Goal: Task Accomplishment & Management: Manage account settings

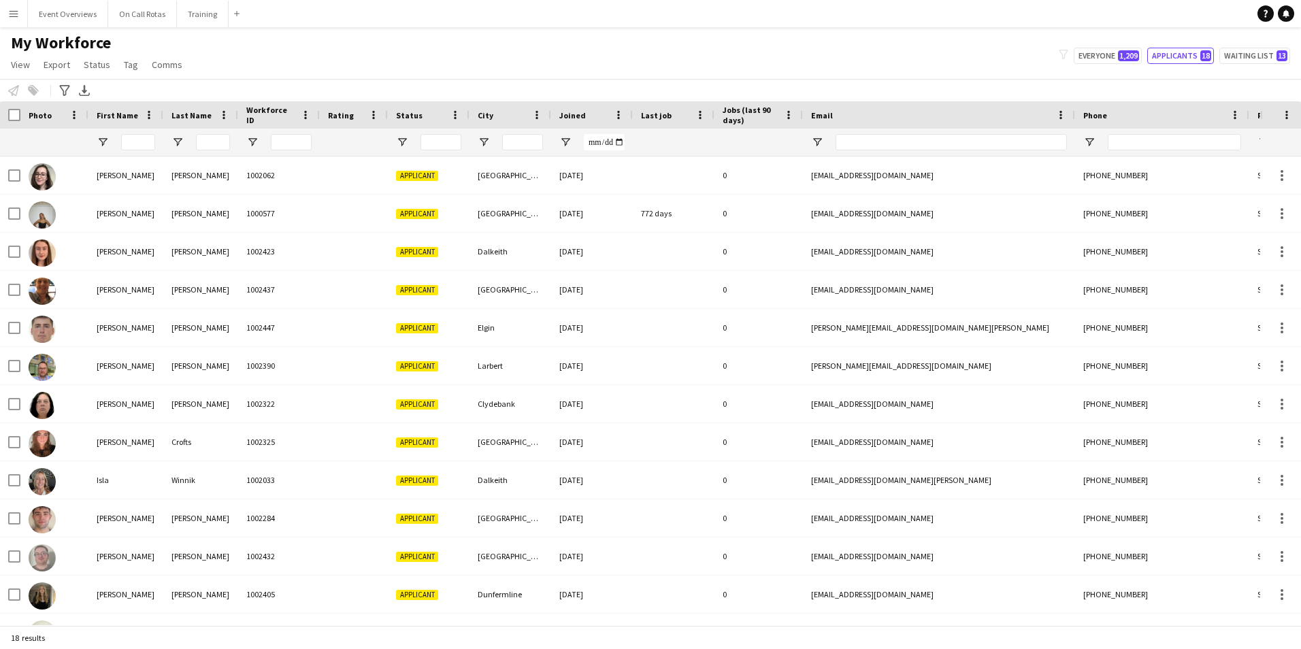
type input "**********"
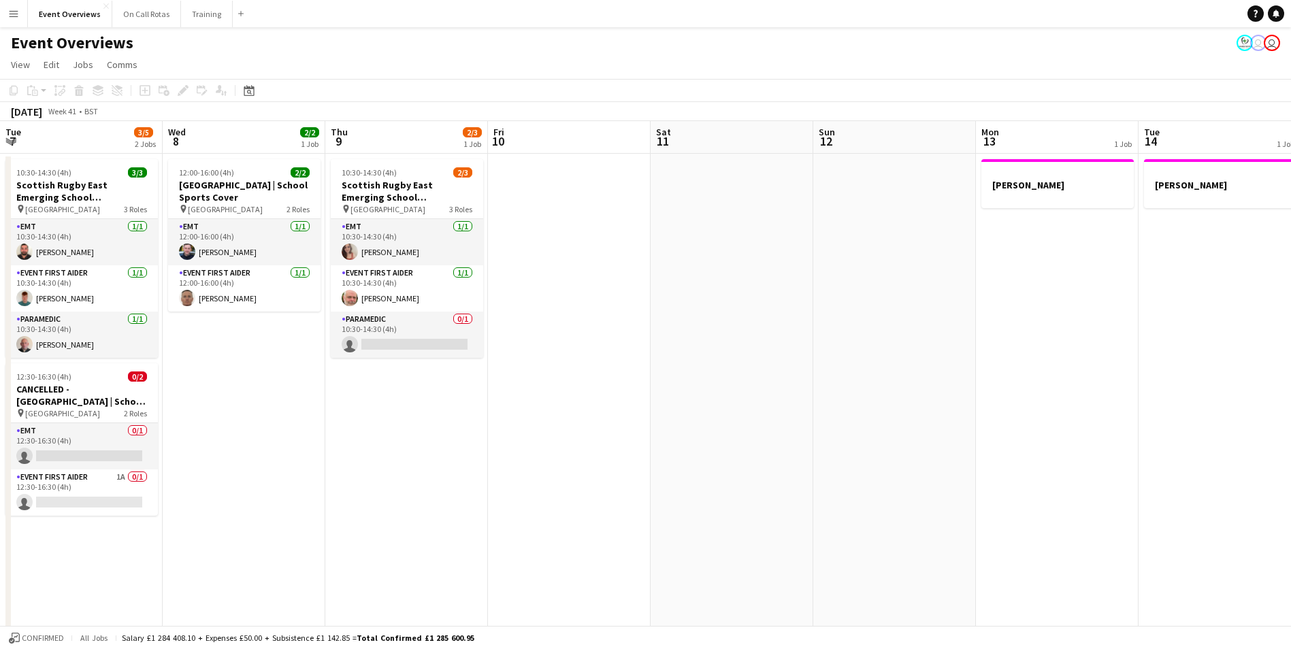
scroll to position [0, 385]
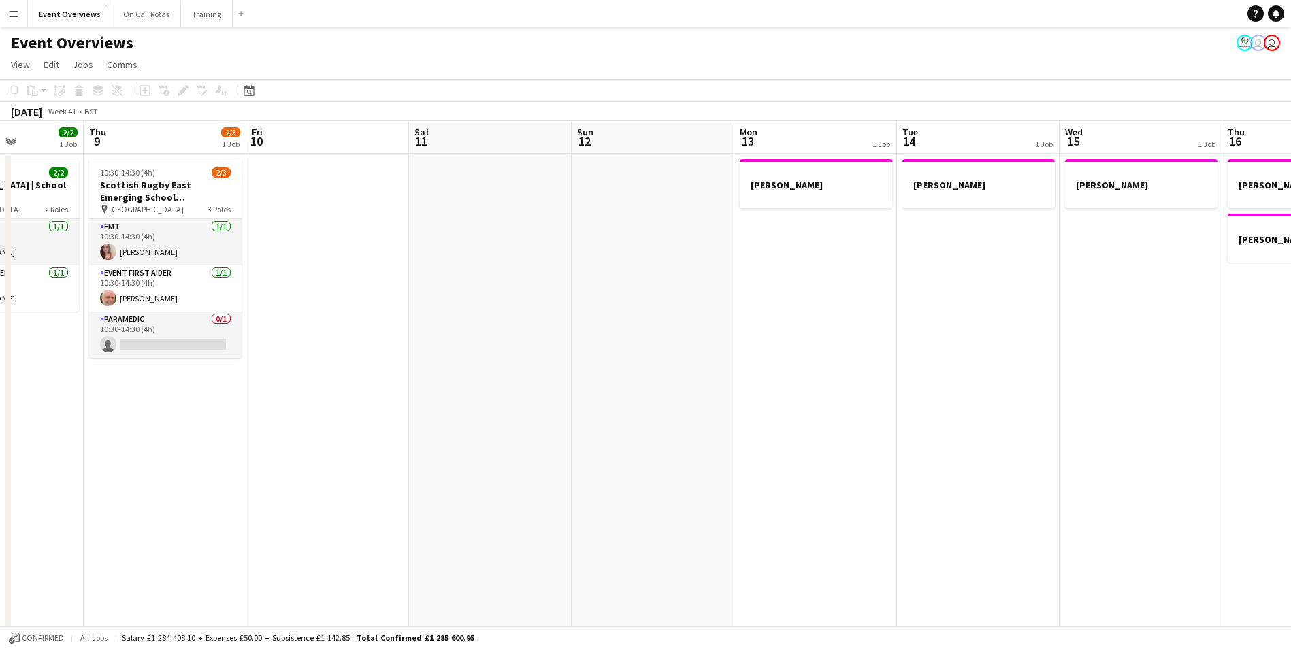
drag, startPoint x: 0, startPoint y: 0, endPoint x: 657, endPoint y: 229, distance: 695.2
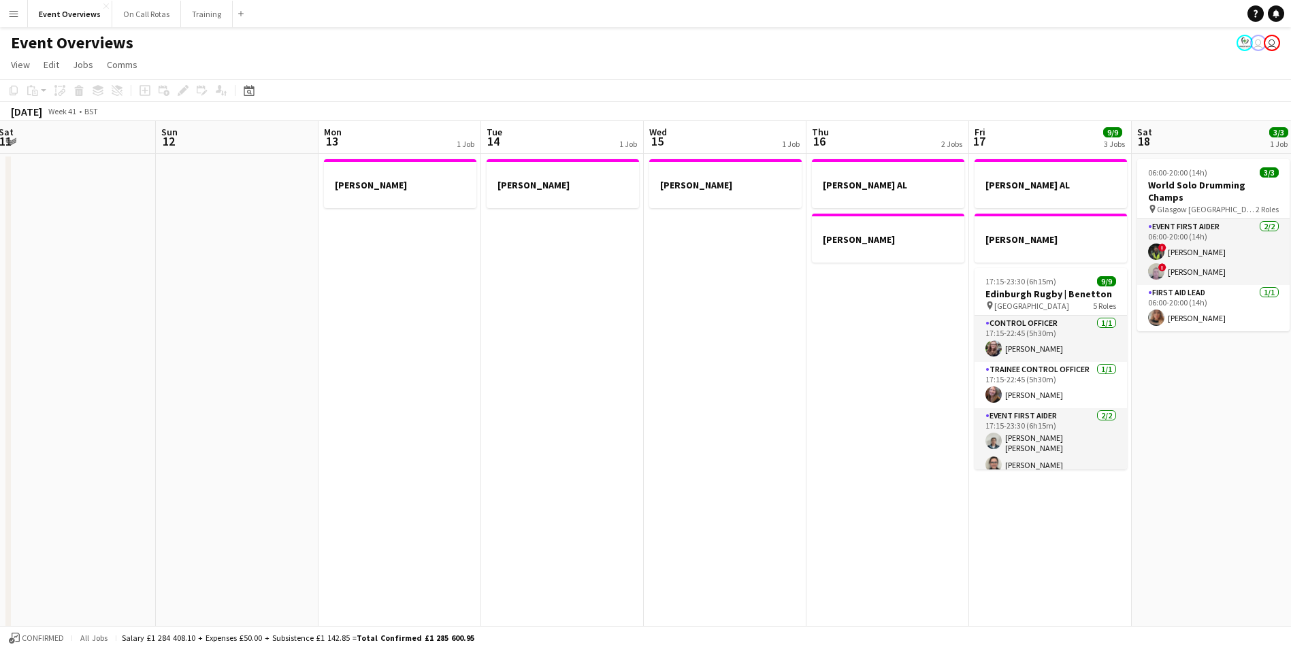
drag, startPoint x: 613, startPoint y: 237, endPoint x: 302, endPoint y: 275, distance: 313.3
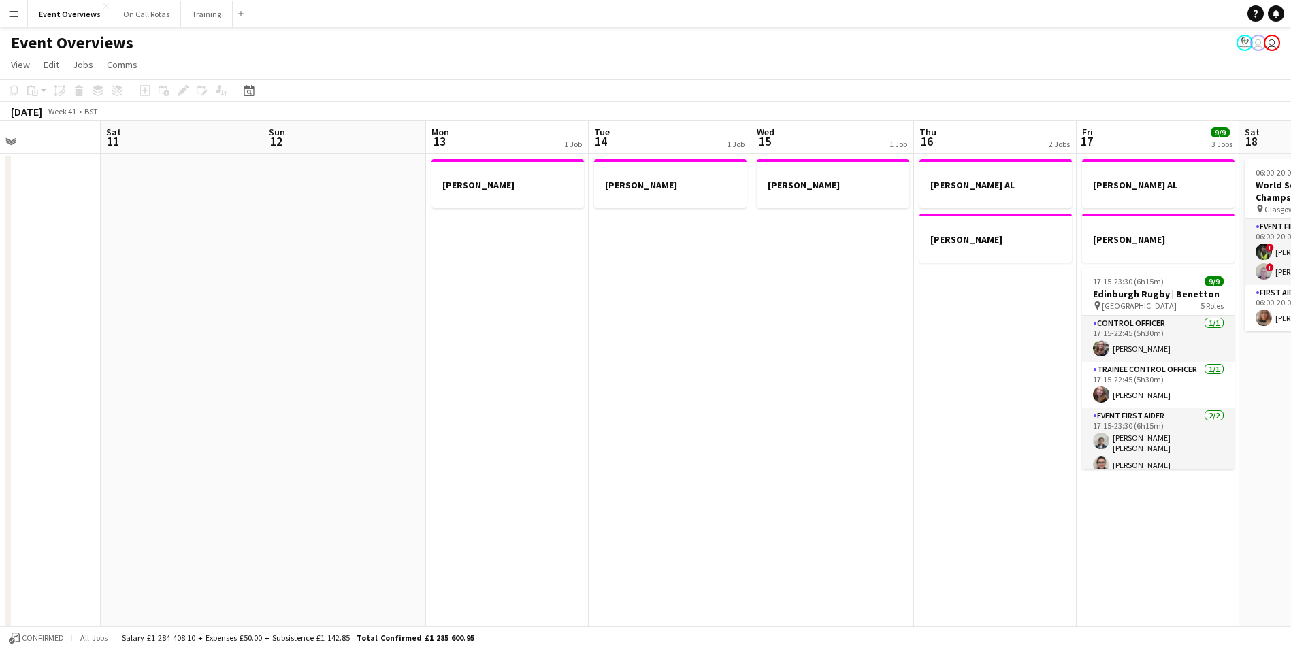
scroll to position [0, 477]
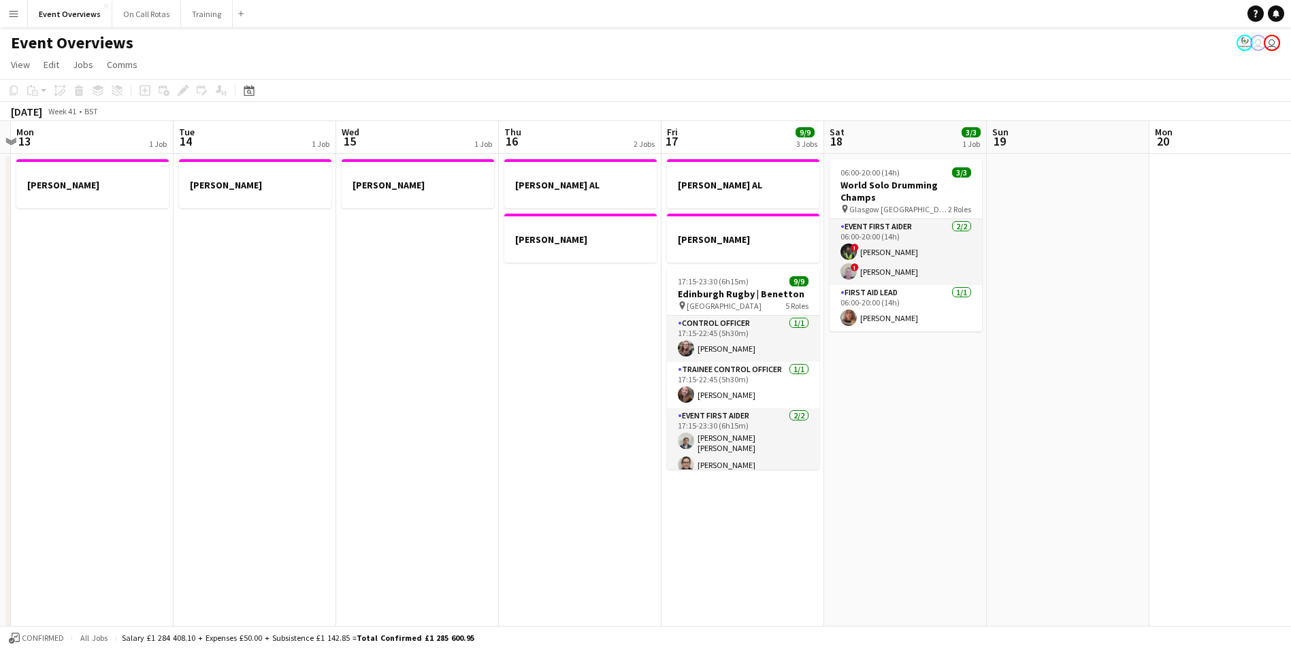
drag, startPoint x: 878, startPoint y: 369, endPoint x: 541, endPoint y: 306, distance: 342.7
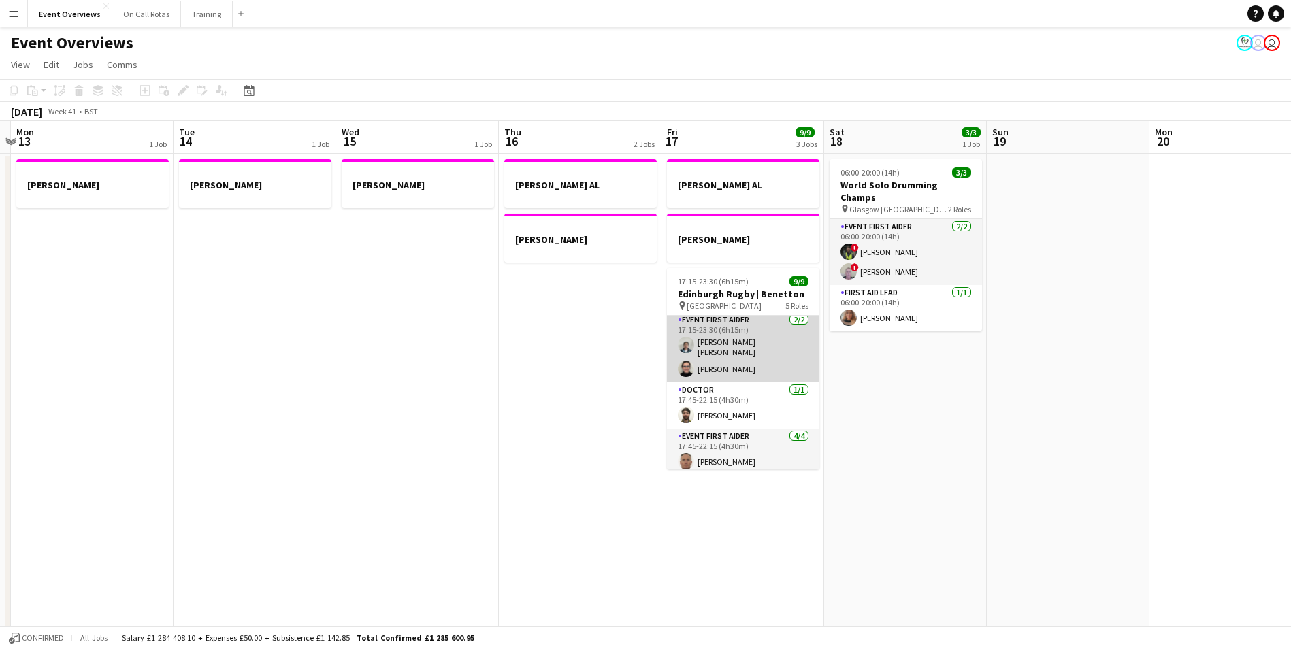
scroll to position [0, 0]
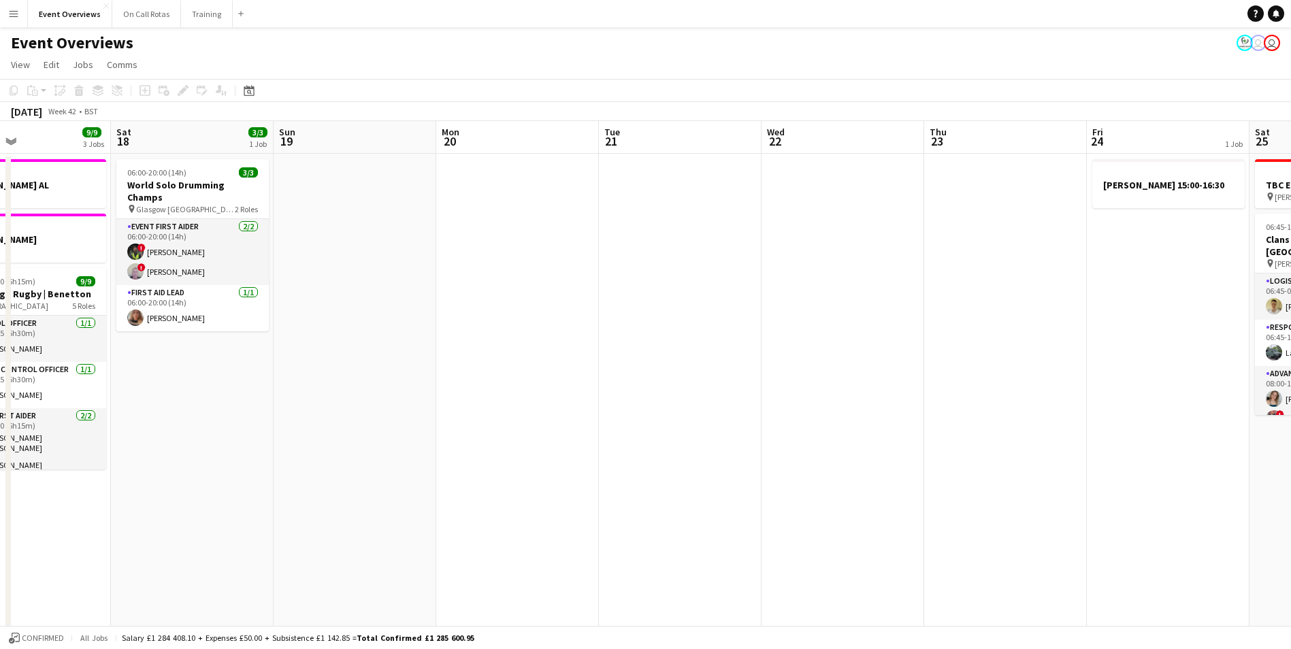
drag, startPoint x: 1002, startPoint y: 385, endPoint x: 433, endPoint y: 286, distance: 578.0
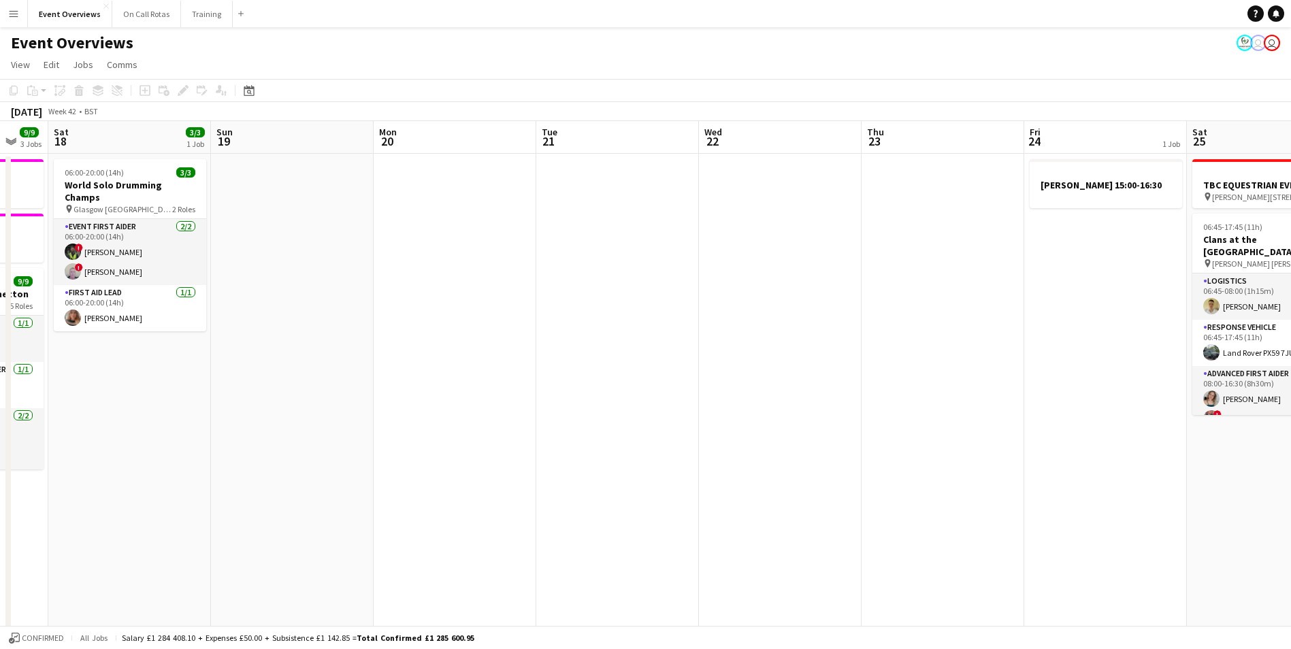
drag, startPoint x: 754, startPoint y: 316, endPoint x: 373, endPoint y: 237, distance: 389.2
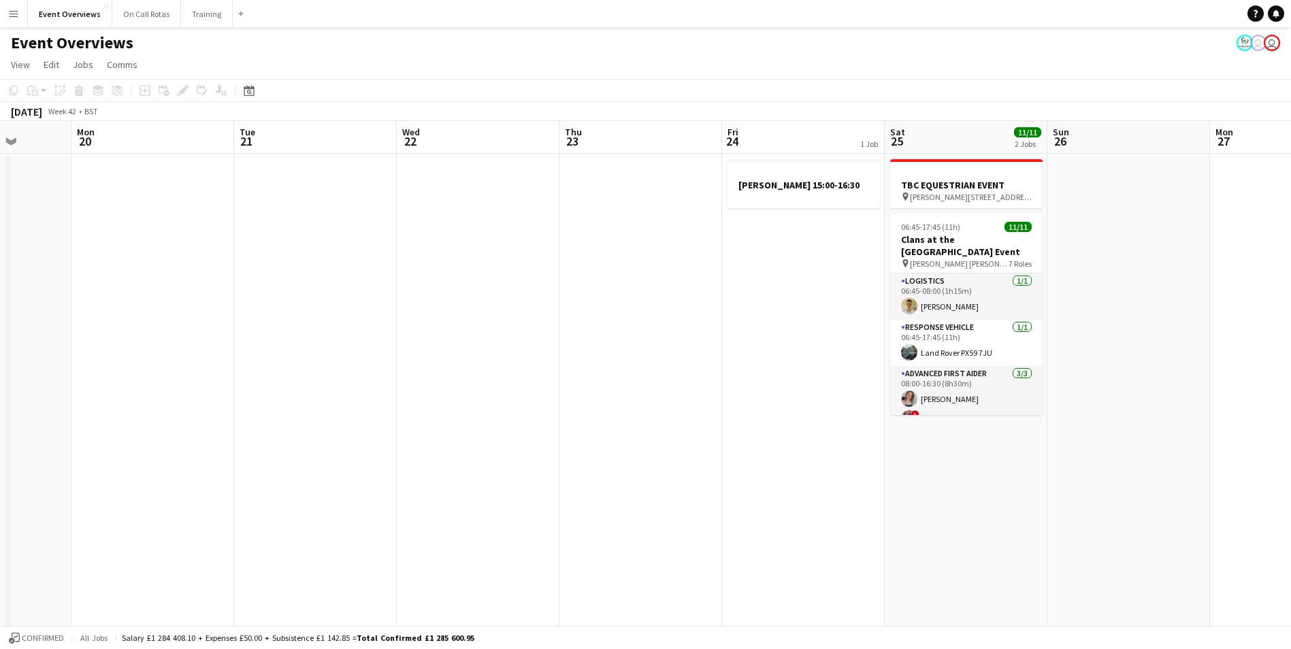
scroll to position [0, 417]
drag, startPoint x: 870, startPoint y: 261, endPoint x: 857, endPoint y: 266, distance: 13.8
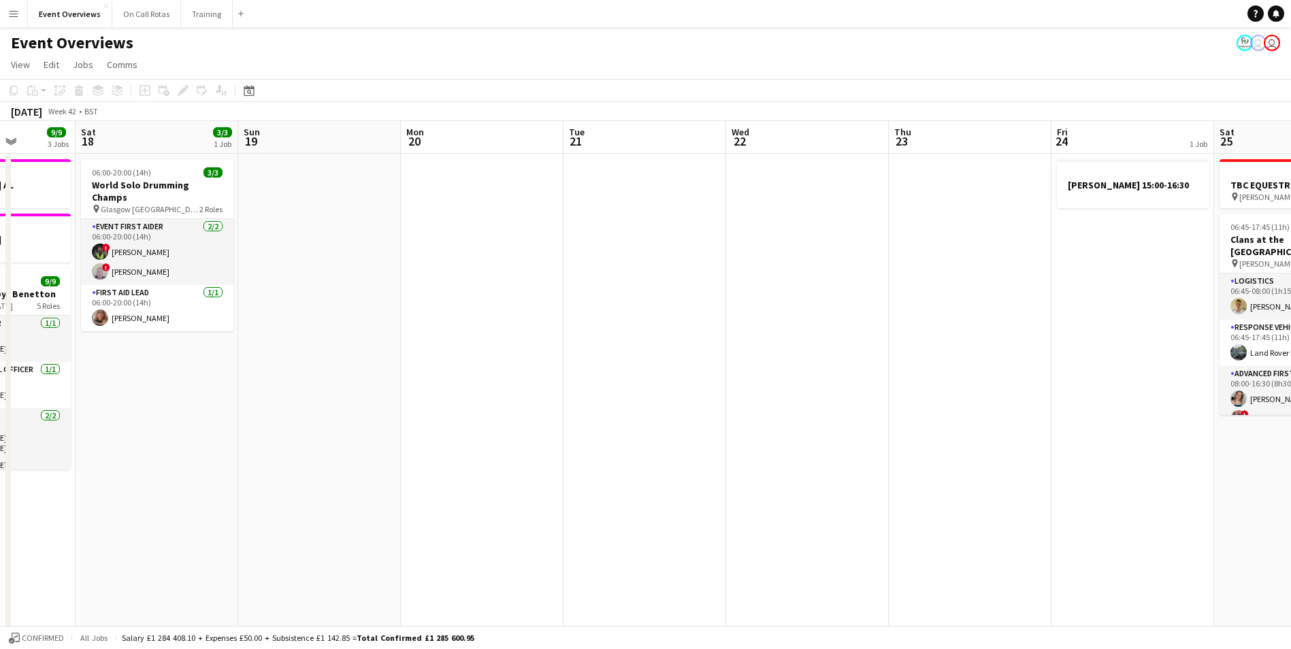
drag, startPoint x: 318, startPoint y: 205, endPoint x: 577, endPoint y: 220, distance: 259.7
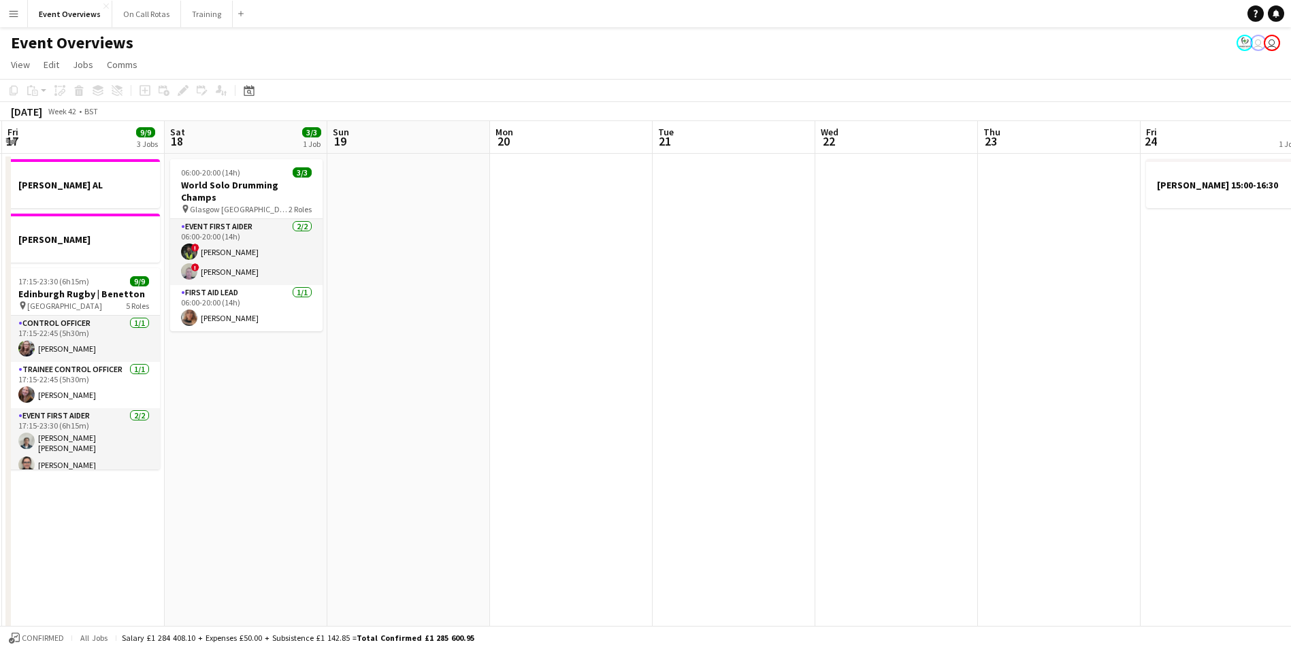
drag, startPoint x: 344, startPoint y: 239, endPoint x: 635, endPoint y: 261, distance: 292.1
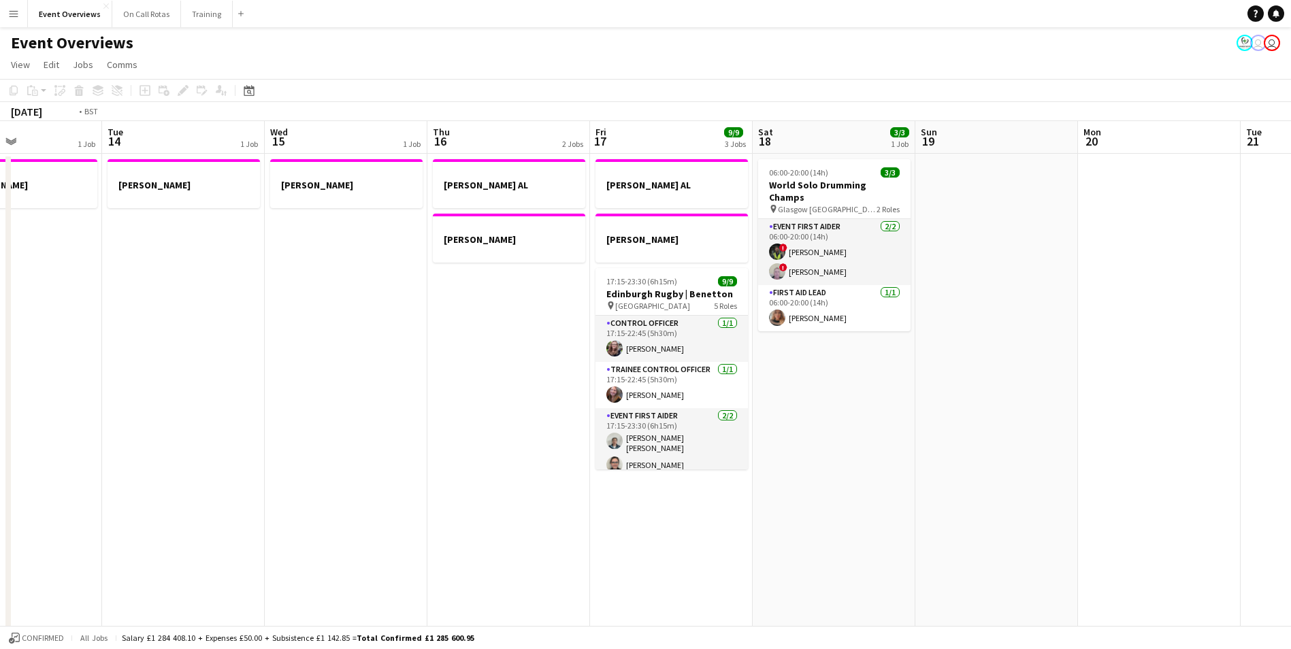
drag, startPoint x: 394, startPoint y: 236, endPoint x: 574, endPoint y: 244, distance: 180.5
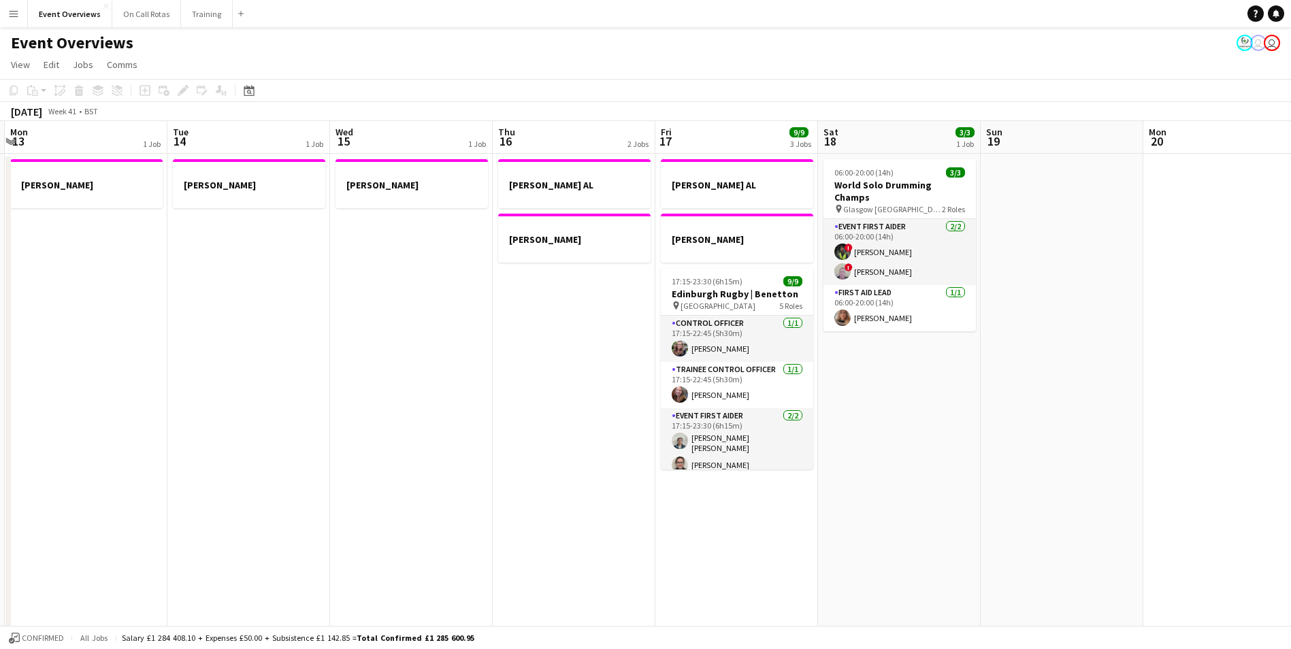
scroll to position [0, 472]
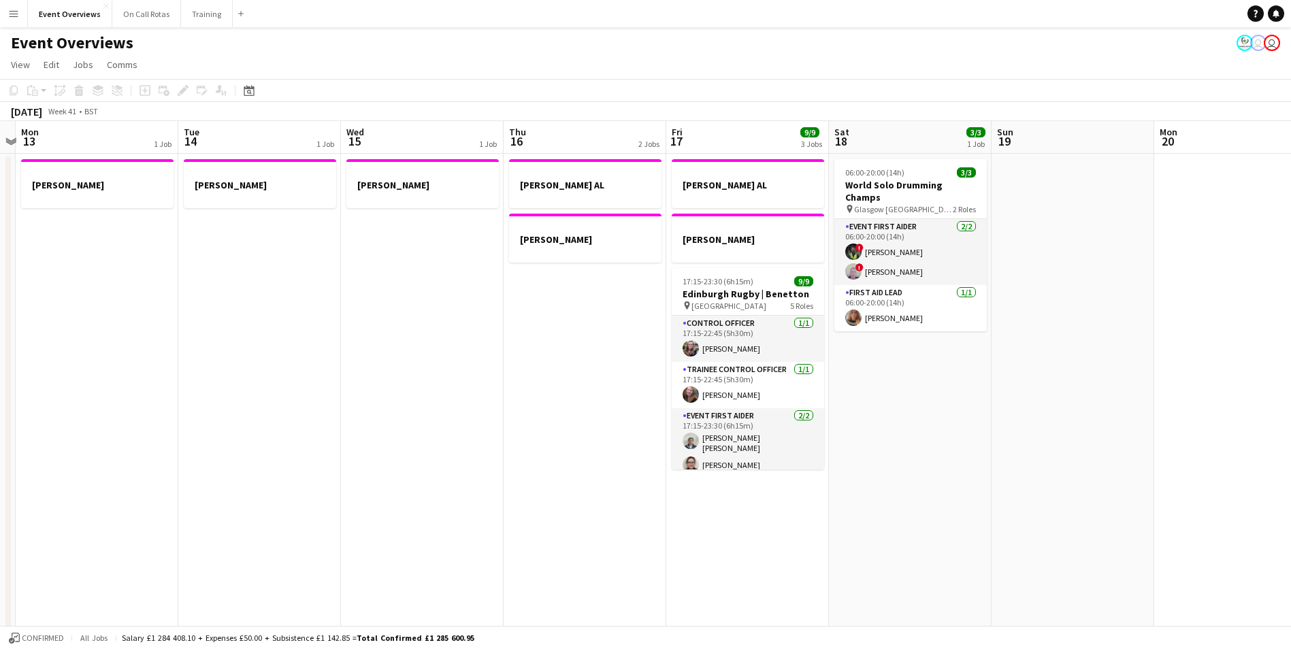
drag, startPoint x: 569, startPoint y: 248, endPoint x: 483, endPoint y: 263, distance: 87.7
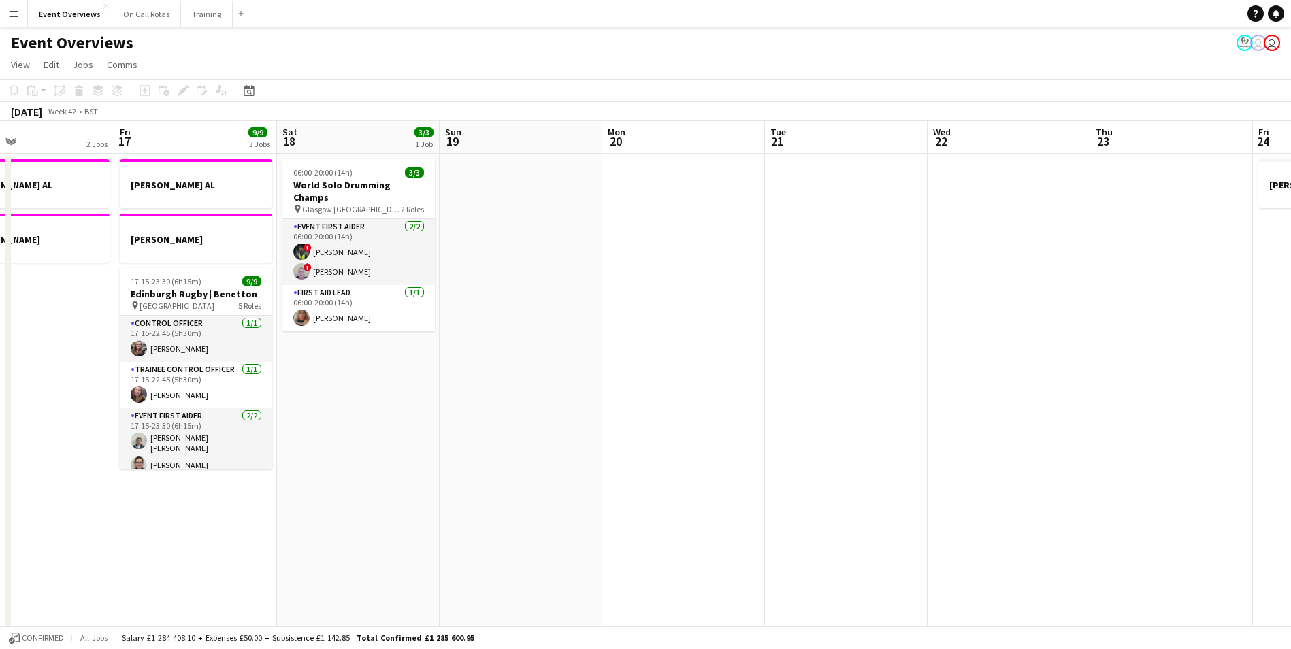
drag, startPoint x: 1049, startPoint y: 378, endPoint x: 529, endPoint y: 378, distance: 520.5
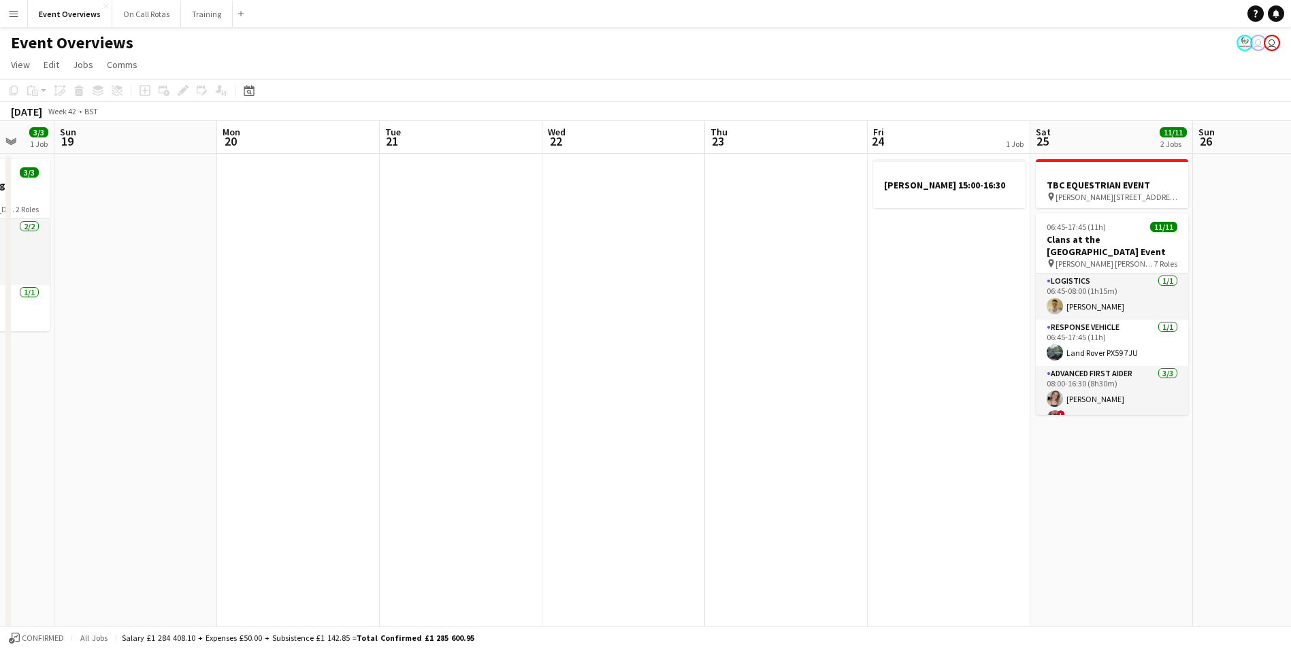
drag, startPoint x: 897, startPoint y: 384, endPoint x: 427, endPoint y: 303, distance: 477.7
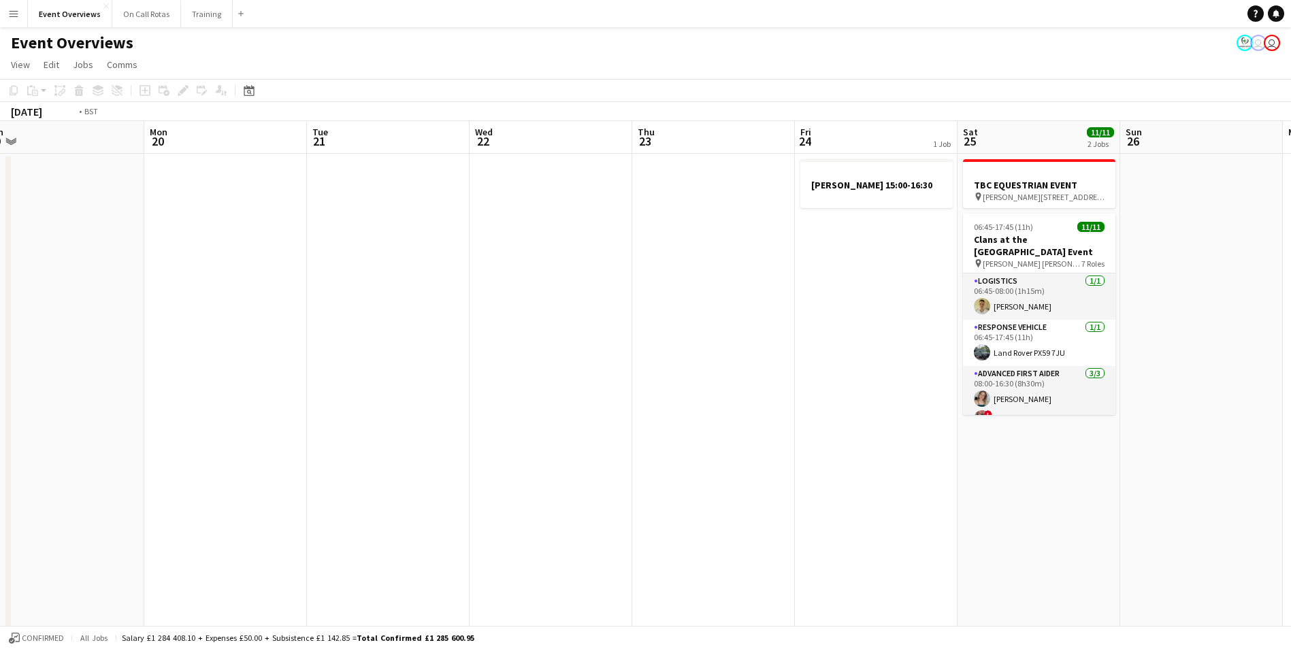
drag, startPoint x: 1083, startPoint y: 410, endPoint x: 587, endPoint y: 378, distance: 497.7
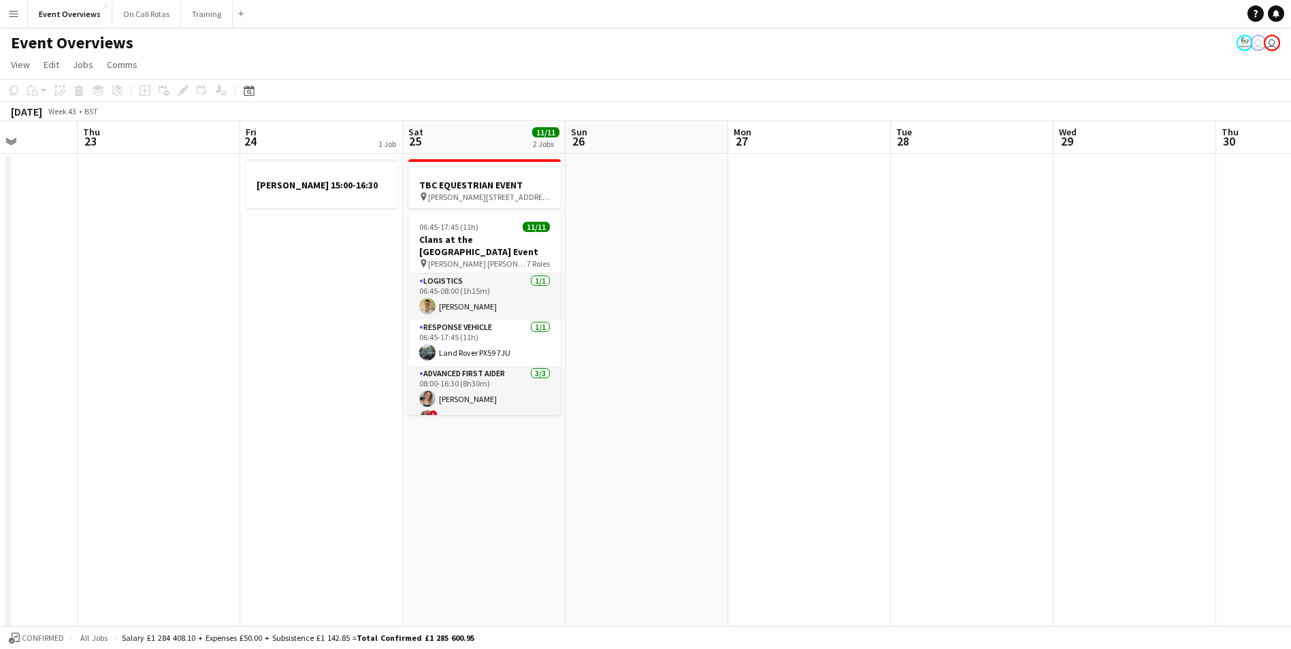
drag, startPoint x: 1176, startPoint y: 386, endPoint x: 625, endPoint y: 320, distance: 554.4
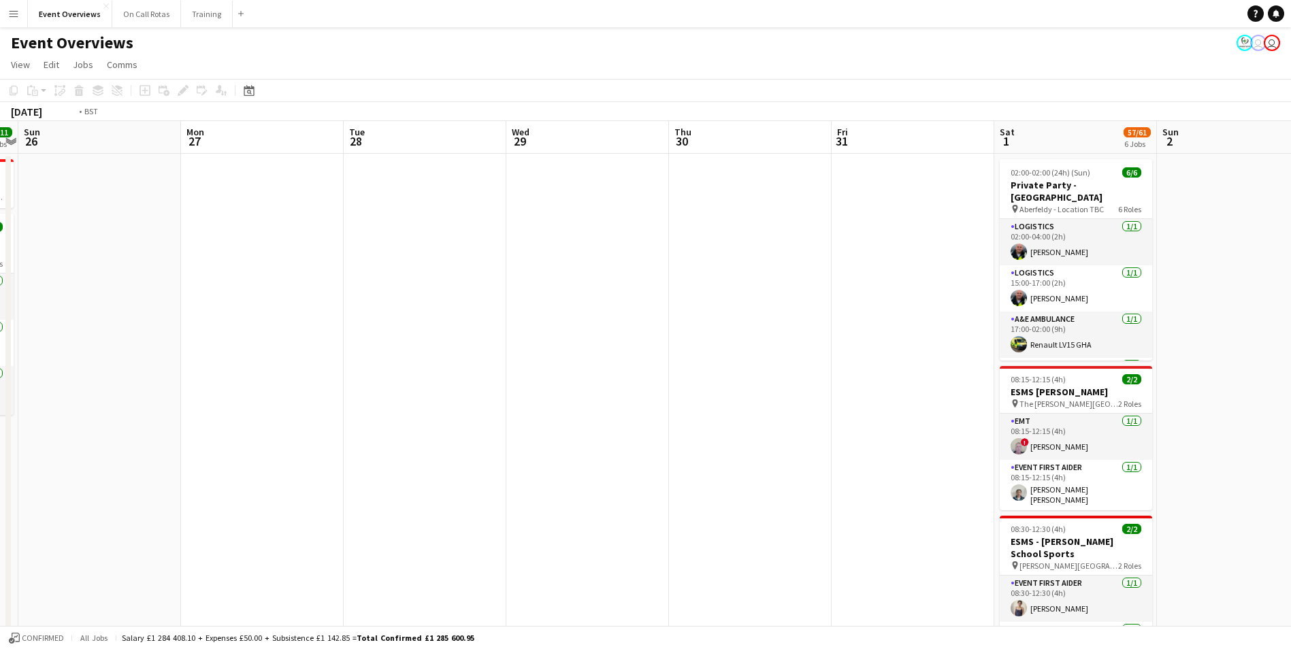
drag, startPoint x: 1143, startPoint y: 359, endPoint x: 748, endPoint y: 337, distance: 395.9
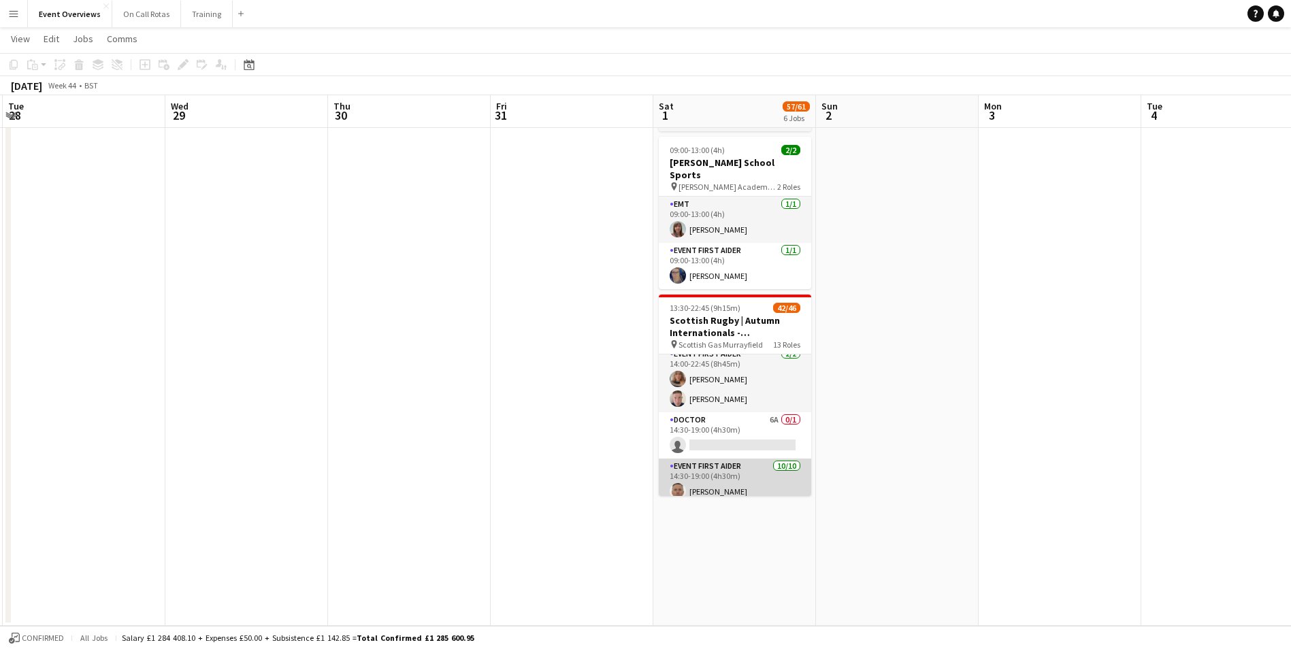
scroll to position [907, 0]
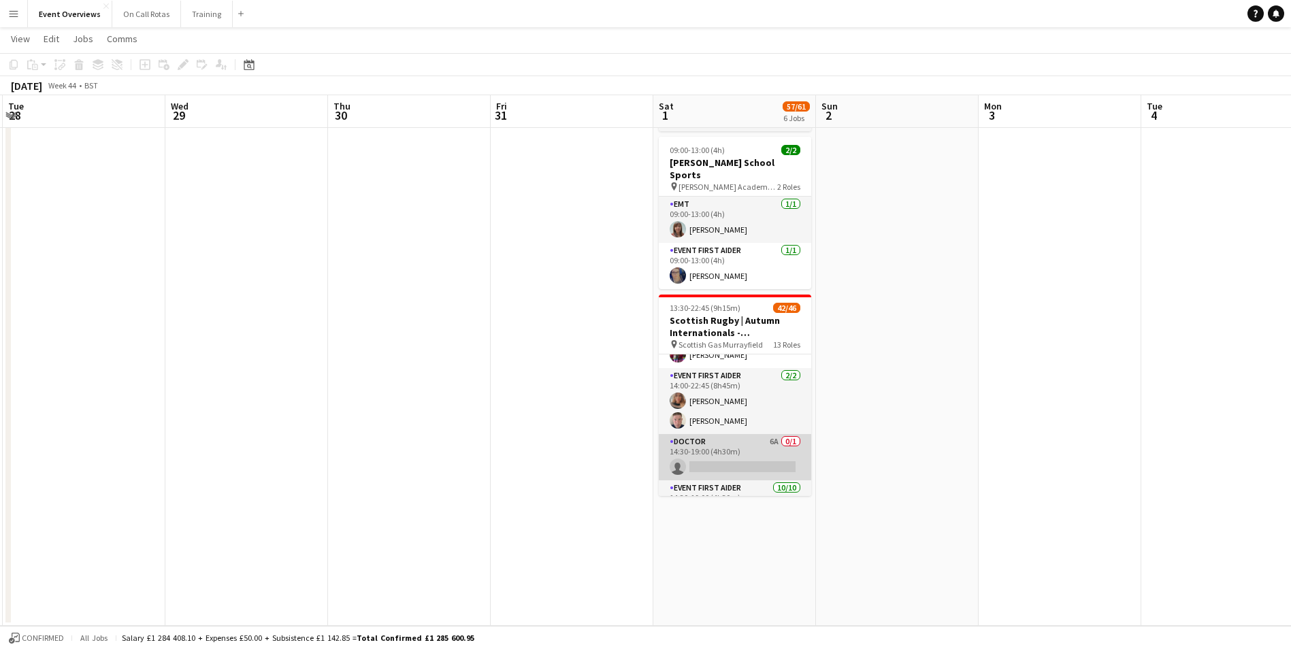
click at [731, 434] on app-card-role "Doctor 6A 0/1 14:30-19:00 (4h30m) single-neutral-actions" at bounding box center [735, 457] width 152 height 46
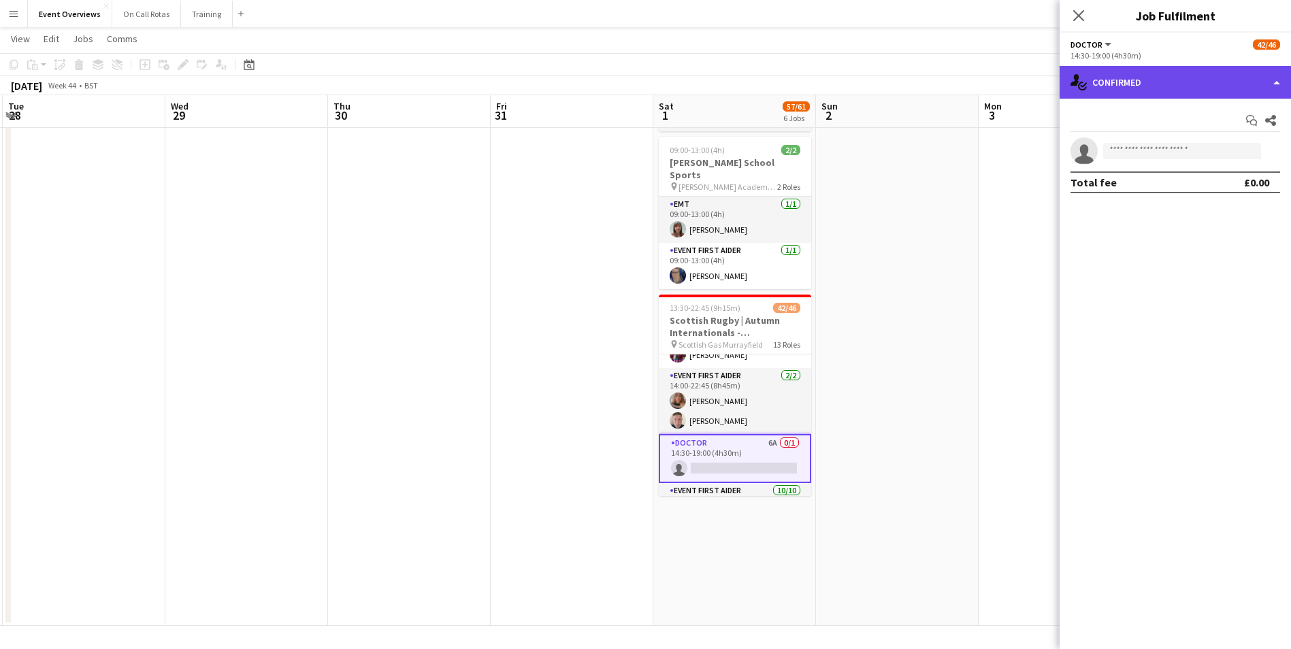
click at [1157, 83] on div "single-neutral-actions-check-2 Confirmed" at bounding box center [1174, 82] width 231 height 33
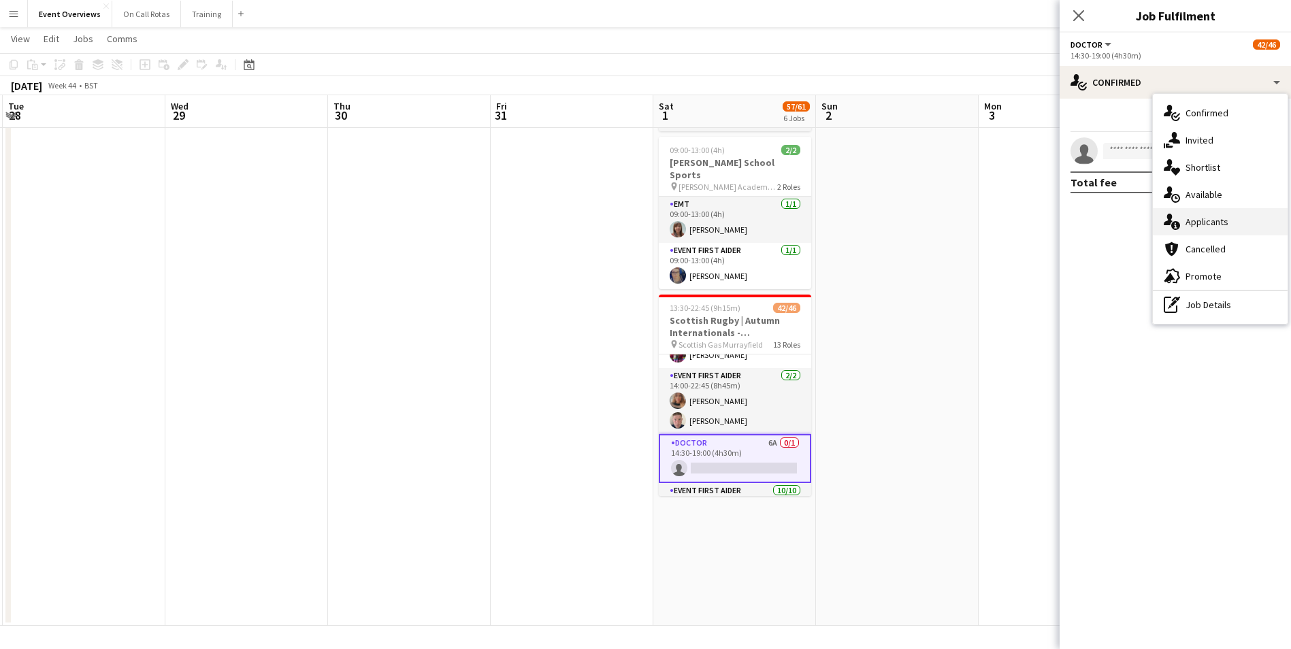
click at [1202, 222] on span "Applicants" at bounding box center [1206, 222] width 43 height 12
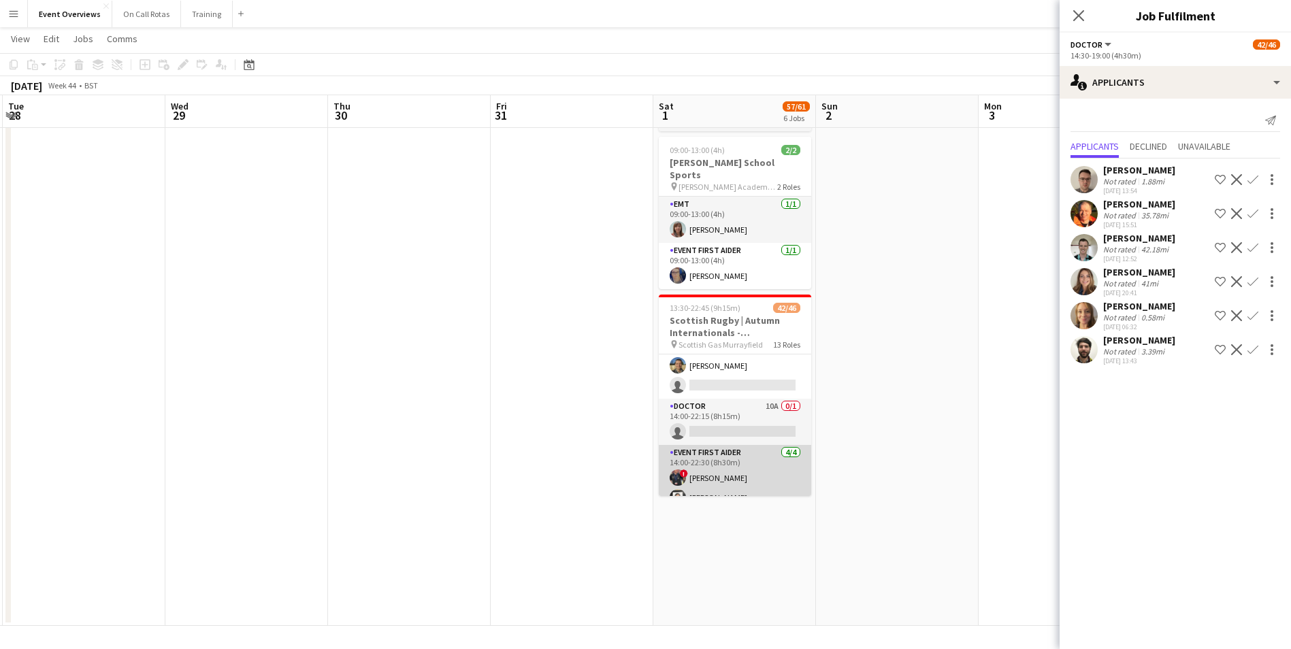
scroll to position [703, 0]
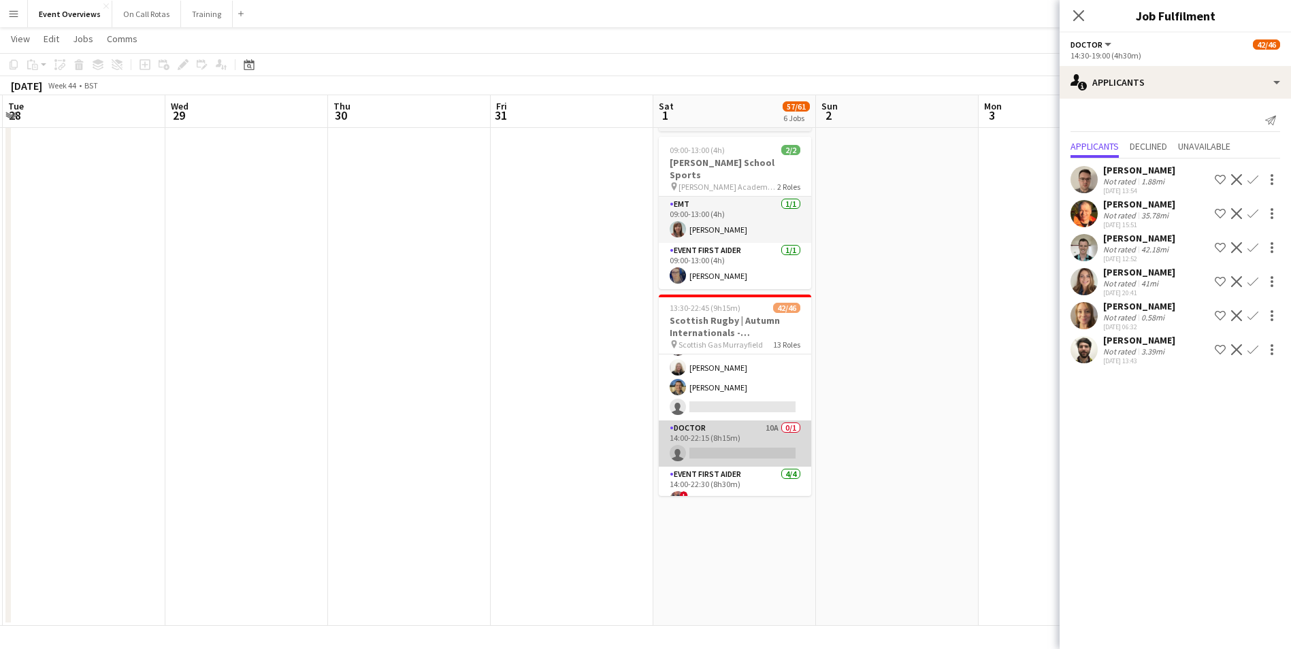
click at [727, 420] on app-card-role "Doctor 10A 0/1 14:00-22:15 (8h15m) single-neutral-actions" at bounding box center [735, 443] width 152 height 46
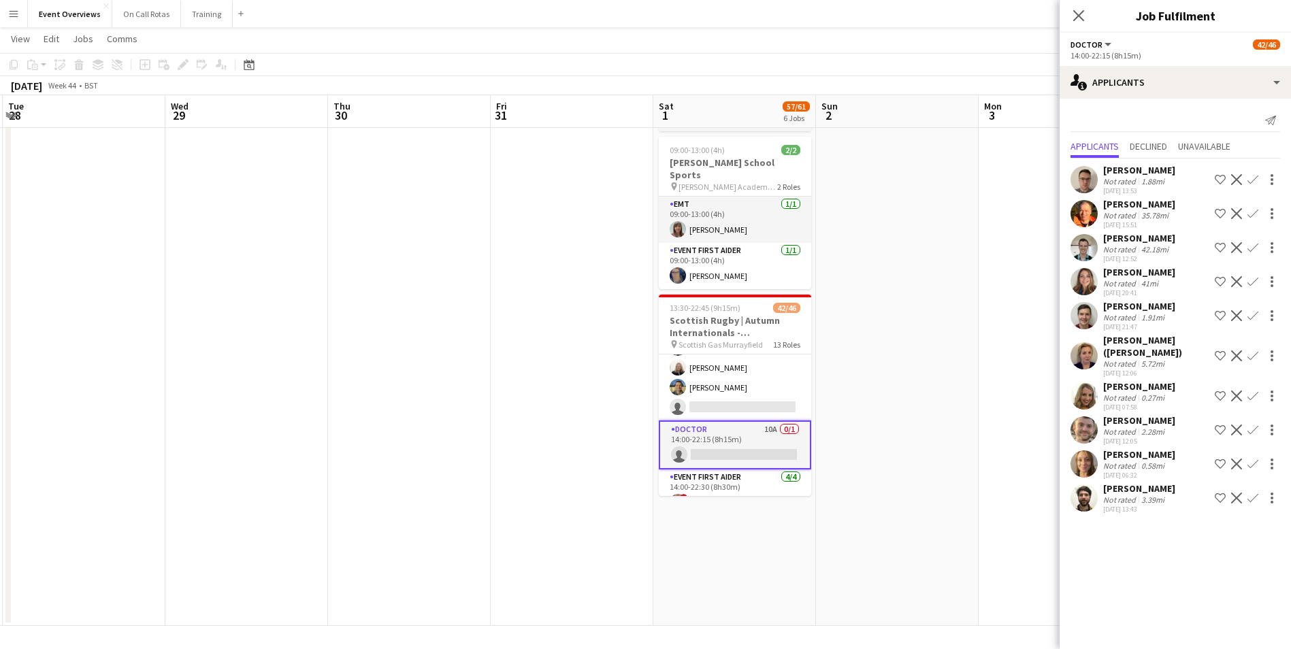
click at [1082, 429] on app-user-avatar at bounding box center [1083, 429] width 27 height 27
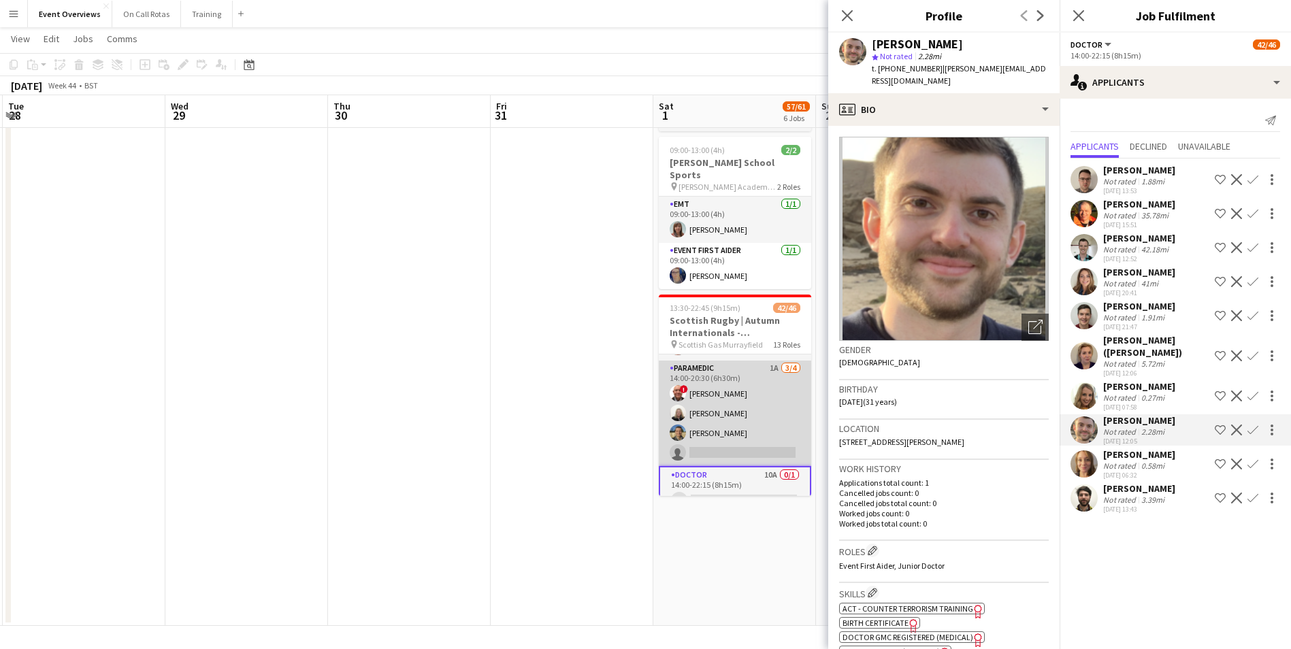
scroll to position [635, 0]
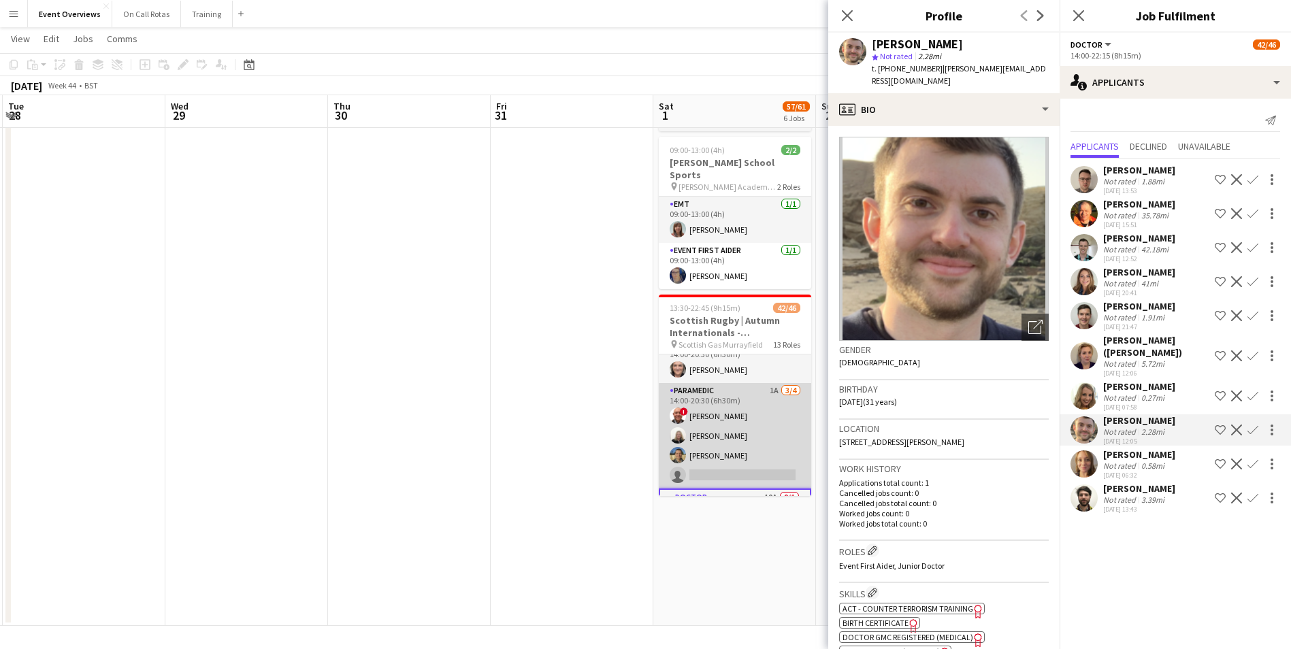
click at [738, 385] on app-card-role "Paramedic 1A 3/4 14:00-20:30 (6h30m) ! Derek Jones Laura Kirkham Mark Whytock s…" at bounding box center [735, 435] width 152 height 105
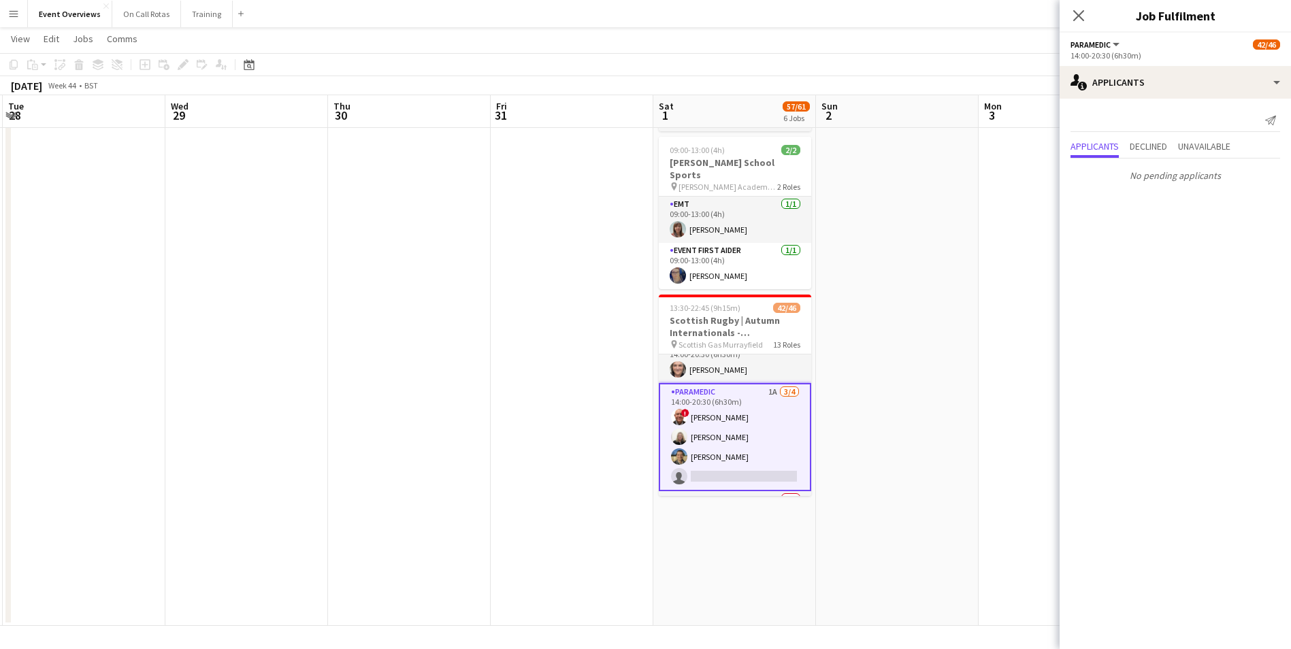
click at [737, 385] on app-card-role "Paramedic 1A 3/4 14:00-20:30 (6h30m) ! Derek Jones Laura Kirkham Mark Whytock s…" at bounding box center [735, 437] width 152 height 108
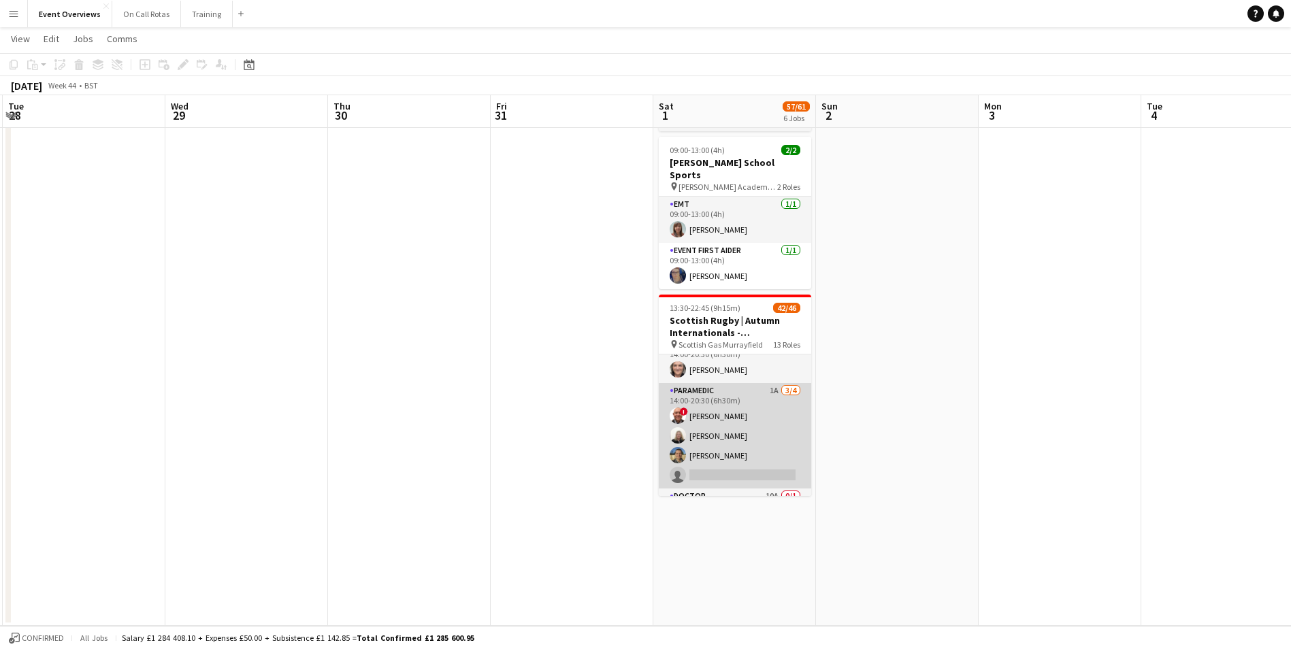
click at [737, 385] on app-card-role "Paramedic 1A 3/4 14:00-20:30 (6h30m) ! Derek Jones Laura Kirkham Mark Whytock s…" at bounding box center [735, 435] width 152 height 105
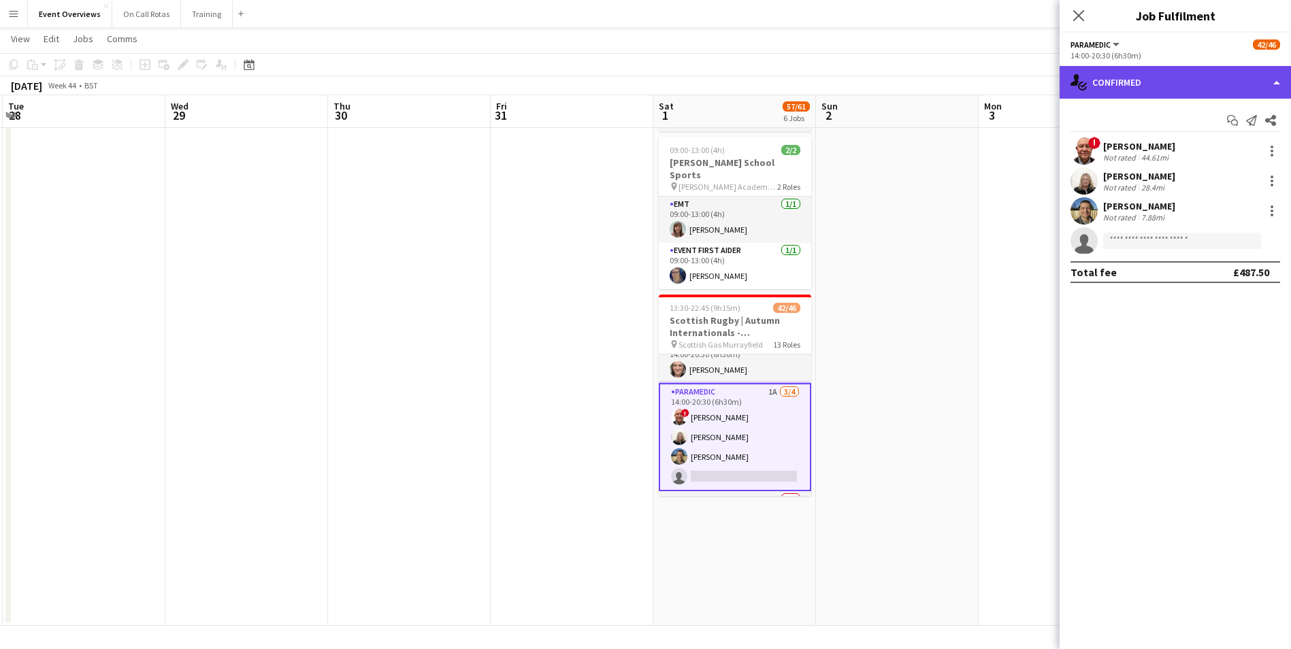
click at [1138, 93] on div "single-neutral-actions-check-2 Confirmed" at bounding box center [1174, 82] width 231 height 33
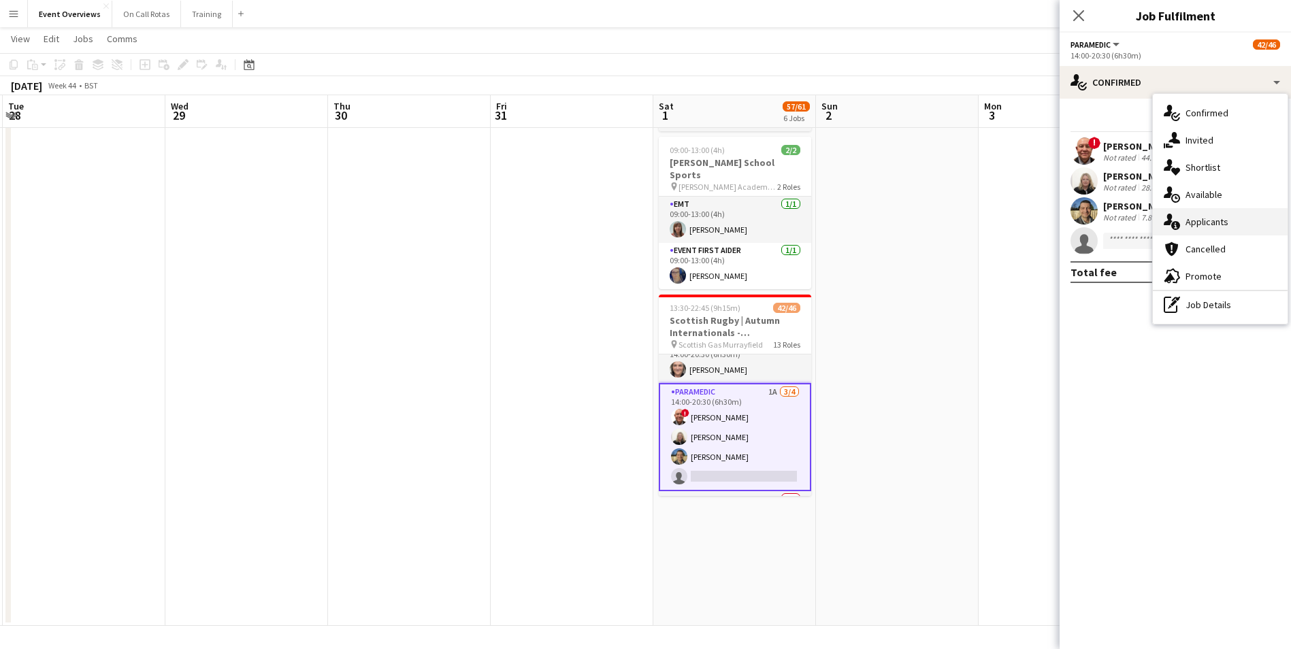
click at [1203, 214] on div "single-neutral-actions-information Applicants" at bounding box center [1220, 221] width 135 height 27
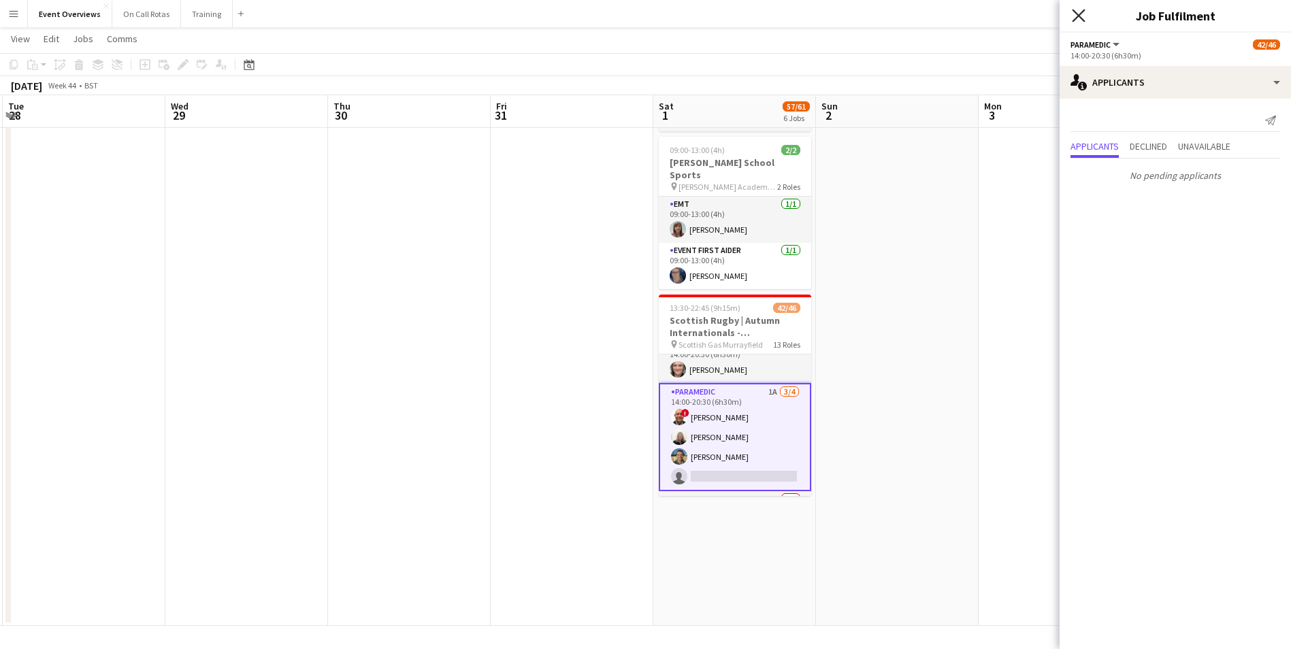
click at [1080, 16] on icon "Close pop-in" at bounding box center [1078, 15] width 13 height 13
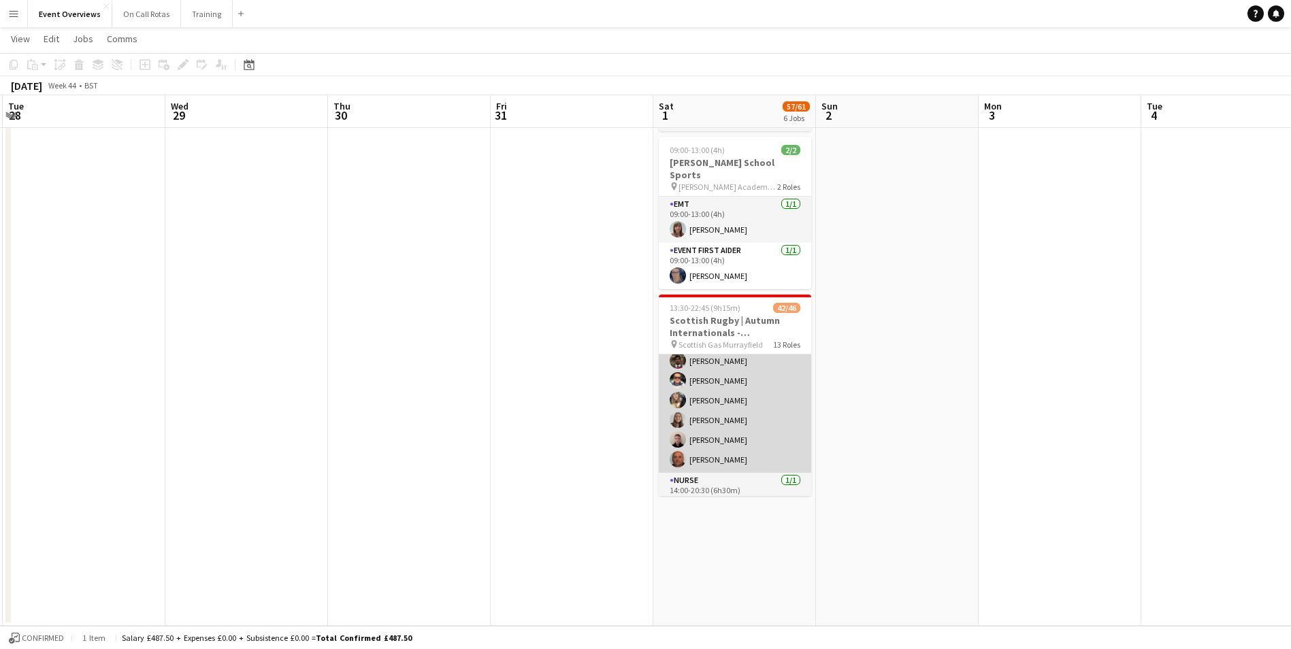
scroll to position [567, 0]
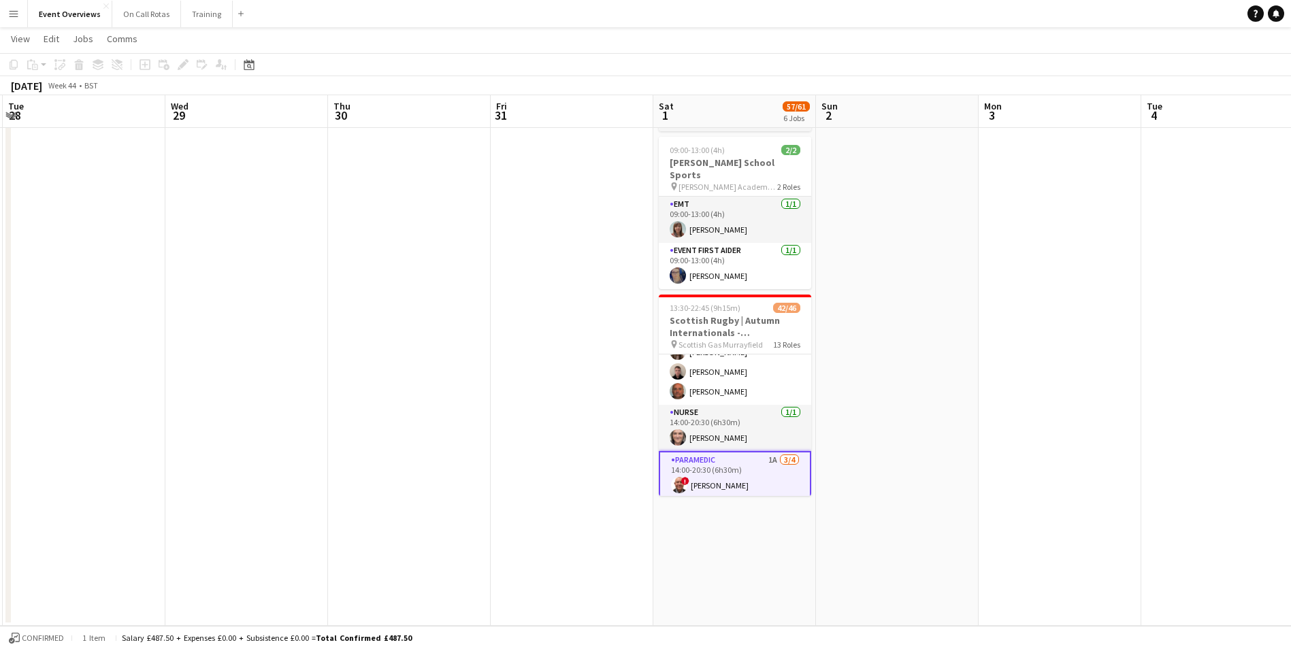
click at [883, 418] on app-date-cell at bounding box center [897, 25] width 163 height 1201
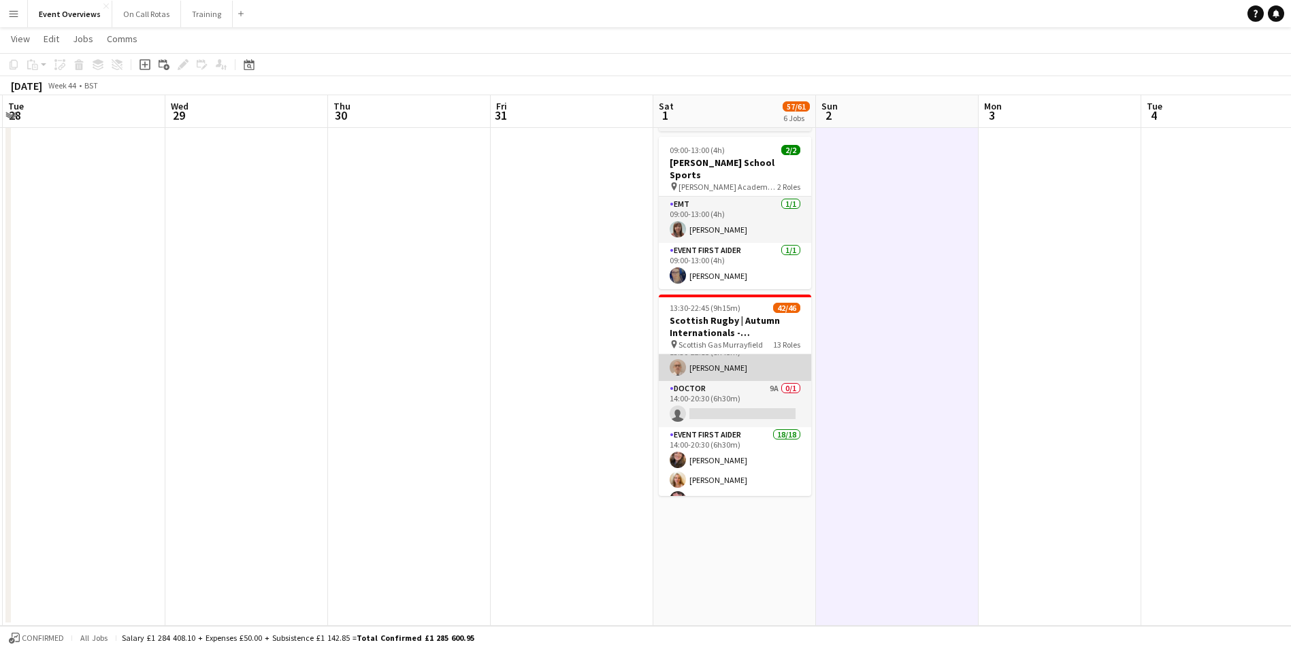
click at [722, 364] on app-card-role "Trainee Control Officer 1/1 13:30-22:15 (8h45m) Malcolm Napier-Holford" at bounding box center [735, 358] width 152 height 46
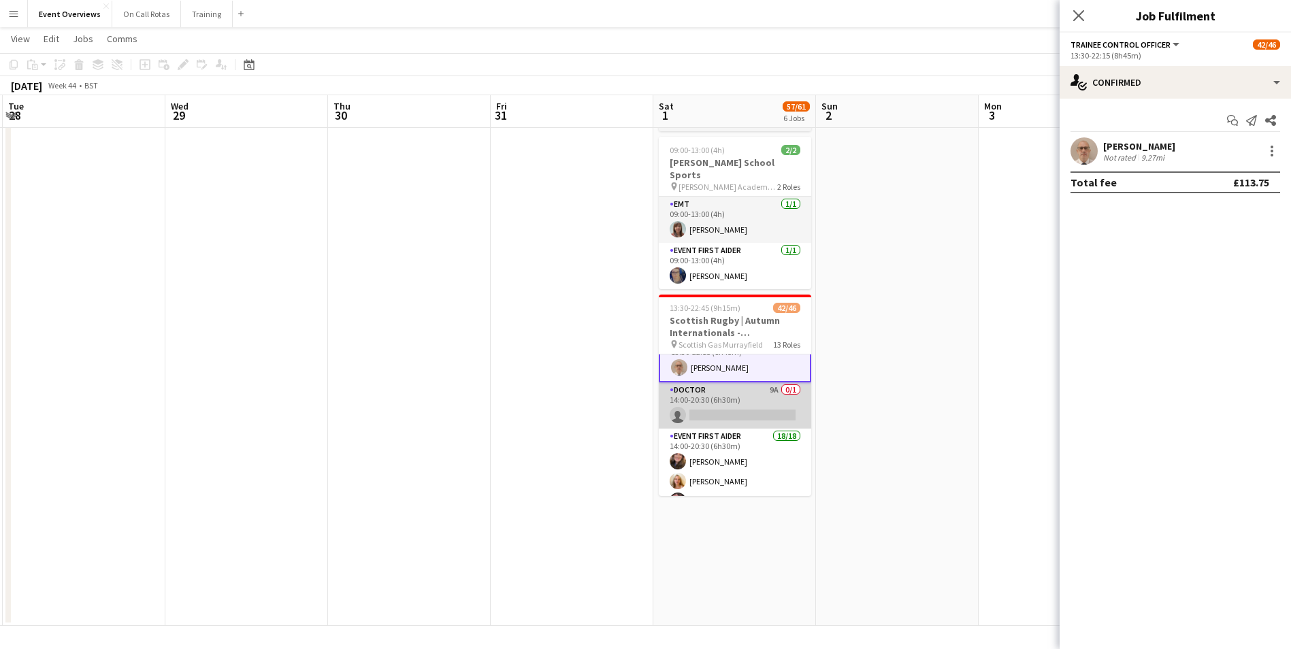
click at [738, 382] on app-card-role "Doctor 9A 0/1 14:00-20:30 (6h30m) single-neutral-actions" at bounding box center [735, 405] width 152 height 46
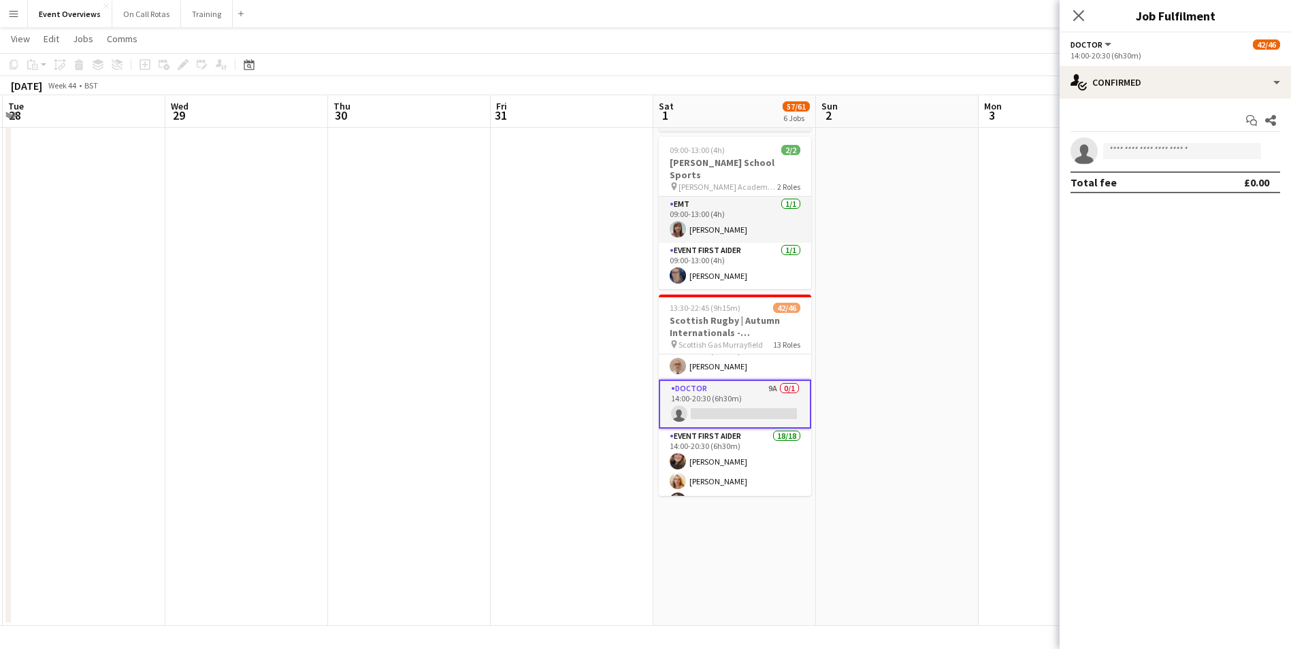
scroll to position [159, 0]
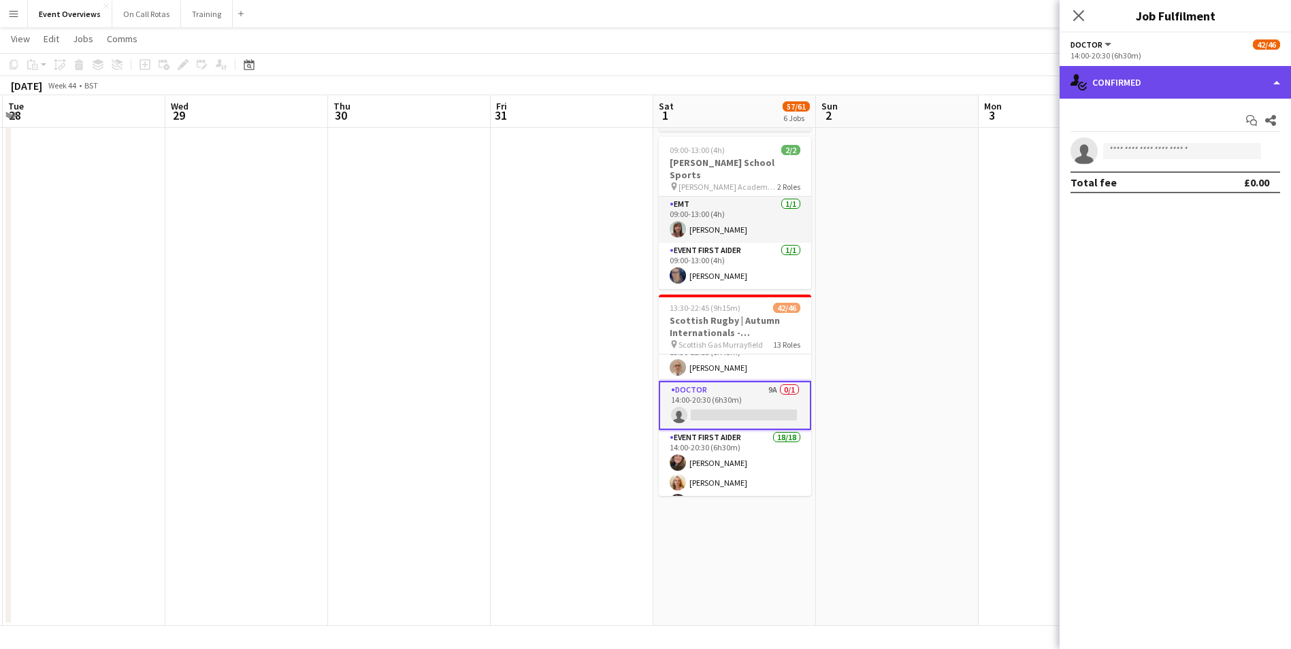
click at [1158, 93] on div "single-neutral-actions-check-2 Confirmed" at bounding box center [1174, 82] width 231 height 33
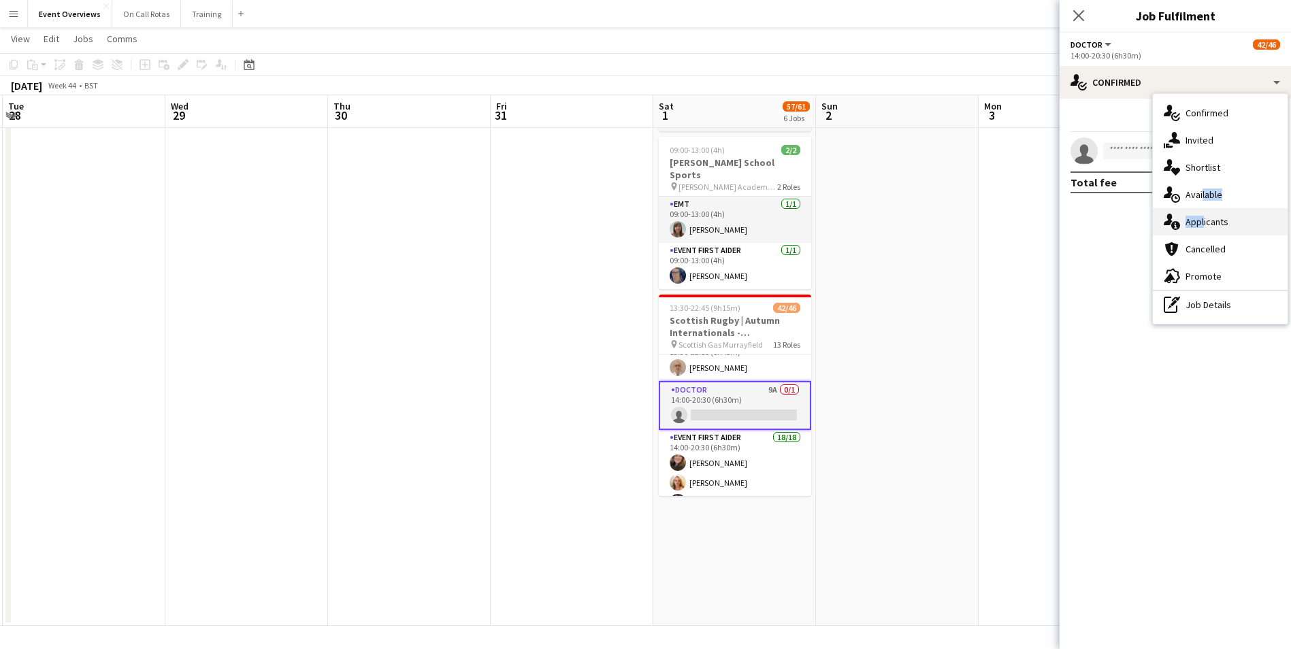
drag, startPoint x: 1200, startPoint y: 200, endPoint x: 1201, endPoint y: 221, distance: 21.1
click at [1201, 221] on div "single-neutral-actions-check-2 Confirmed single-neutral-actions-share-1 Invited…" at bounding box center [1220, 209] width 135 height 230
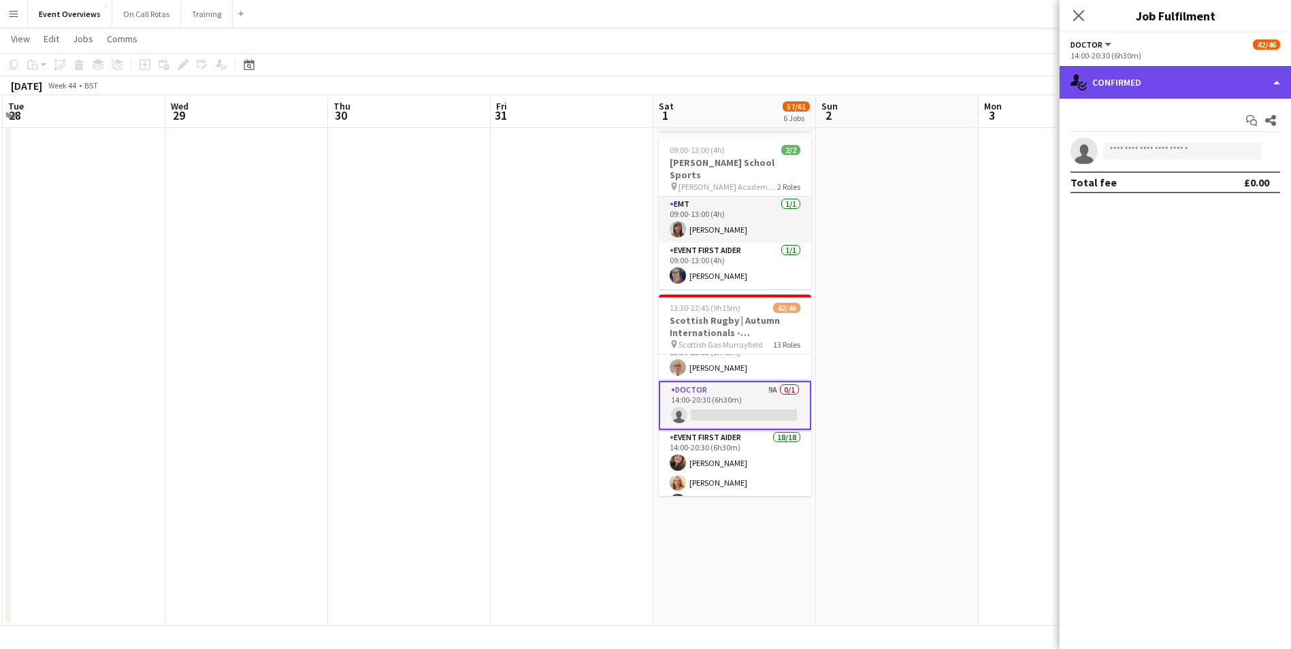
click at [1141, 69] on div "single-neutral-actions-check-2 Confirmed" at bounding box center [1174, 82] width 231 height 33
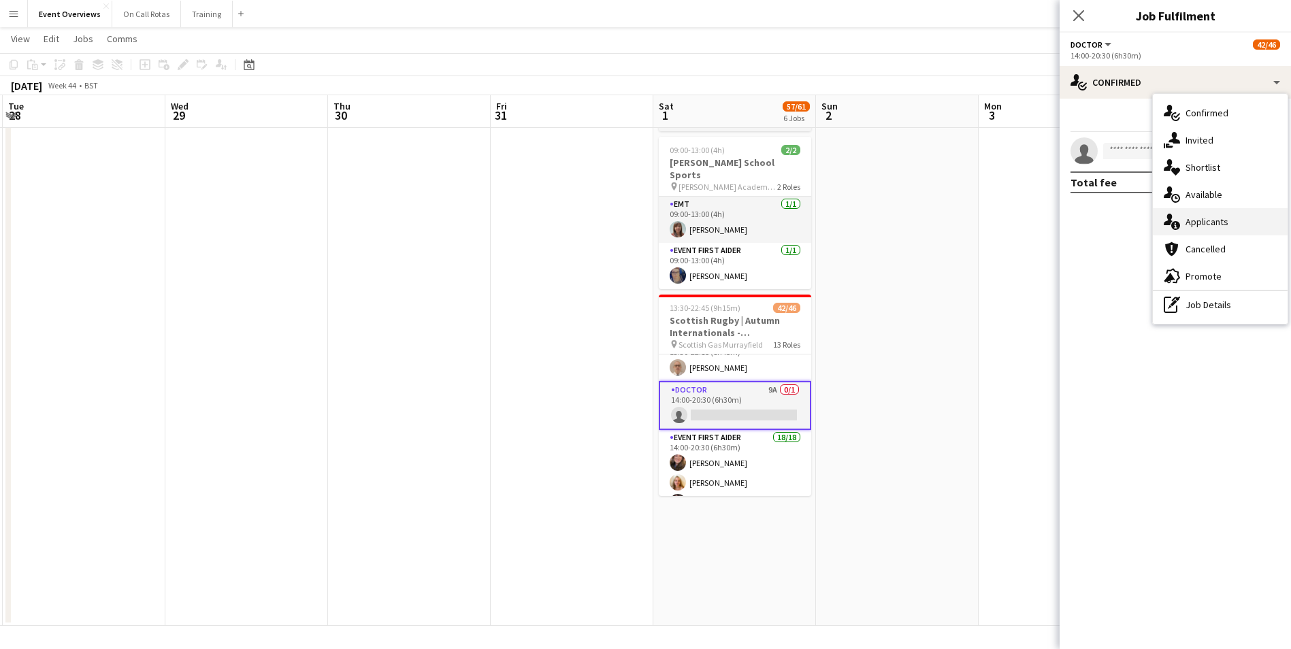
click at [1197, 222] on span "Applicants" at bounding box center [1206, 222] width 43 height 12
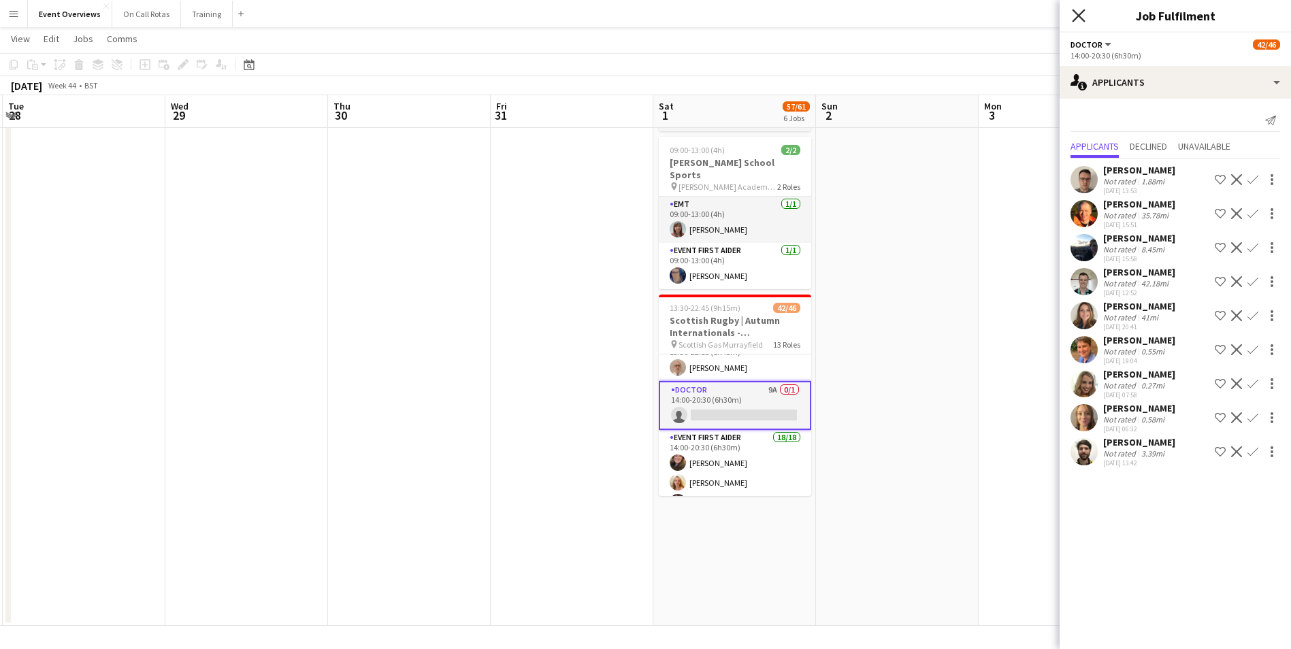
click at [1074, 9] on icon "Close pop-in" at bounding box center [1078, 15] width 13 height 13
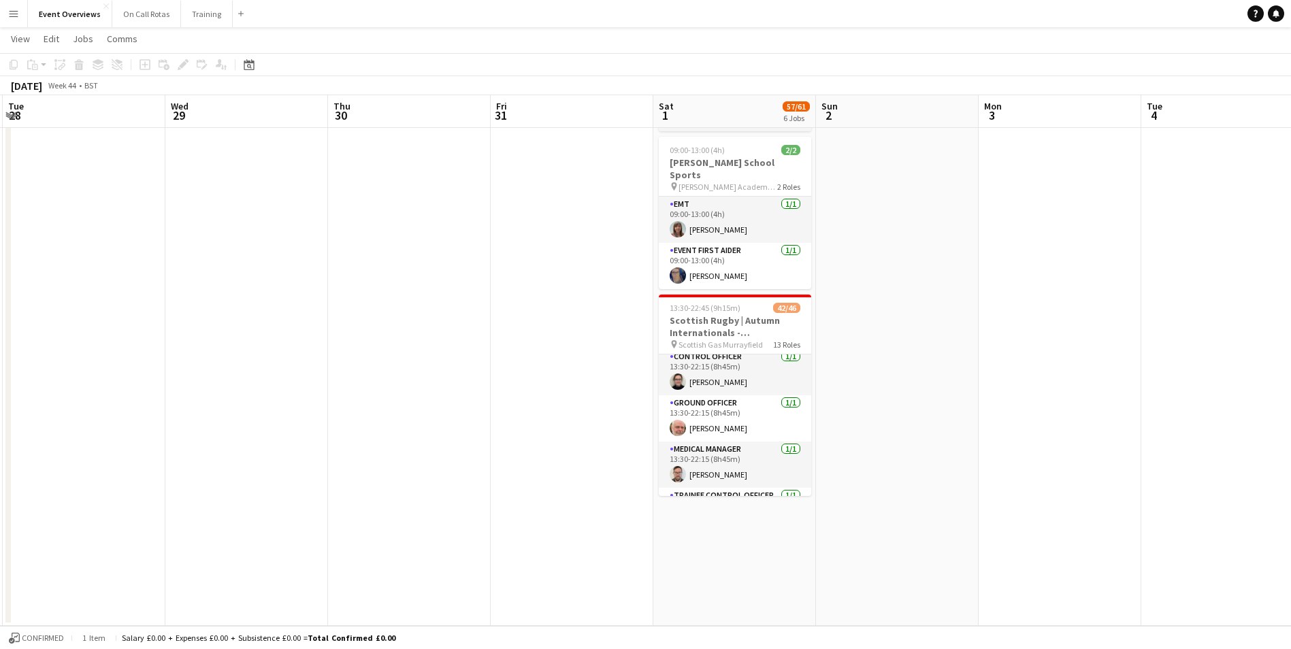
scroll to position [0, 0]
click at [901, 396] on app-date-cell at bounding box center [897, 25] width 163 height 1201
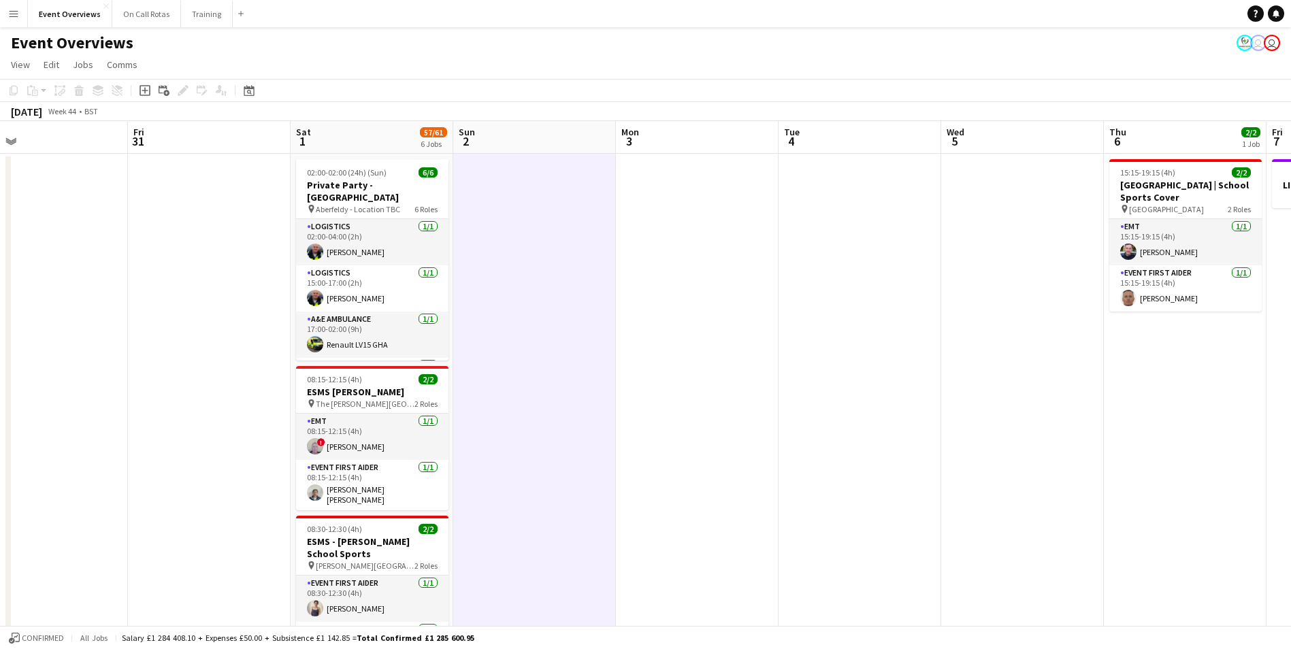
drag, startPoint x: 1075, startPoint y: 297, endPoint x: 354, endPoint y: 298, distance: 721.2
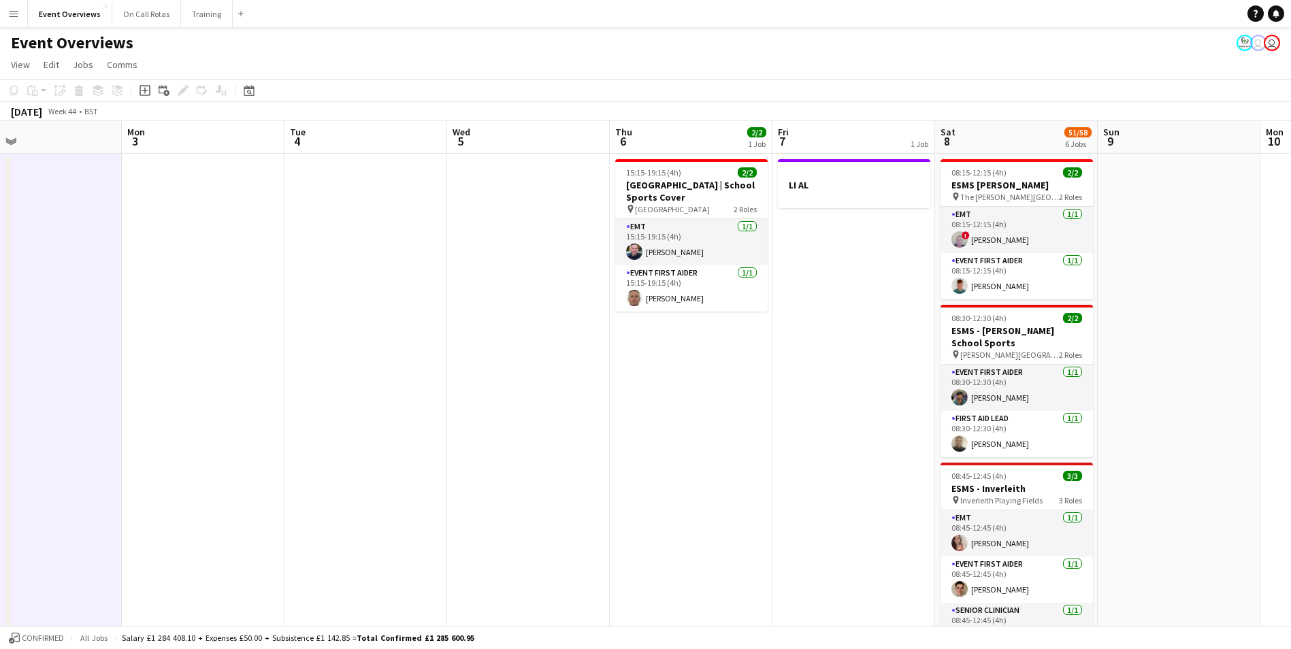
drag, startPoint x: 931, startPoint y: 339, endPoint x: 720, endPoint y: 345, distance: 211.0
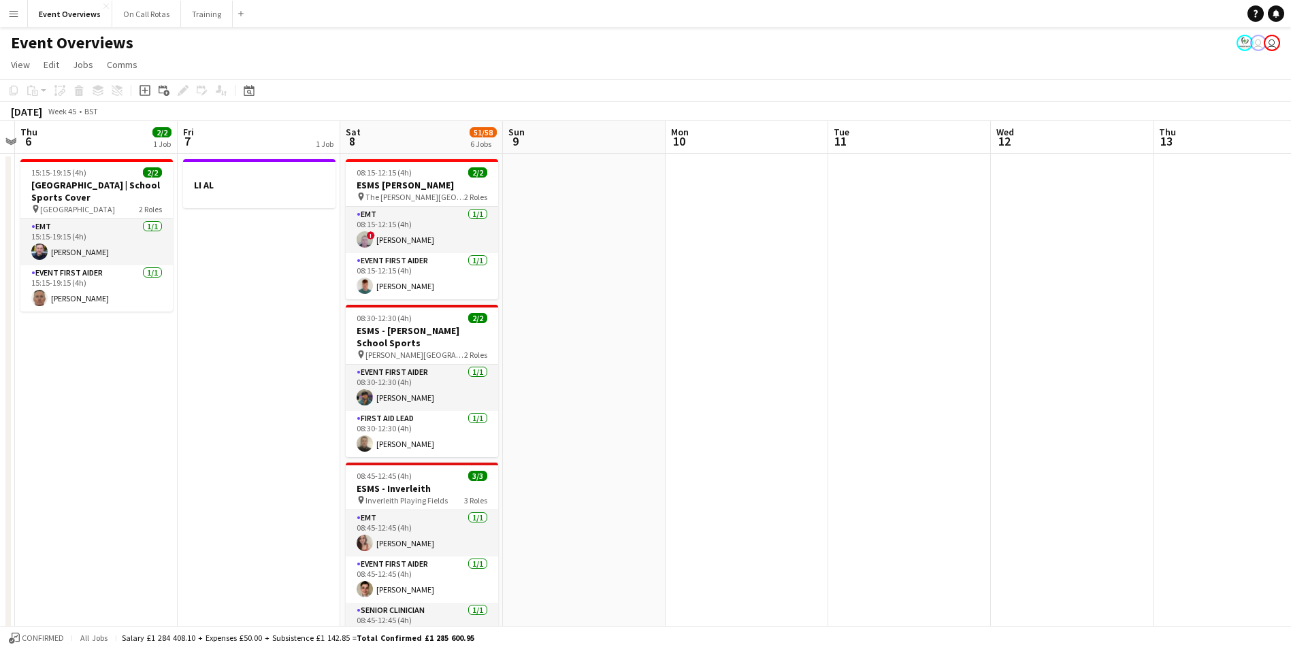
drag, startPoint x: 1074, startPoint y: 302, endPoint x: 552, endPoint y: 286, distance: 521.4
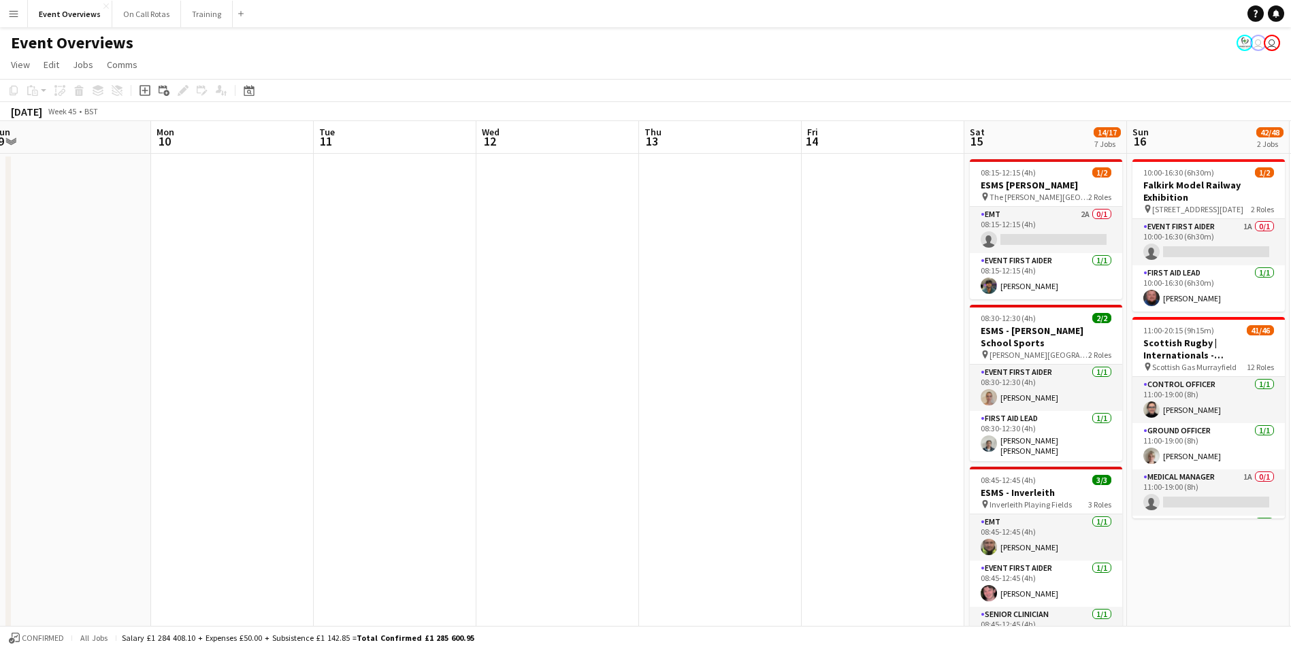
scroll to position [0, 493]
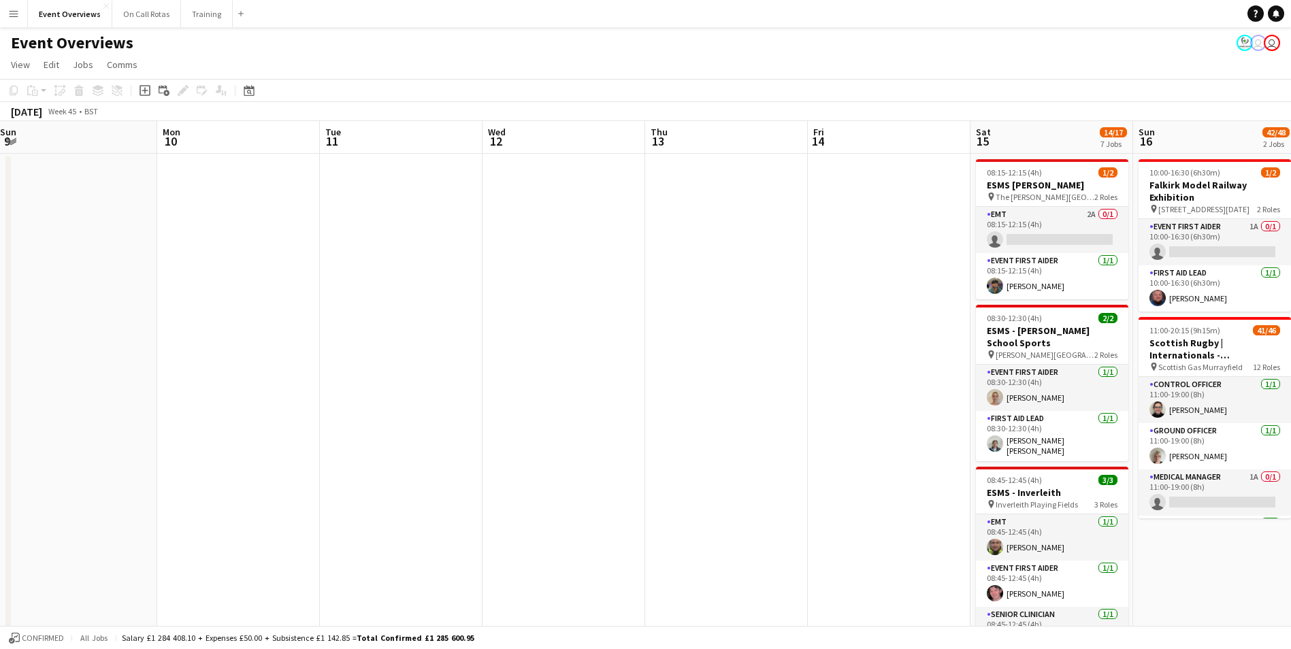
drag, startPoint x: 821, startPoint y: 295, endPoint x: 423, endPoint y: 314, distance: 397.8
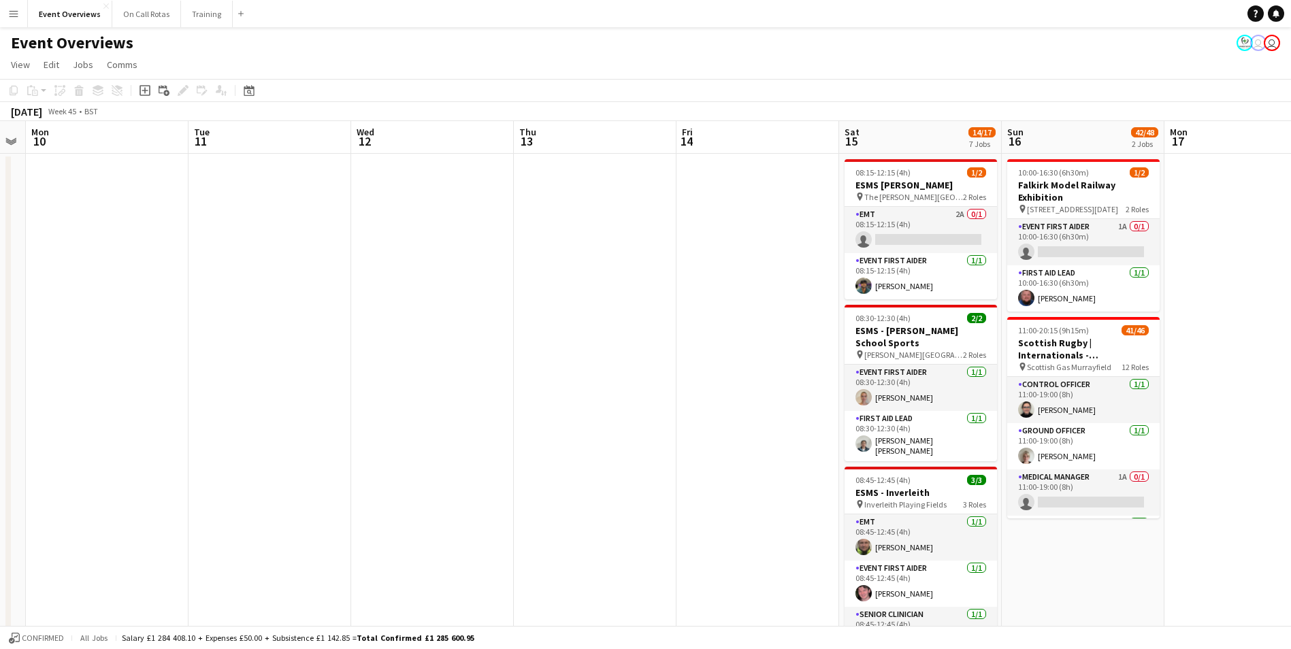
scroll to position [0, 468]
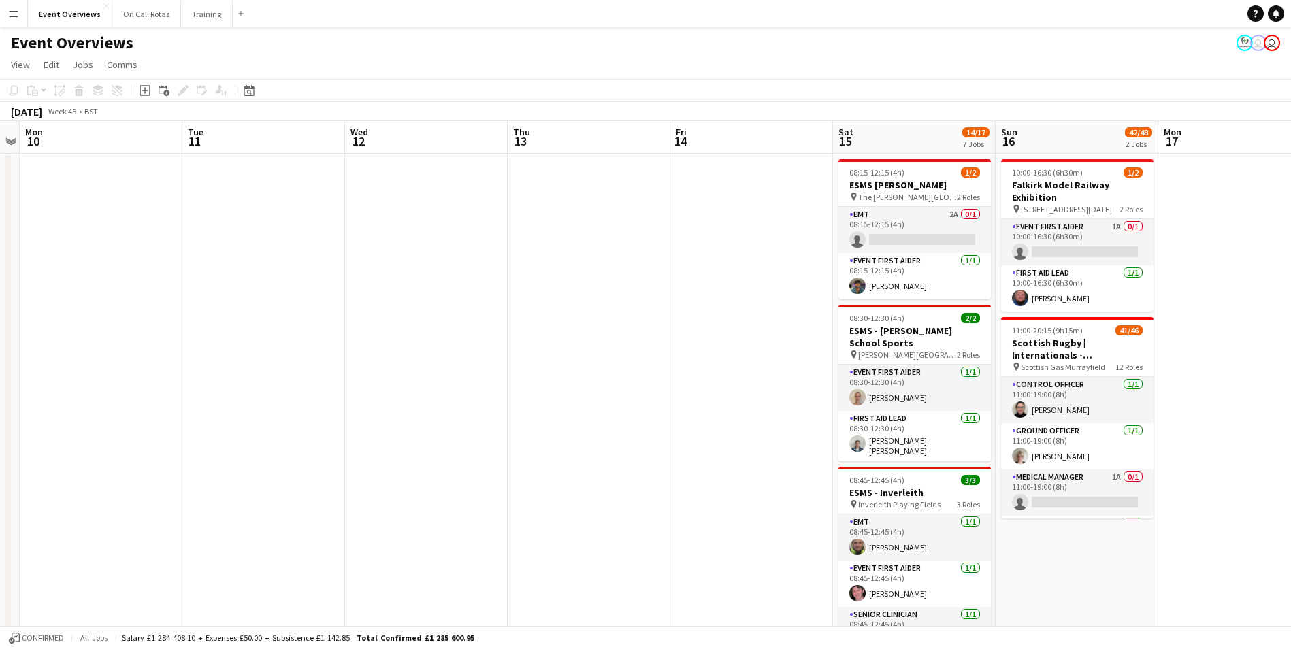
drag, startPoint x: 751, startPoint y: 303, endPoint x: 614, endPoint y: 353, distance: 146.4
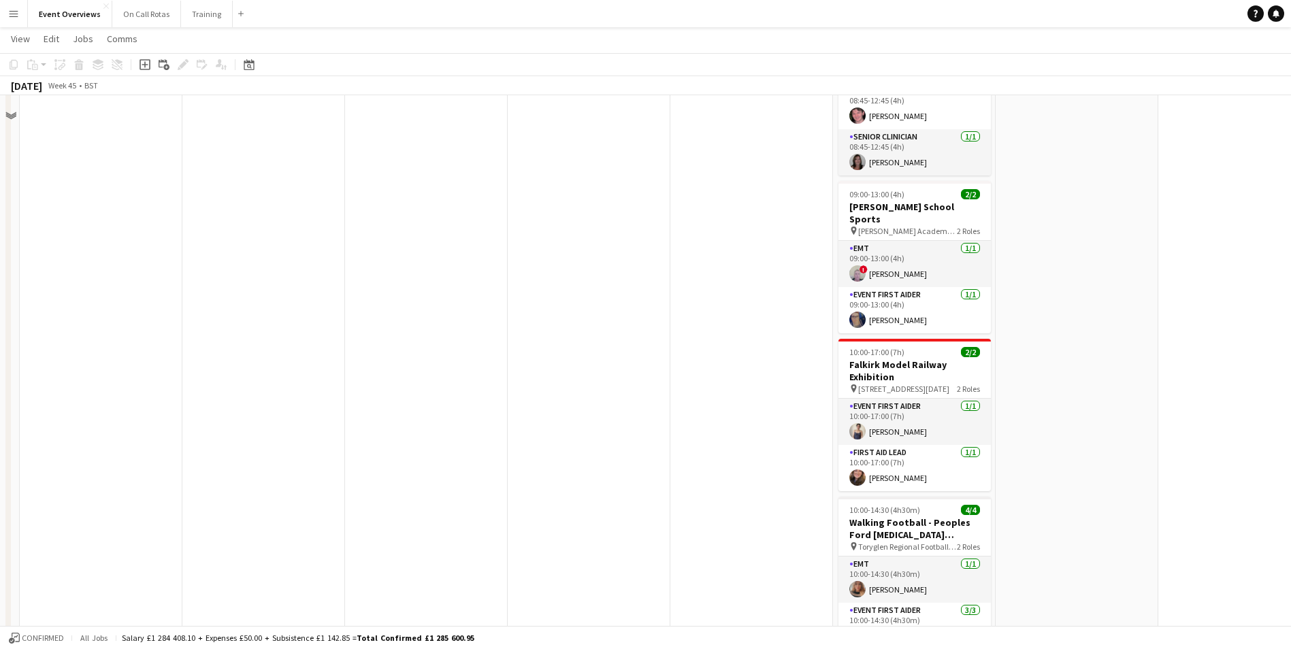
scroll to position [0, 0]
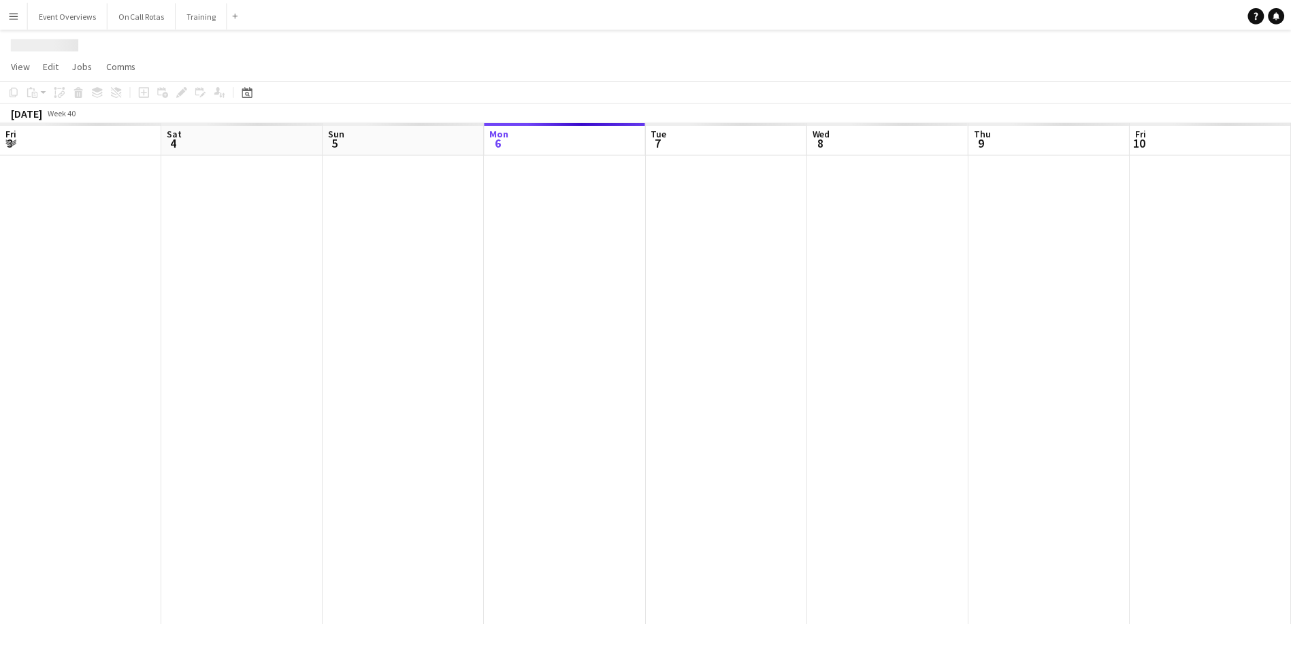
scroll to position [0, 325]
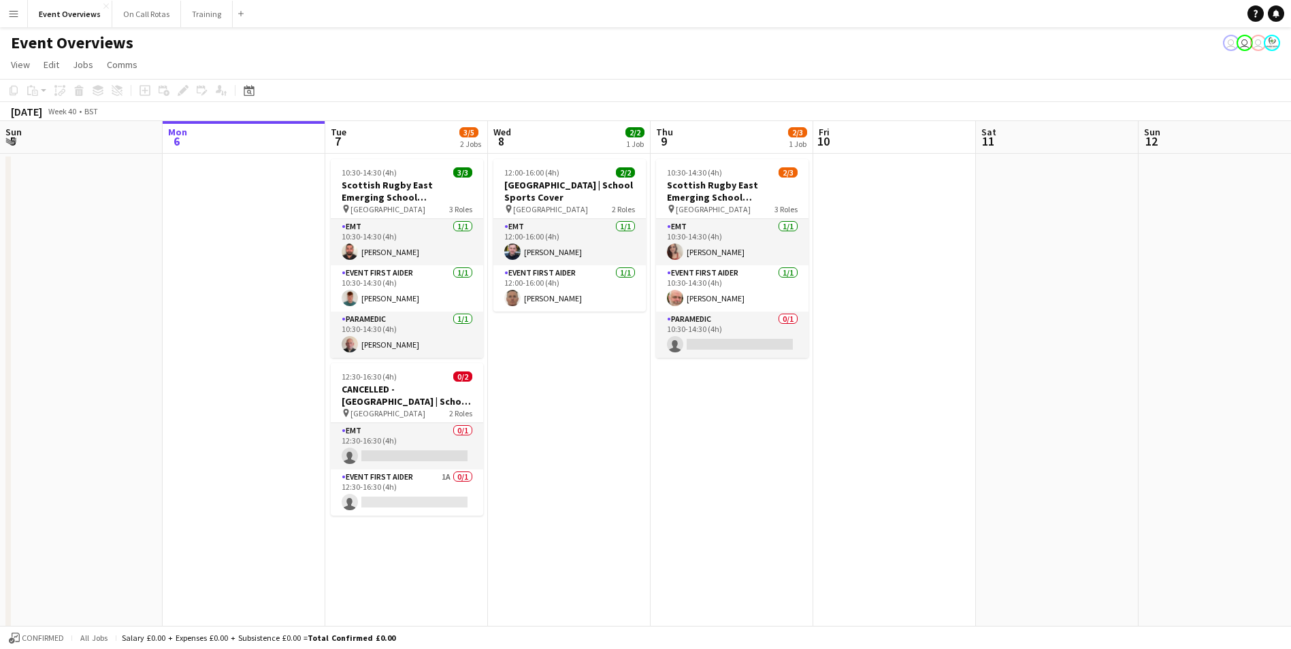
click at [13, 14] on app-icon "Menu" at bounding box center [13, 13] width 11 height 11
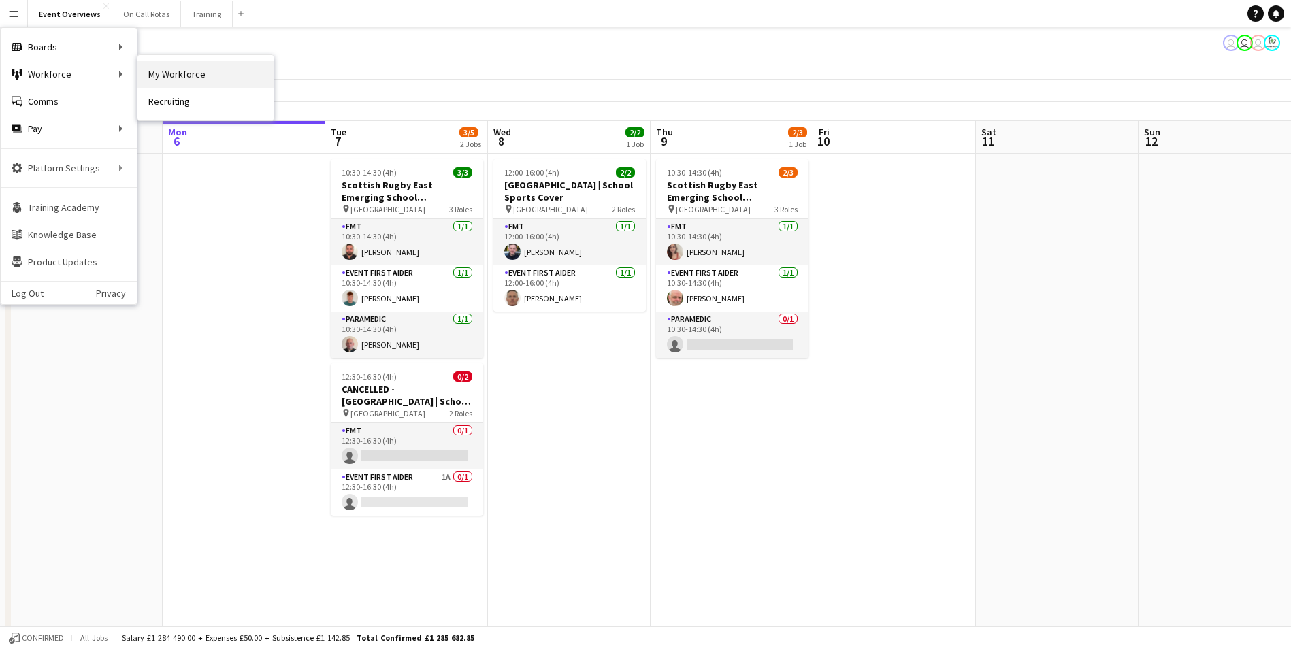
click at [151, 75] on link "My Workforce" at bounding box center [205, 74] width 136 height 27
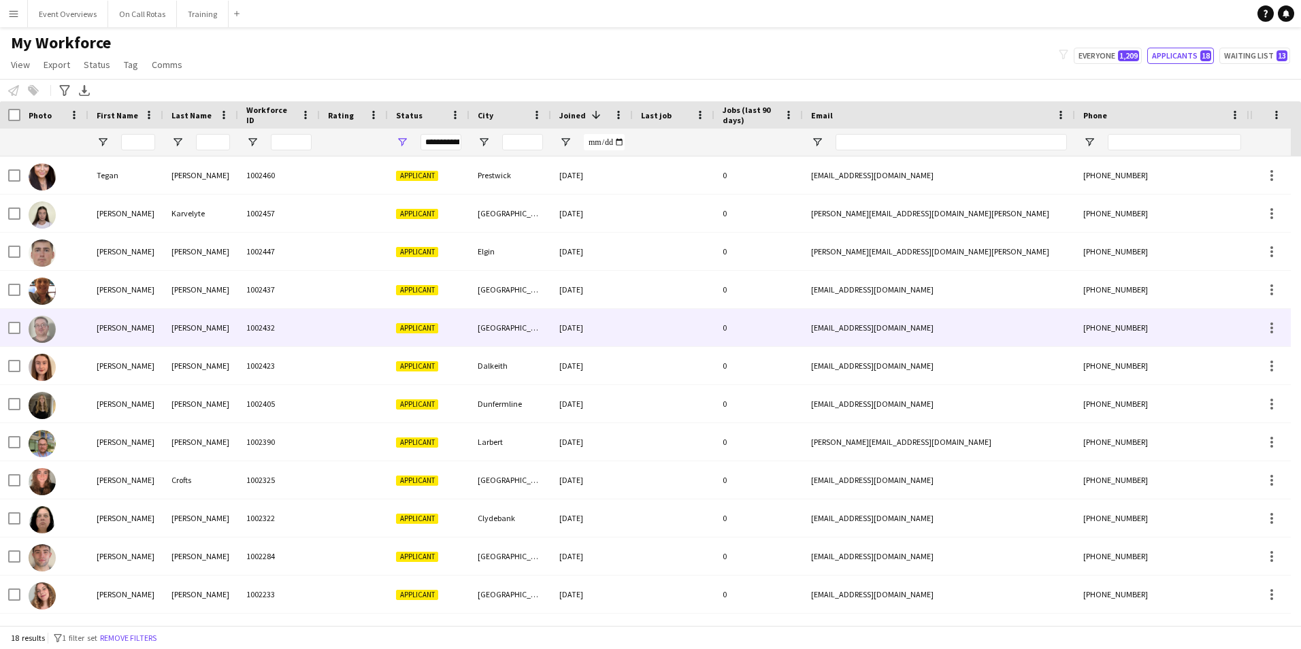
click at [153, 325] on div "Kevin" at bounding box center [125, 327] width 75 height 37
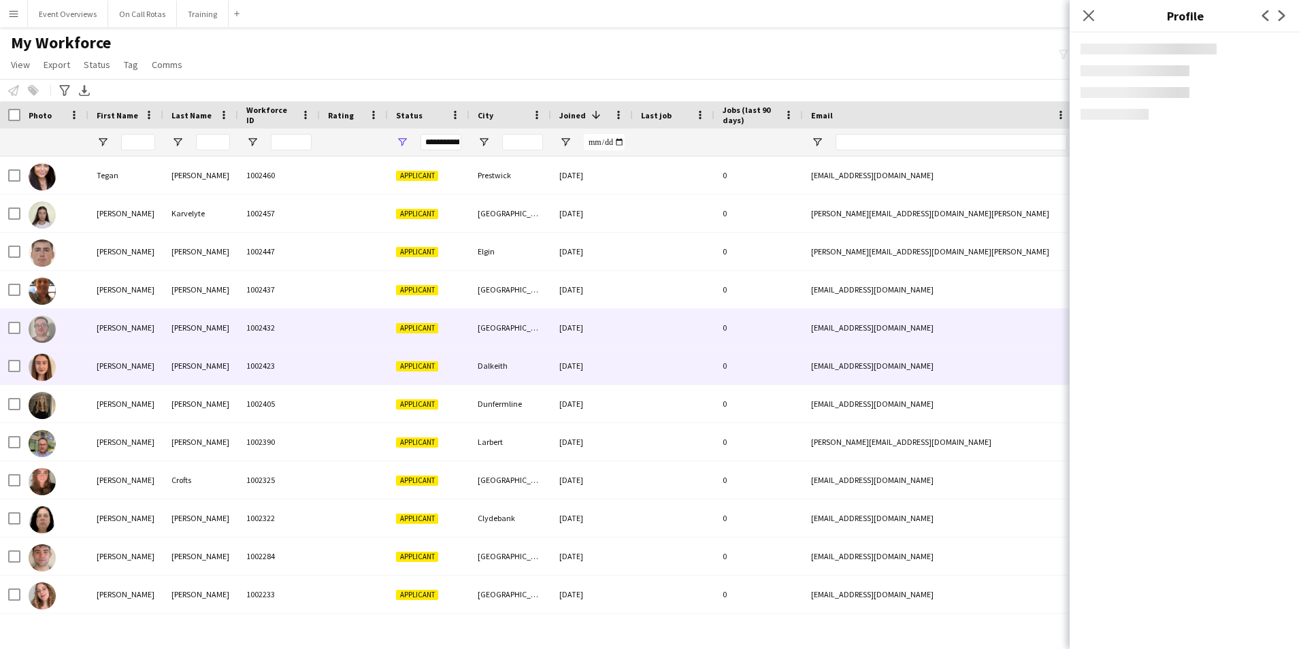
click at [185, 365] on div "Turner" at bounding box center [200, 365] width 75 height 37
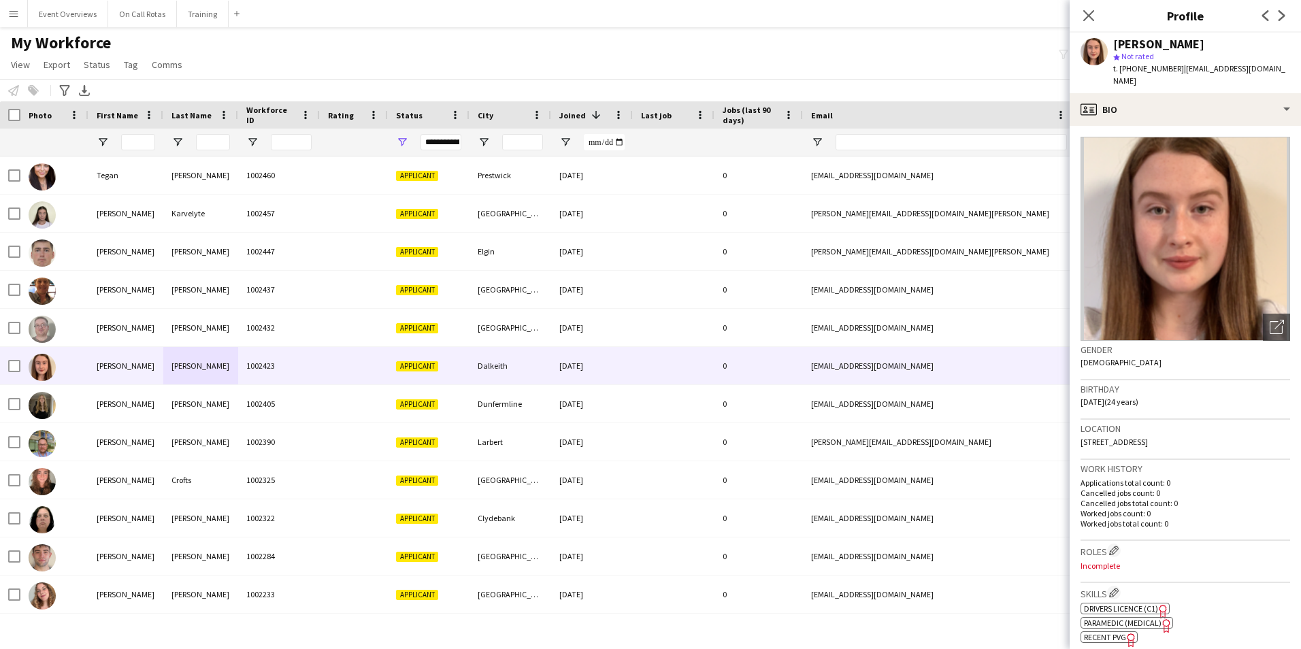
drag, startPoint x: 1092, startPoint y: 22, endPoint x: 1119, endPoint y: 43, distance: 34.4
click at [1092, 21] on icon "Close pop-in" at bounding box center [1088, 15] width 11 height 11
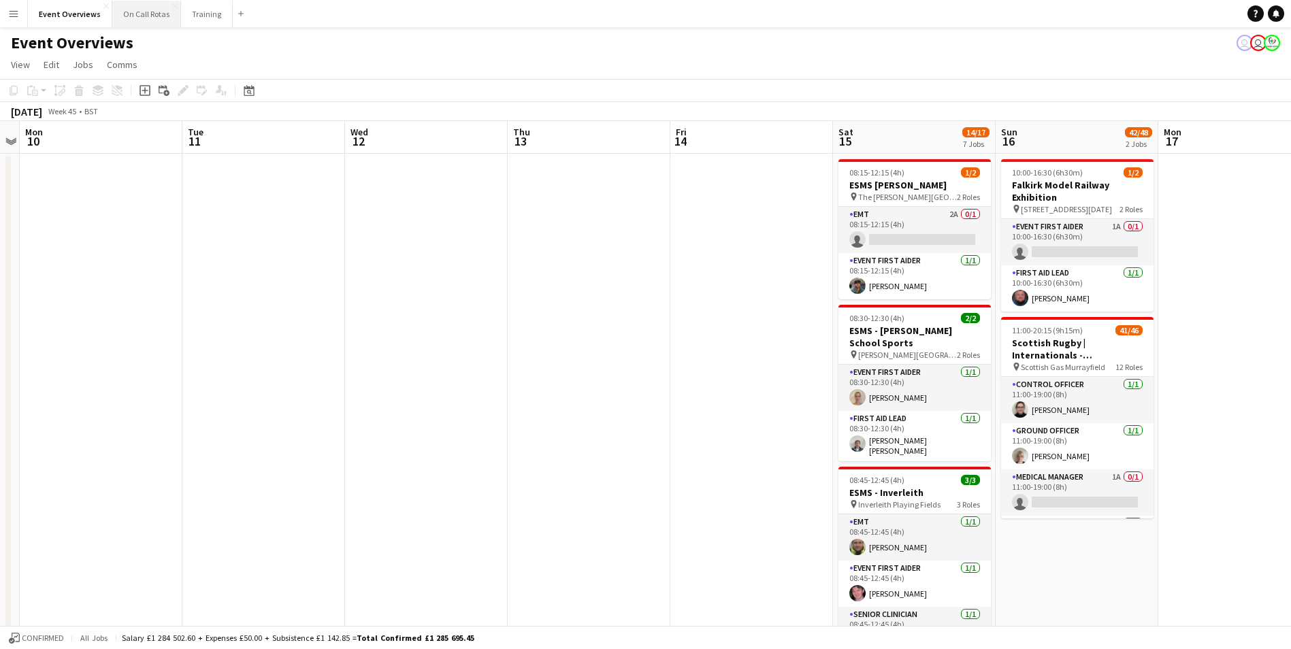
click at [136, 10] on button "On Call Rotas Close" at bounding box center [146, 14] width 69 height 27
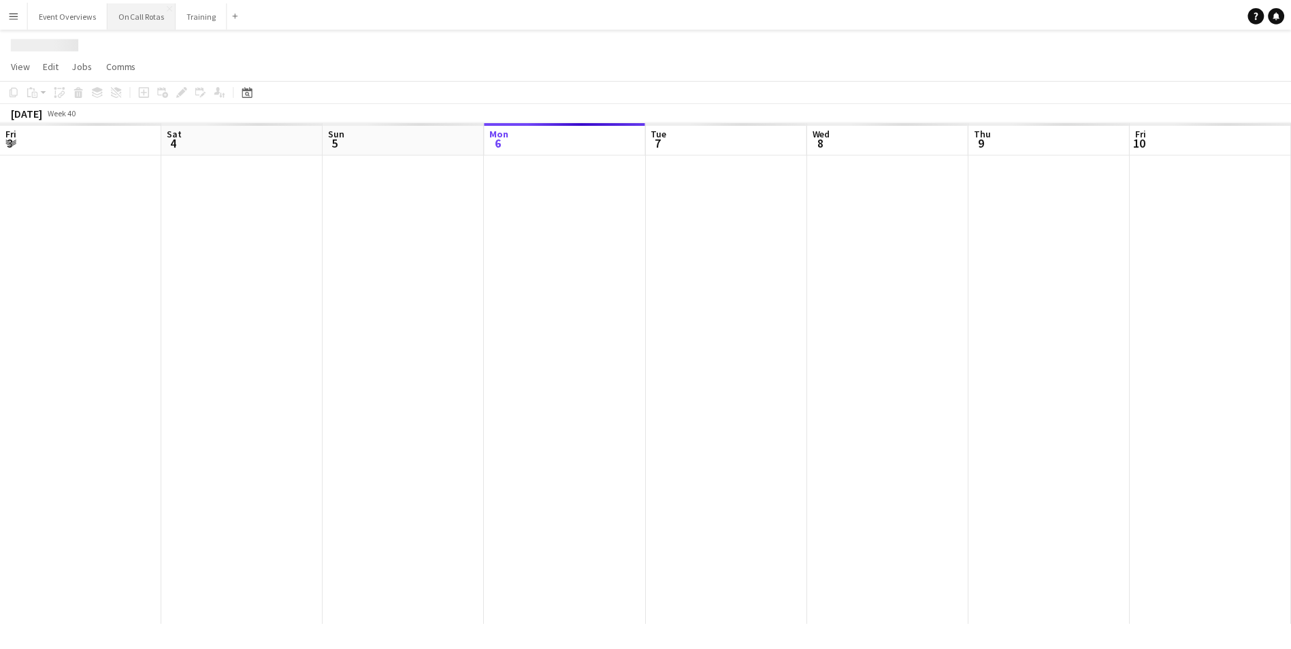
scroll to position [0, 325]
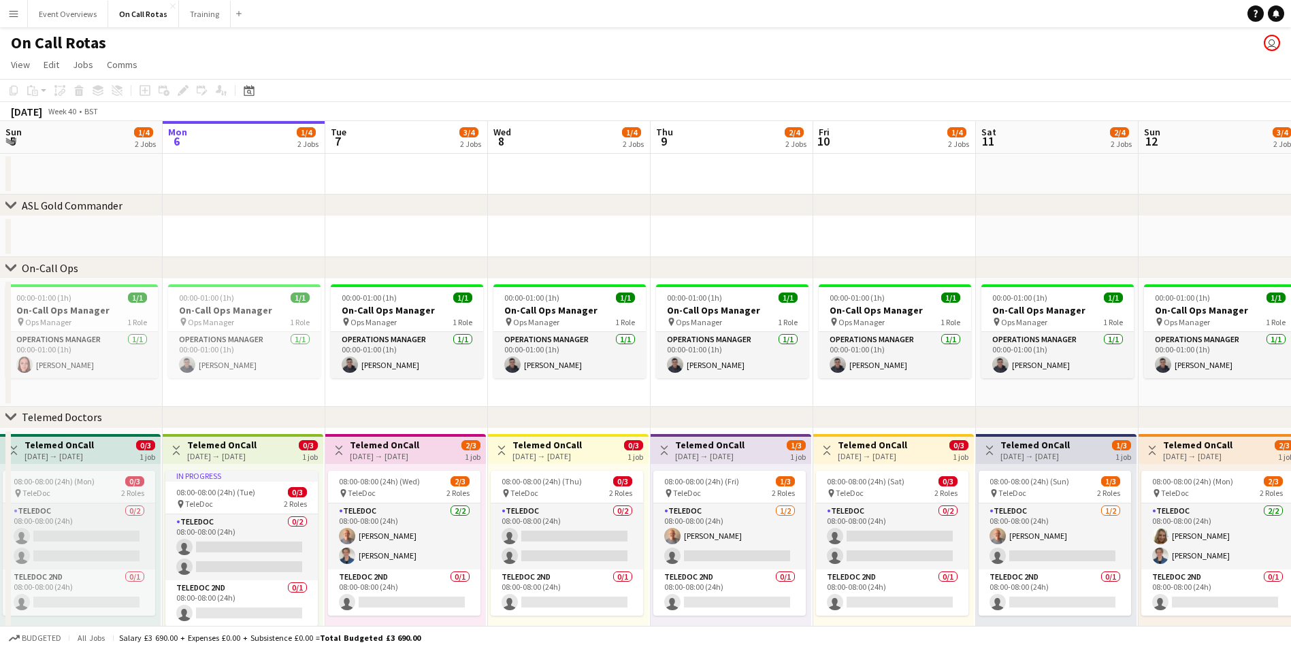
drag, startPoint x: 1042, startPoint y: 204, endPoint x: 840, endPoint y: 237, distance: 204.7
click at [845, 237] on div "chevron-right ASL Gold Commander chevron-right On-Call Ops chevron-right Teleme…" at bounding box center [645, 400] width 1291 height 559
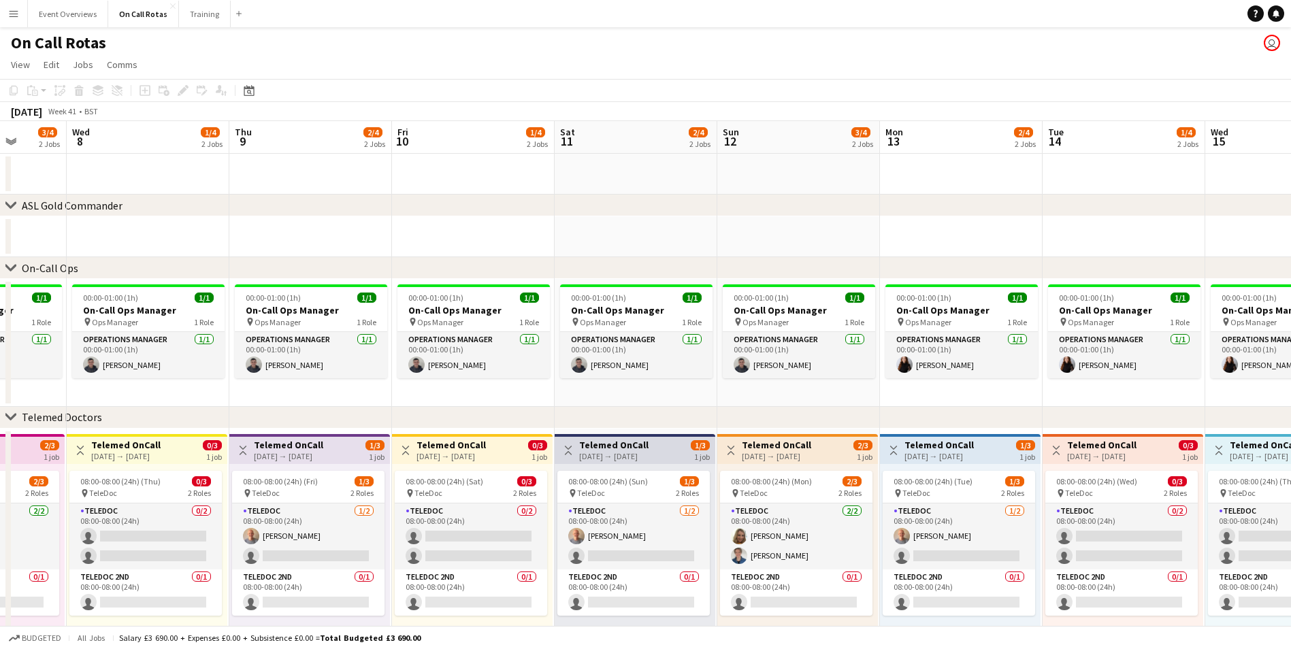
drag, startPoint x: 840, startPoint y: 237, endPoint x: 395, endPoint y: 243, distance: 445.7
click at [395, 243] on app-calendar-viewport "Sun 5 1/4 2 Jobs Mon 6 1/4 2 Jobs Tue 7 3/4 2 Jobs Wed 8 1/4 2 Jobs Thu 9 2/4 2…" at bounding box center [645, 400] width 1291 height 559
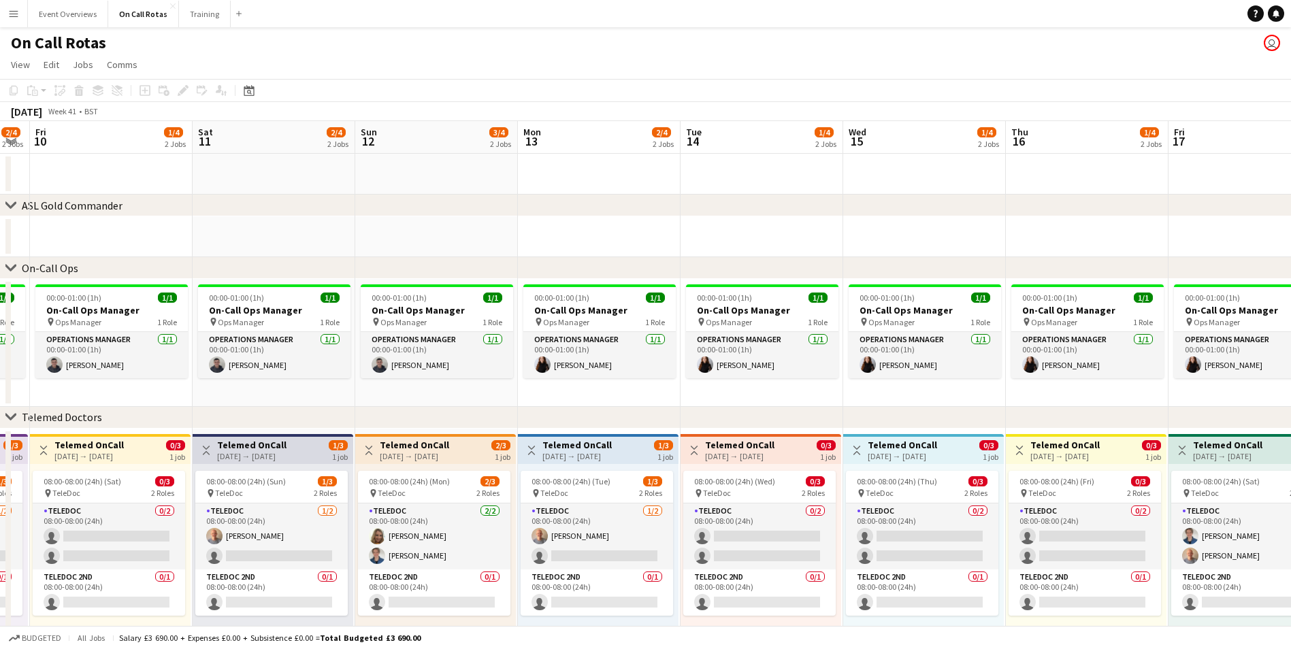
scroll to position [0, 457]
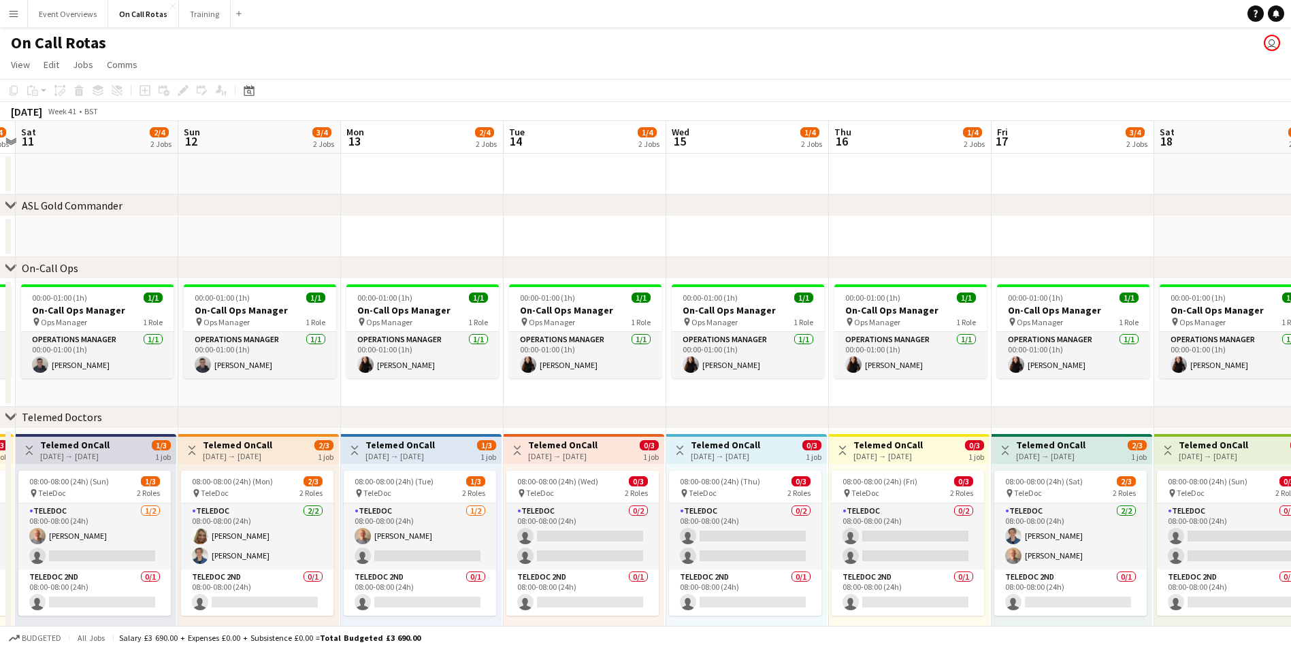
drag, startPoint x: 1116, startPoint y: 240, endPoint x: 591, endPoint y: 247, distance: 524.6
click at [591, 247] on app-calendar-viewport "Wed 8 1/4 2 Jobs Thu 9 2/4 2 Jobs Fri 10 1/4 2 Jobs Sat 11 2/4 2 Jobs Sun 12 3/…" at bounding box center [645, 400] width 1291 height 559
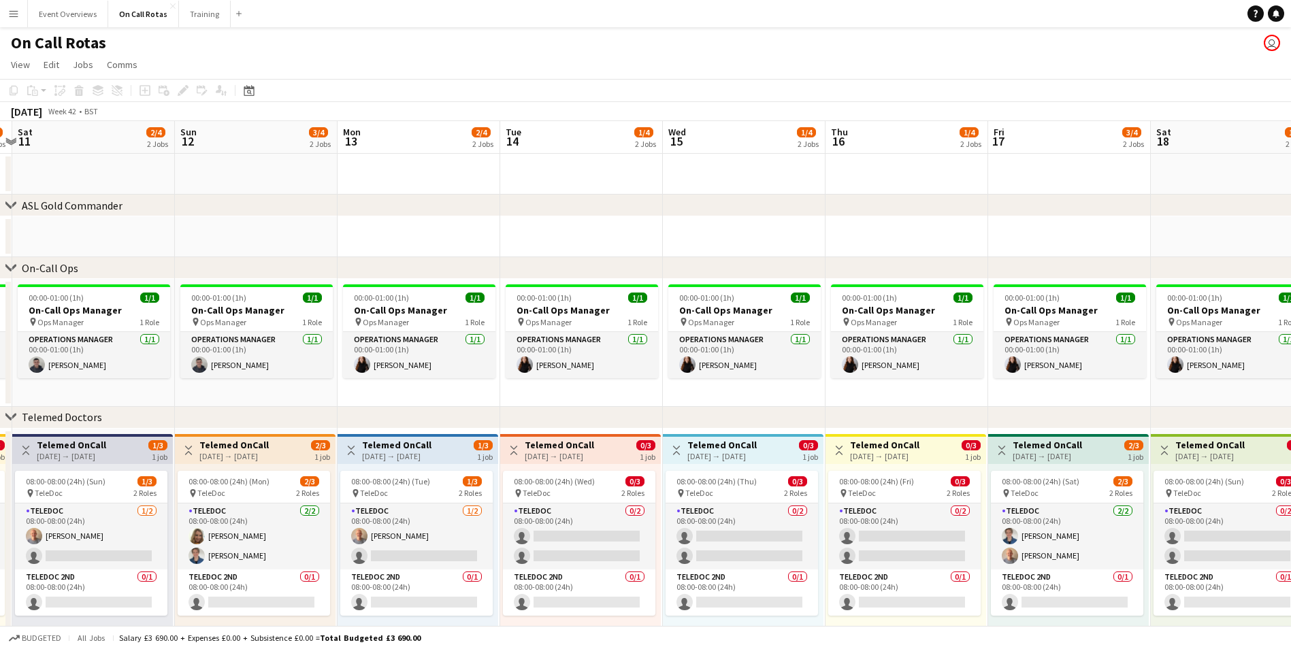
drag, startPoint x: 1113, startPoint y: 242, endPoint x: 1120, endPoint y: 237, distance: 8.3
click at [1120, 237] on app-calendar-viewport "Thu 9 2/4 2 Jobs Fri 10 1/4 2 Jobs Sat 11 2/4 2 Jobs Sun 12 3/4 2 Jobs Mon 13 2…" at bounding box center [645, 400] width 1291 height 559
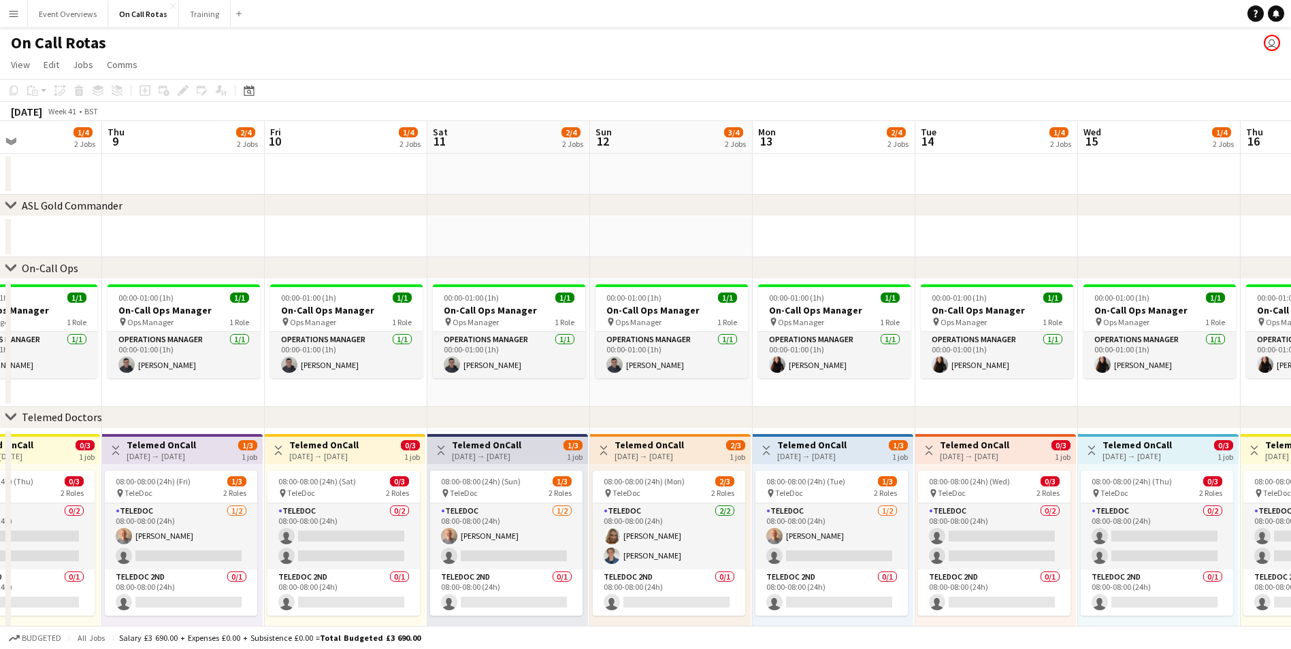
scroll to position [0, 386]
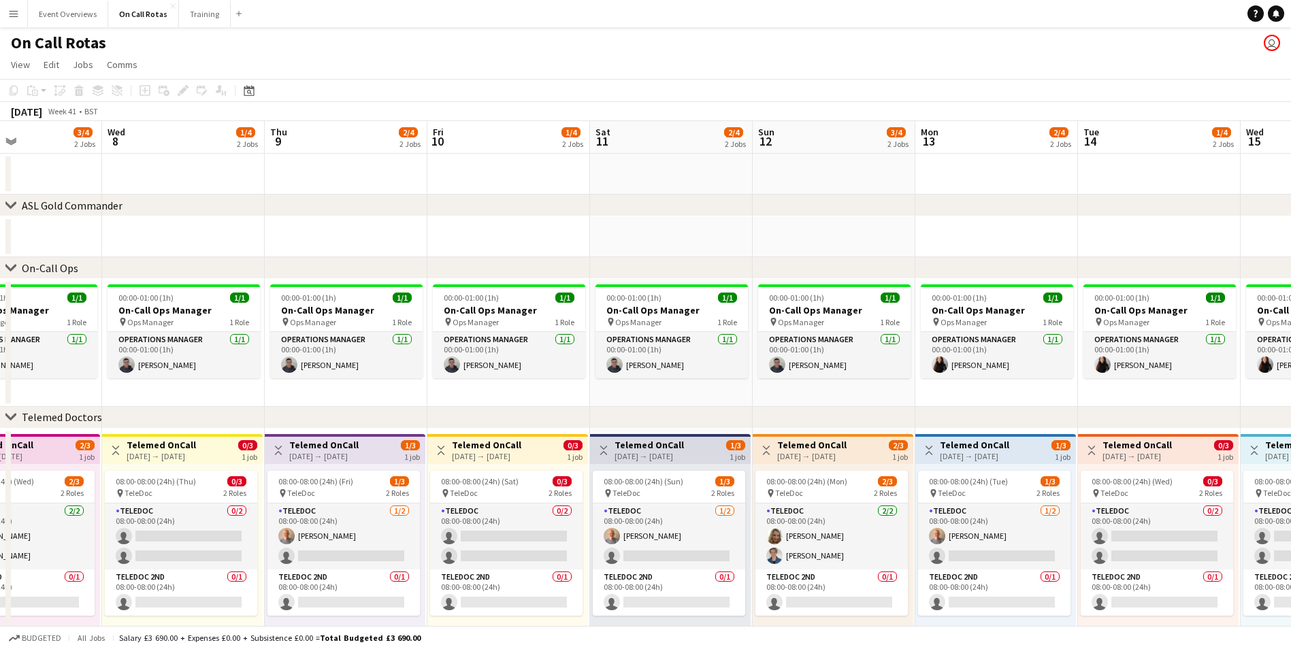
drag, startPoint x: 509, startPoint y: 232, endPoint x: 1276, endPoint y: 208, distance: 767.2
click at [1276, 208] on div "chevron-right ASL Gold Commander chevron-right On-Call Ops chevron-right Teleme…" at bounding box center [645, 400] width 1291 height 559
drag, startPoint x: 709, startPoint y: 212, endPoint x: 1153, endPoint y: 201, distance: 443.7
click at [1153, 201] on div "chevron-right ASL Gold Commander" at bounding box center [645, 206] width 1291 height 22
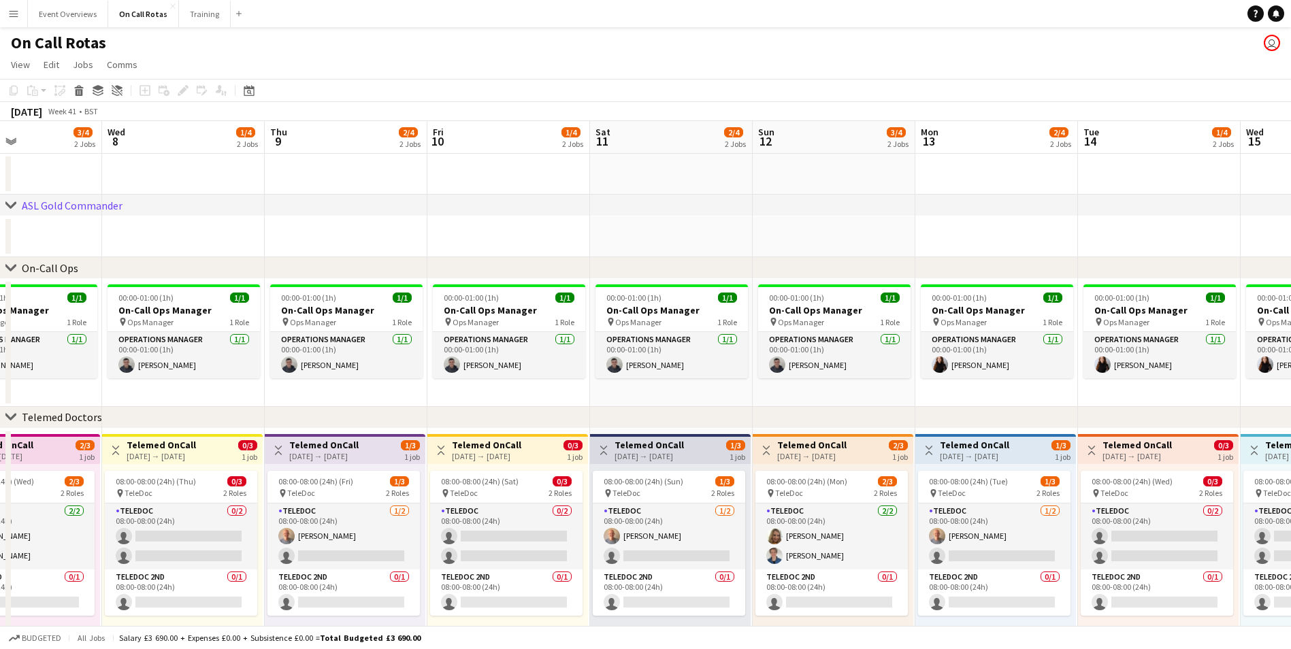
drag, startPoint x: 699, startPoint y: 206, endPoint x: 882, endPoint y: 205, distance: 183.0
click at [882, 205] on div "chevron-right ASL Gold Commander" at bounding box center [645, 206] width 1291 height 22
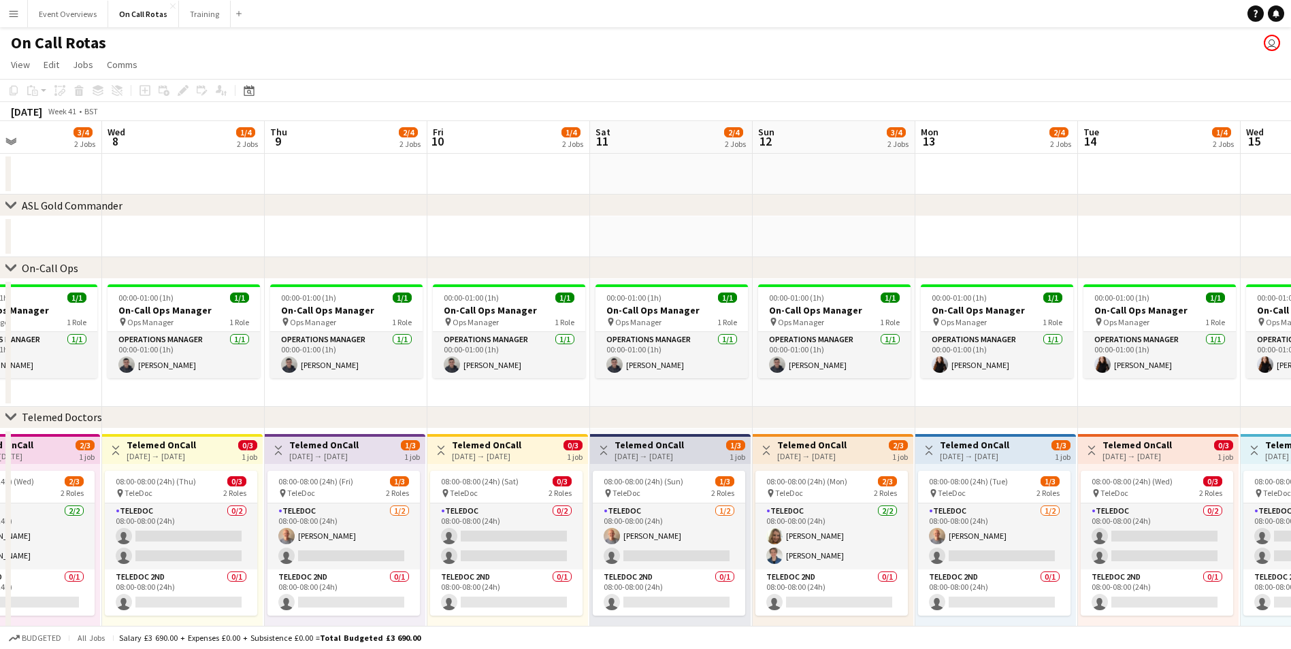
drag, startPoint x: 783, startPoint y: 212, endPoint x: 933, endPoint y: 211, distance: 149.7
click at [933, 211] on div "chevron-right ASL Gold Commander" at bounding box center [645, 206] width 1291 height 22
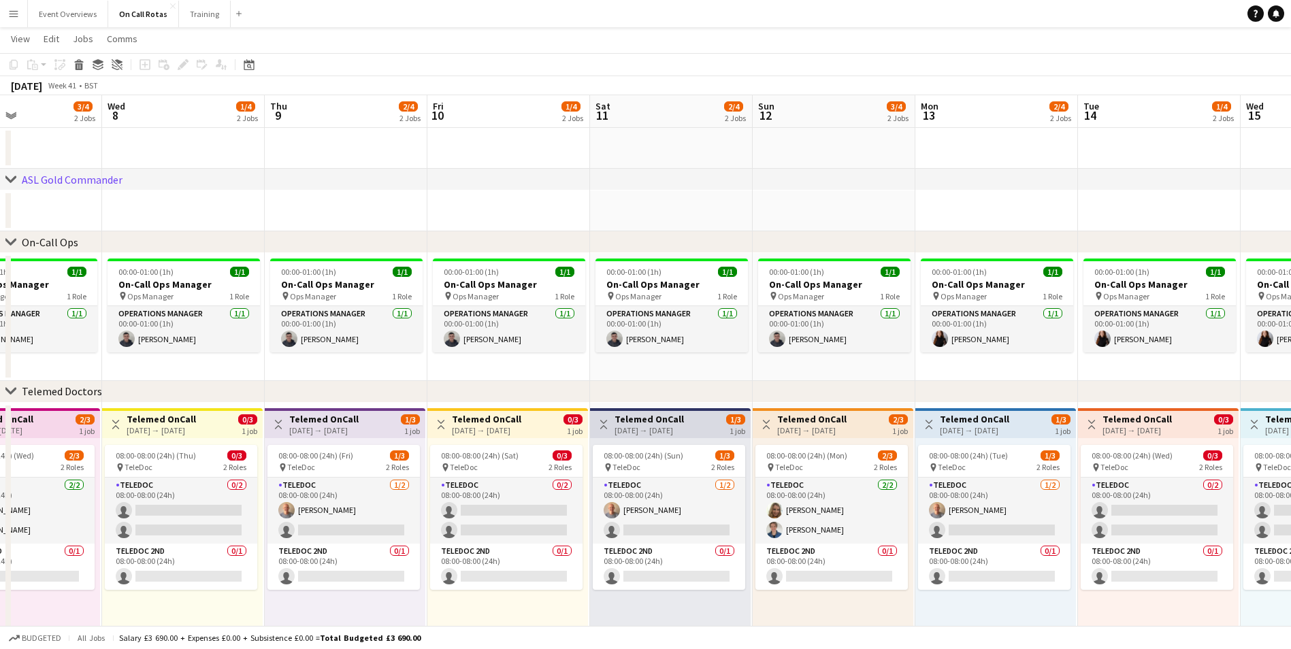
scroll to position [0, 0]
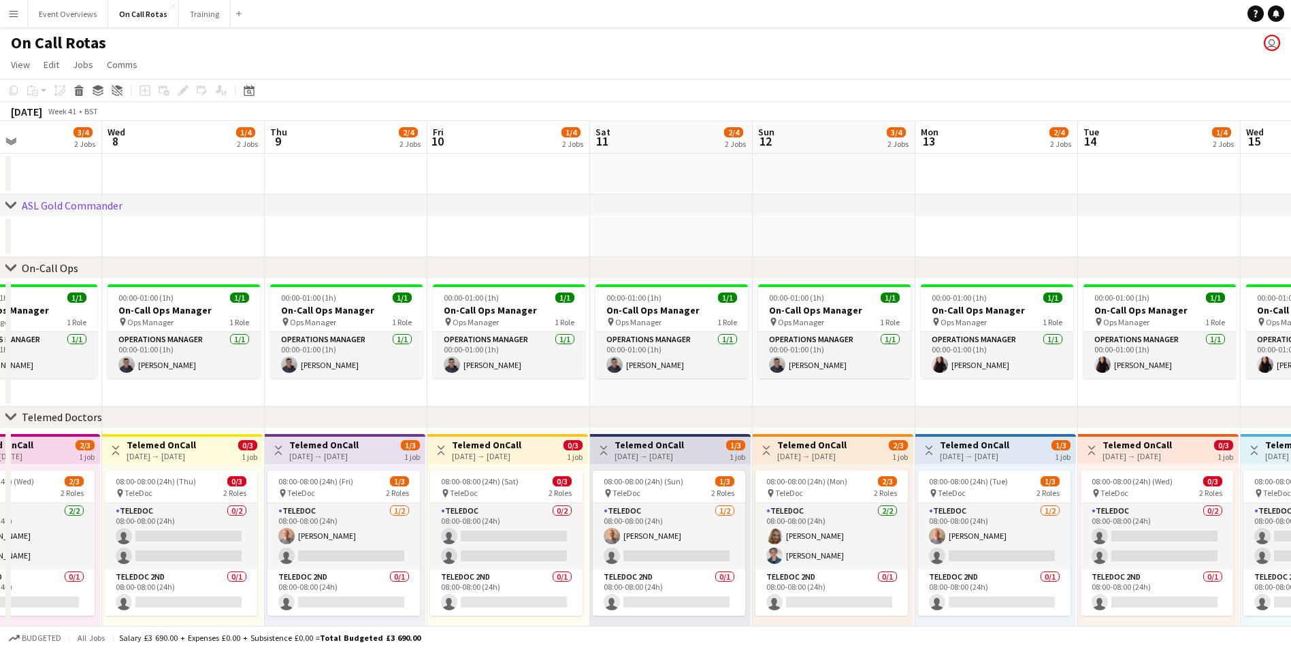
drag, startPoint x: 325, startPoint y: 257, endPoint x: 426, endPoint y: 250, distance: 101.0
click at [426, 250] on div "chevron-right ASL Gold Commander chevron-right On-Call Ops chevron-right Teleme…" at bounding box center [645, 400] width 1291 height 559
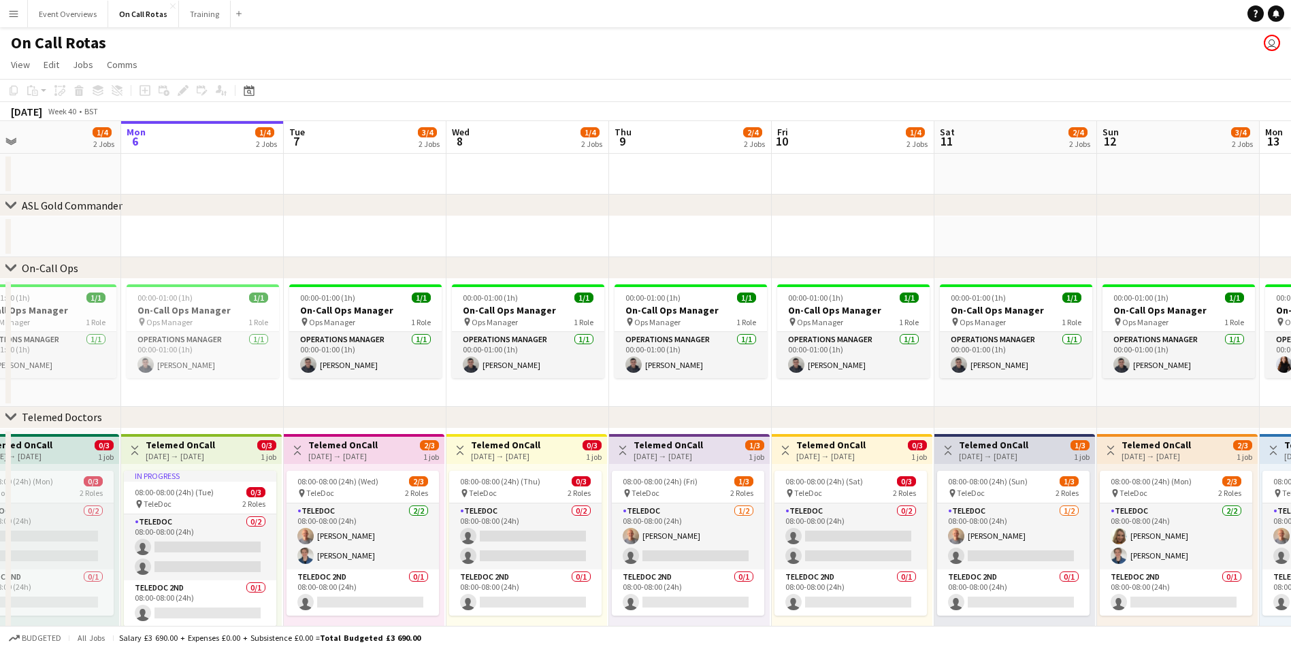
scroll to position [0, 418]
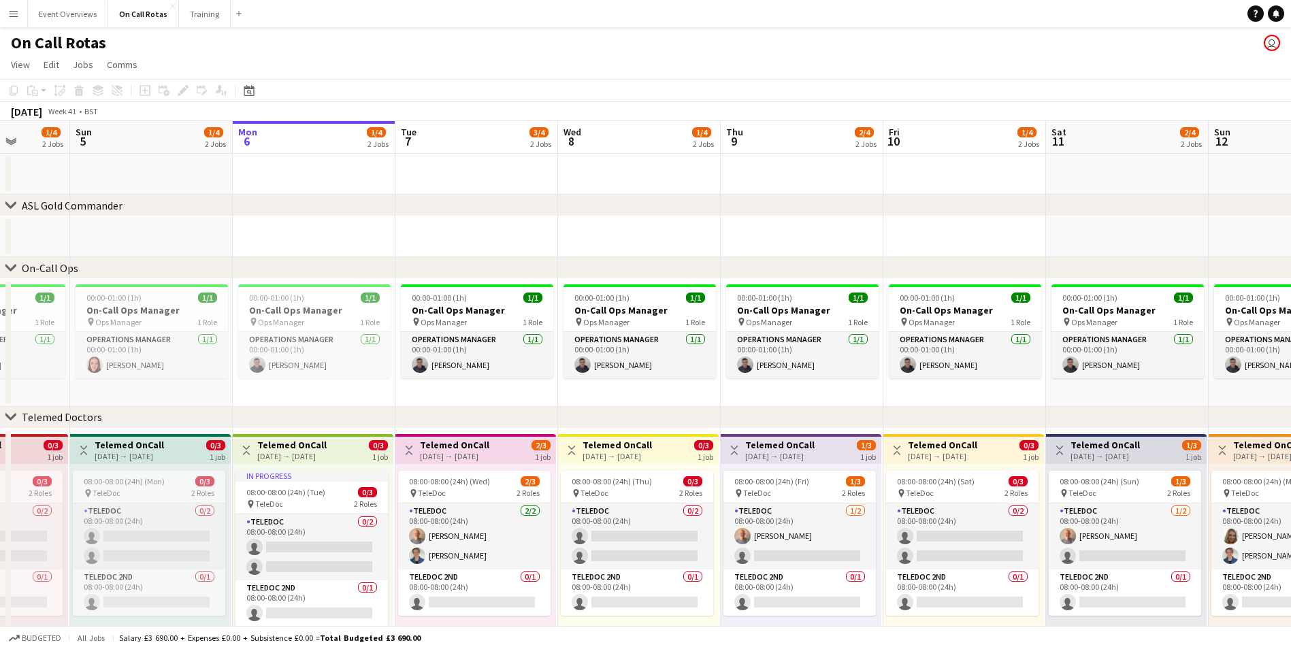
drag, startPoint x: 382, startPoint y: 237, endPoint x: 838, endPoint y: 243, distance: 455.9
click at [838, 243] on app-calendar-viewport "Thu 2 2/4 2 Jobs Fri 3 2/4 2 Jobs Sat 4 1/4 2 Jobs Sun 5 1/4 2 Jobs Mon 6 1/4 2…" at bounding box center [645, 400] width 1291 height 559
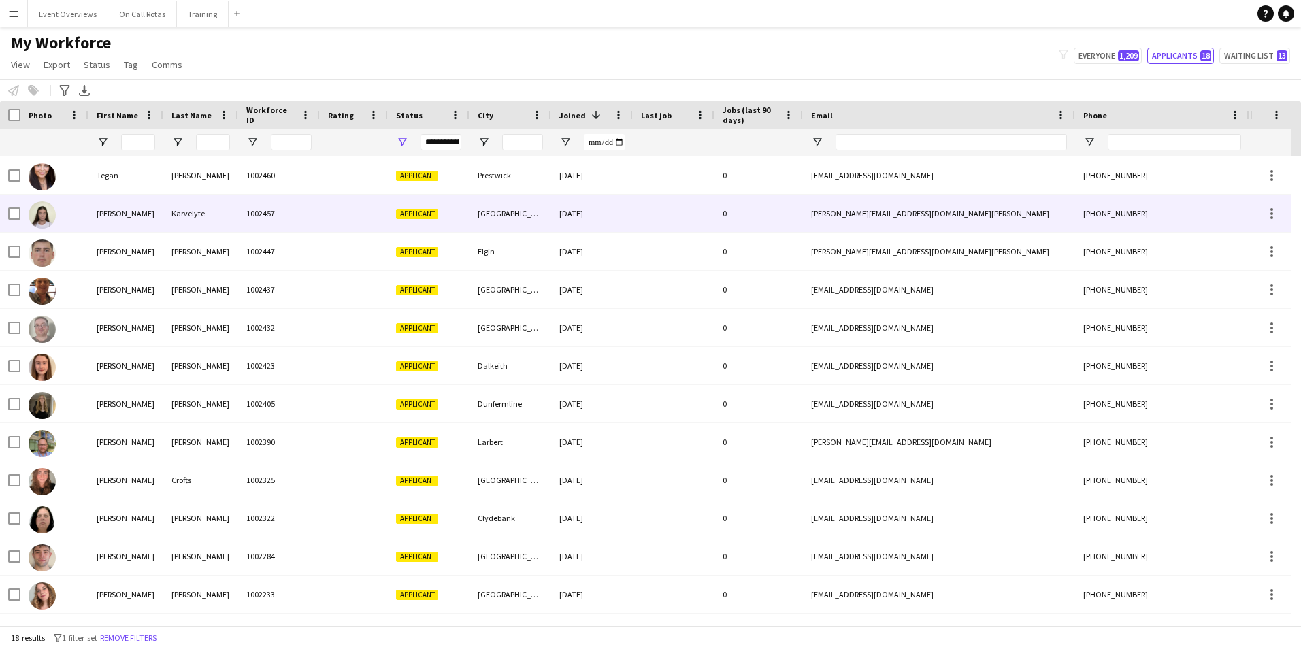
click at [331, 216] on div at bounding box center [354, 213] width 68 height 37
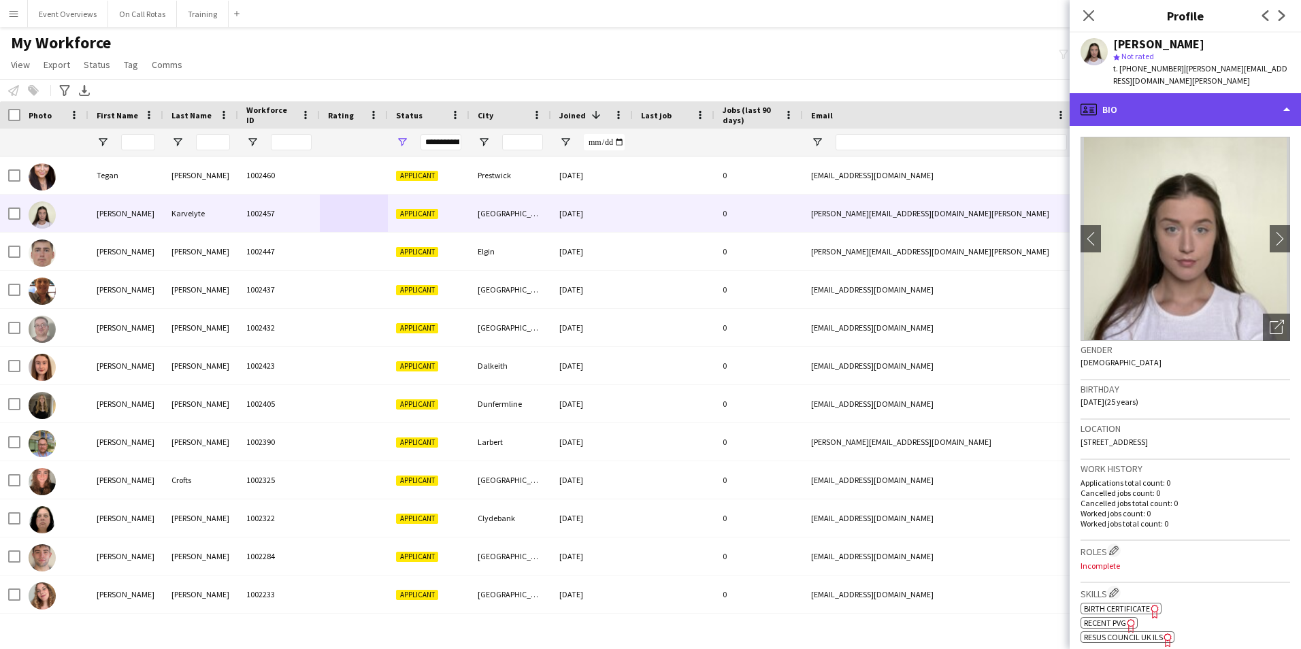
click at [1201, 99] on div "profile Bio" at bounding box center [1185, 109] width 231 height 33
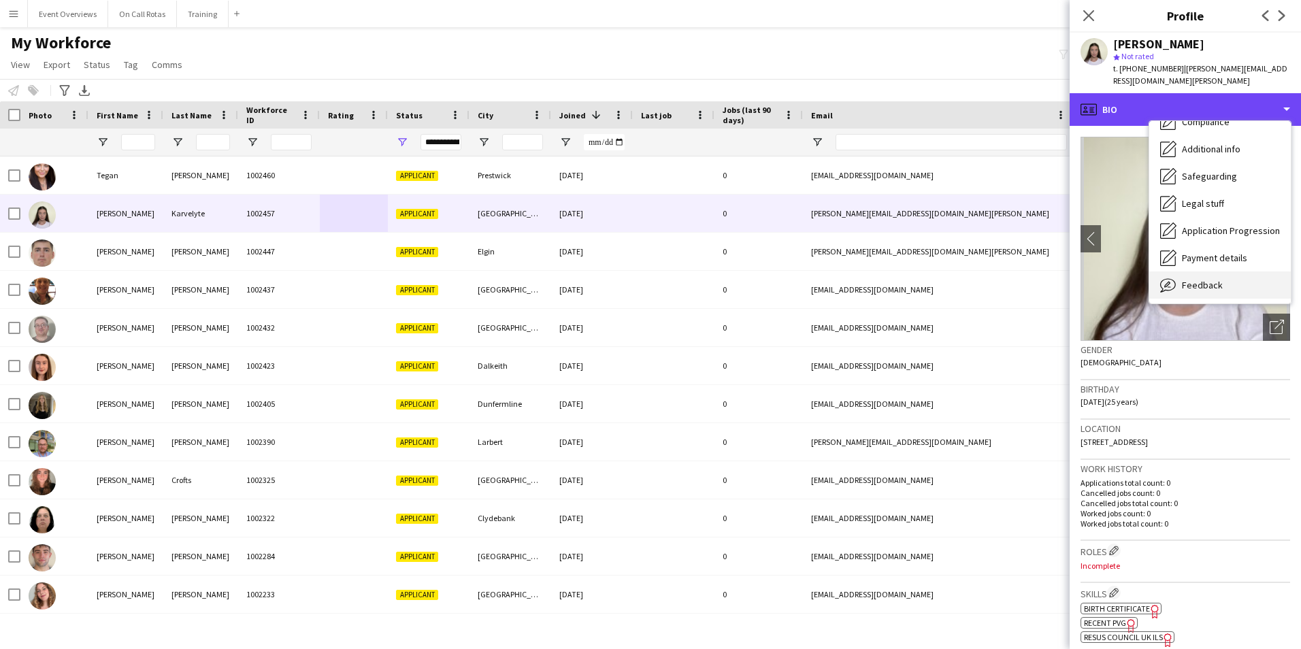
scroll to position [237, 0]
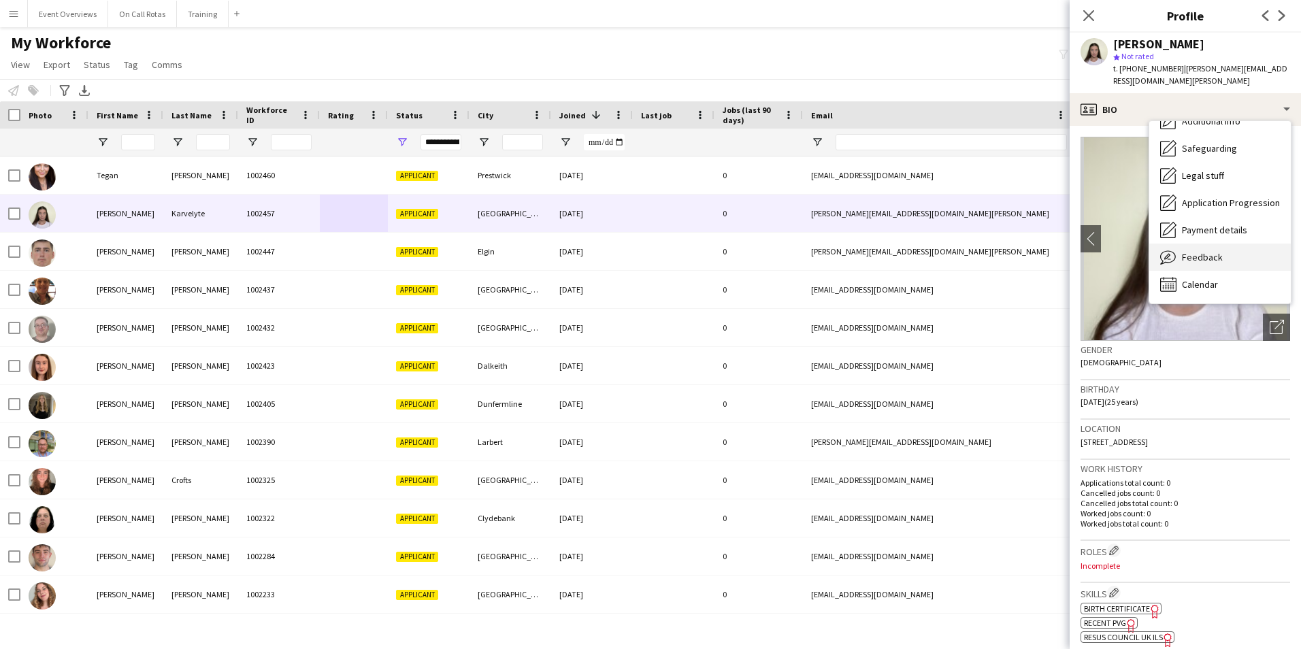
click at [1217, 251] on span "Feedback" at bounding box center [1202, 257] width 41 height 12
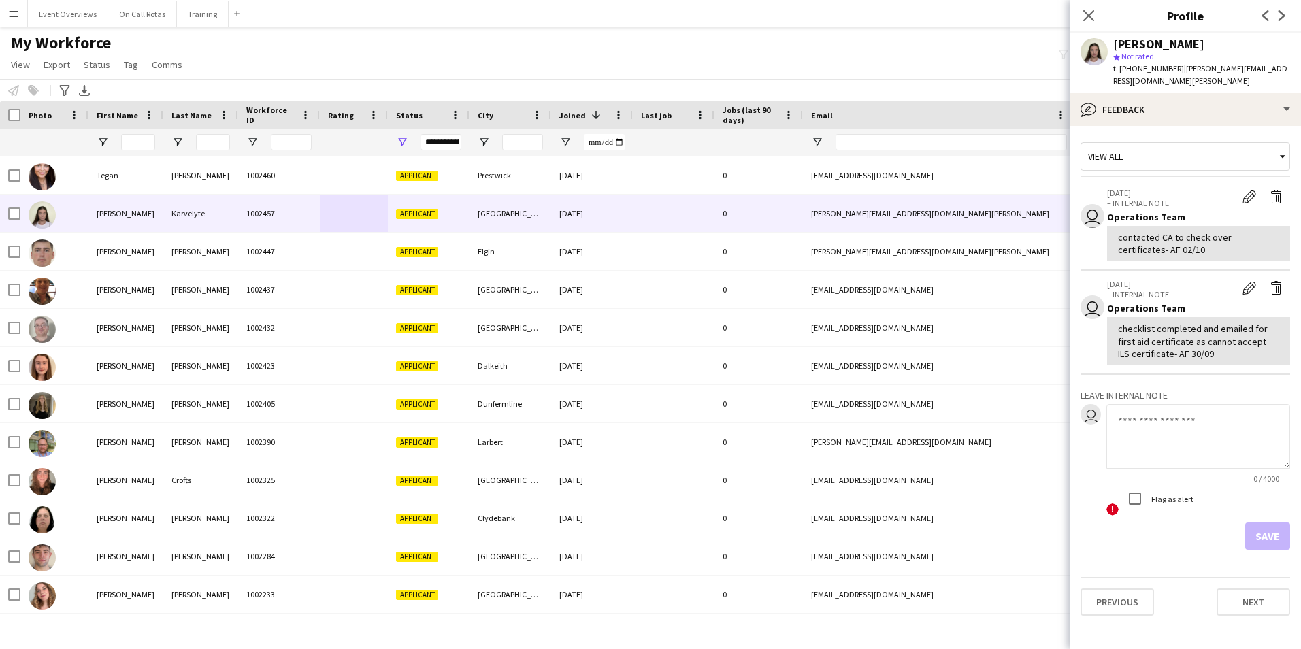
click at [1170, 404] on textarea at bounding box center [1198, 436] width 184 height 65
click at [1156, 424] on textarea at bounding box center [1198, 436] width 184 height 65
type textarea "*"
click at [1202, 434] on textarea "**********" at bounding box center [1198, 436] width 184 height 65
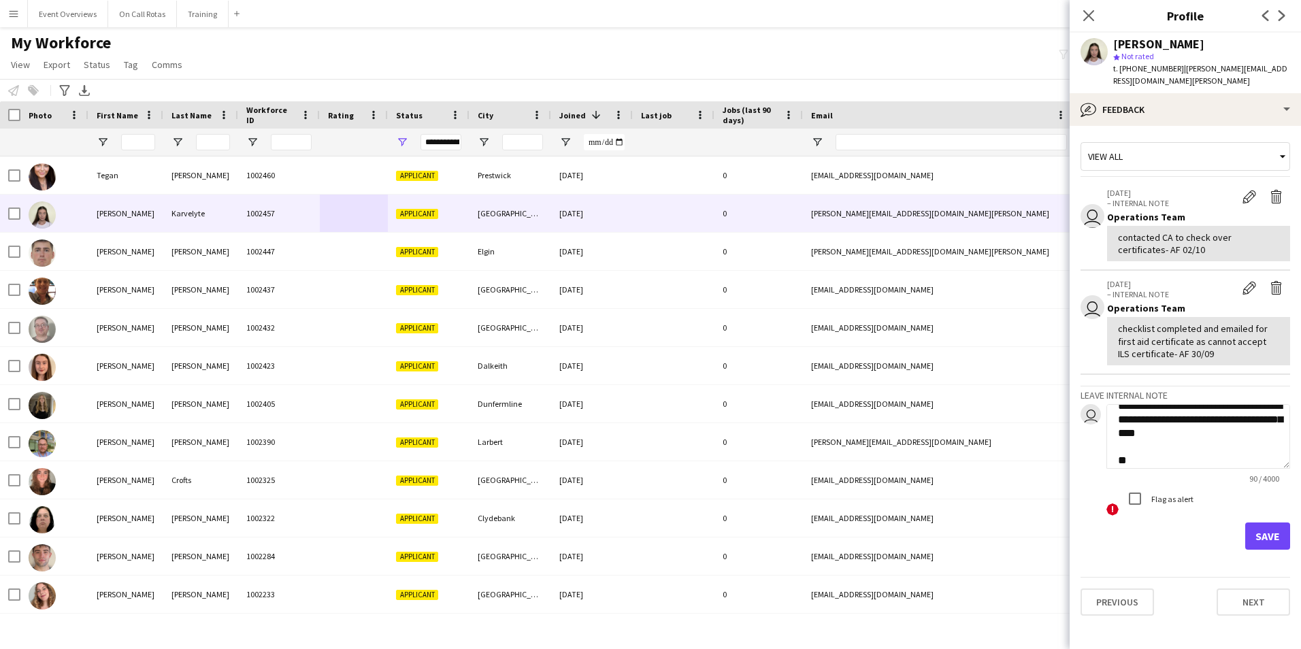
click at [1197, 441] on textarea "**********" at bounding box center [1198, 436] width 184 height 65
click at [1176, 453] on textarea "**********" at bounding box center [1198, 436] width 184 height 65
paste textarea "**********"
click at [1259, 432] on textarea "**********" at bounding box center [1198, 436] width 184 height 65
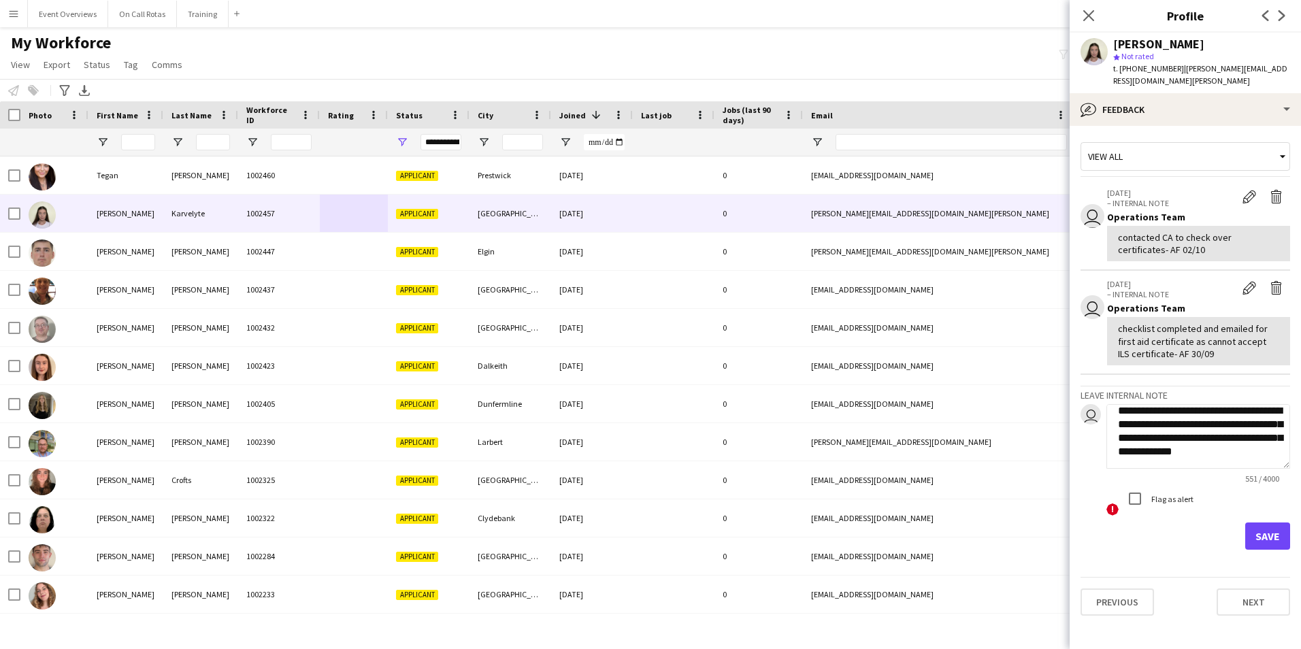
scroll to position [287, 0]
type textarea "**********"
click at [1283, 523] on button "Save" at bounding box center [1267, 536] width 45 height 27
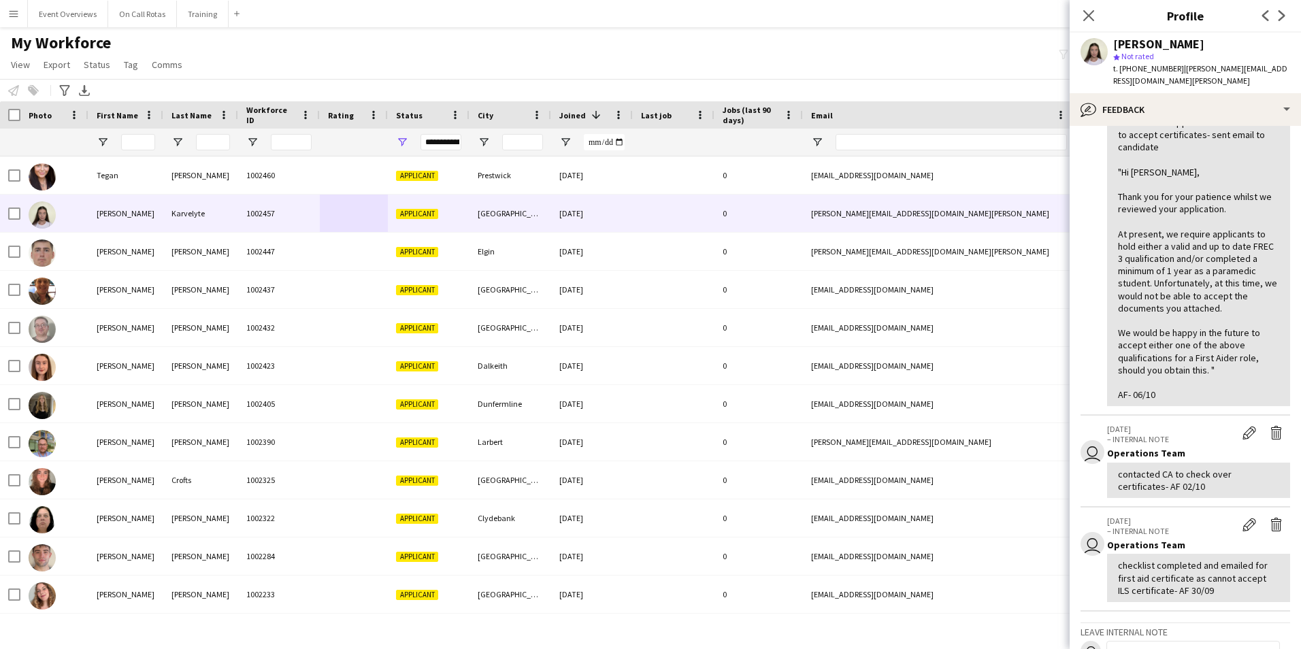
scroll to position [0, 0]
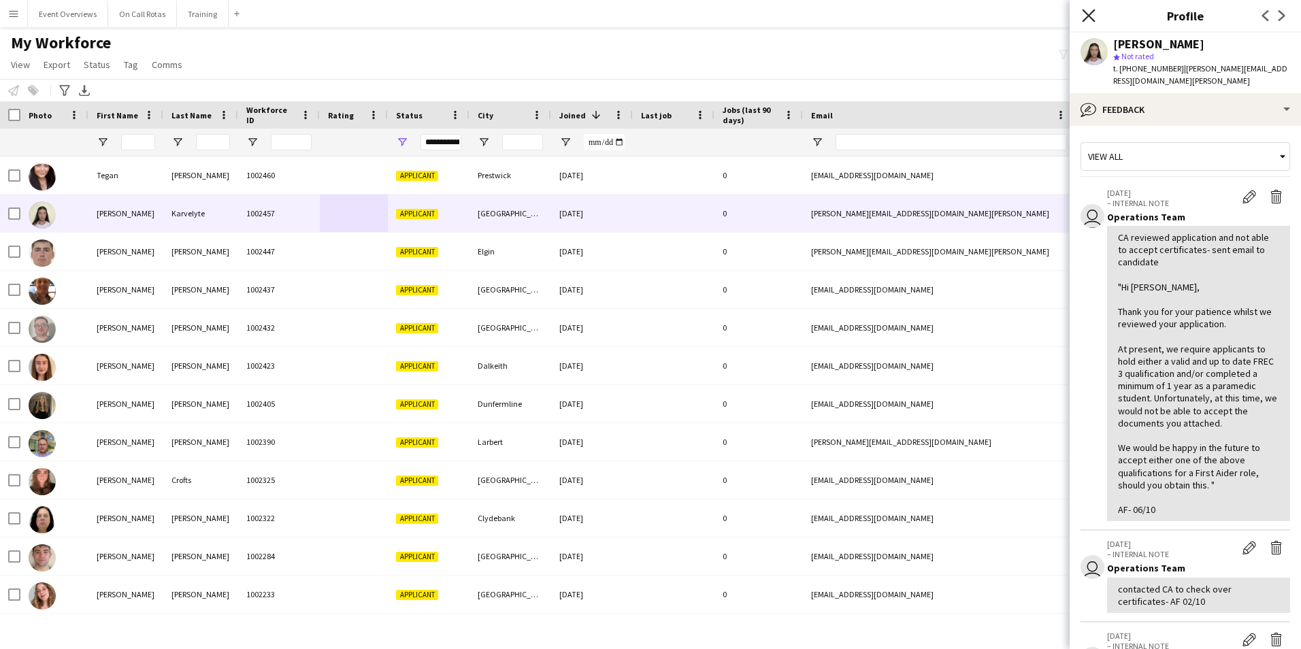
click at [1086, 10] on icon "Close pop-in" at bounding box center [1088, 15] width 13 height 13
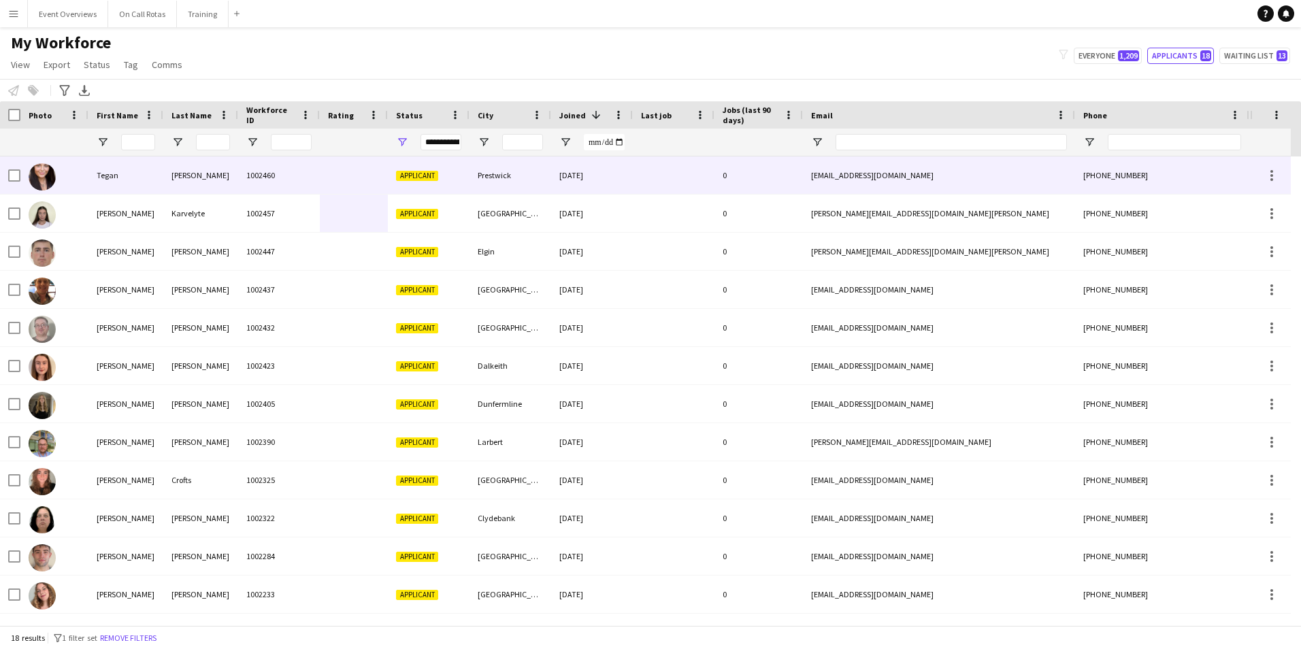
click at [423, 184] on div "Applicant" at bounding box center [429, 174] width 82 height 37
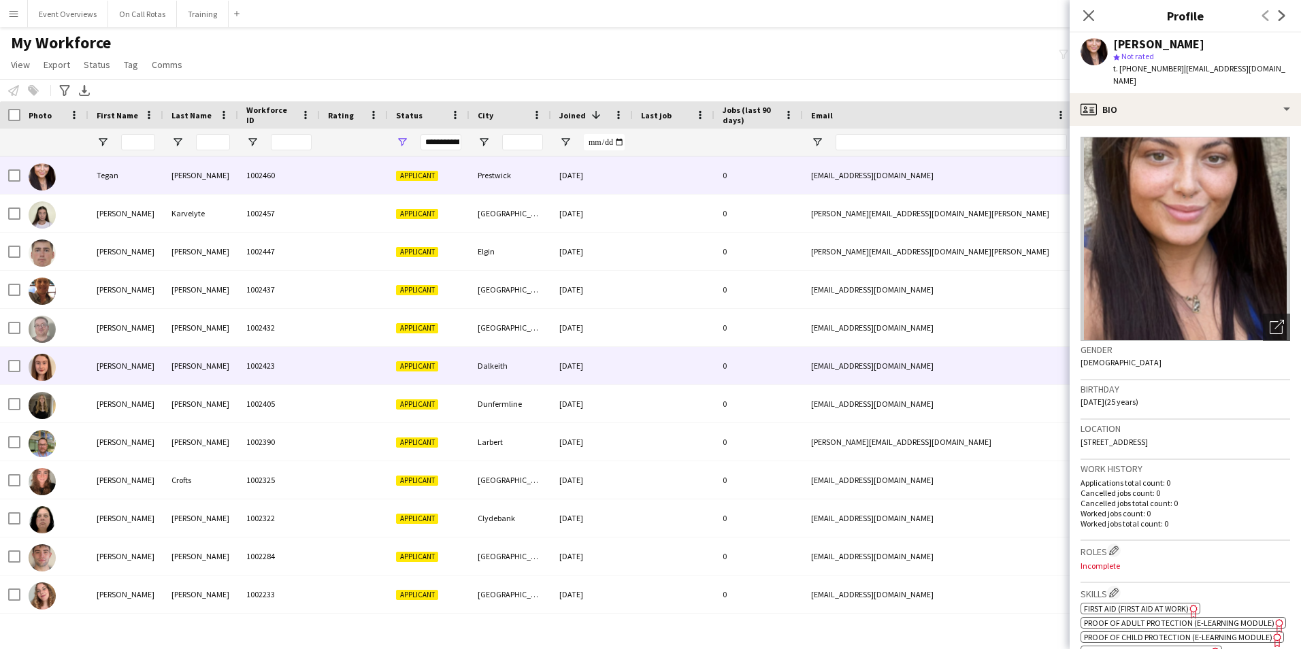
scroll to position [227, 0]
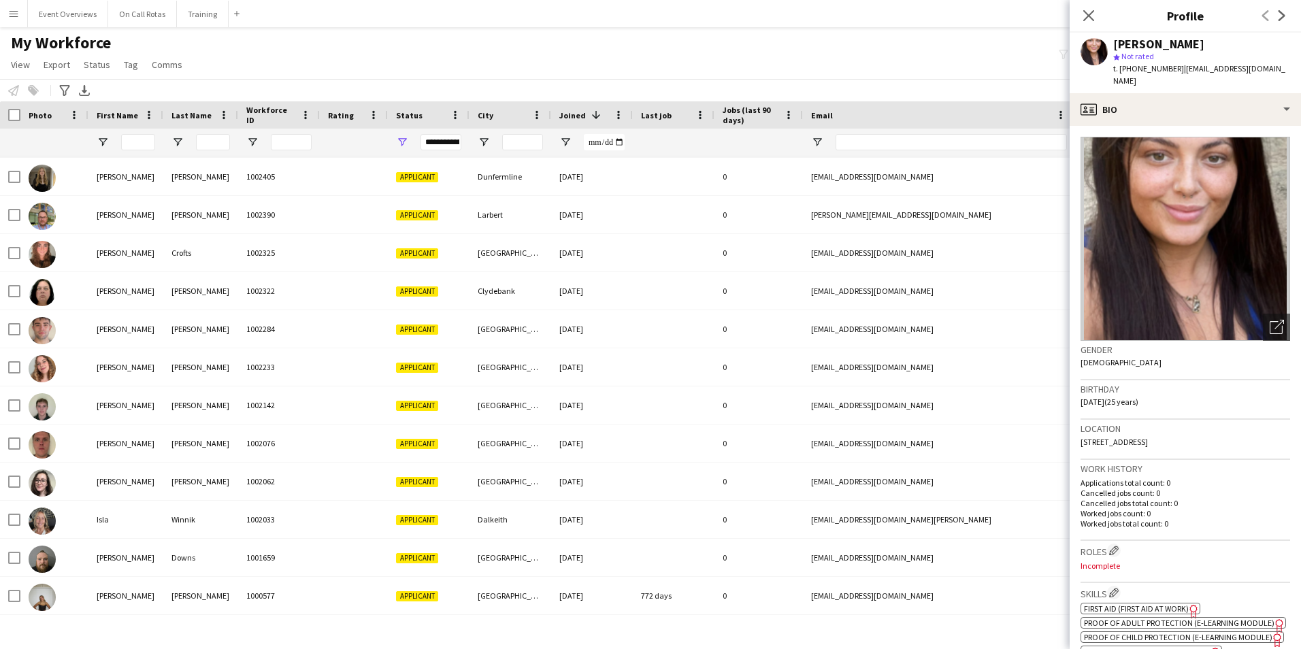
click at [1092, 4] on div "Close pop-in" at bounding box center [1089, 15] width 38 height 31
click at [1092, 7] on app-icon "Close pop-in" at bounding box center [1089, 16] width 20 height 20
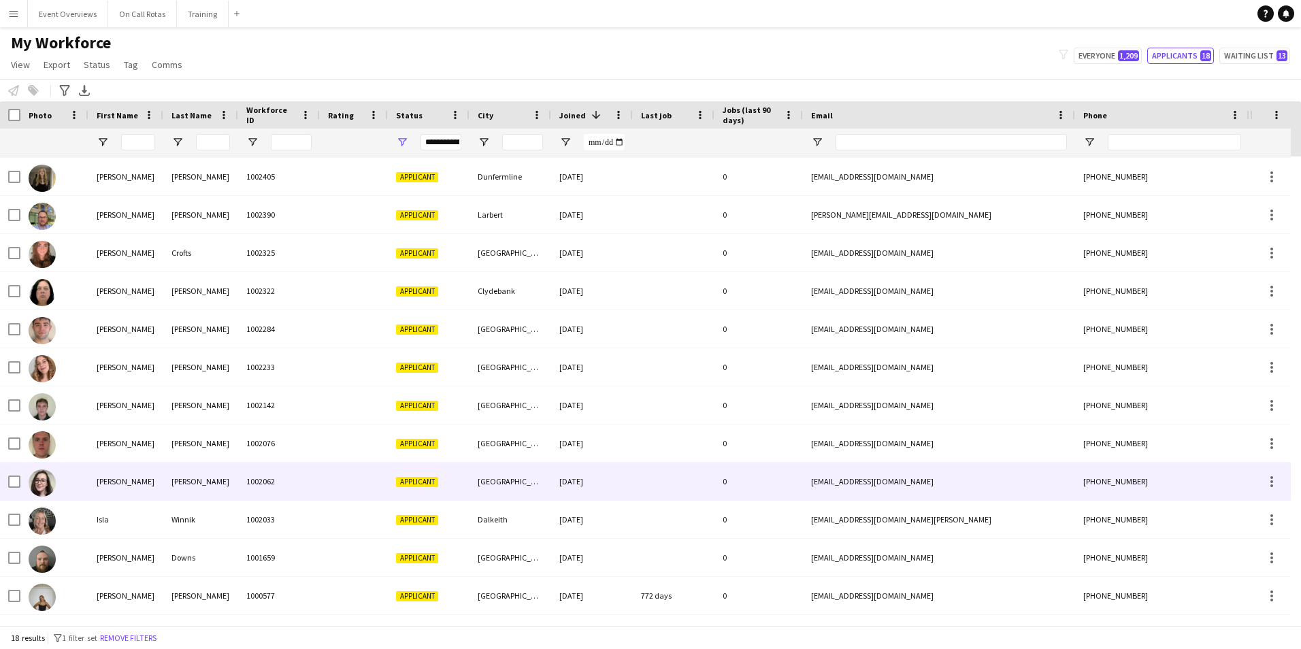
click at [171, 467] on div "Jackson" at bounding box center [200, 481] width 75 height 37
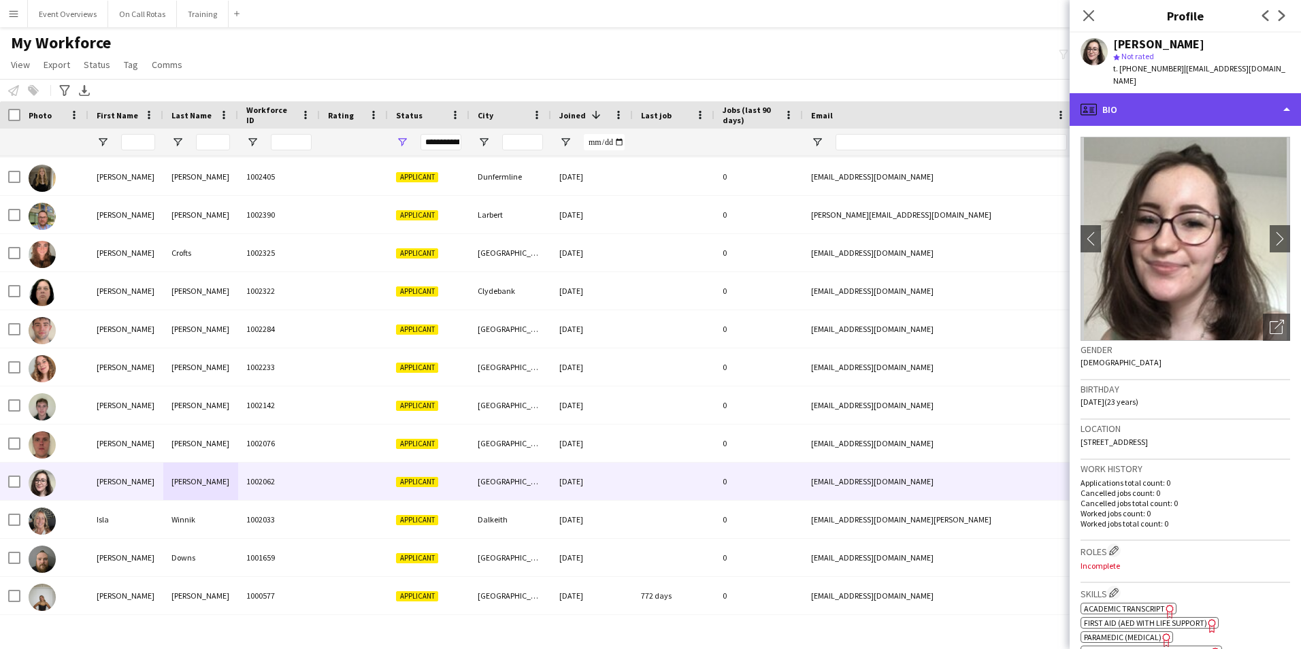
click at [1155, 104] on div "profile Bio" at bounding box center [1185, 109] width 231 height 33
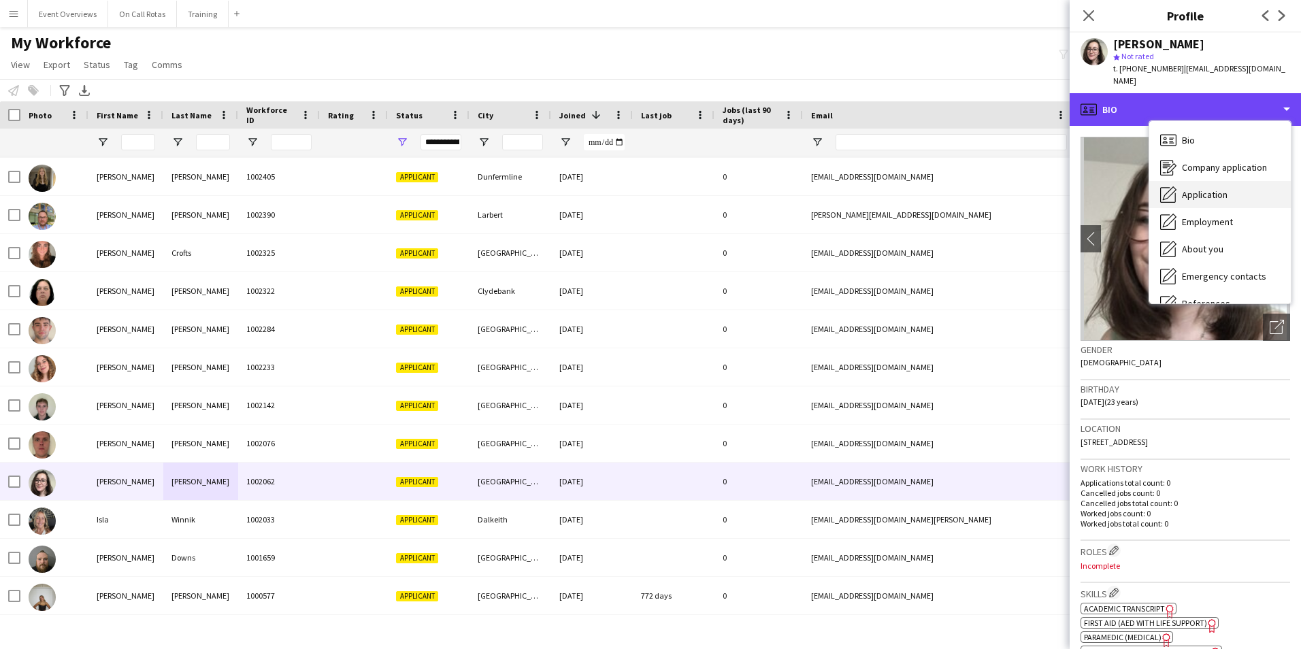
scroll to position [237, 0]
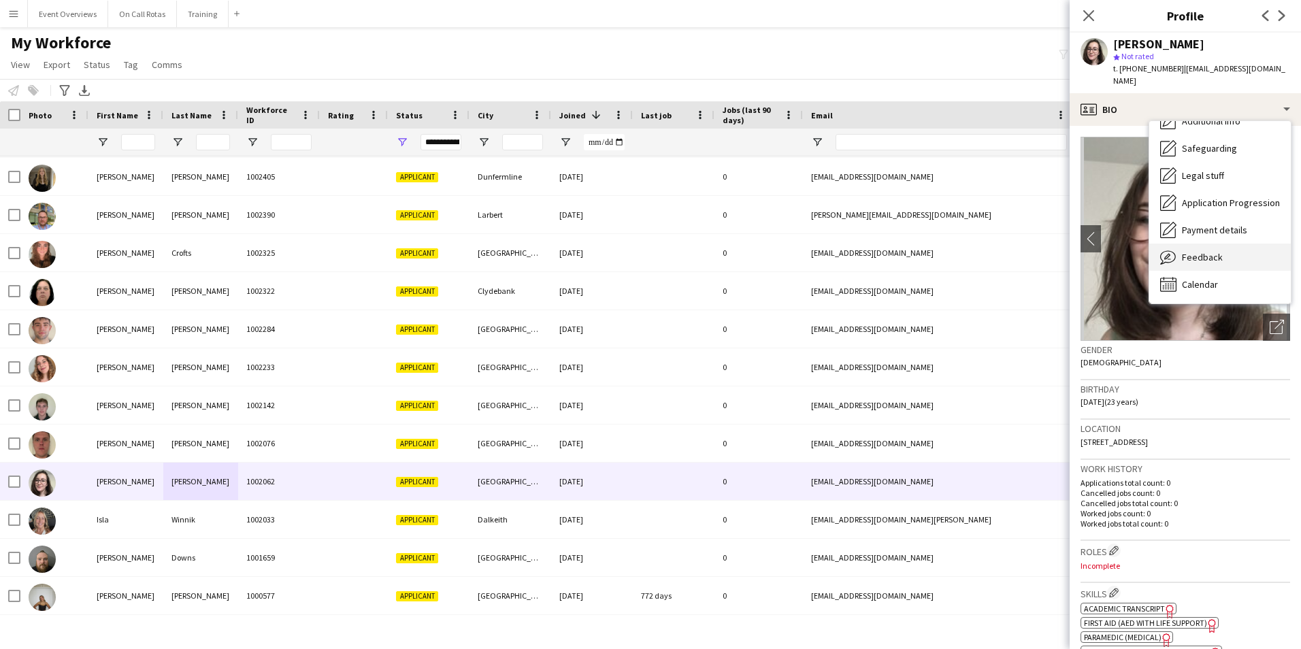
click at [1202, 244] on div "Feedback Feedback" at bounding box center [1220, 257] width 142 height 27
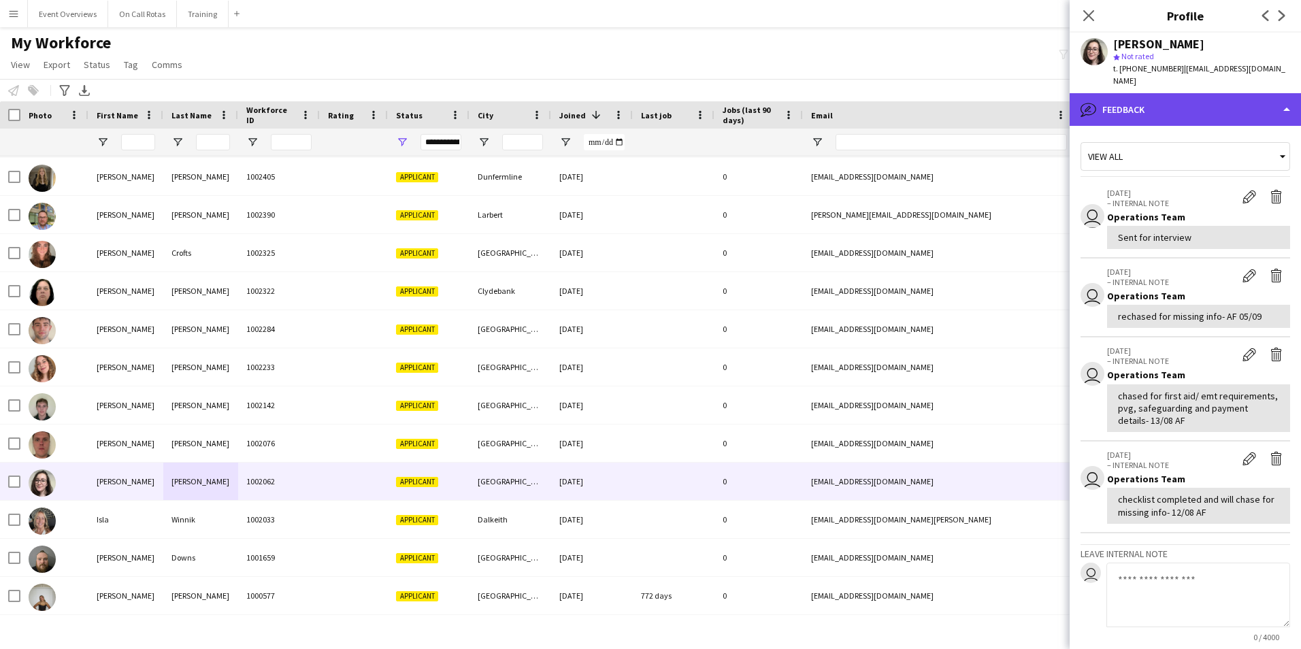
click at [1187, 98] on div "bubble-pencil Feedback" at bounding box center [1185, 109] width 231 height 33
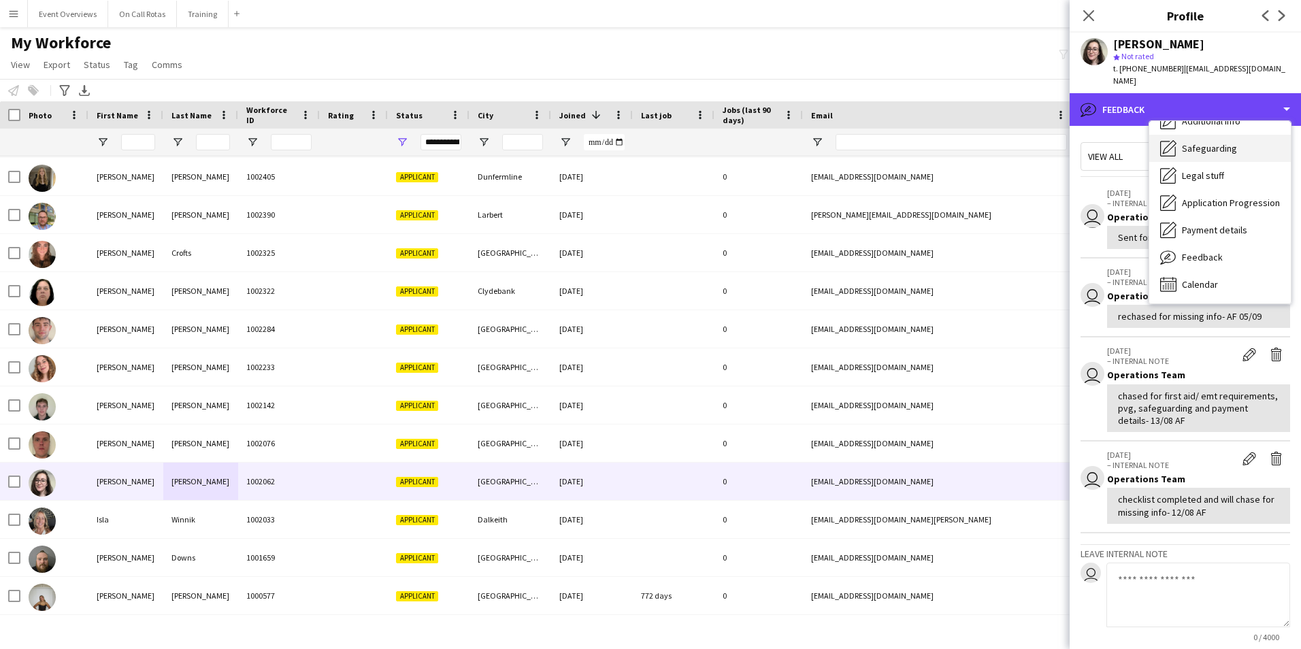
scroll to position [0, 0]
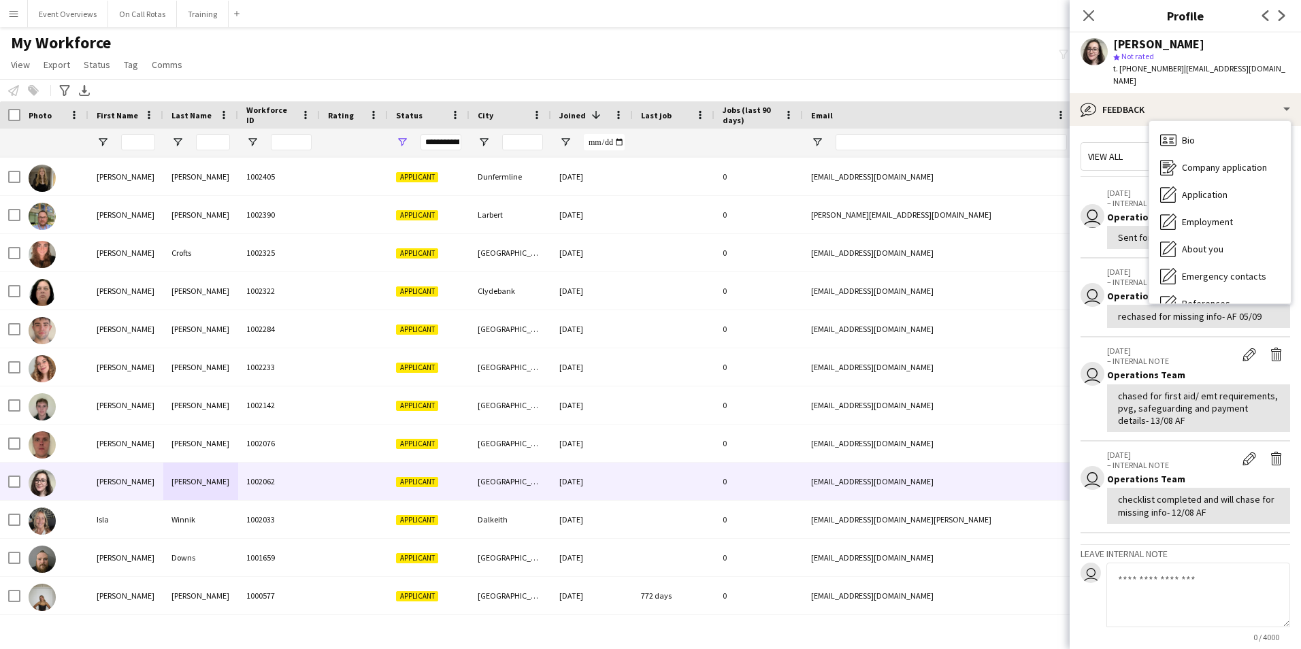
click at [1219, 133] on div "Bio Bio" at bounding box center [1220, 140] width 142 height 27
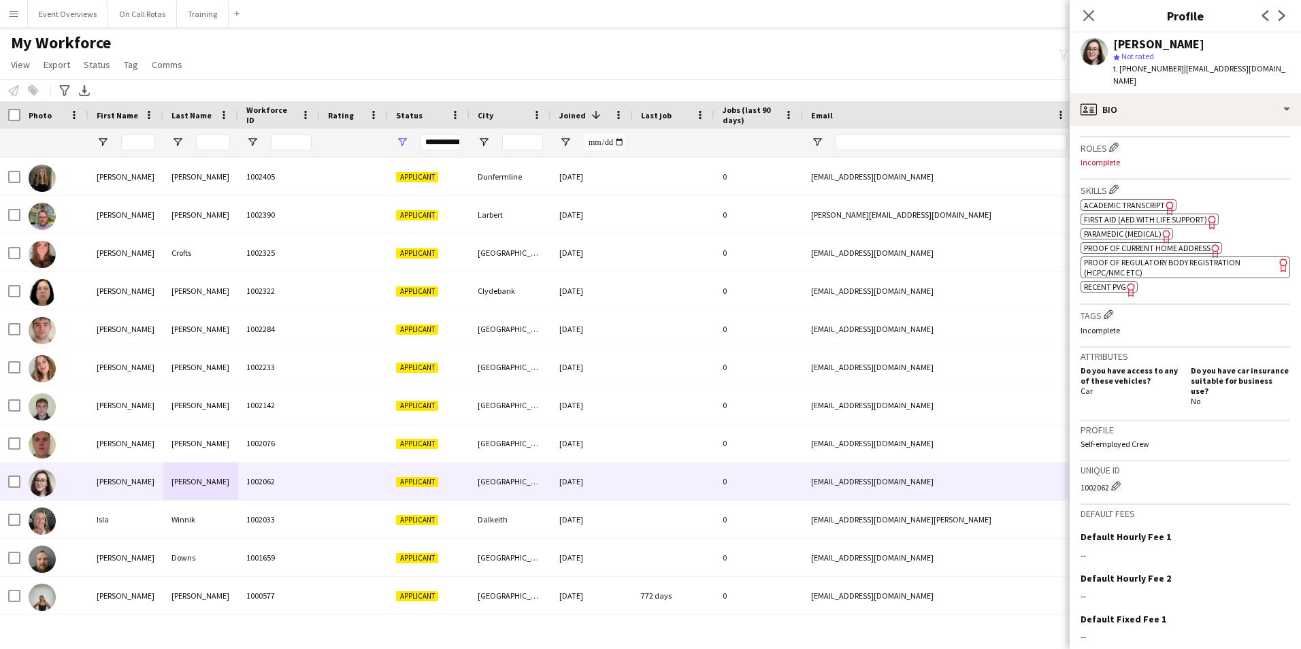
scroll to position [408, 0]
click at [1127, 224] on span "Paramedic (Medical)" at bounding box center [1123, 229] width 78 height 10
click at [1106, 8] on div "Close pop-in" at bounding box center [1089, 15] width 38 height 31
click at [1083, 20] on icon at bounding box center [1088, 15] width 13 height 13
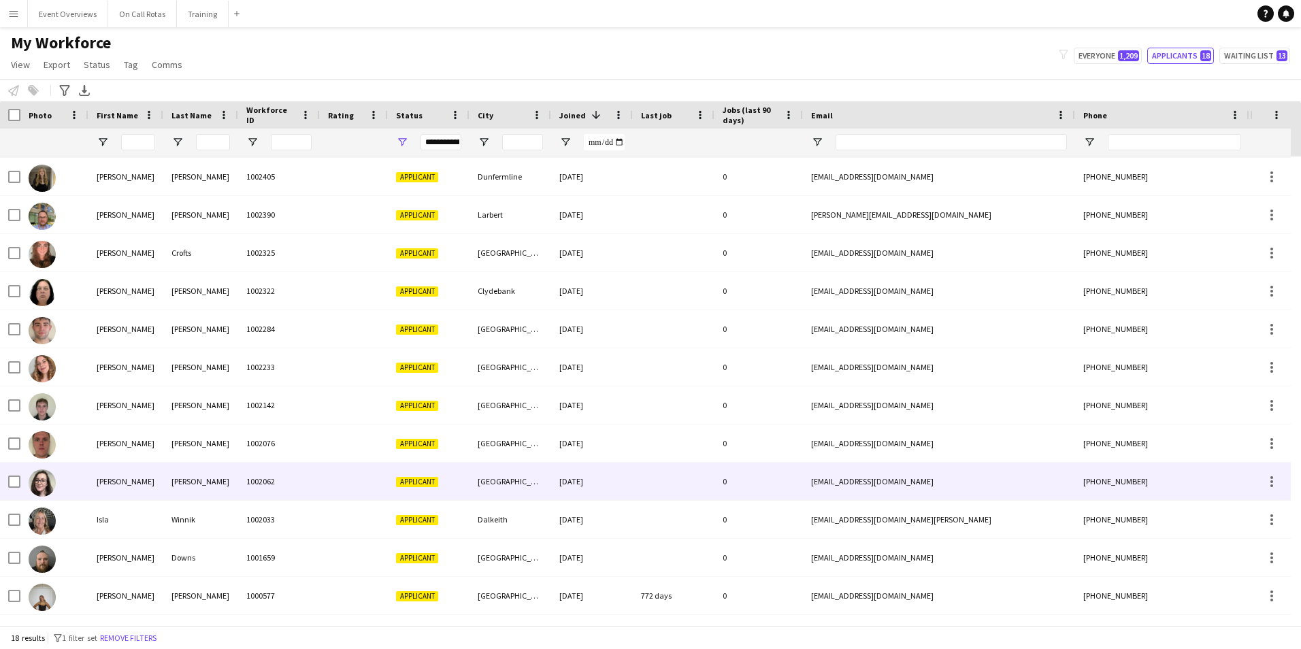
click at [199, 500] on div "Jackson" at bounding box center [200, 481] width 75 height 37
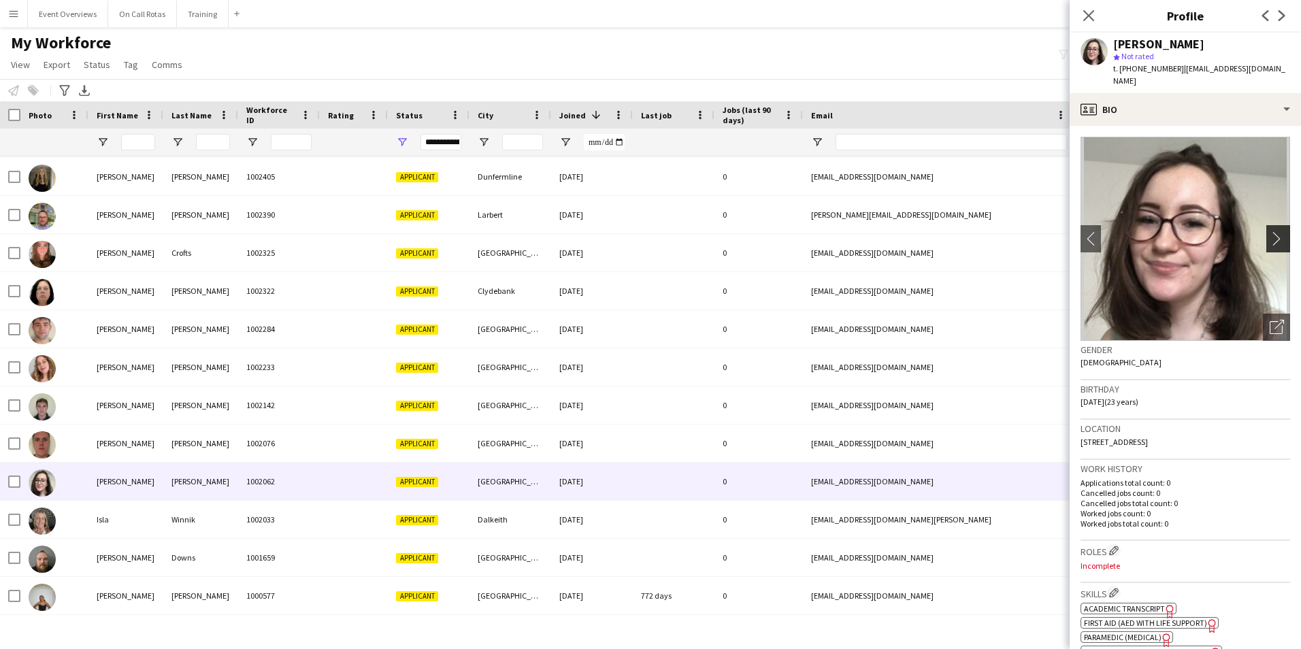
click at [1270, 231] on app-icon "chevron-right" at bounding box center [1280, 238] width 21 height 14
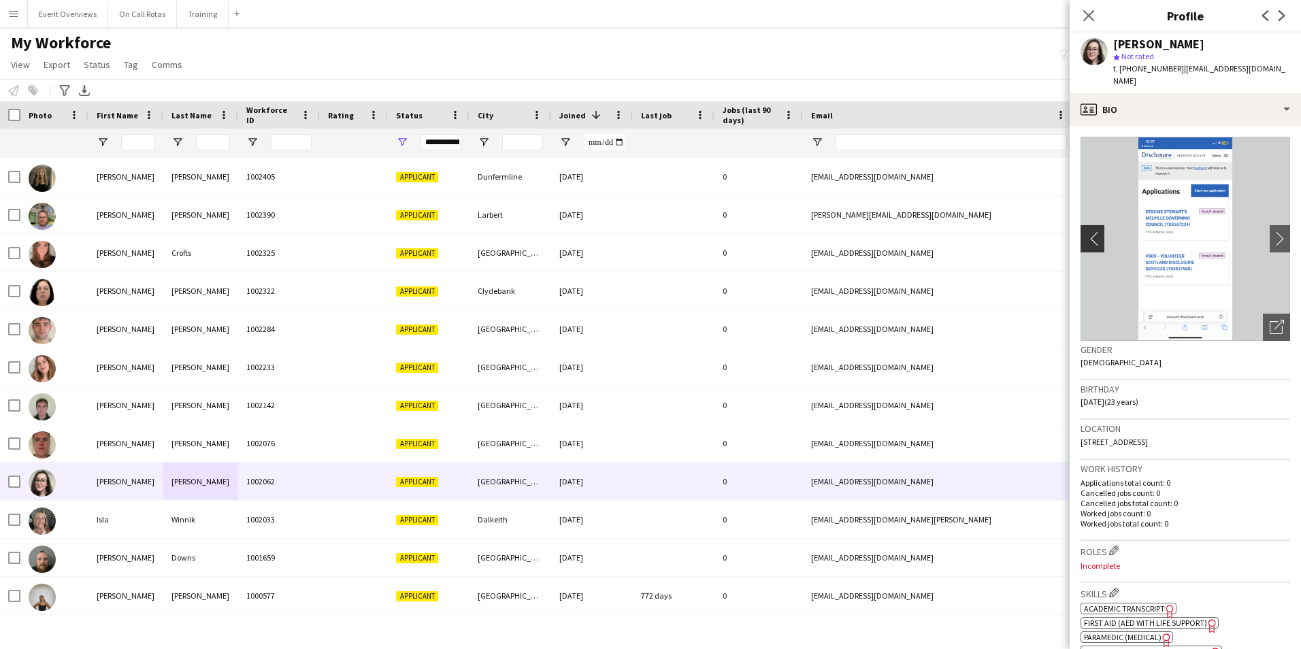
click at [1099, 231] on app-icon "chevron-left" at bounding box center [1090, 238] width 21 height 14
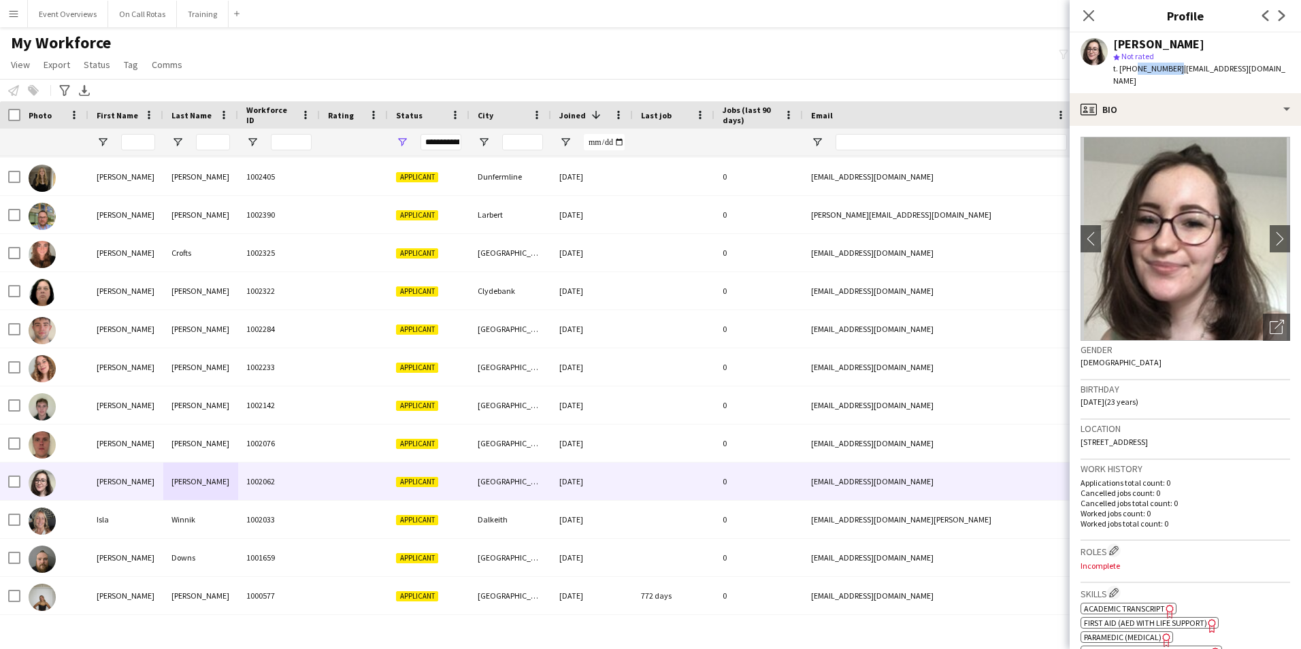
drag, startPoint x: 1171, startPoint y: 69, endPoint x: 1131, endPoint y: 72, distance: 39.6
click at [1131, 72] on span "t. +447398673473" at bounding box center [1148, 68] width 71 height 10
copy span "7398673473"
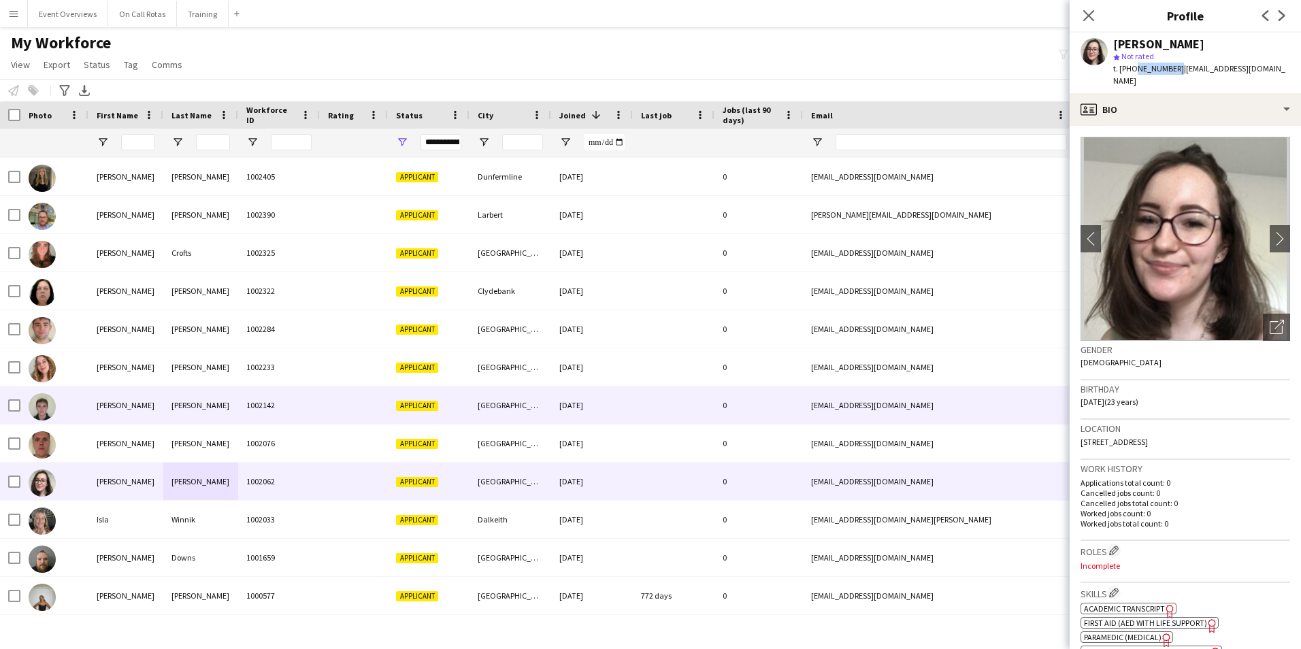
click at [112, 410] on div "Ryan" at bounding box center [125, 404] width 75 height 37
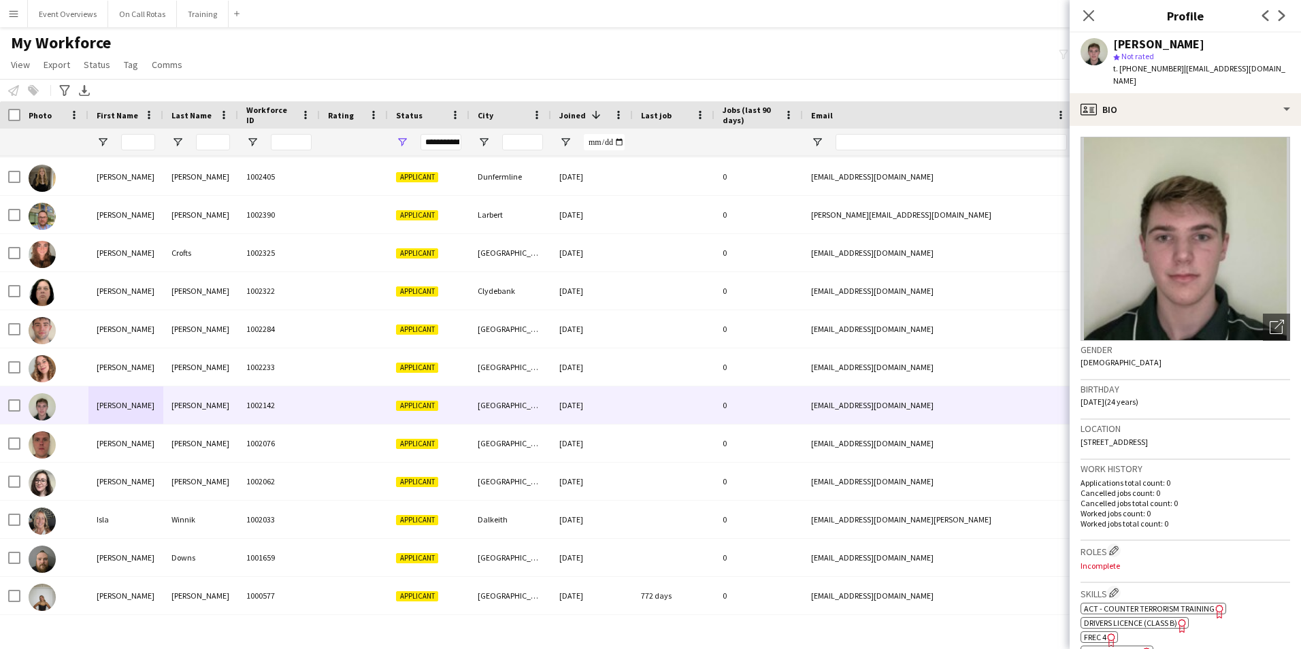
scroll to position [136, 0]
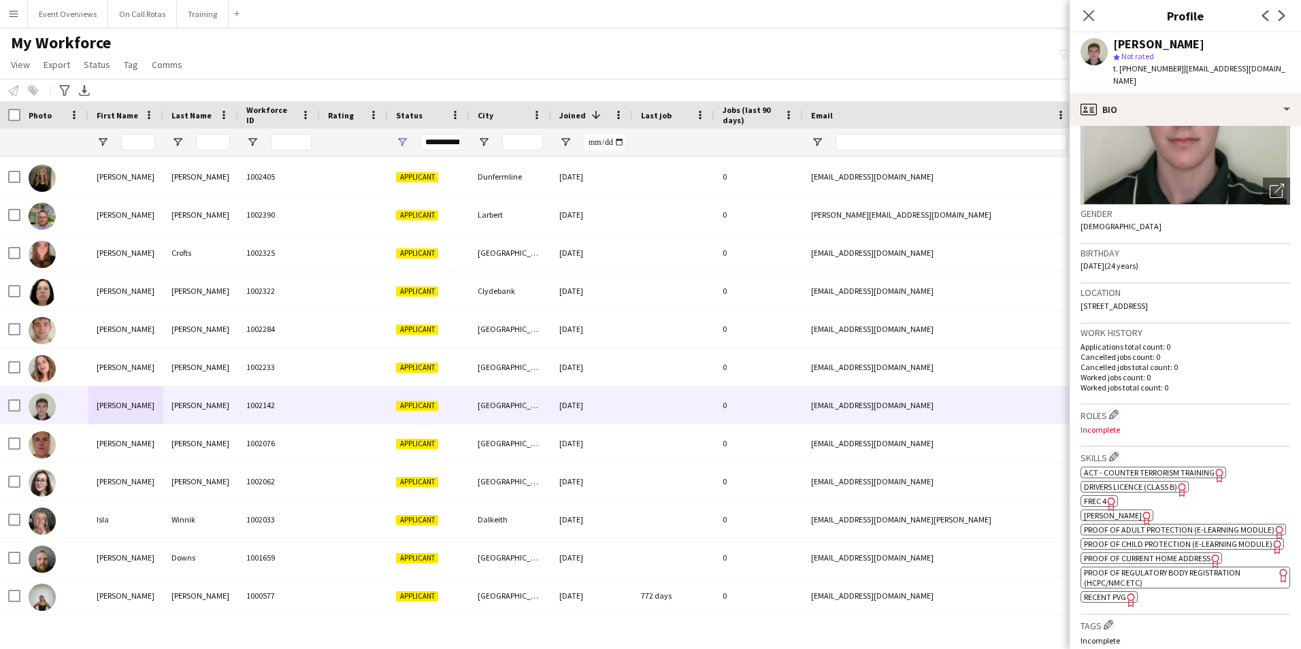
click at [1102, 510] on app-spec-pill "ok-circled2 background Layer 1 cross-circle-red background Layer 1 MIMMS Freela…" at bounding box center [1116, 516] width 73 height 12
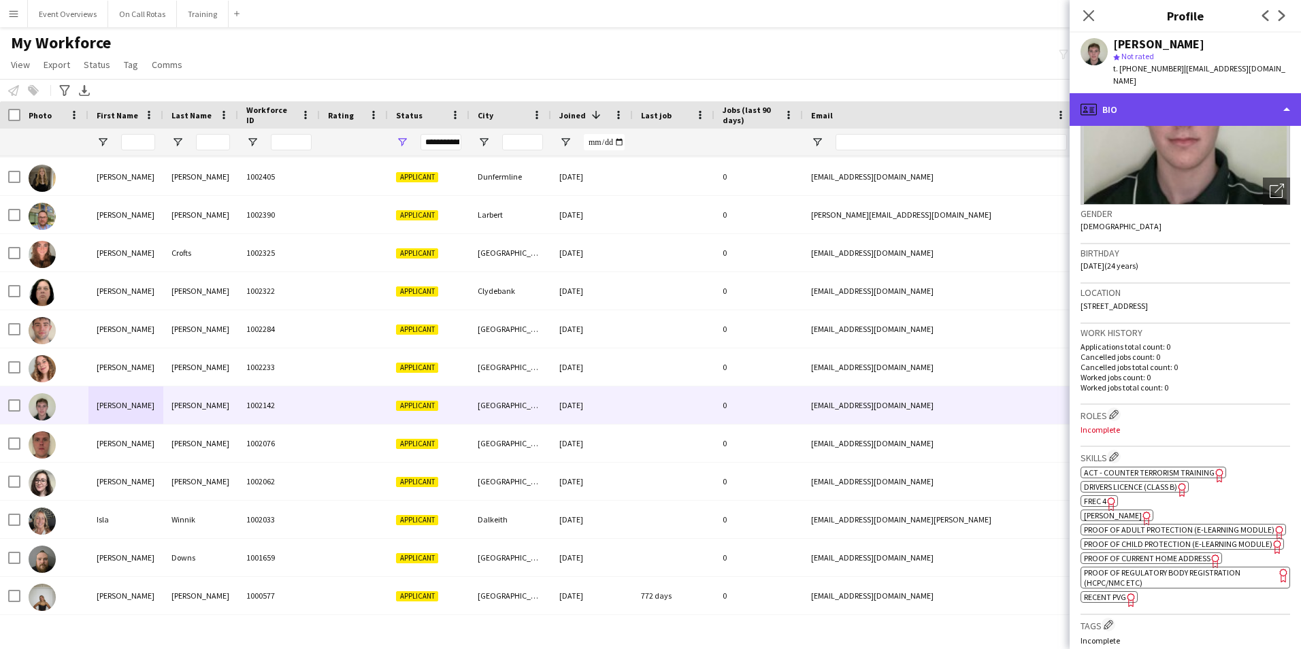
click at [1238, 100] on div "profile Bio" at bounding box center [1185, 109] width 231 height 33
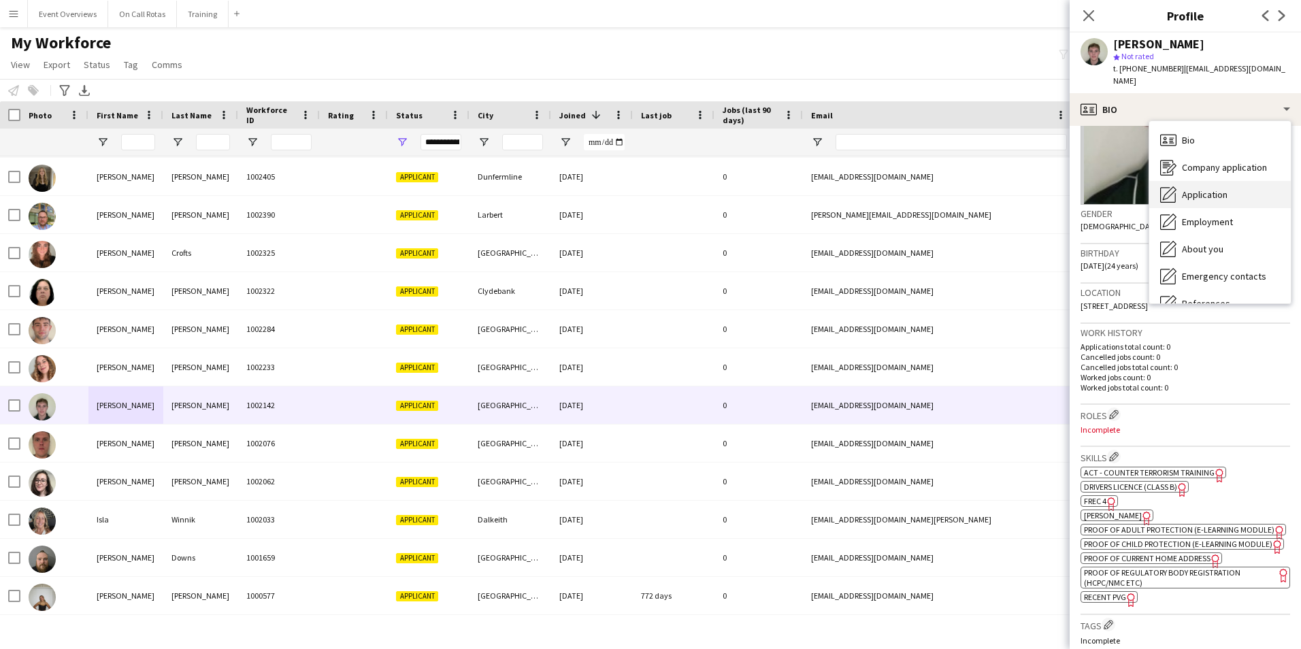
click at [1247, 191] on div "Application Application" at bounding box center [1220, 194] width 142 height 27
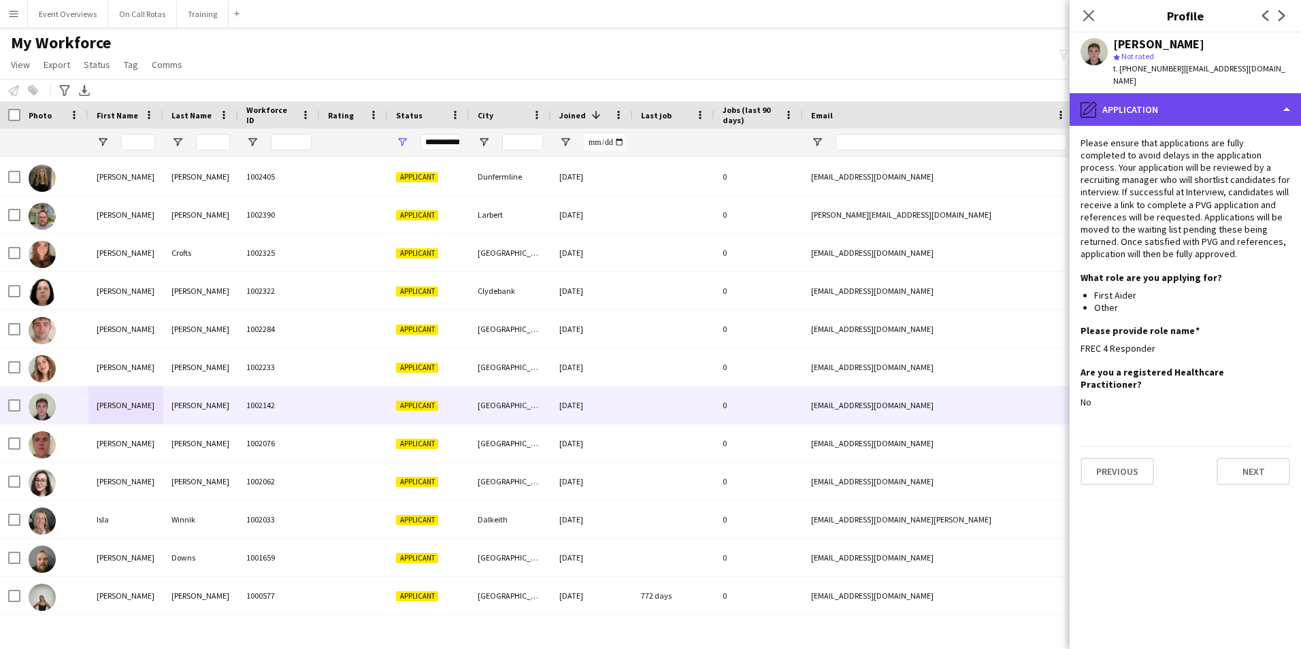
click at [1174, 101] on div "pencil4 Application" at bounding box center [1185, 109] width 231 height 33
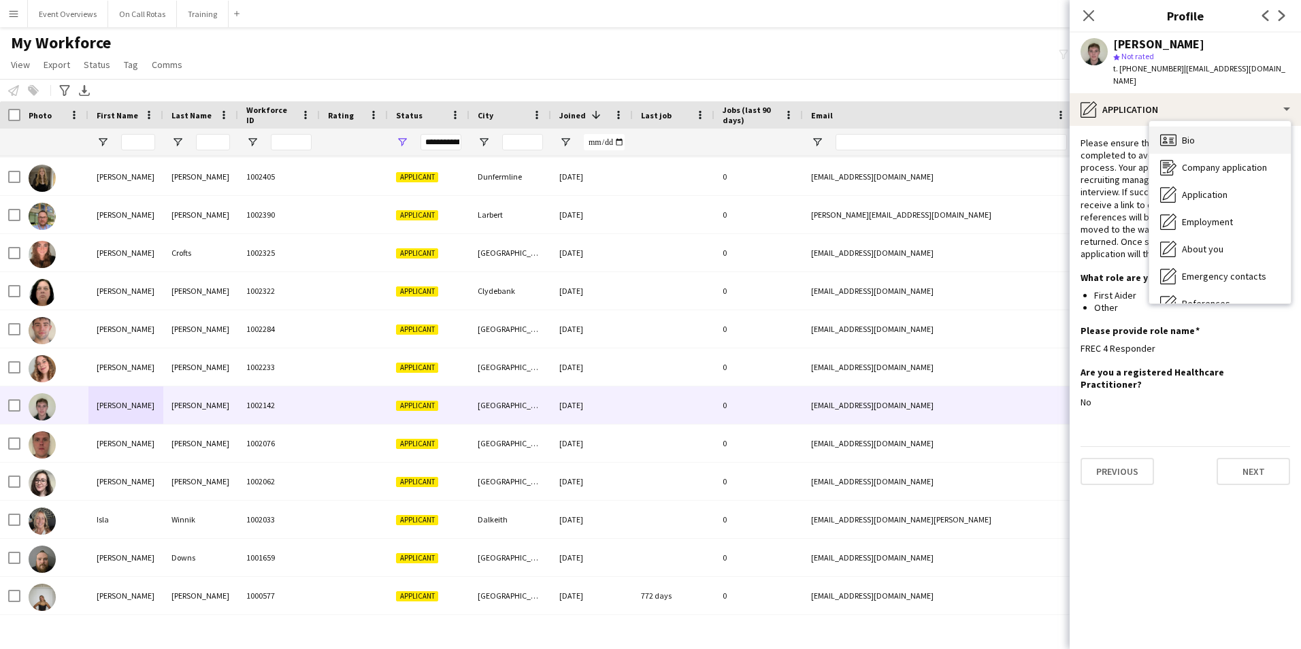
click at [1202, 139] on div "Bio Bio" at bounding box center [1220, 140] width 142 height 27
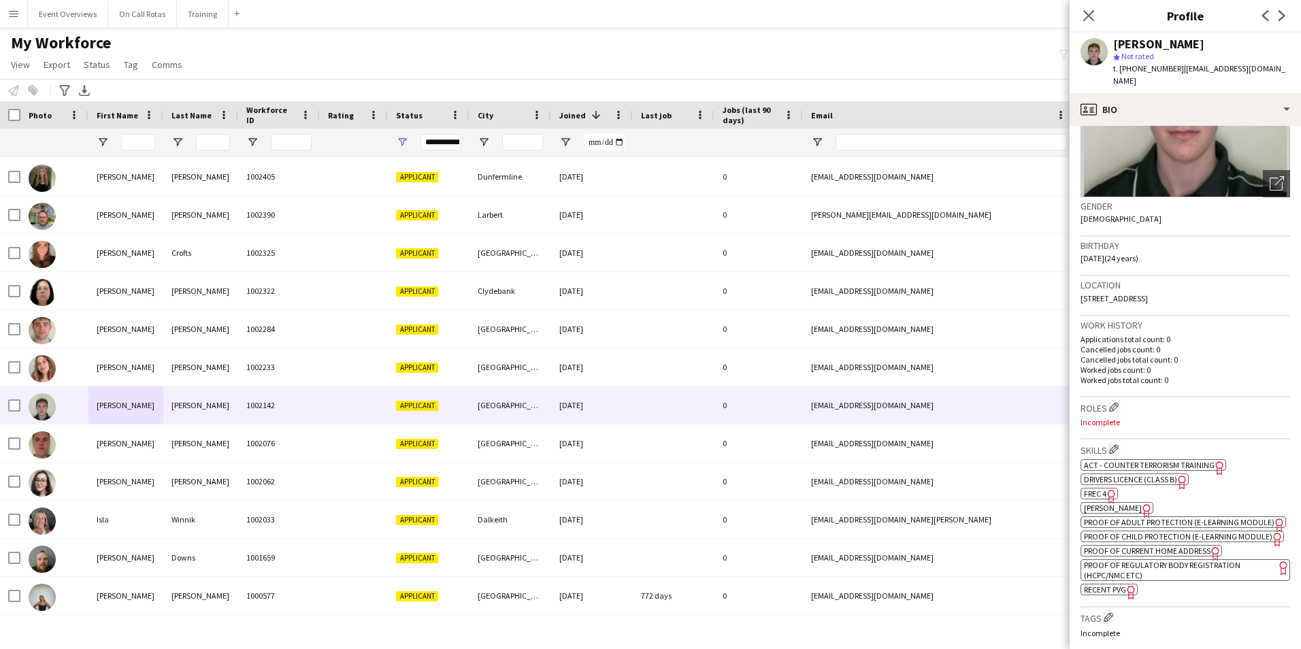
scroll to position [340, 0]
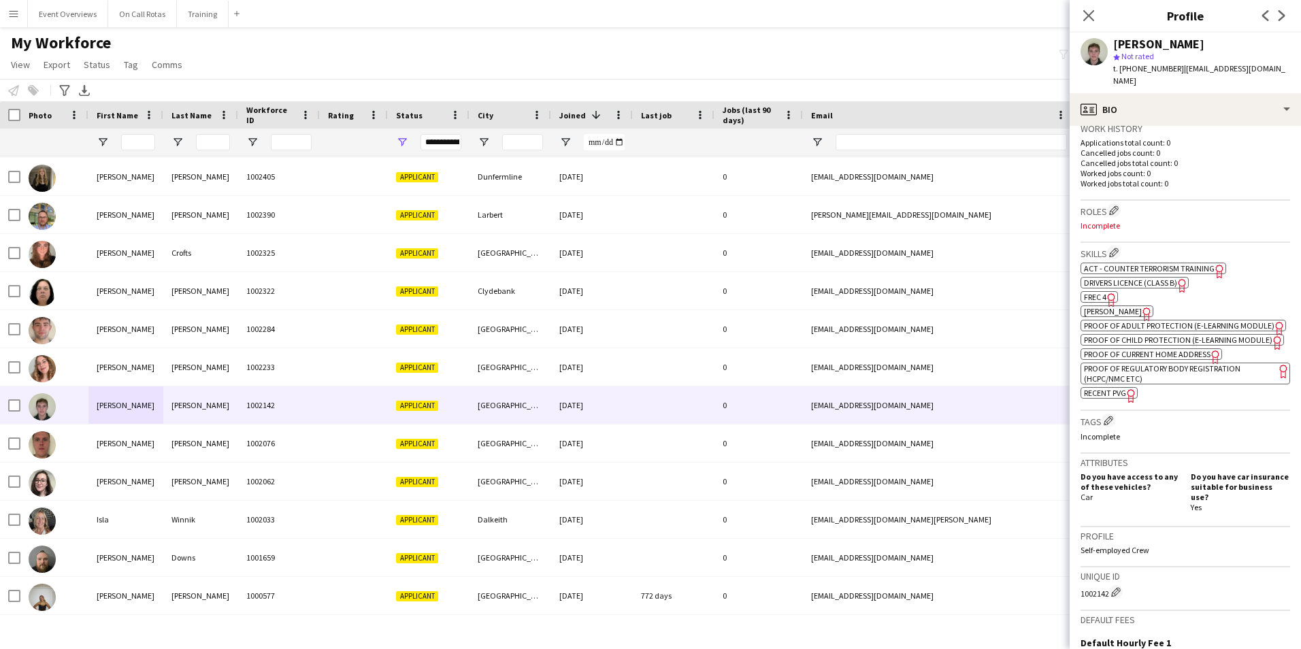
click at [1127, 384] on span "Proof of Regulatory Body Registration (HCPC/NMC etc)" at bounding box center [1162, 373] width 156 height 20
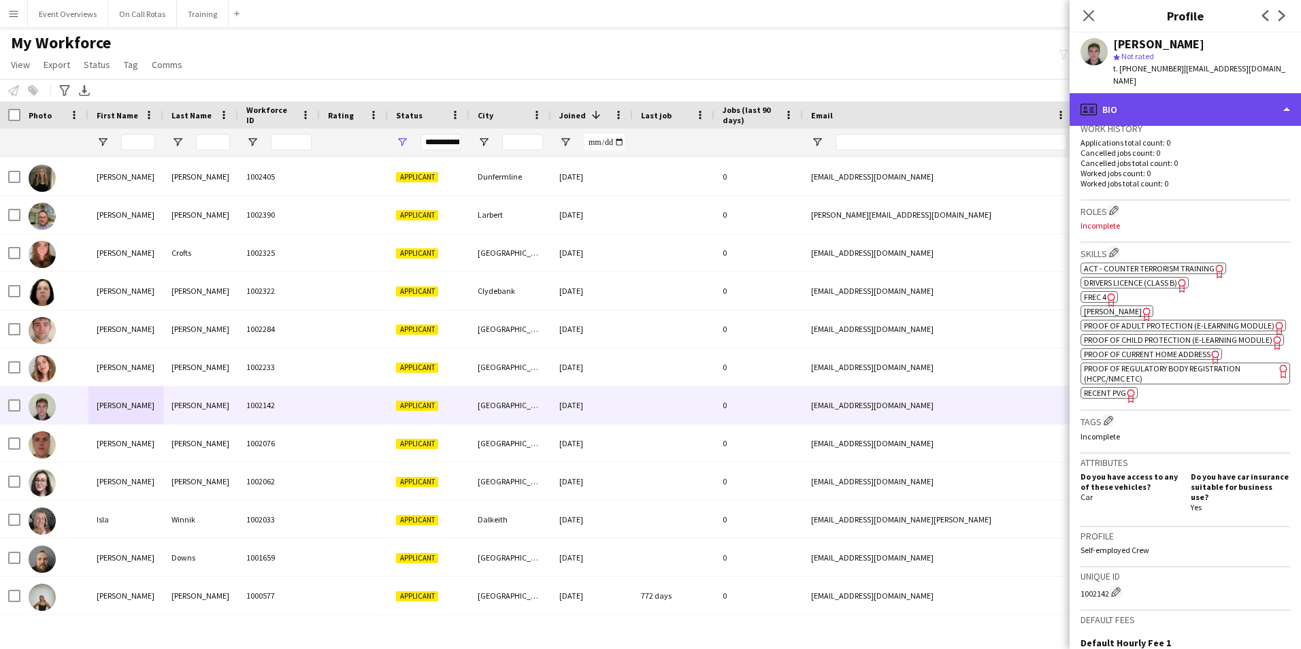
click at [1151, 112] on div "profile Bio" at bounding box center [1185, 109] width 231 height 33
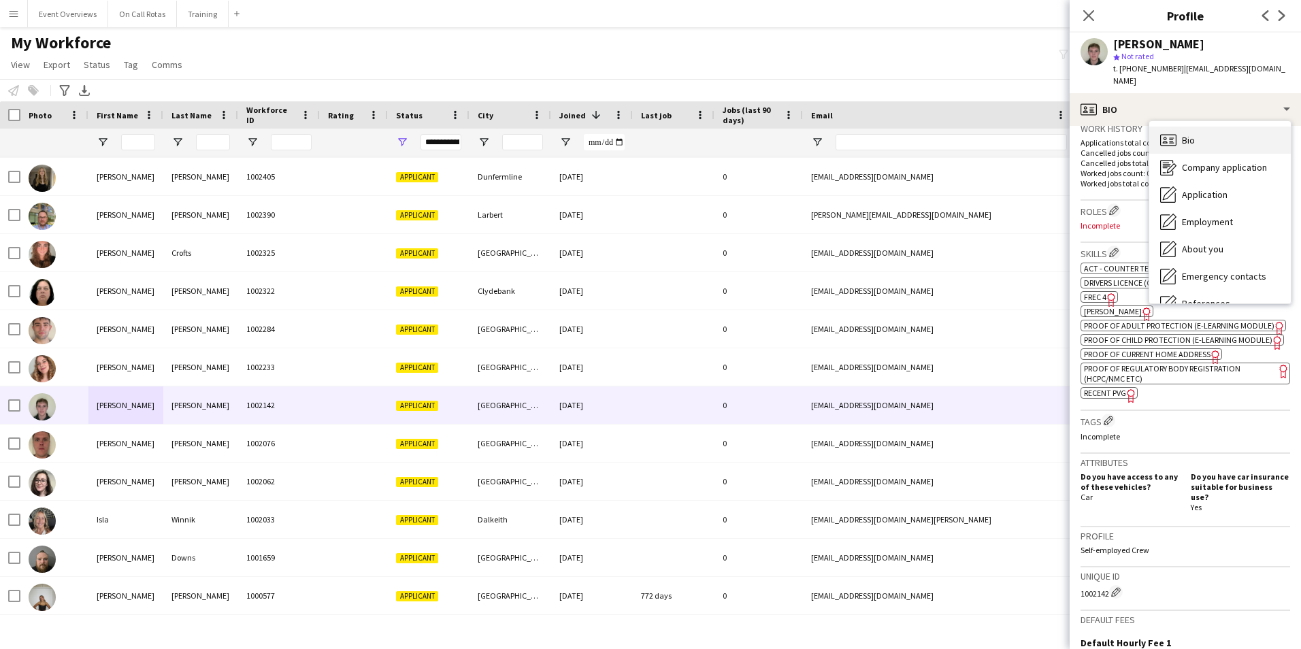
click at [1156, 137] on div "Bio Bio" at bounding box center [1220, 140] width 142 height 27
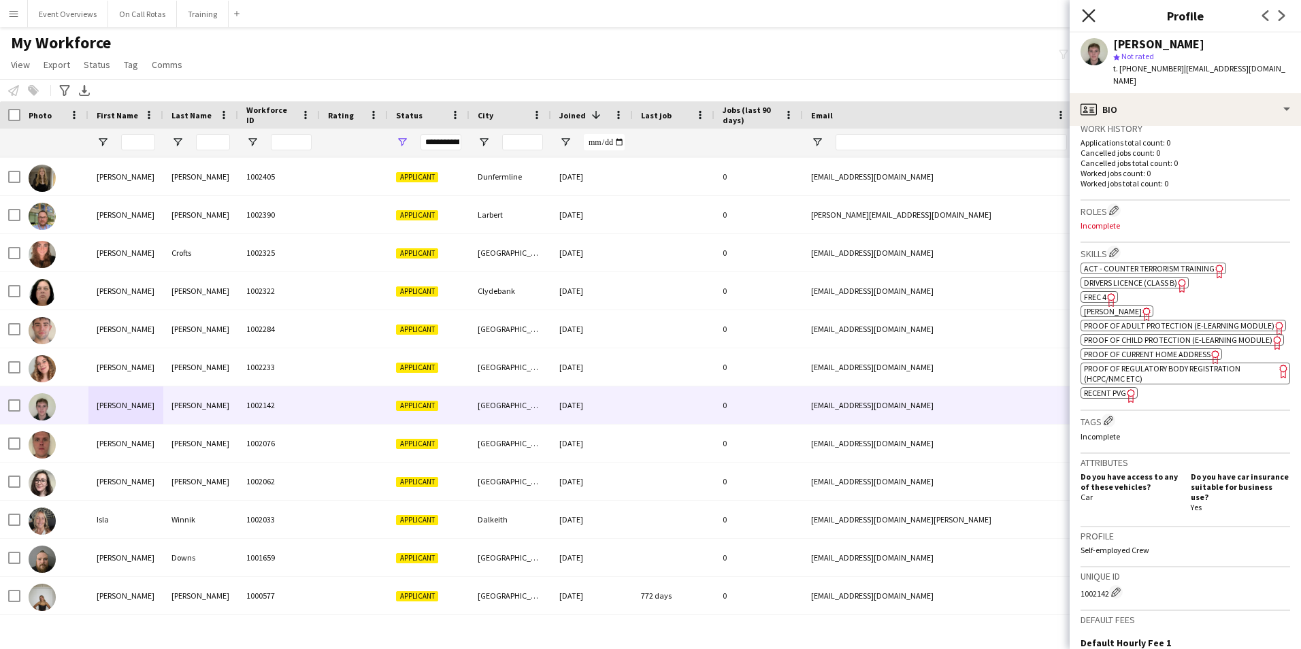
click at [1090, 13] on icon "Close pop-in" at bounding box center [1088, 15] width 13 height 13
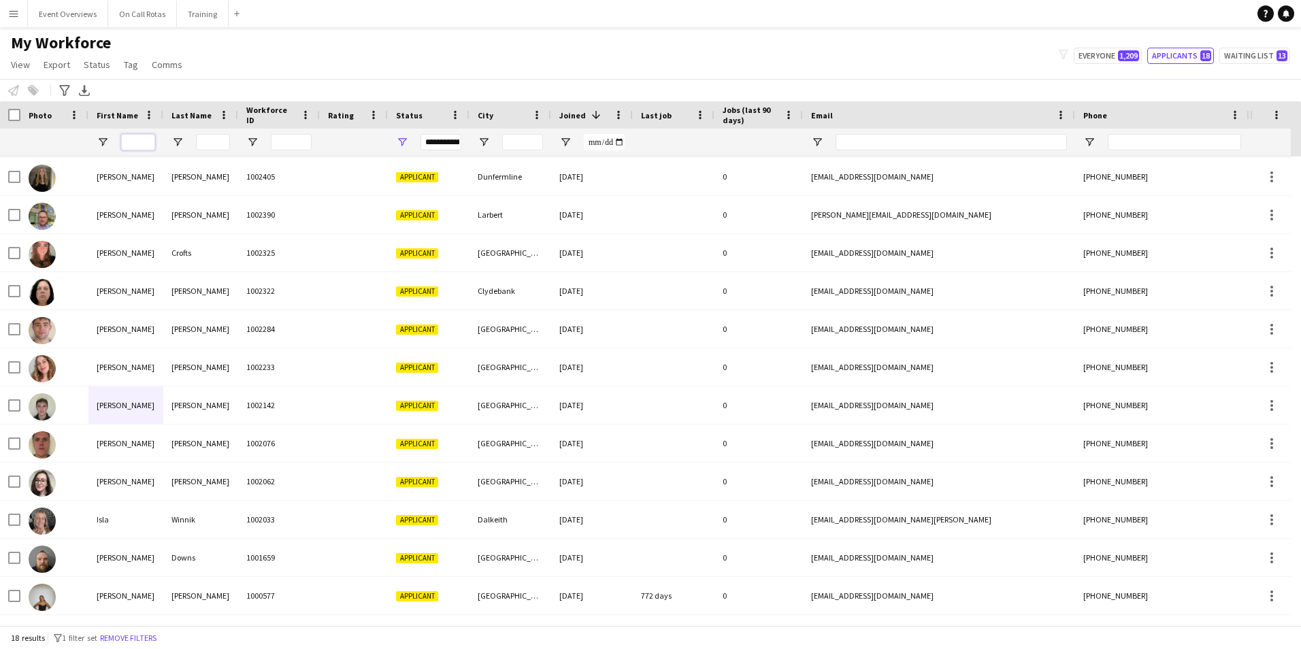
click at [137, 134] on input "First Name Filter Input" at bounding box center [138, 142] width 34 height 16
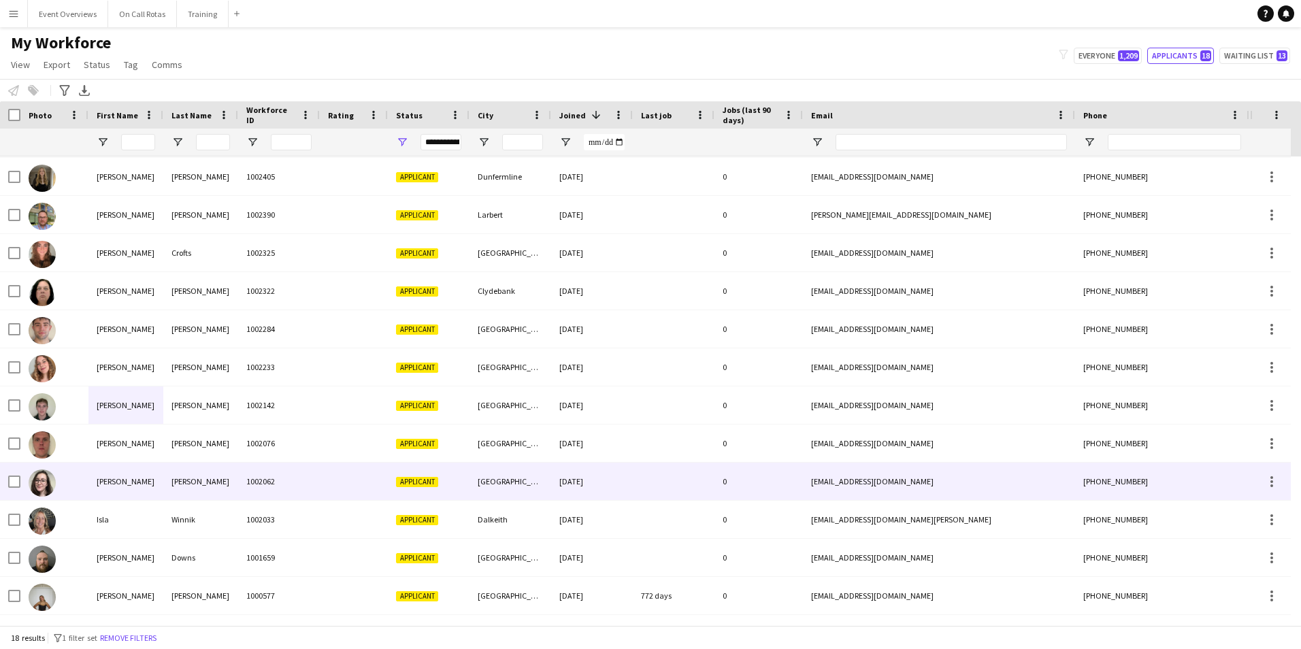
click at [163, 483] on div "Jackson" at bounding box center [200, 481] width 75 height 37
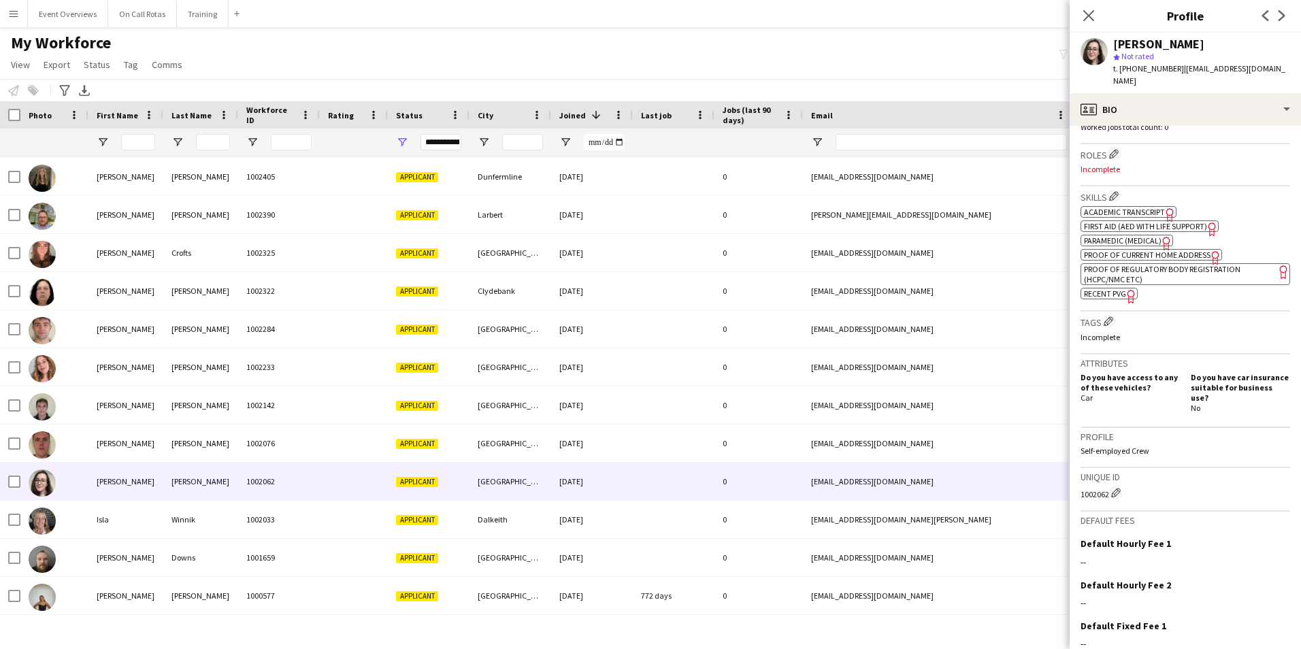
scroll to position [0, 0]
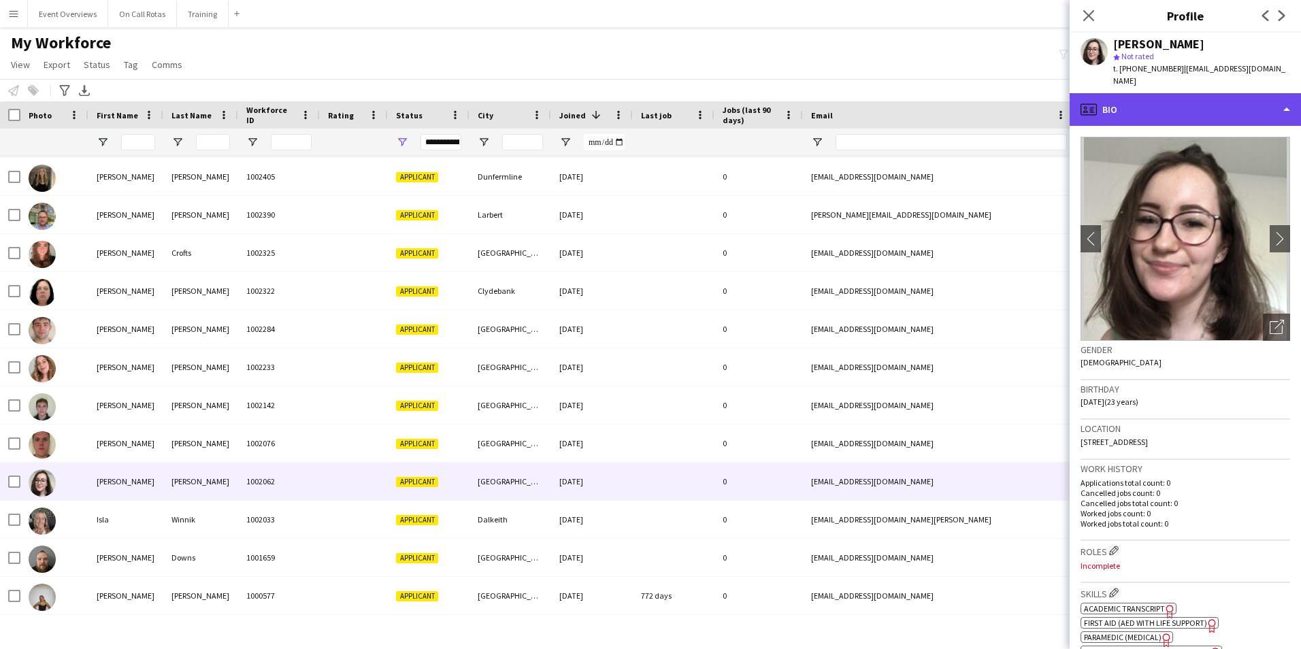
click at [1193, 97] on div "profile Bio" at bounding box center [1185, 109] width 231 height 33
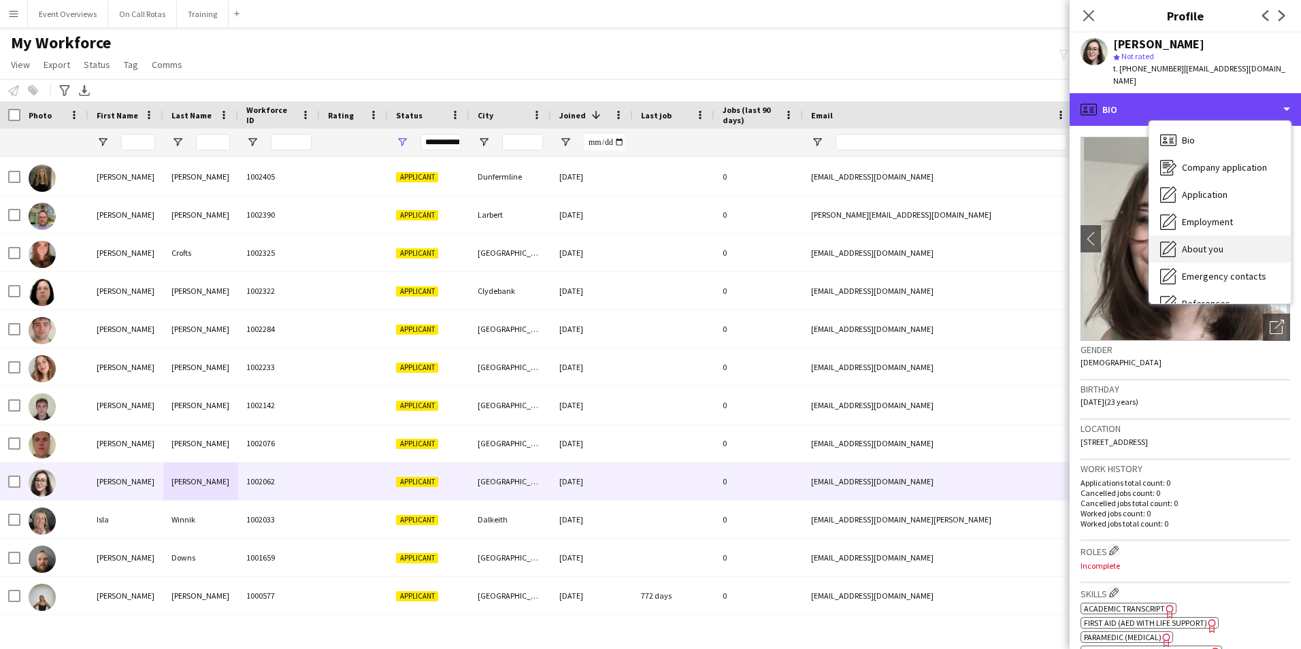
scroll to position [237, 0]
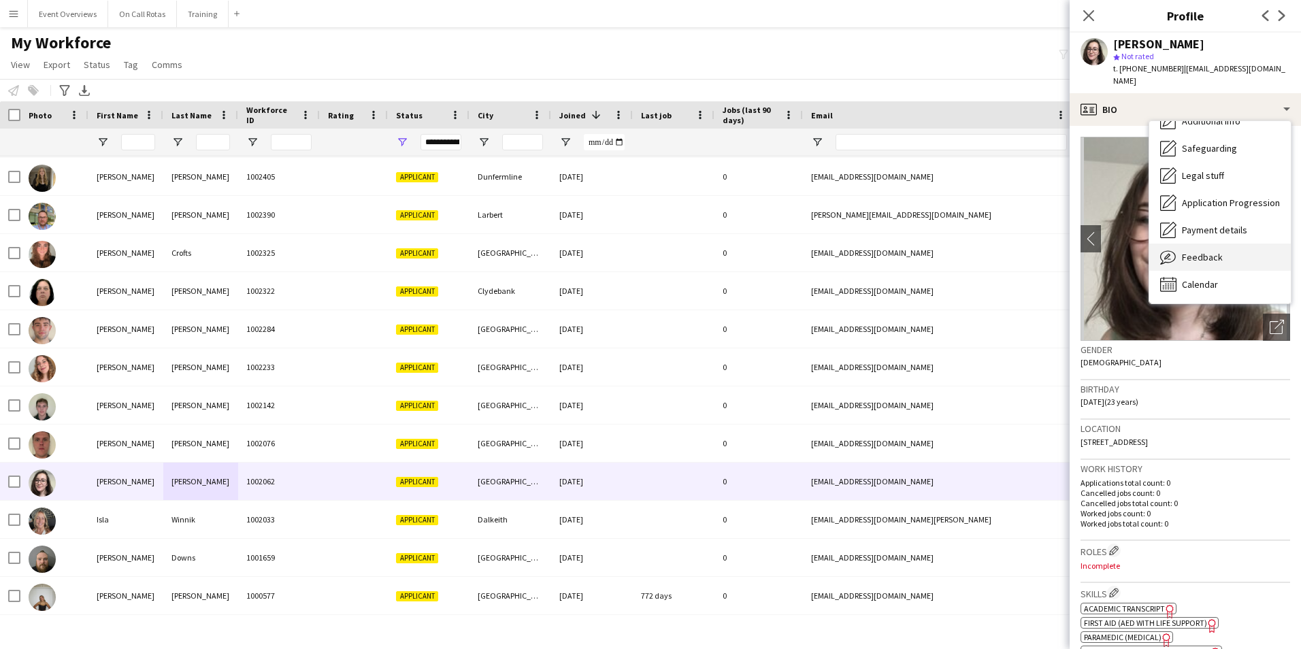
click at [1221, 244] on div "Feedback Feedback" at bounding box center [1220, 257] width 142 height 27
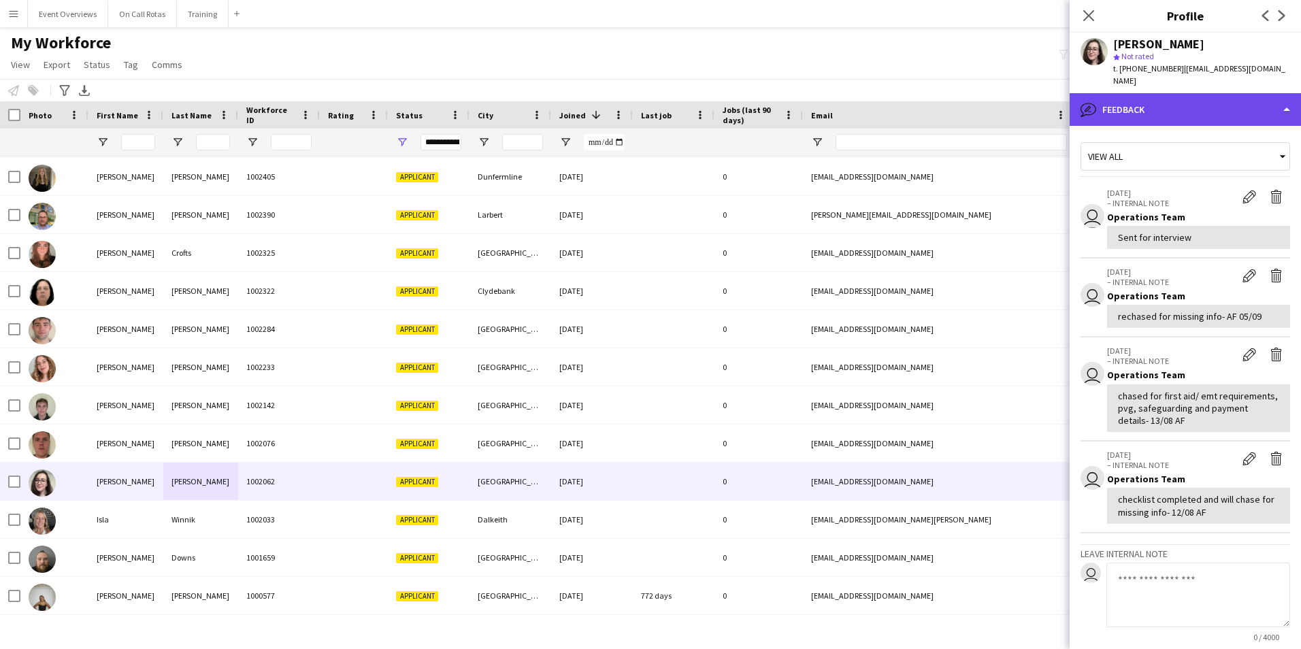
click at [1144, 100] on div "bubble-pencil Feedback" at bounding box center [1185, 109] width 231 height 33
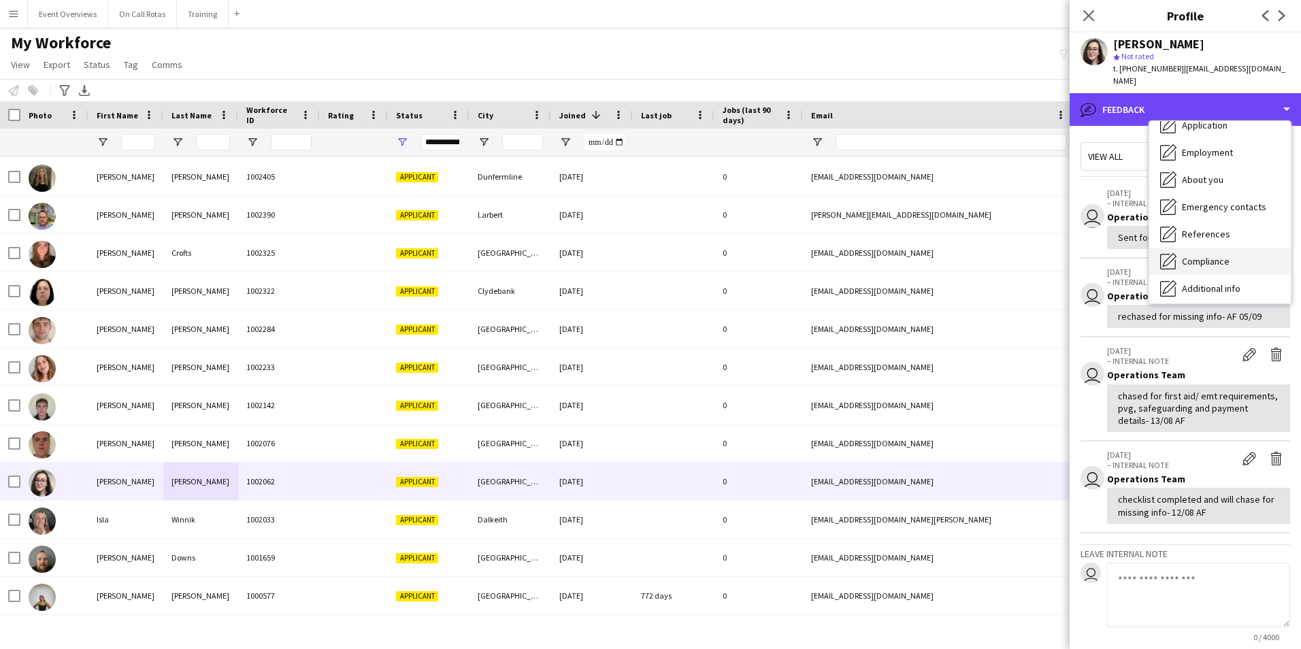
scroll to position [0, 0]
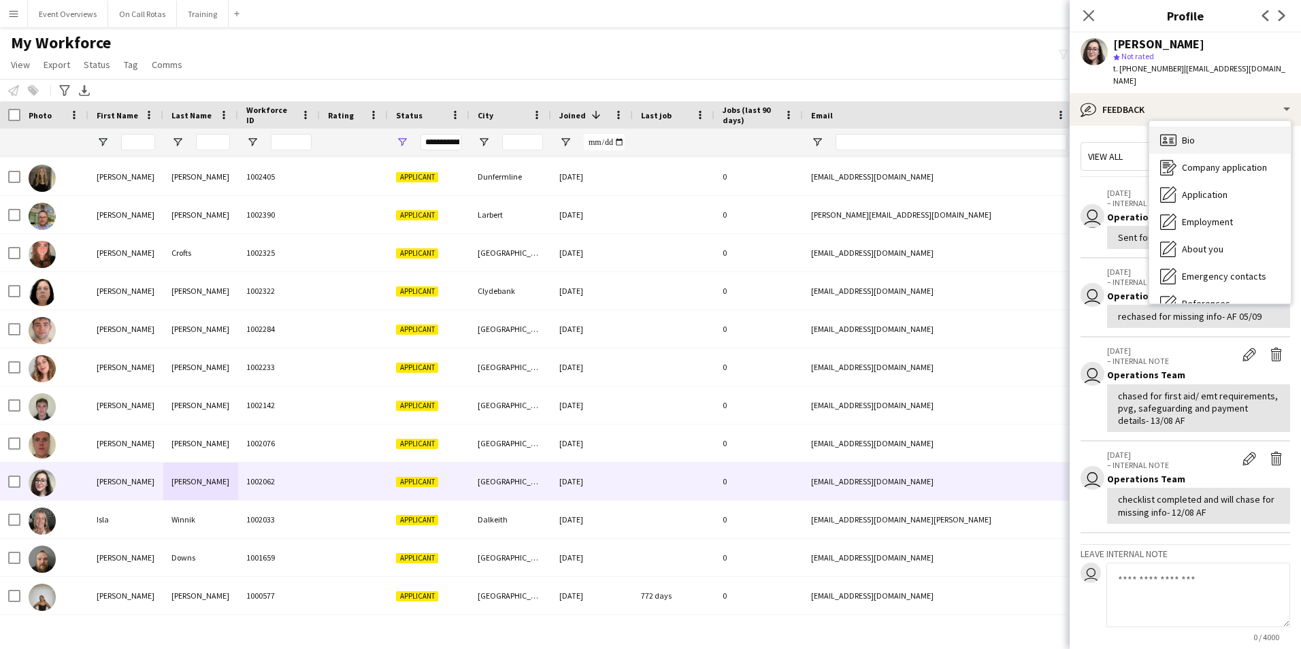
click at [1189, 134] on span "Bio" at bounding box center [1188, 140] width 13 height 12
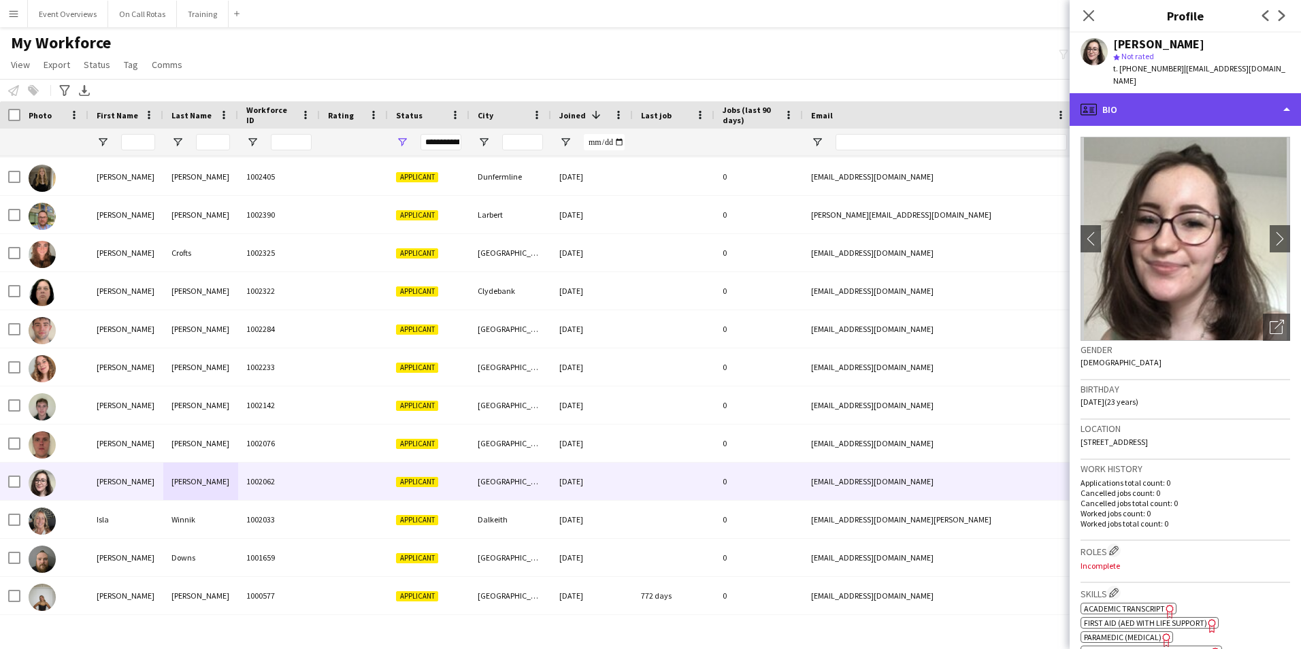
click at [1144, 99] on div "profile Bio" at bounding box center [1185, 109] width 231 height 33
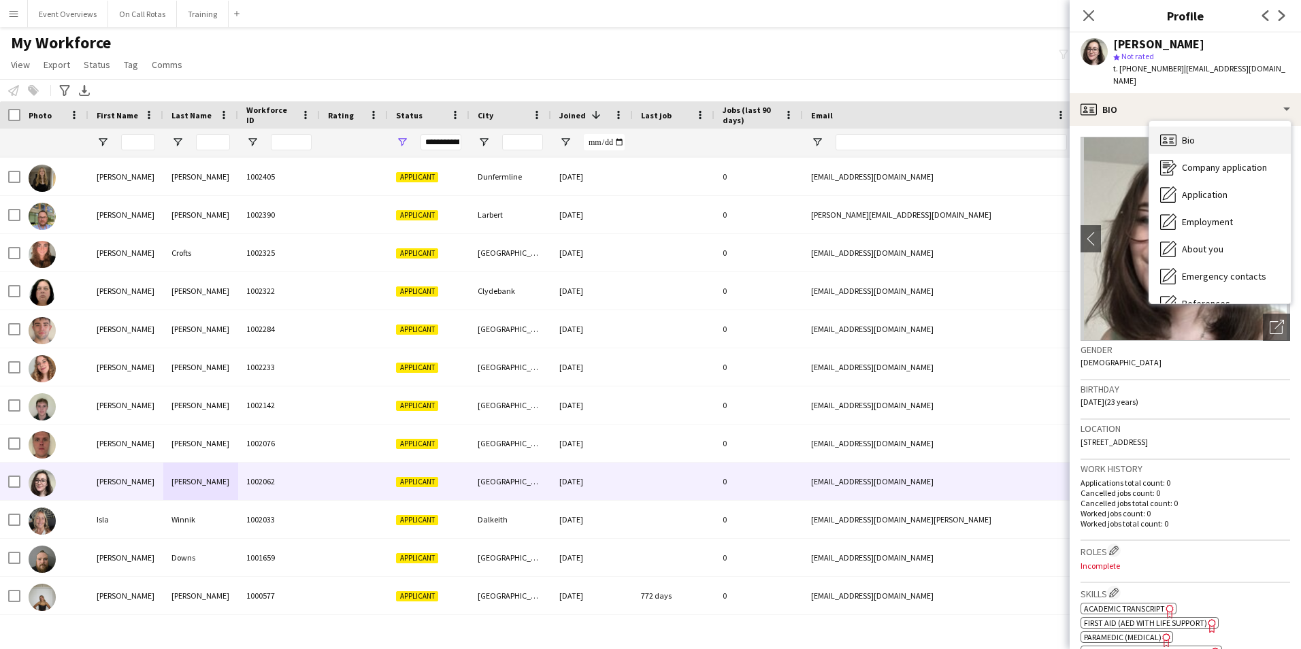
click at [1179, 130] on div "Bio Bio" at bounding box center [1220, 140] width 142 height 27
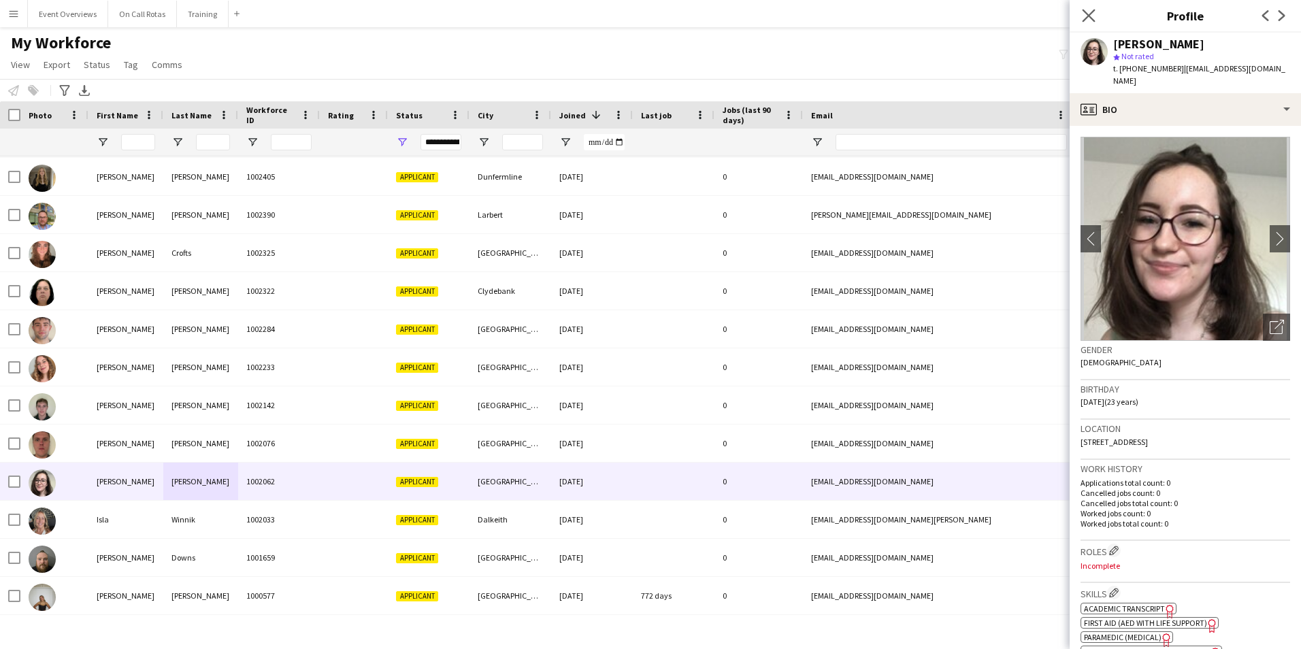
click at [1096, 13] on app-icon "Close pop-in" at bounding box center [1089, 16] width 20 height 20
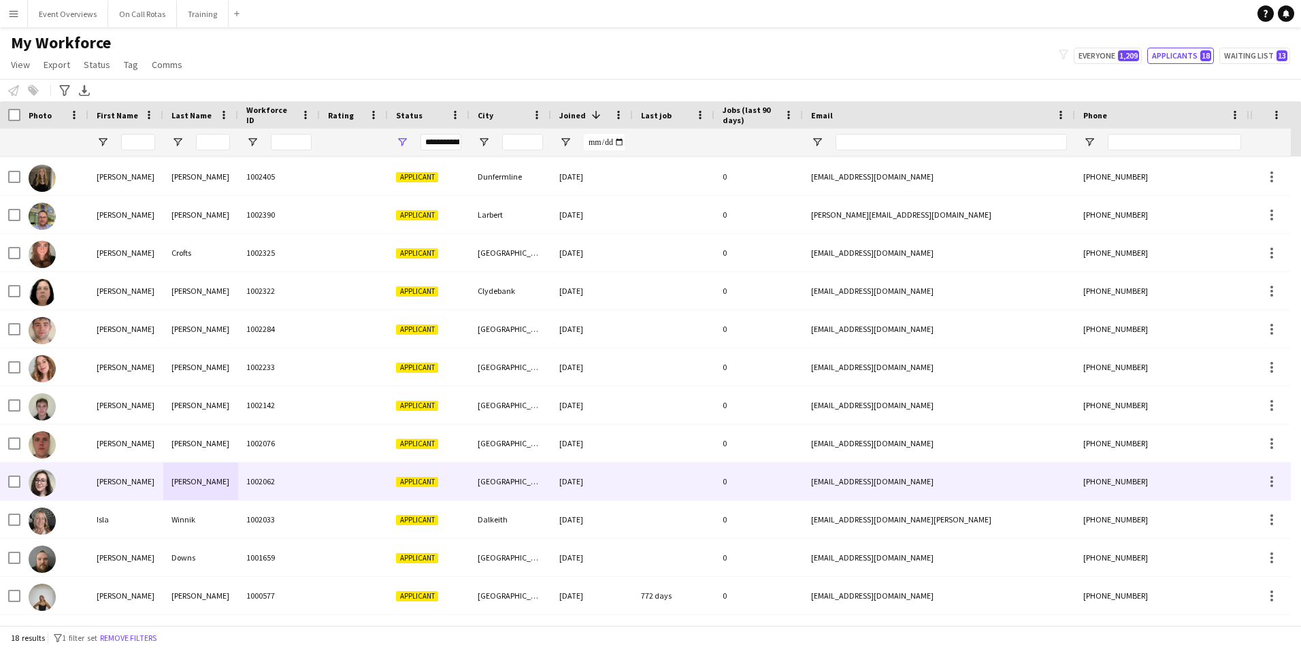
click at [220, 497] on div "Jackson" at bounding box center [200, 481] width 75 height 37
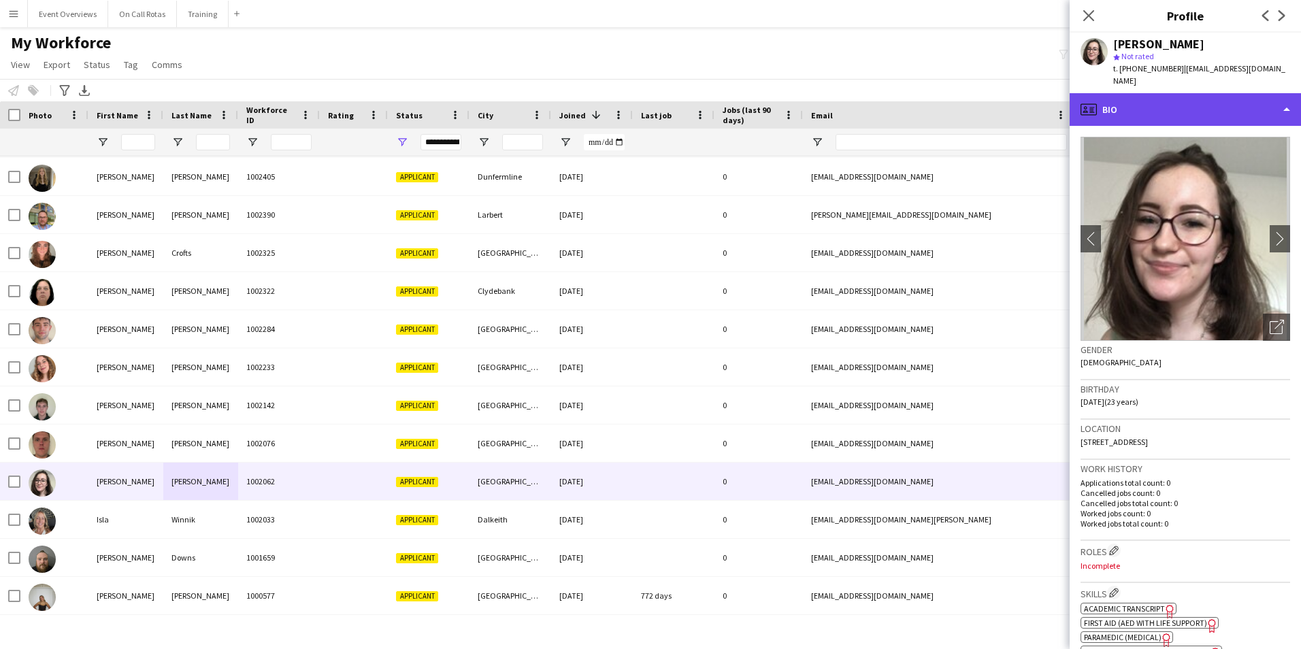
click at [1144, 102] on div "profile Bio" at bounding box center [1185, 109] width 231 height 33
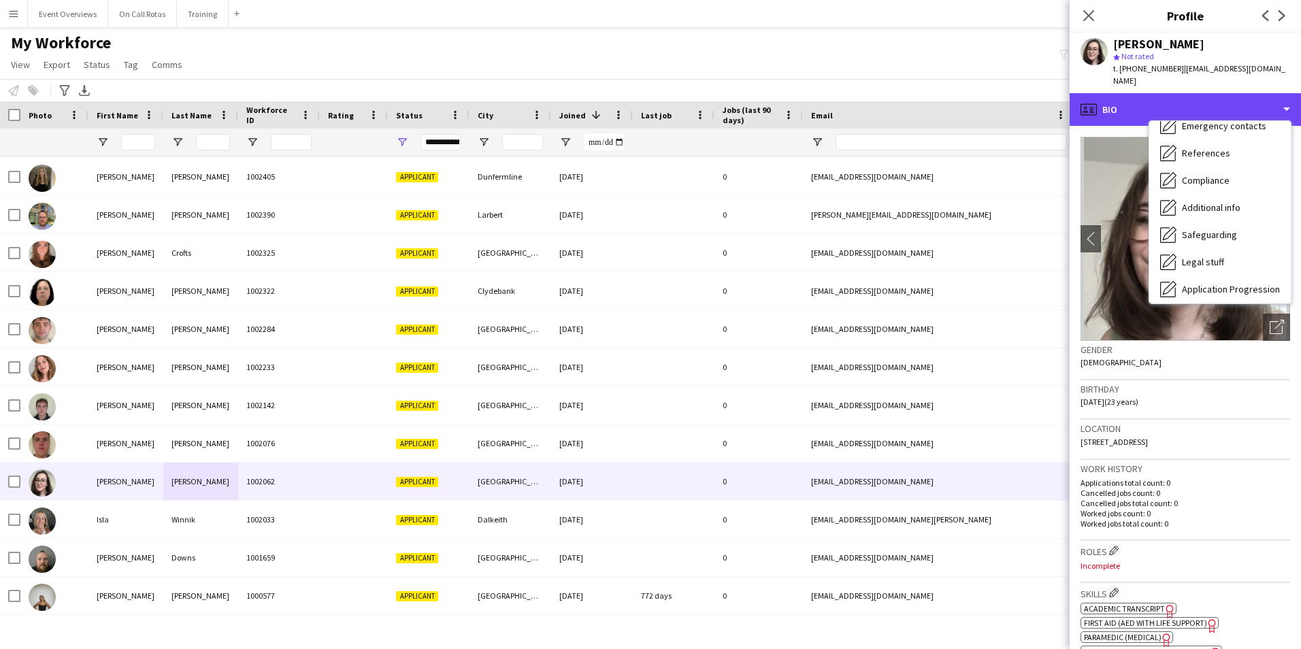
scroll to position [237, 0]
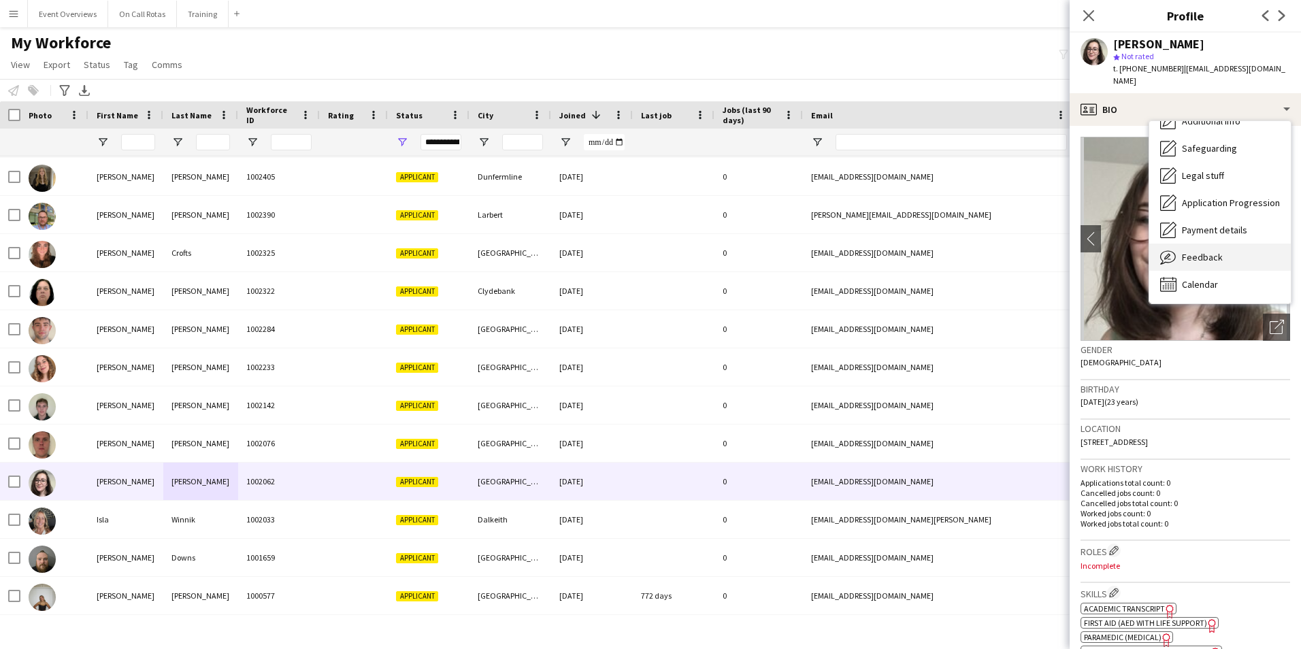
click at [1186, 244] on div "Feedback Feedback" at bounding box center [1220, 257] width 142 height 27
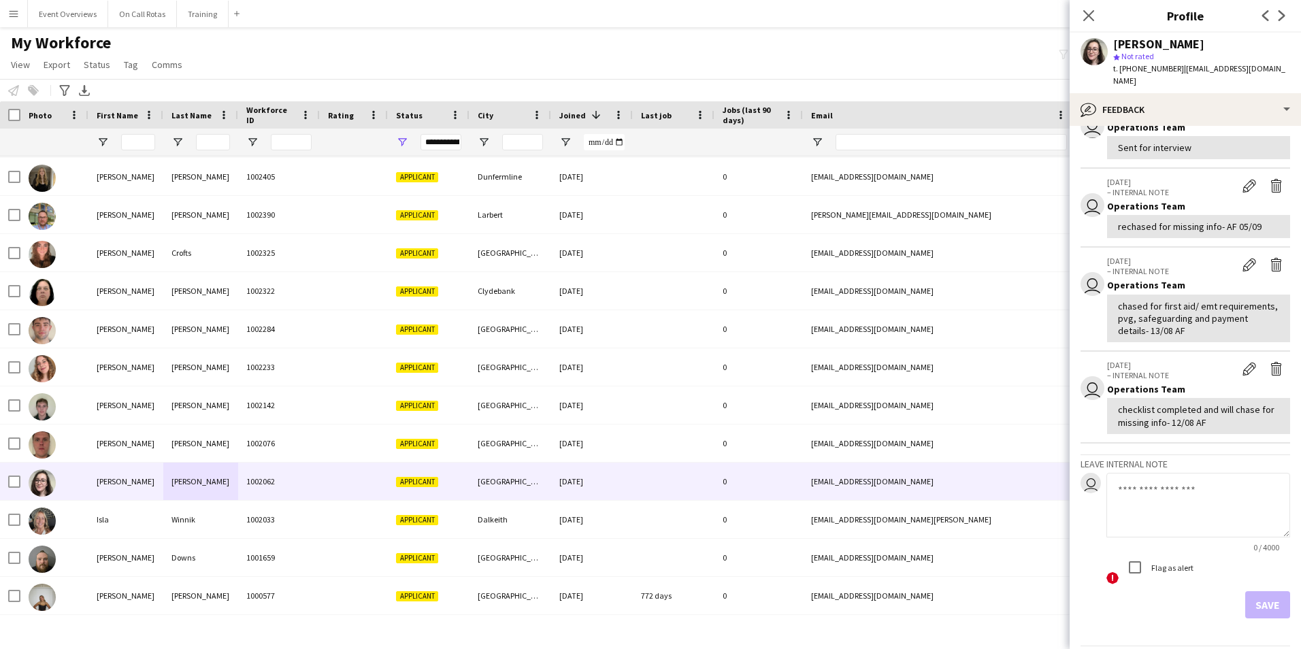
scroll to position [123, 0]
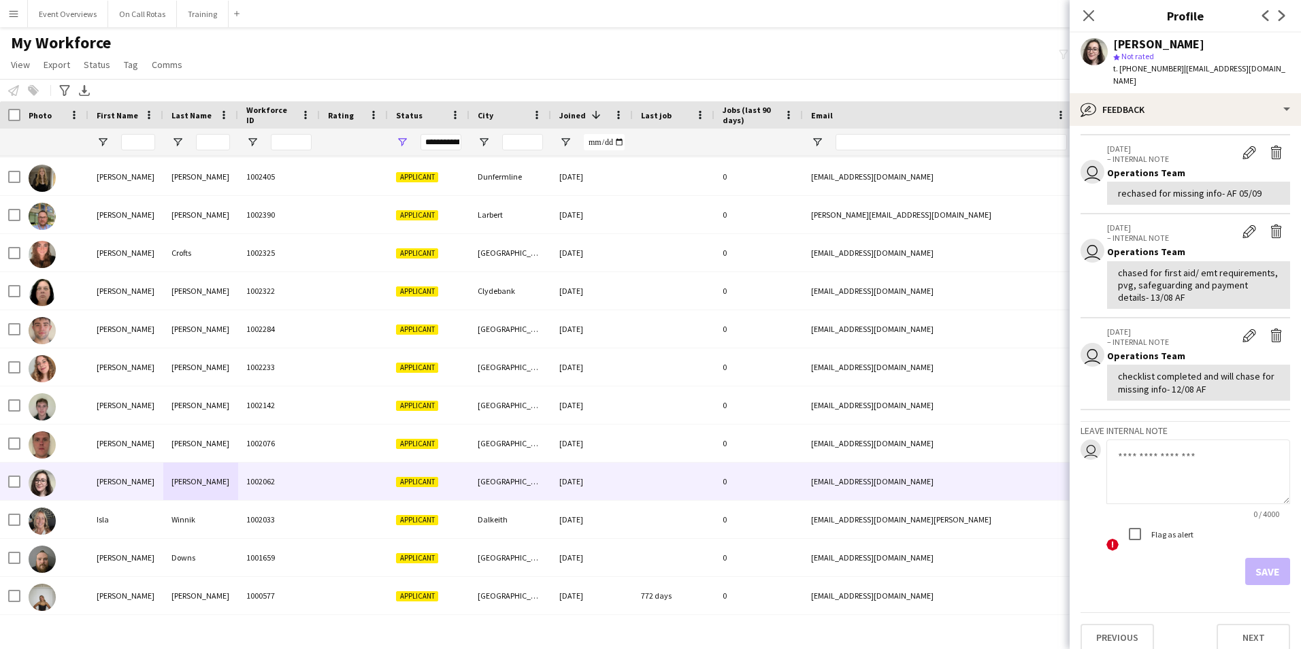
click at [1177, 441] on textarea at bounding box center [1198, 472] width 184 height 65
type textarea "*"
type textarea "**********"
click at [1268, 558] on button "Save" at bounding box center [1267, 571] width 45 height 27
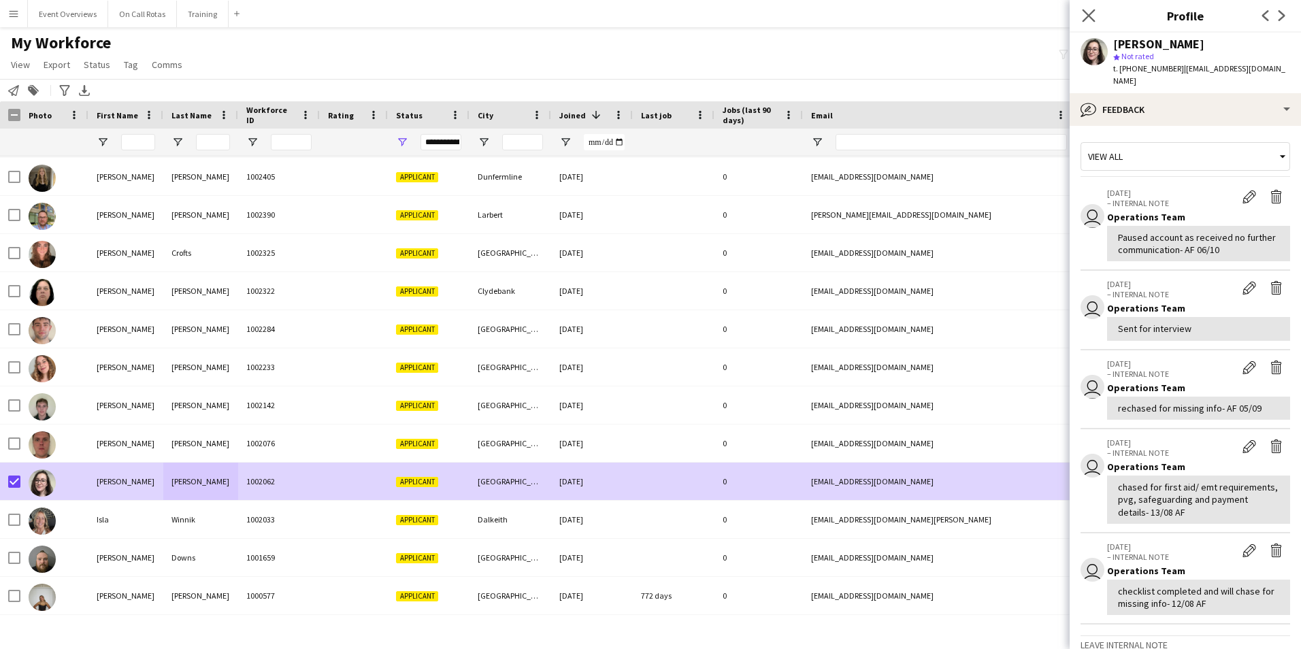
click at [1092, 9] on icon "Close pop-in" at bounding box center [1088, 15] width 13 height 13
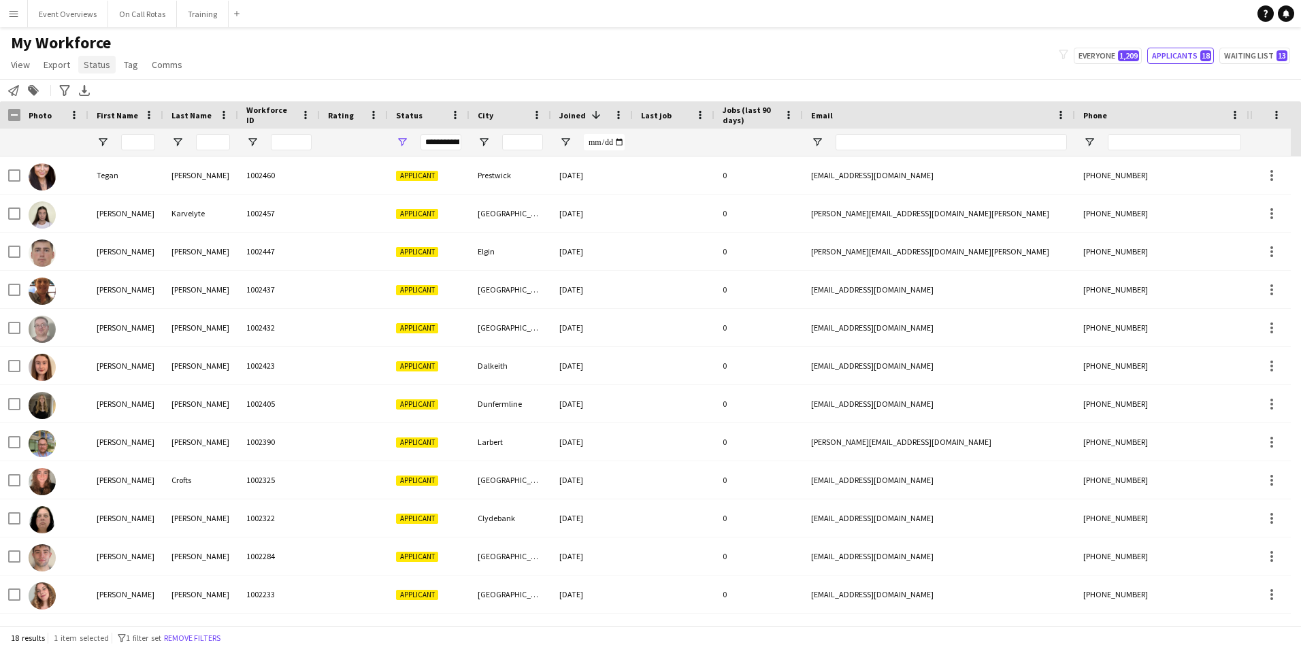
click at [91, 66] on span "Status" at bounding box center [97, 65] width 27 height 12
click at [110, 93] on link "Edit" at bounding box center [125, 94] width 95 height 29
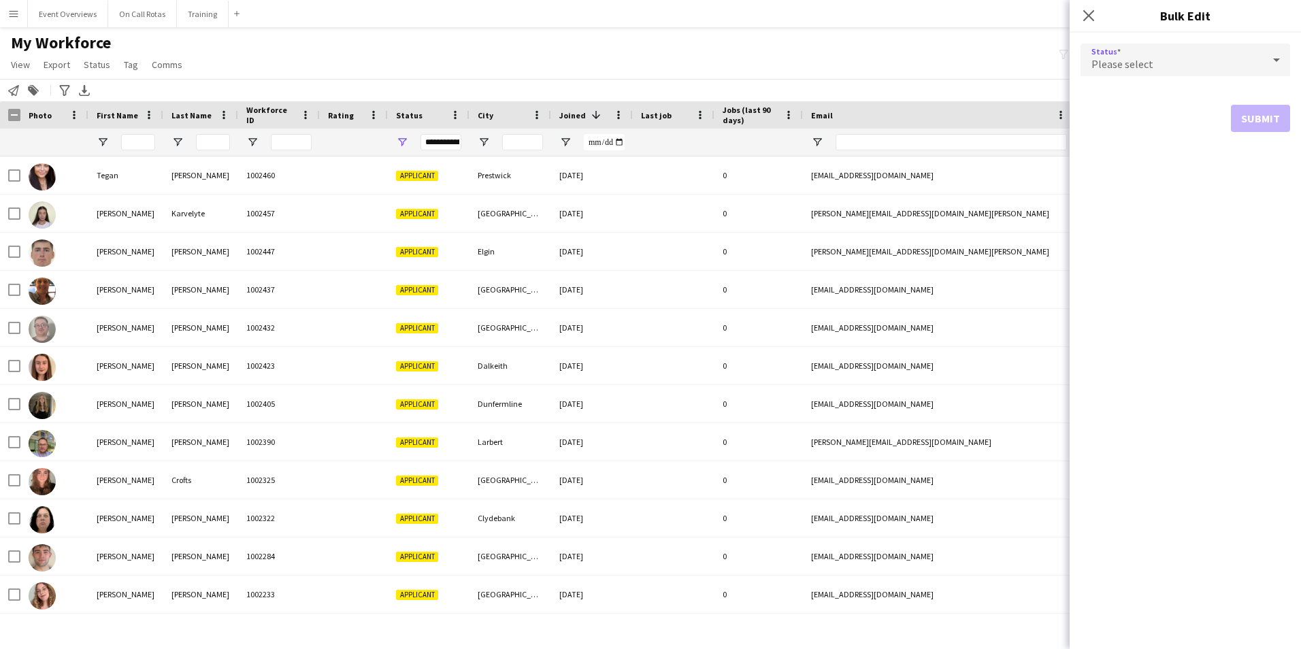
click at [1159, 56] on div "Please select" at bounding box center [1171, 60] width 182 height 33
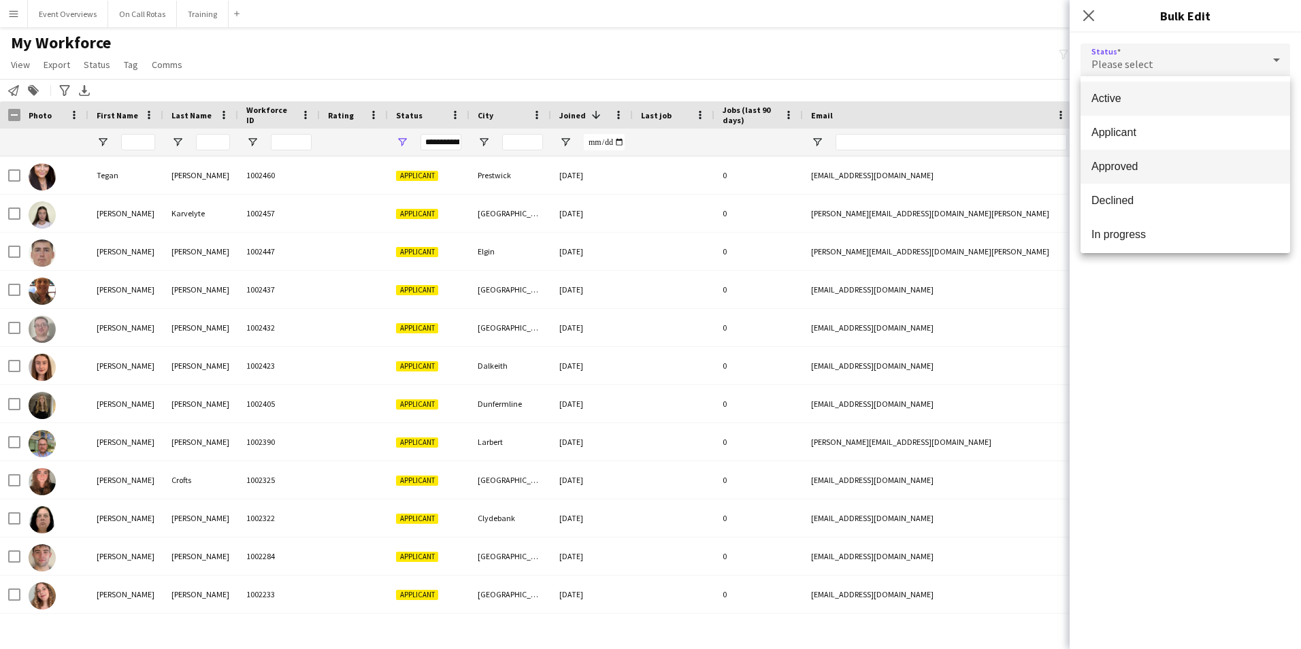
scroll to position [68, 0]
click at [1141, 233] on span "Paused" at bounding box center [1185, 234] width 188 height 13
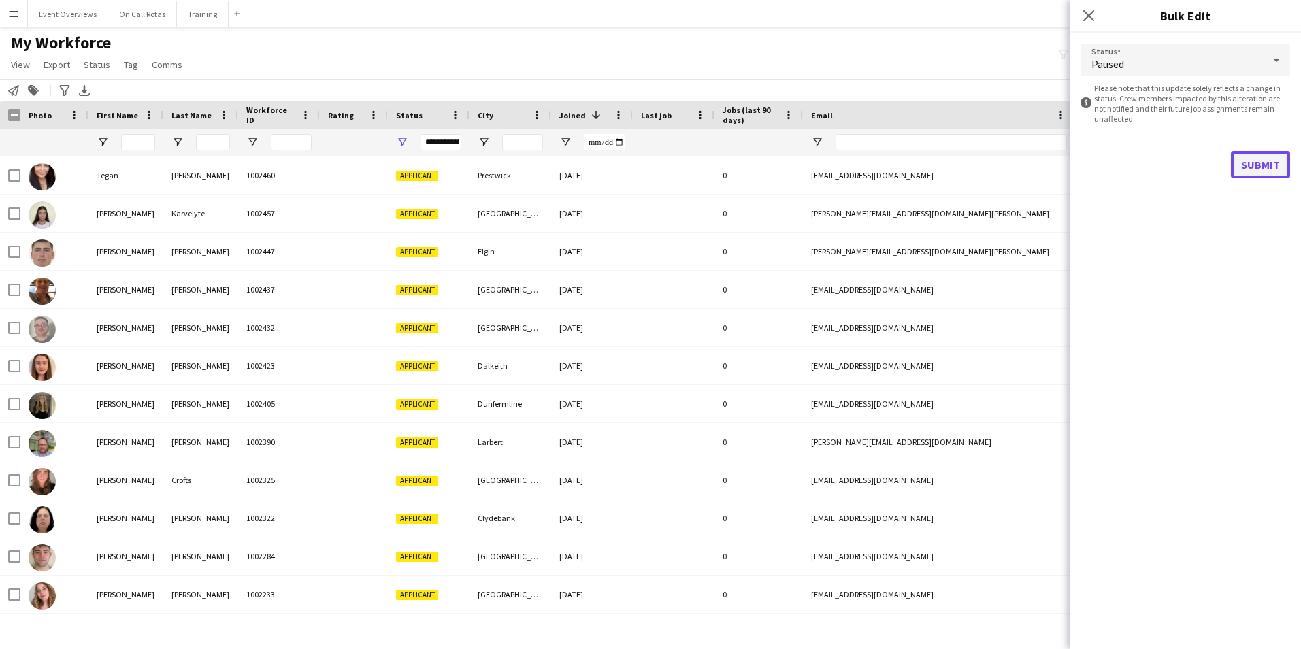
click at [1261, 156] on button "Submit" at bounding box center [1260, 164] width 59 height 27
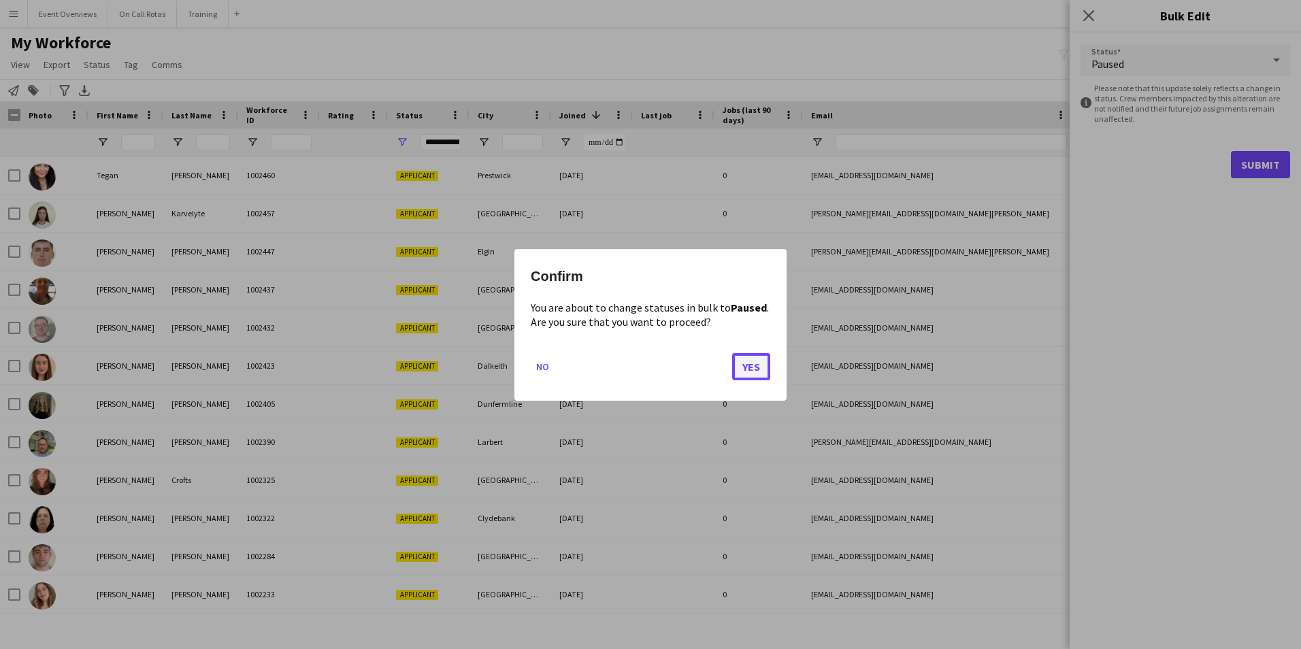
click at [761, 361] on button "Yes" at bounding box center [751, 365] width 38 height 27
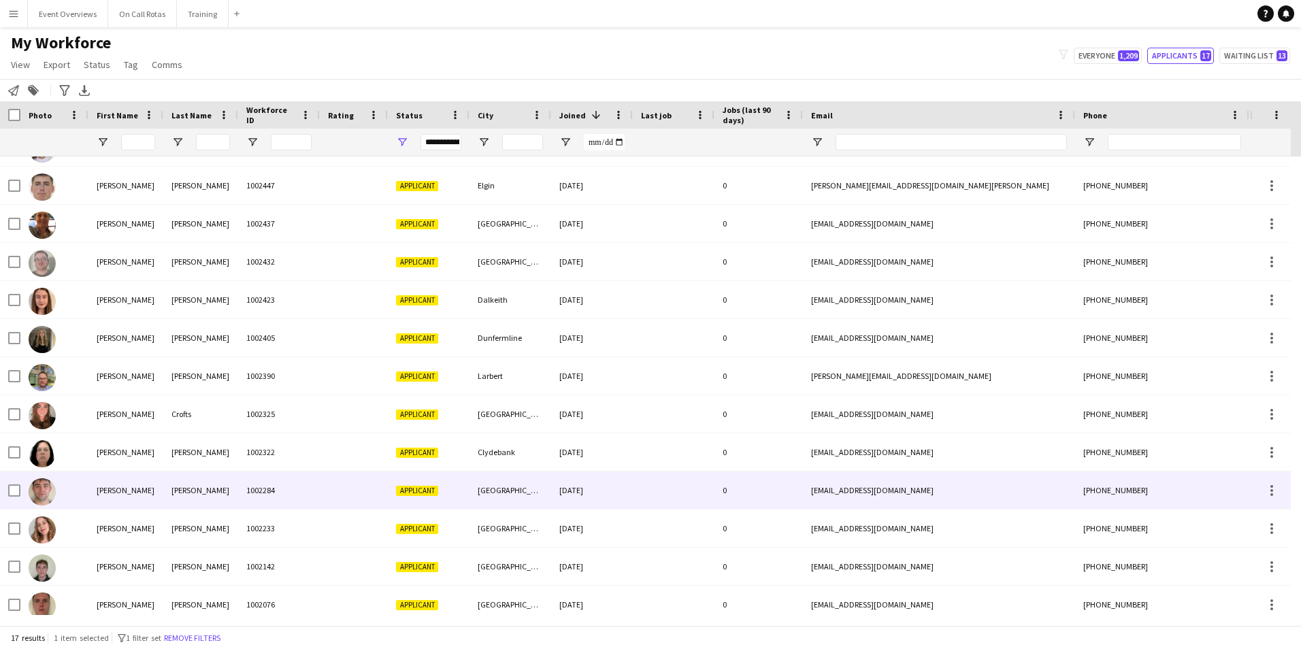
scroll to position [0, 0]
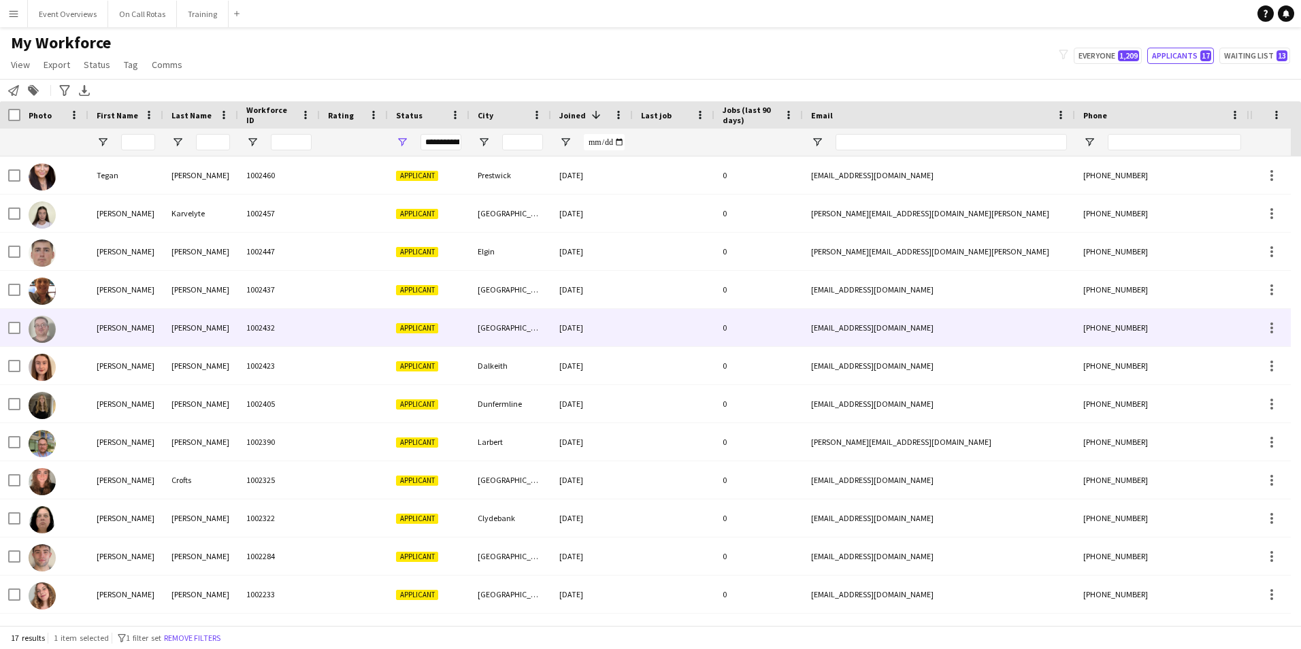
click at [89, 335] on div "Kevin" at bounding box center [125, 327] width 75 height 37
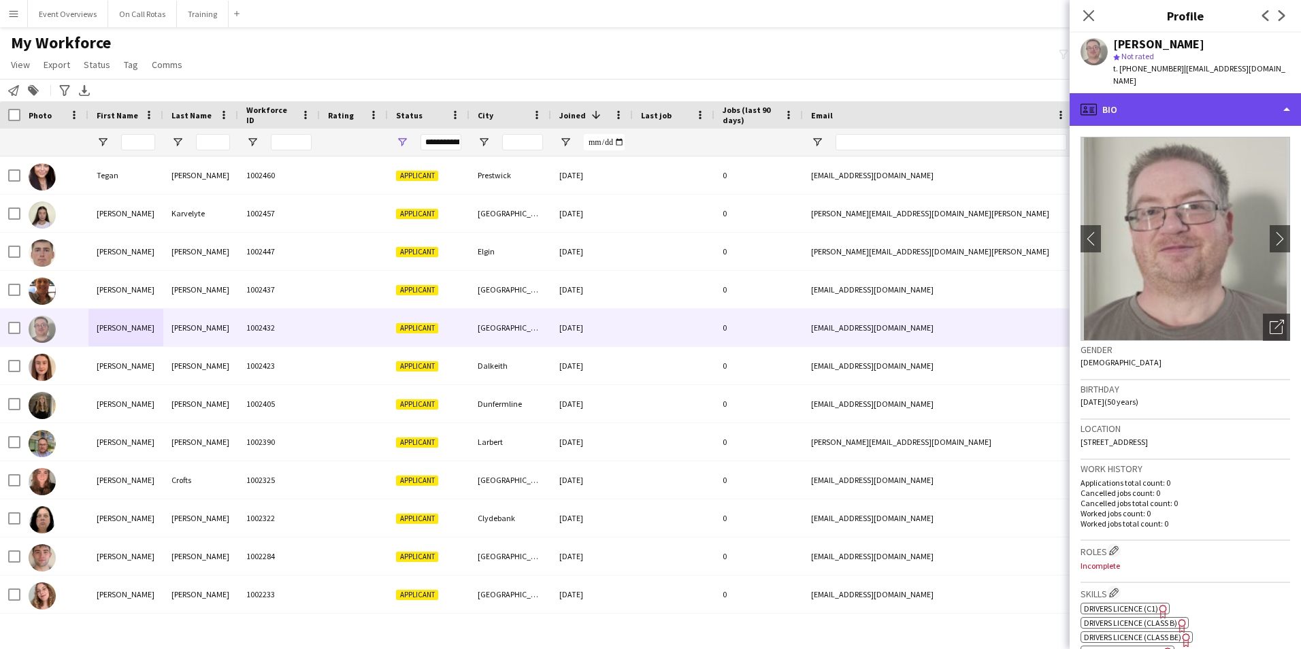
click at [1146, 93] on div "profile Bio" at bounding box center [1185, 109] width 231 height 33
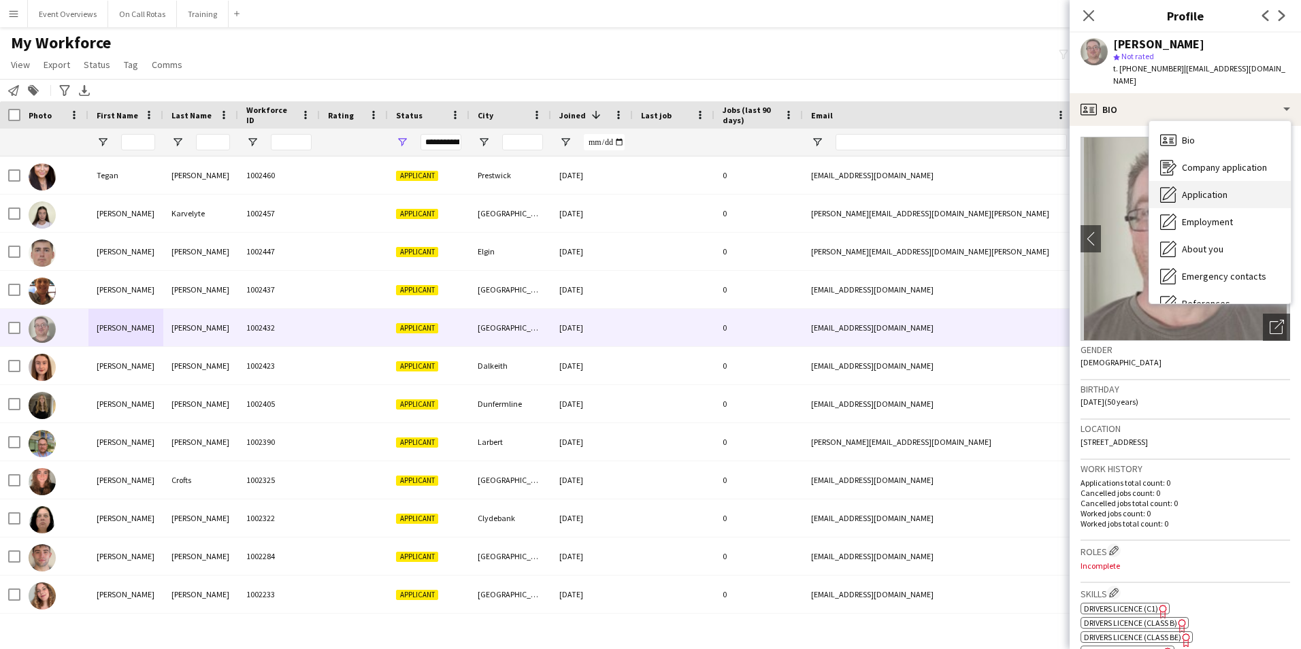
click at [1199, 188] on span "Application" at bounding box center [1205, 194] width 46 height 12
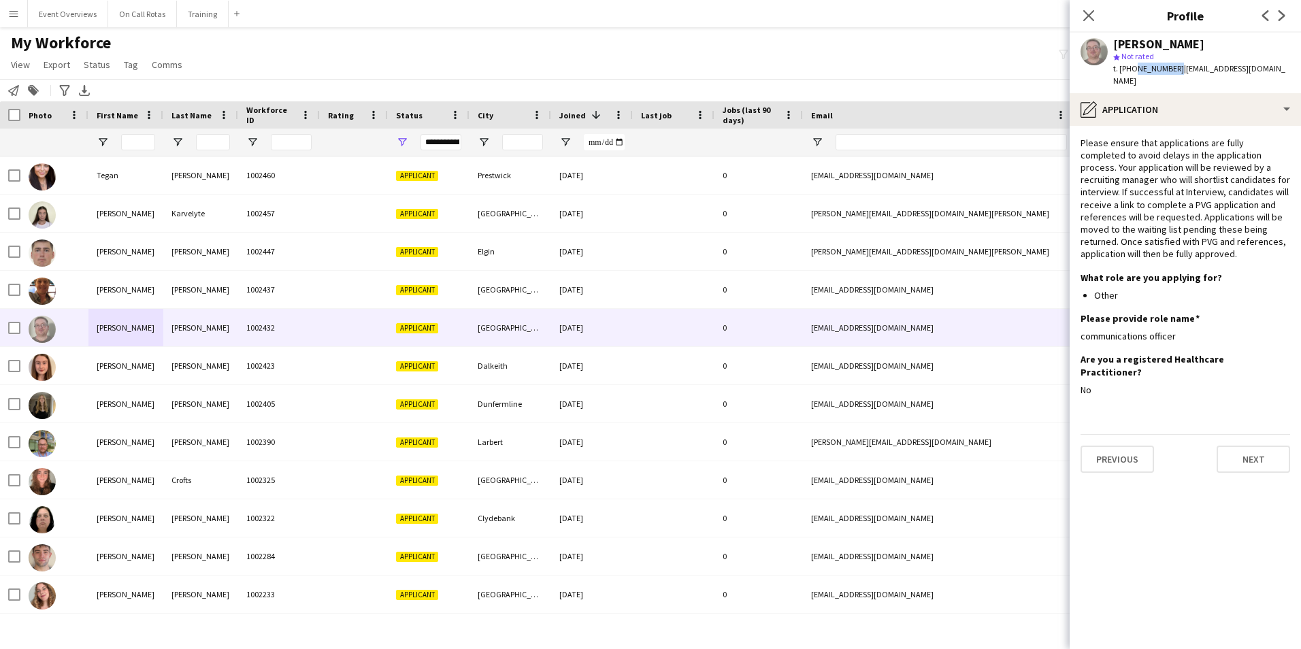
drag, startPoint x: 1173, startPoint y: 69, endPoint x: 1133, endPoint y: 71, distance: 40.2
click at [1133, 71] on span "t. +447779197350" at bounding box center [1148, 68] width 71 height 10
copy span "7779197350"
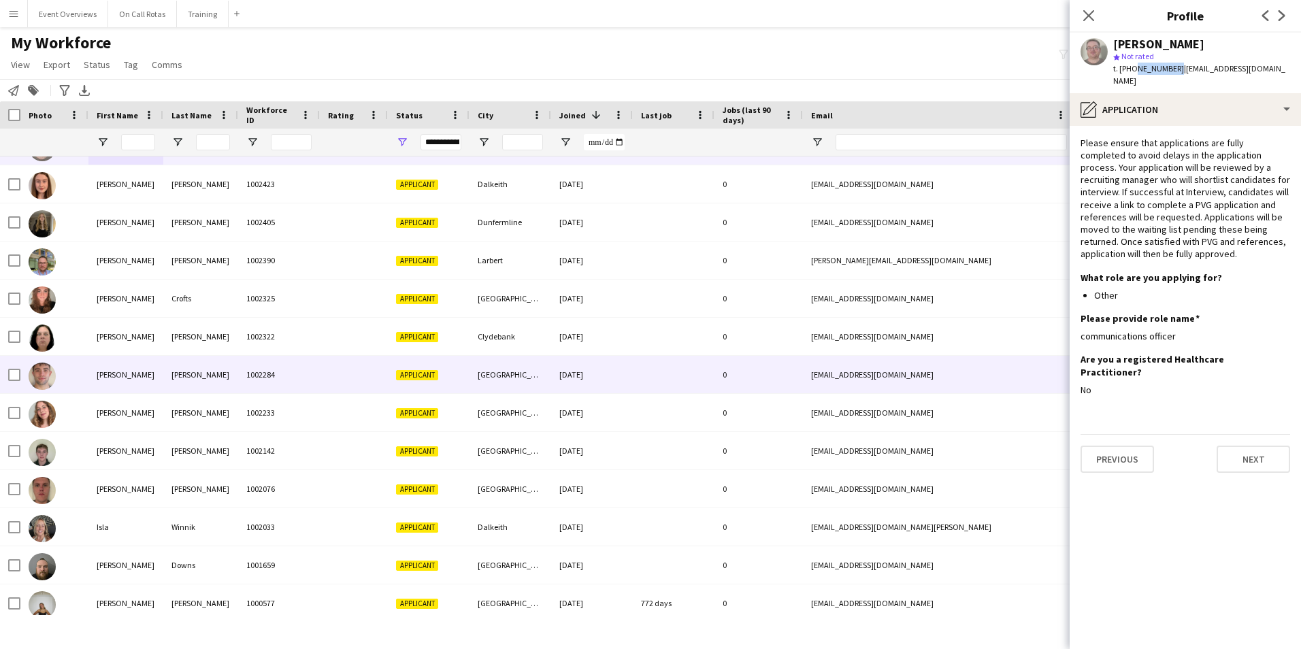
scroll to position [189, 0]
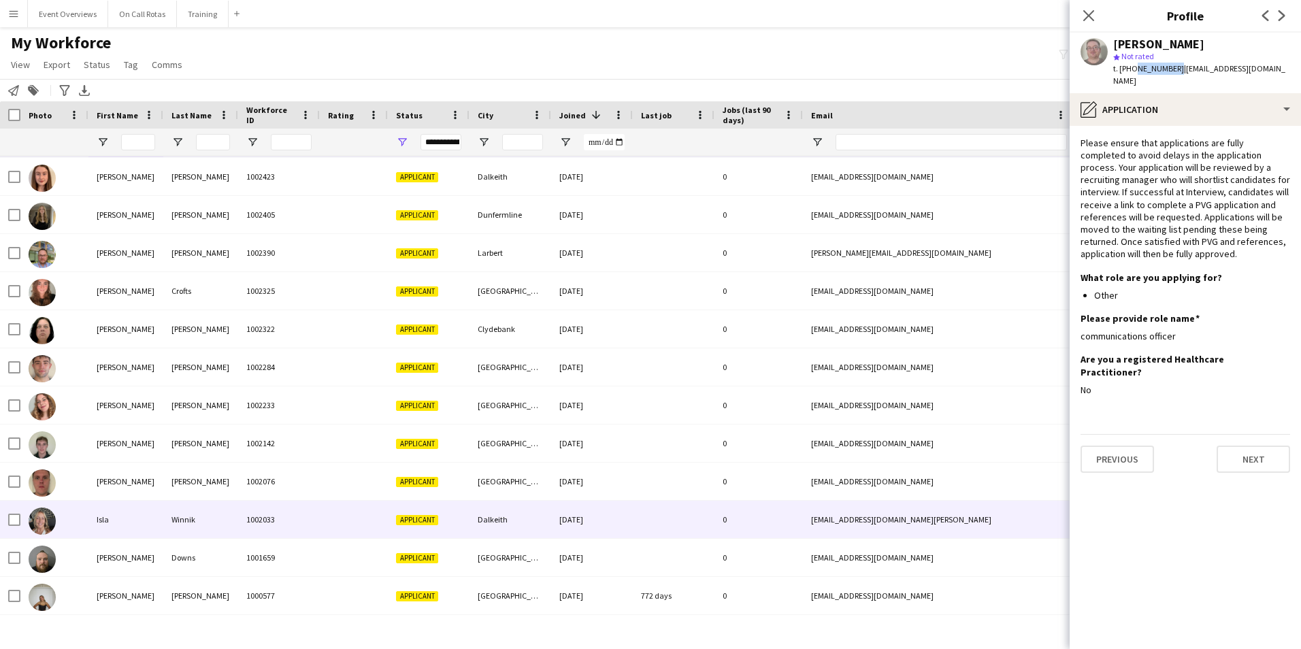
click at [115, 508] on div "Isla" at bounding box center [125, 519] width 75 height 37
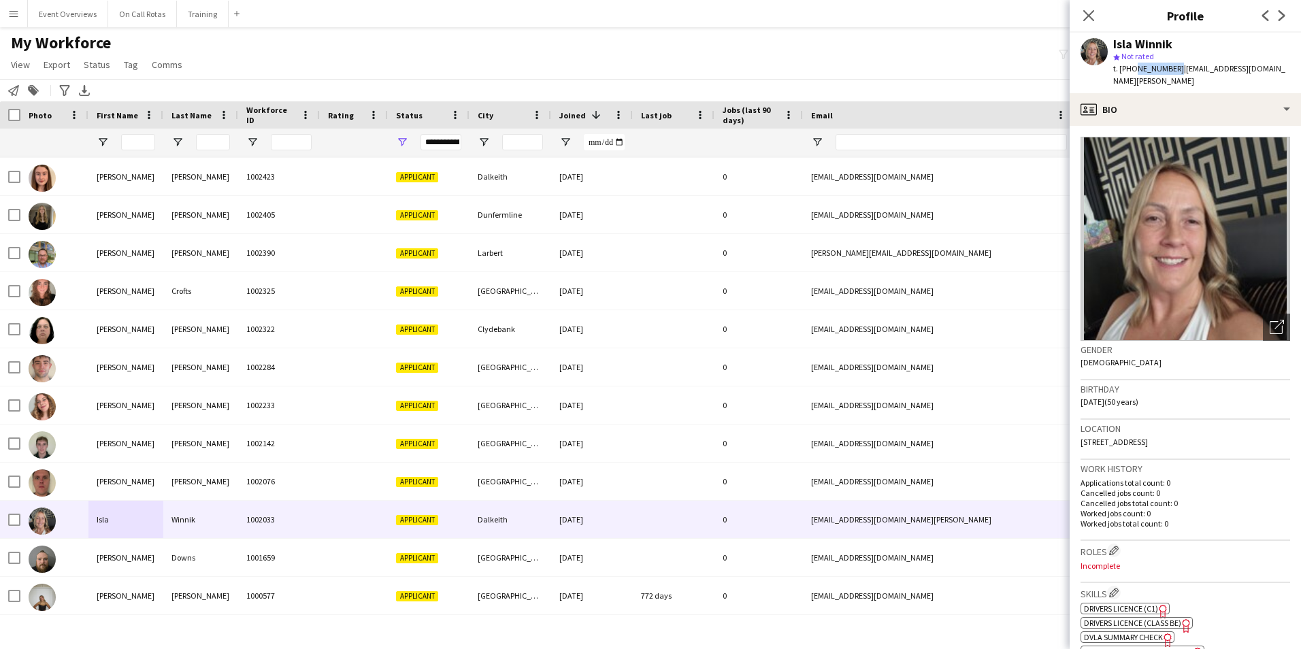
drag, startPoint x: 1174, startPoint y: 67, endPoint x: 1130, endPoint y: 69, distance: 44.3
click at [1130, 69] on span "t. +4407810264802" at bounding box center [1148, 68] width 71 height 10
copy span "0781026480"
click at [1074, 11] on div "Close pop-in" at bounding box center [1089, 15] width 38 height 31
click at [1079, 14] on div "Close pop-in" at bounding box center [1089, 15] width 38 height 31
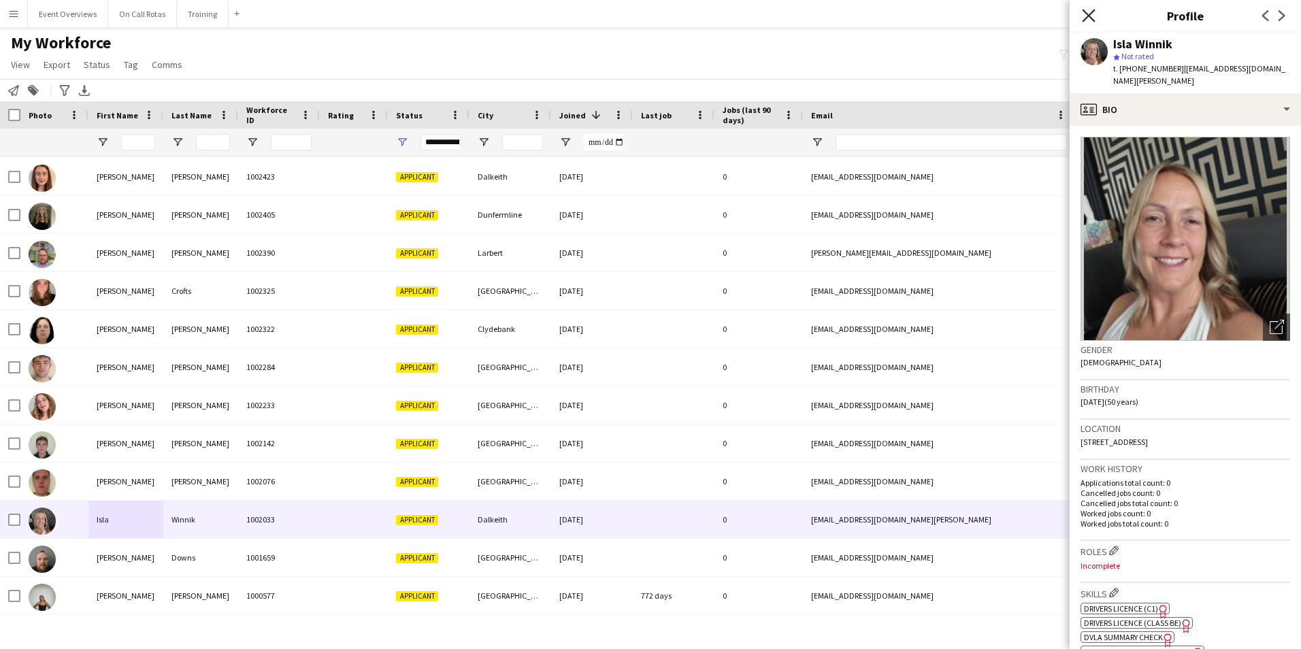
click at [1089, 16] on icon at bounding box center [1088, 15] width 13 height 13
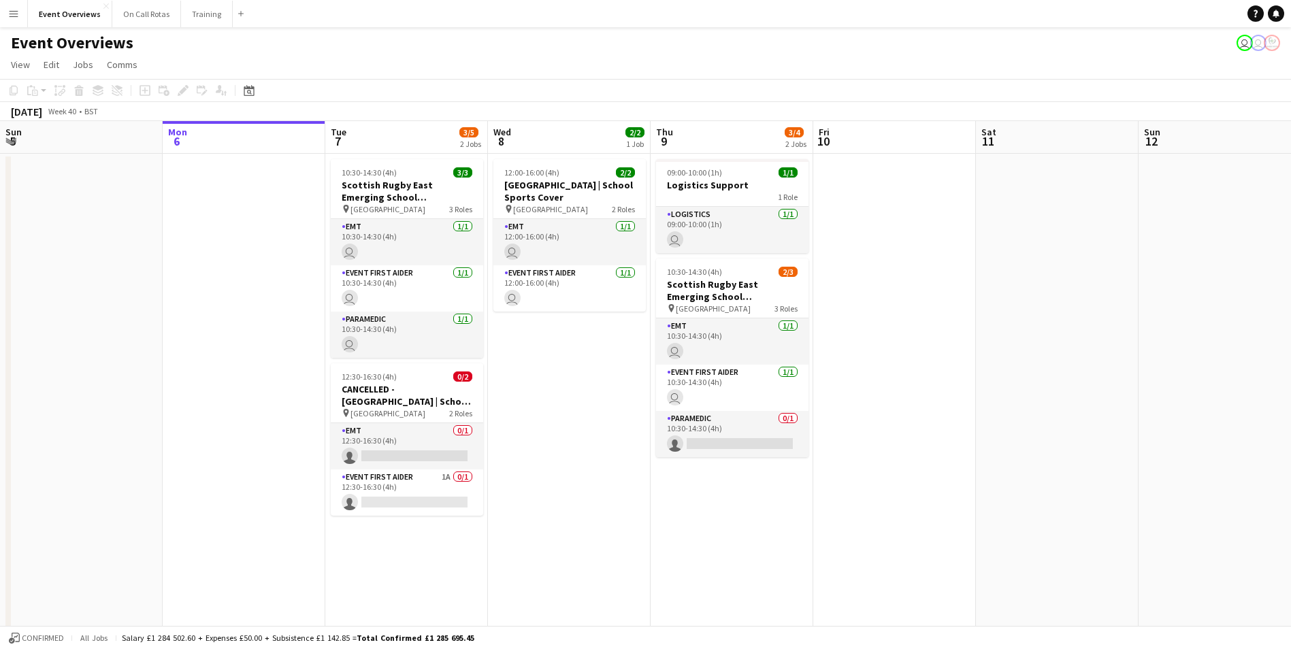
click at [7, 14] on button "Menu" at bounding box center [13, 13] width 27 height 27
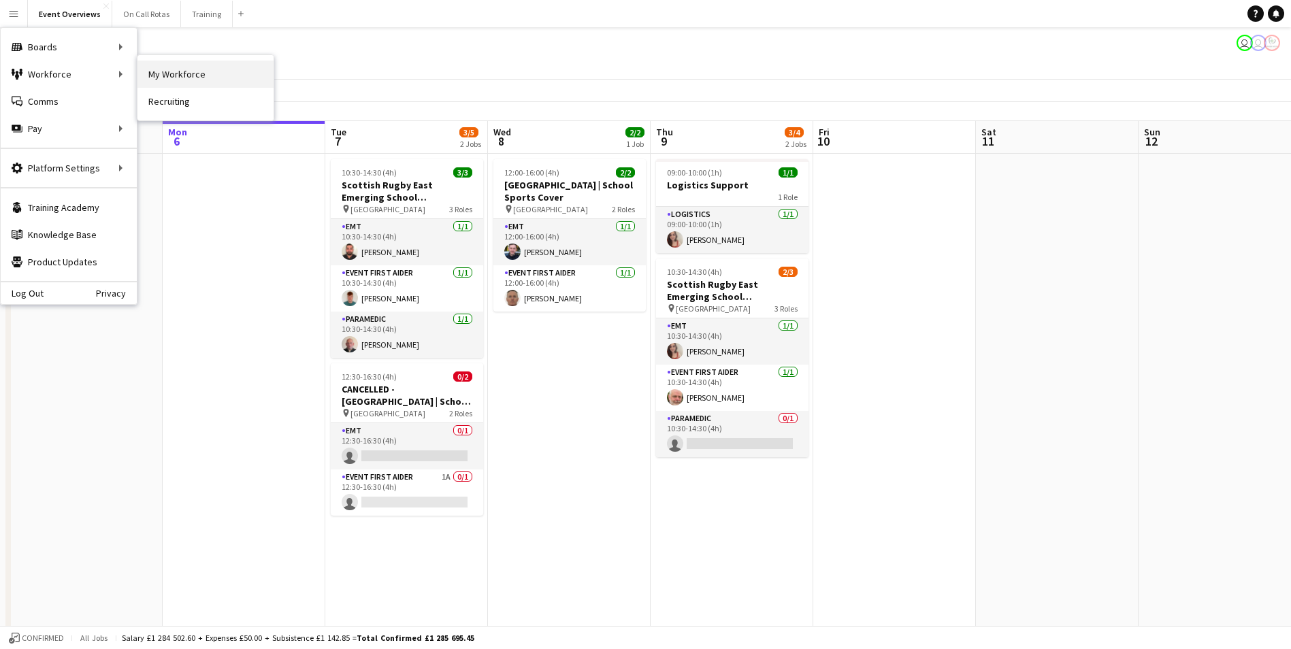
click at [169, 71] on link "My Workforce" at bounding box center [205, 74] width 136 height 27
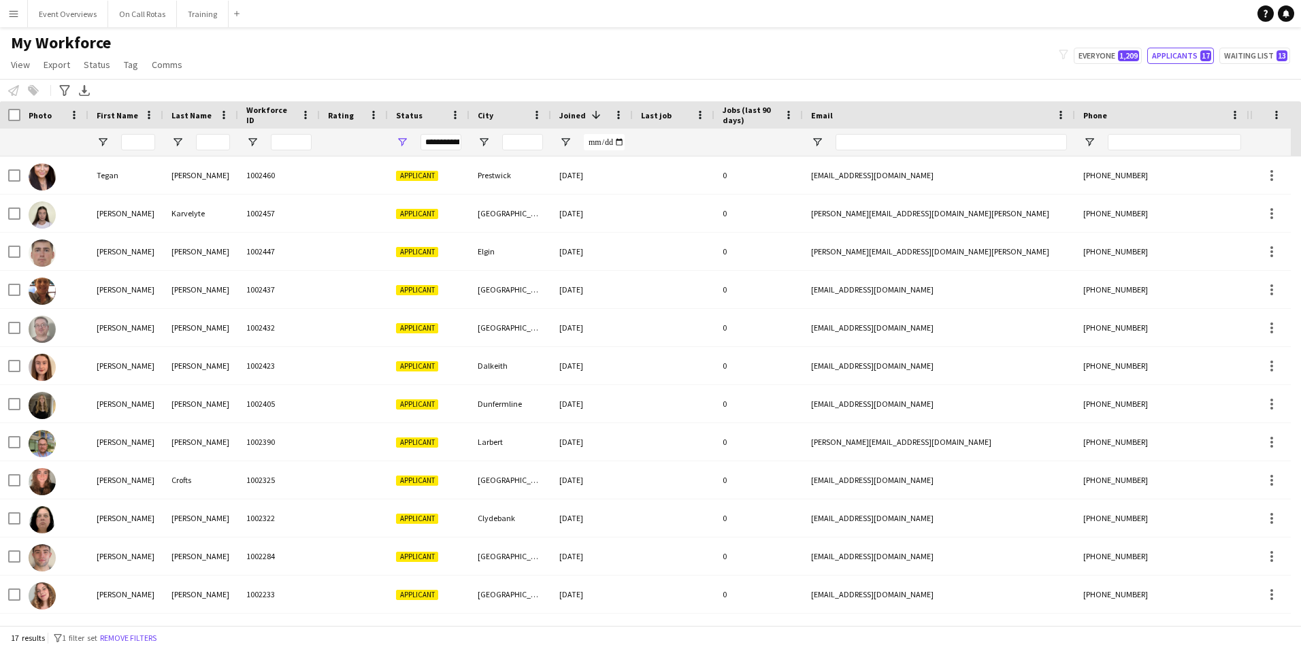
click at [450, 140] on div "**********" at bounding box center [440, 142] width 41 height 16
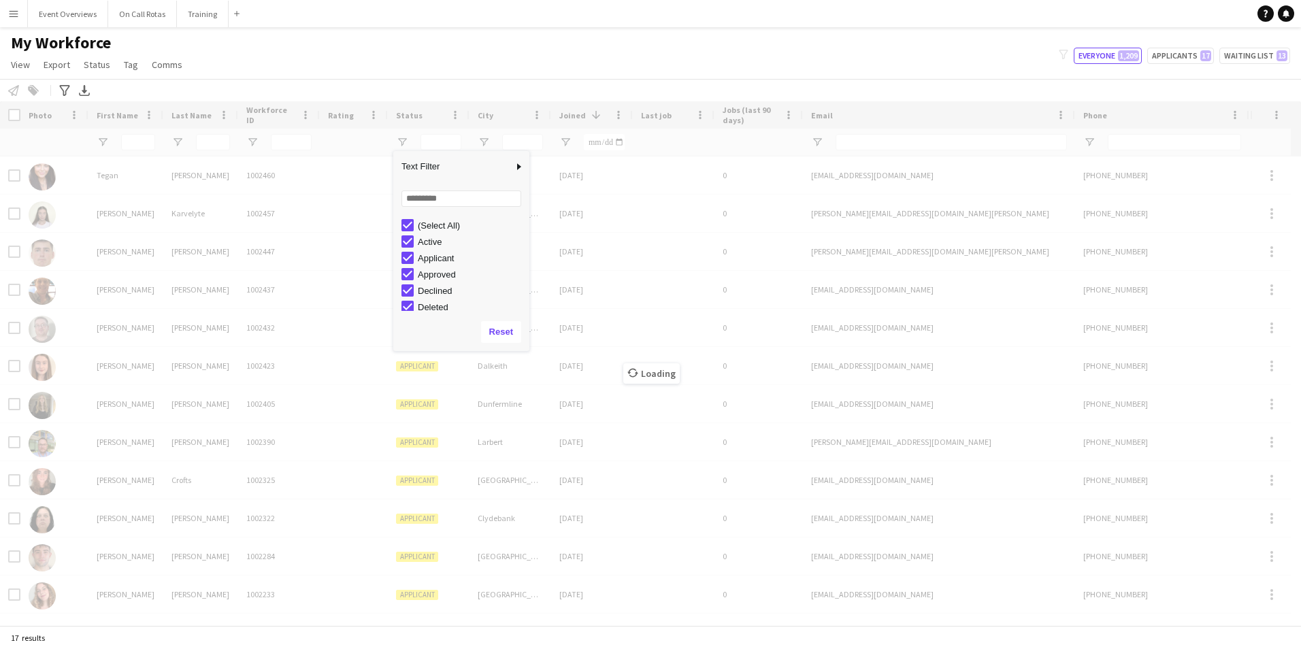
click at [326, 69] on div "My Workforce View Views Default view Active Staff Applications - First Aider Ap…" at bounding box center [650, 56] width 1301 height 46
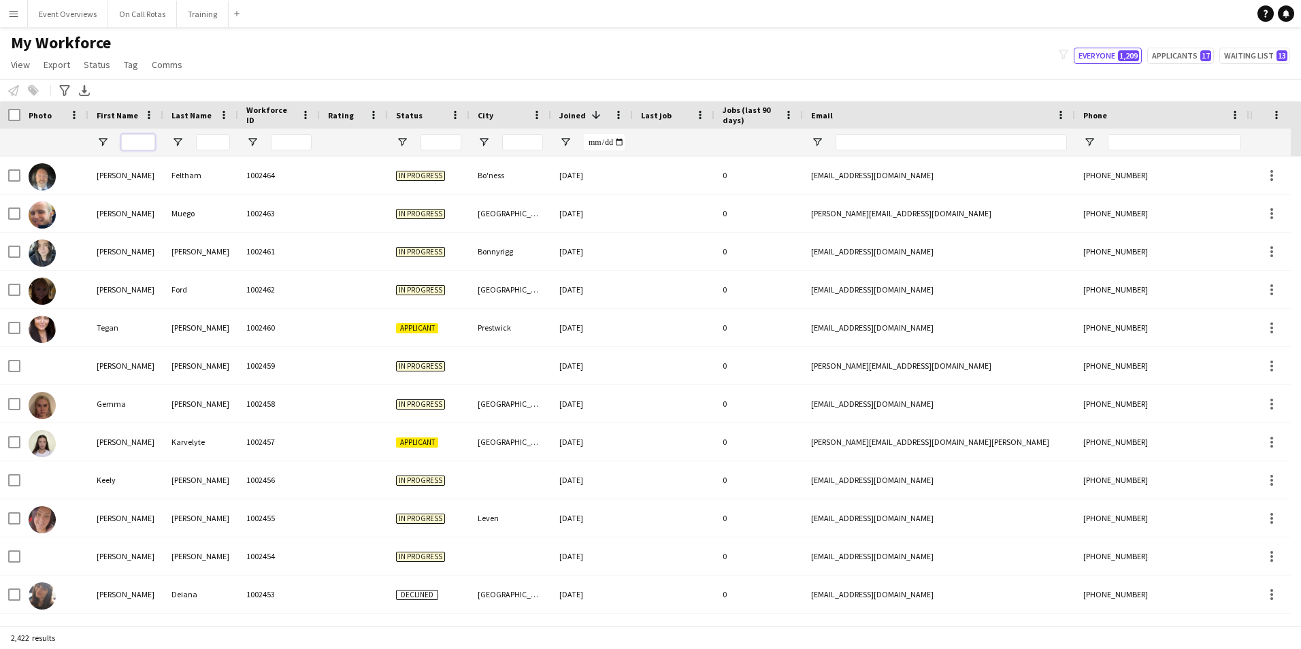
click at [129, 145] on input "First Name Filter Input" at bounding box center [138, 142] width 34 height 16
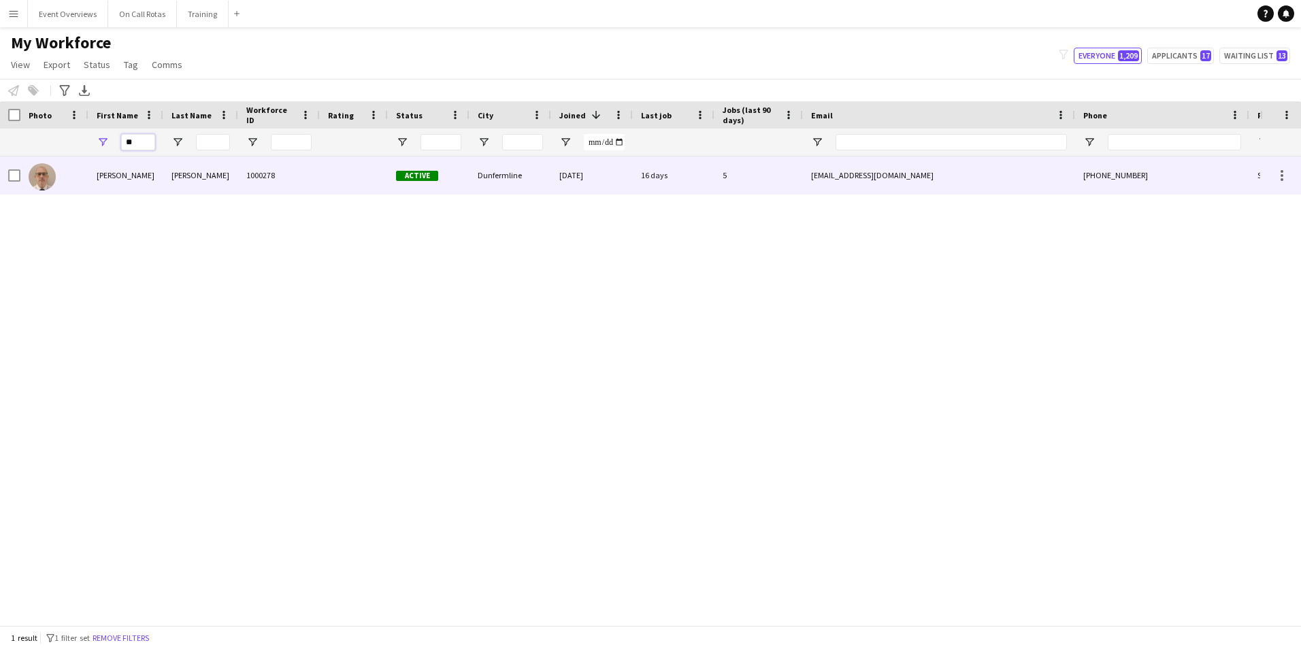
type input "*"
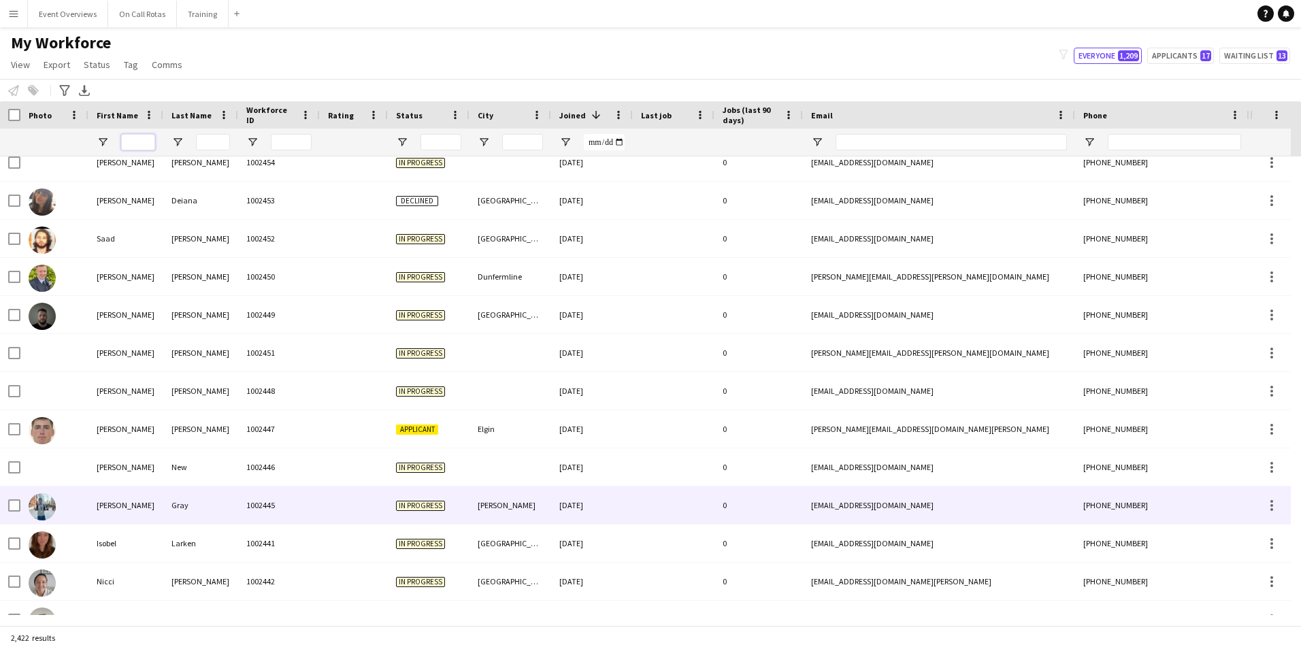
scroll to position [408, 0]
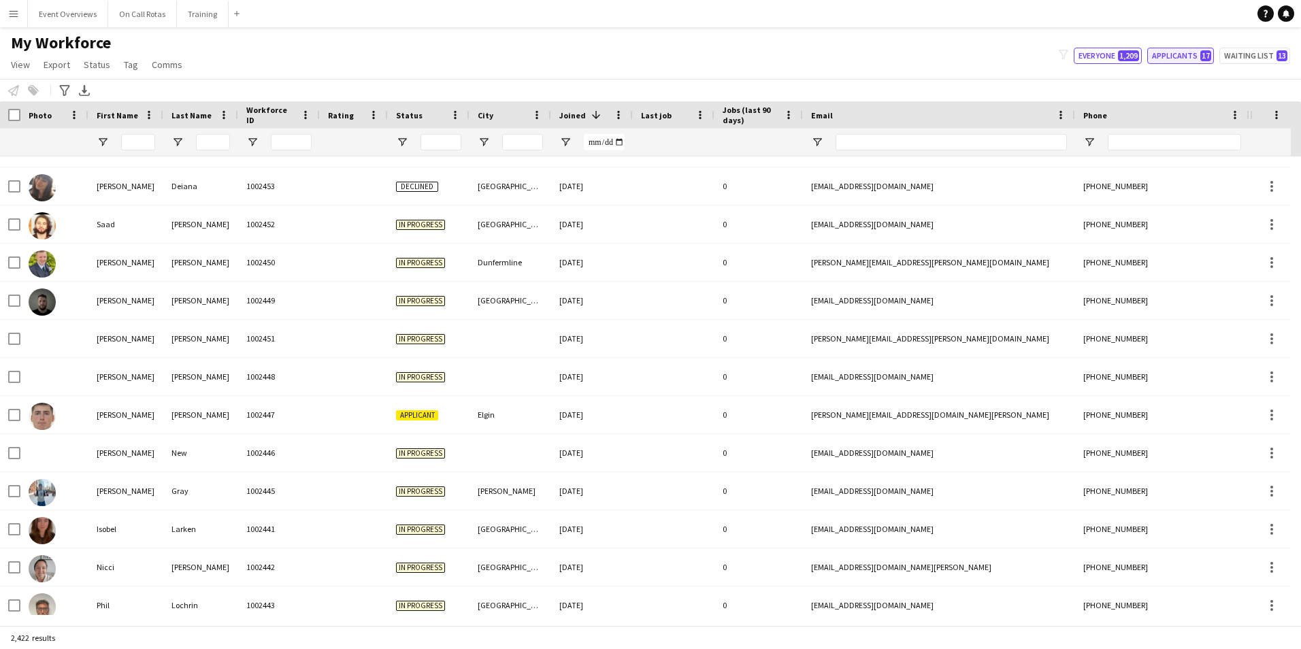
click at [1154, 52] on button "Applicants 17" at bounding box center [1180, 56] width 67 height 16
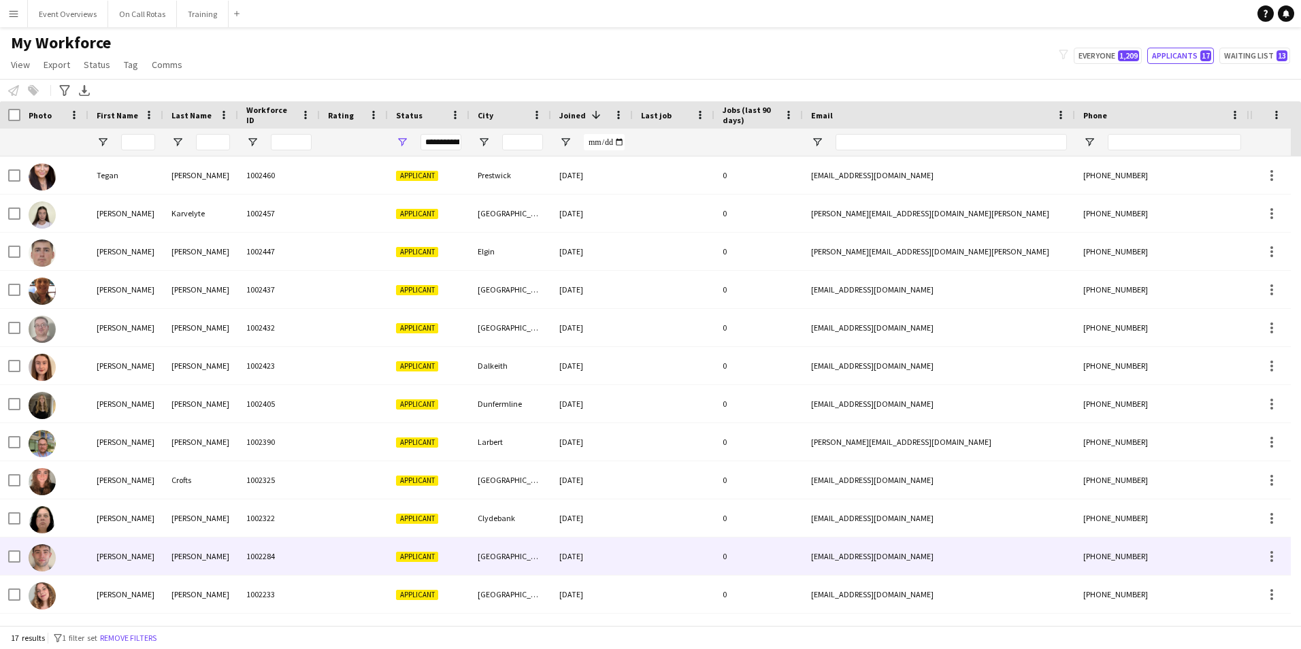
scroll to position [189, 0]
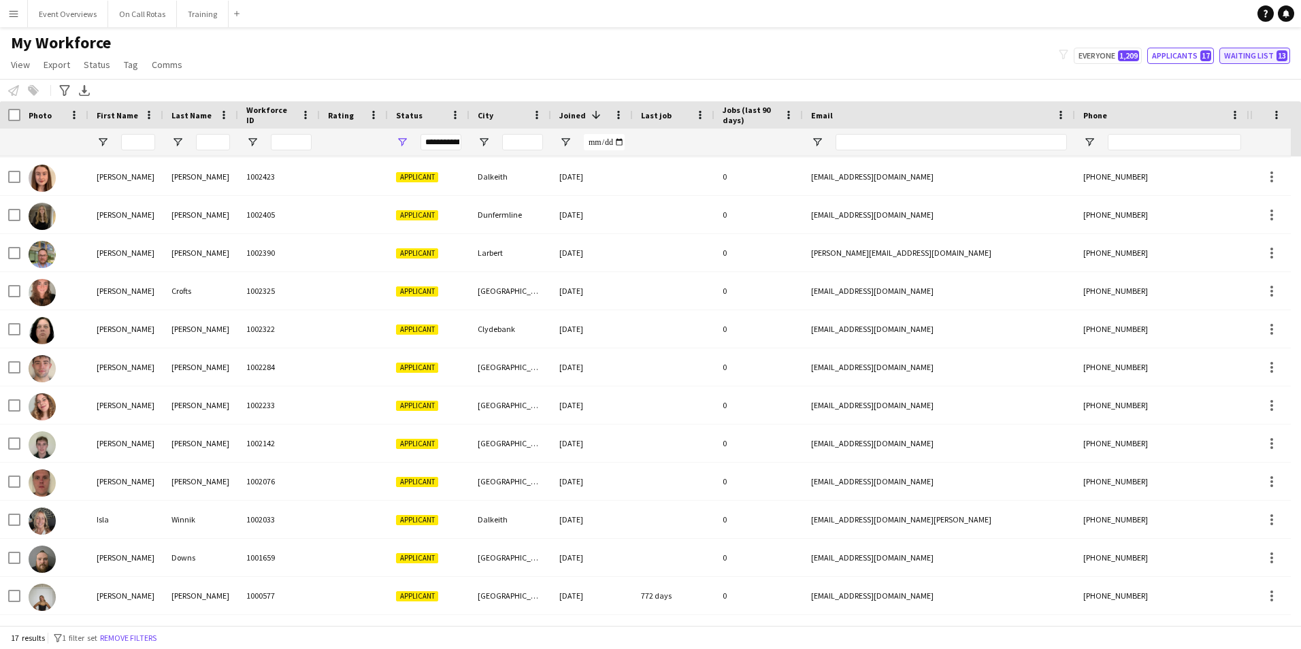
click at [1232, 61] on button "Waiting list 13" at bounding box center [1254, 56] width 71 height 16
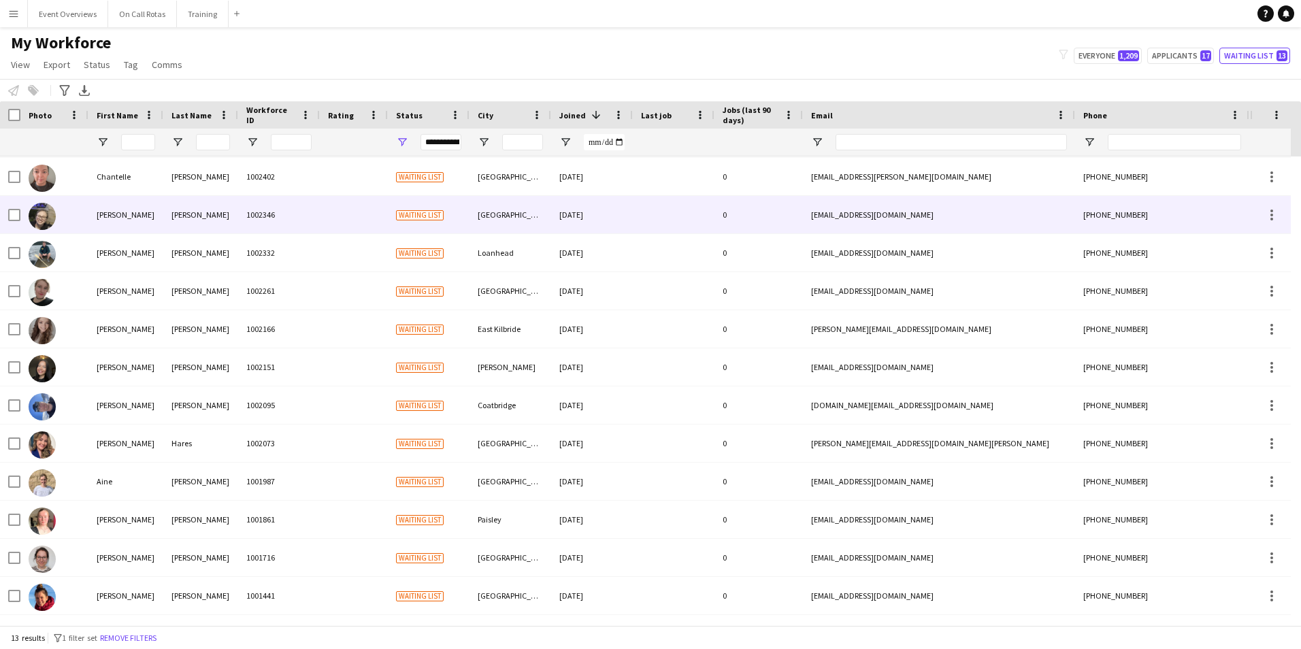
click at [347, 221] on div at bounding box center [354, 214] width 68 height 37
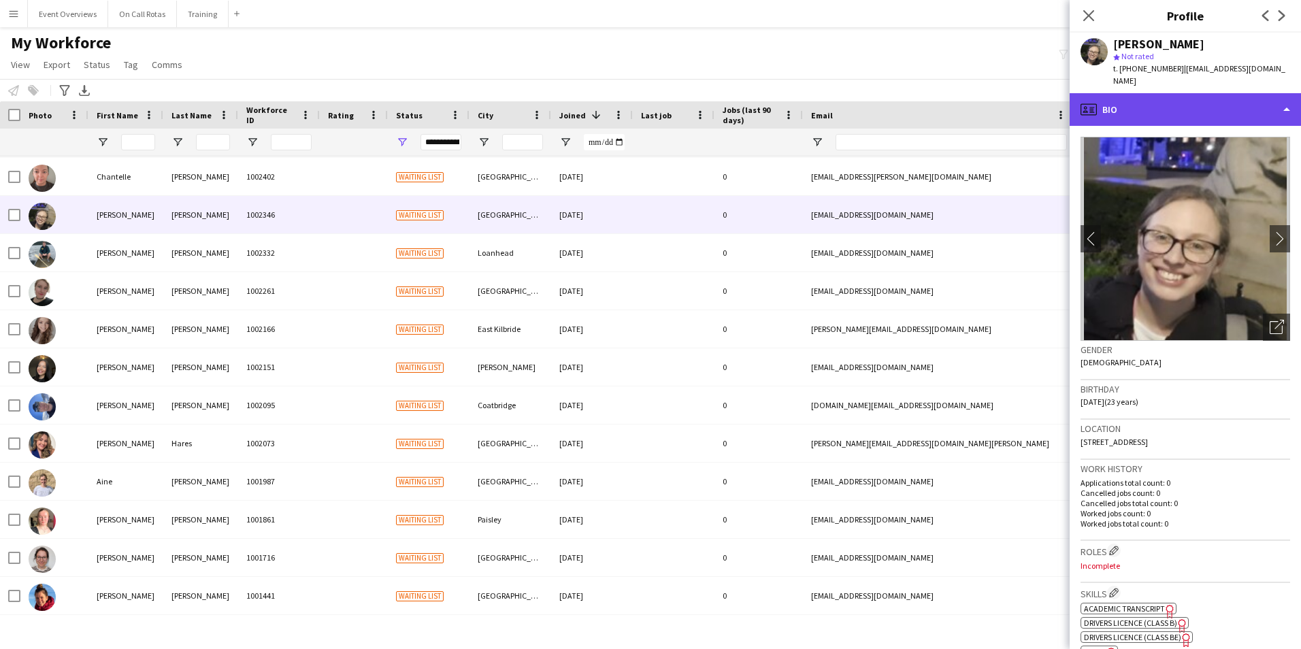
click at [1246, 97] on div "profile Bio" at bounding box center [1185, 109] width 231 height 33
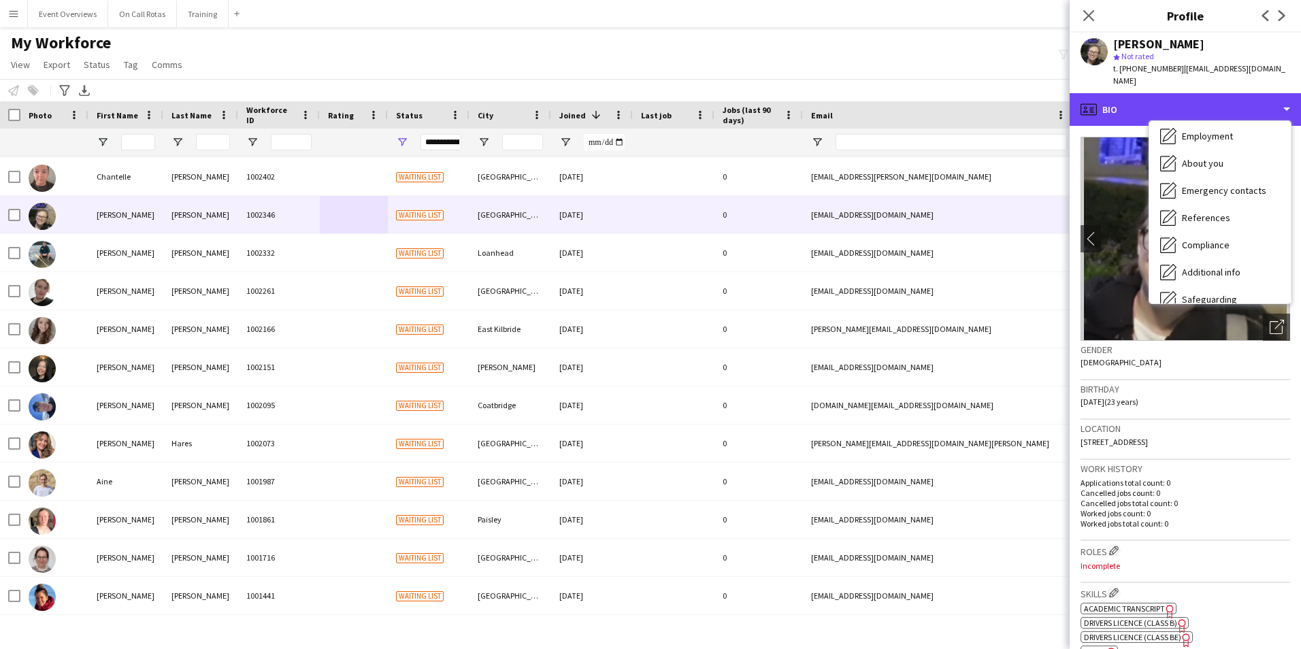
scroll to position [237, 0]
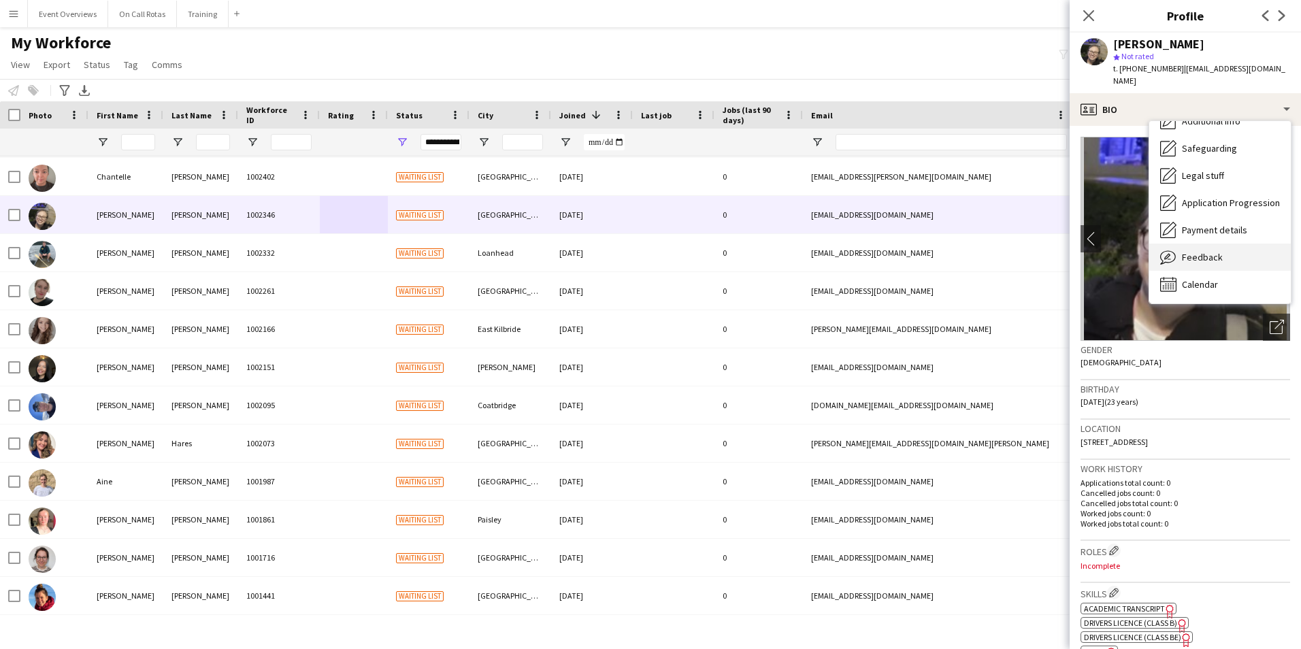
click at [1212, 244] on div "Feedback Feedback" at bounding box center [1220, 257] width 142 height 27
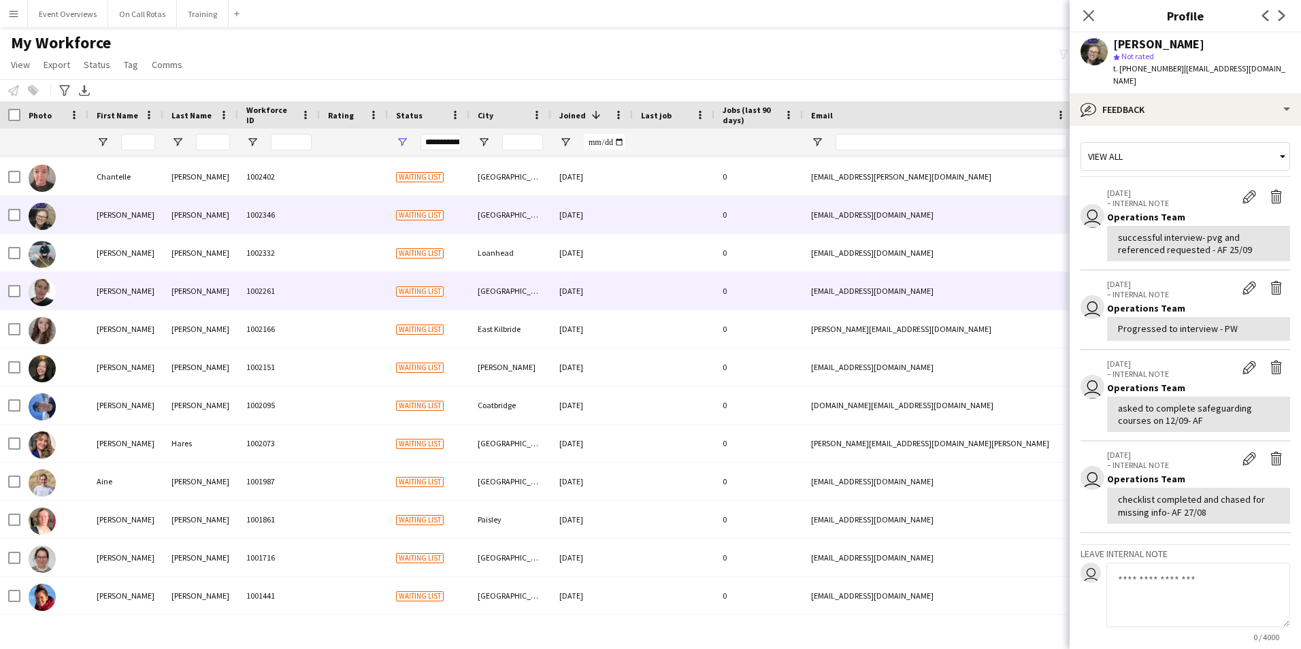
click at [188, 284] on div "Hakajova" at bounding box center [200, 290] width 75 height 37
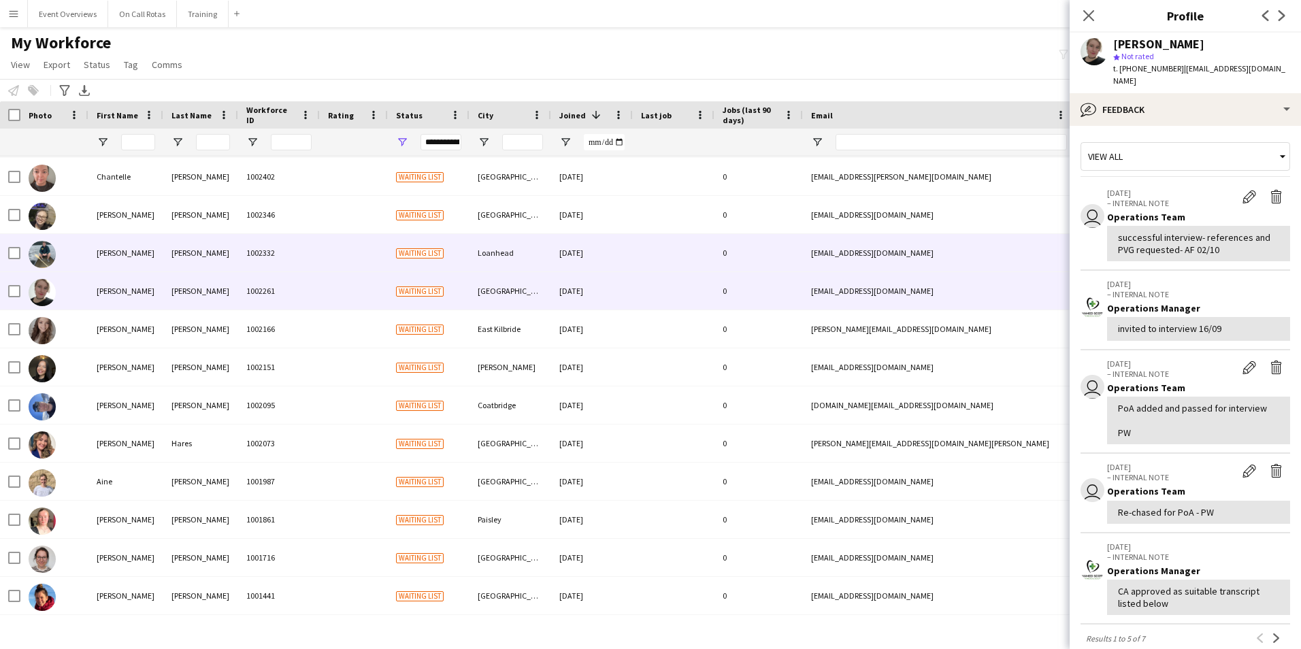
click at [212, 256] on div "Cherrington" at bounding box center [200, 252] width 75 height 37
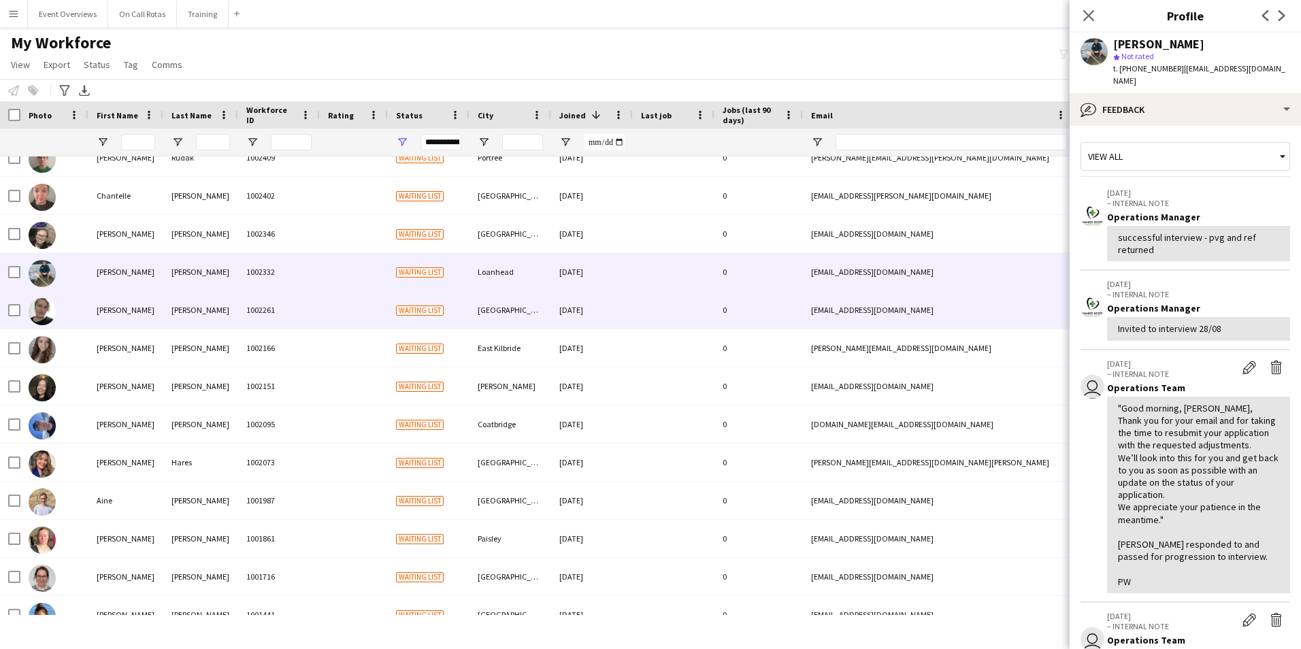
scroll to position [0, 0]
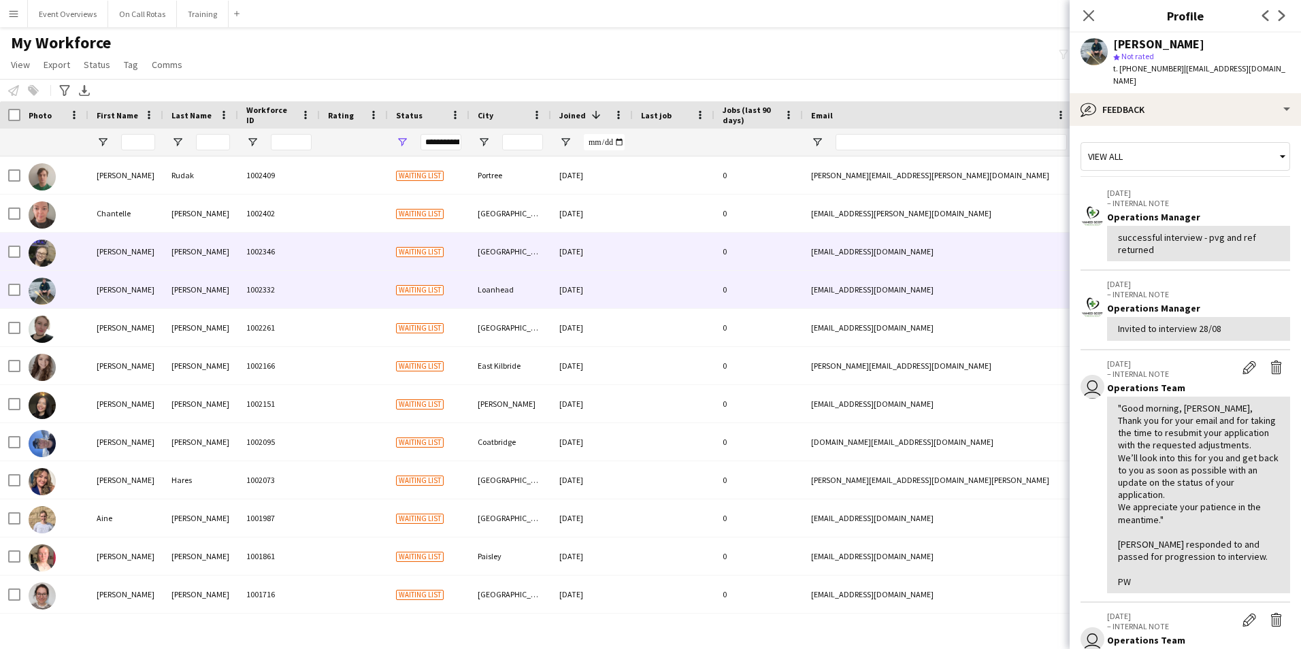
click at [201, 252] on div "Hansen" at bounding box center [200, 251] width 75 height 37
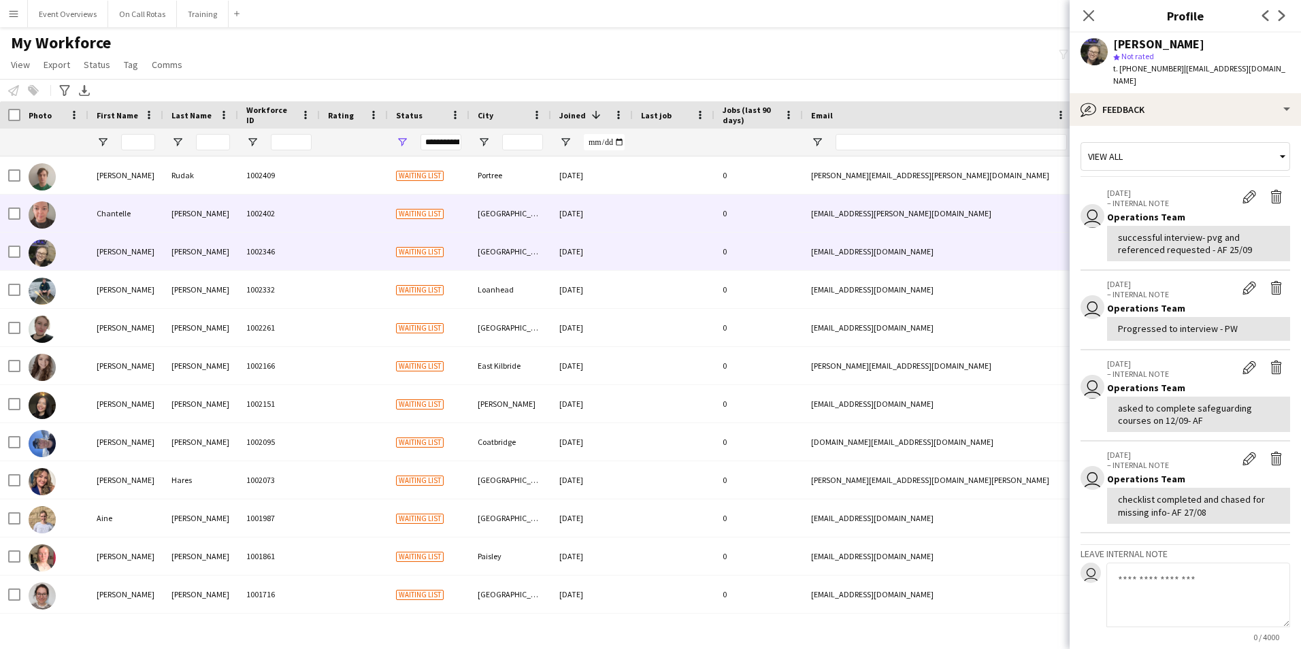
click at [217, 210] on div "McDonald" at bounding box center [200, 213] width 75 height 37
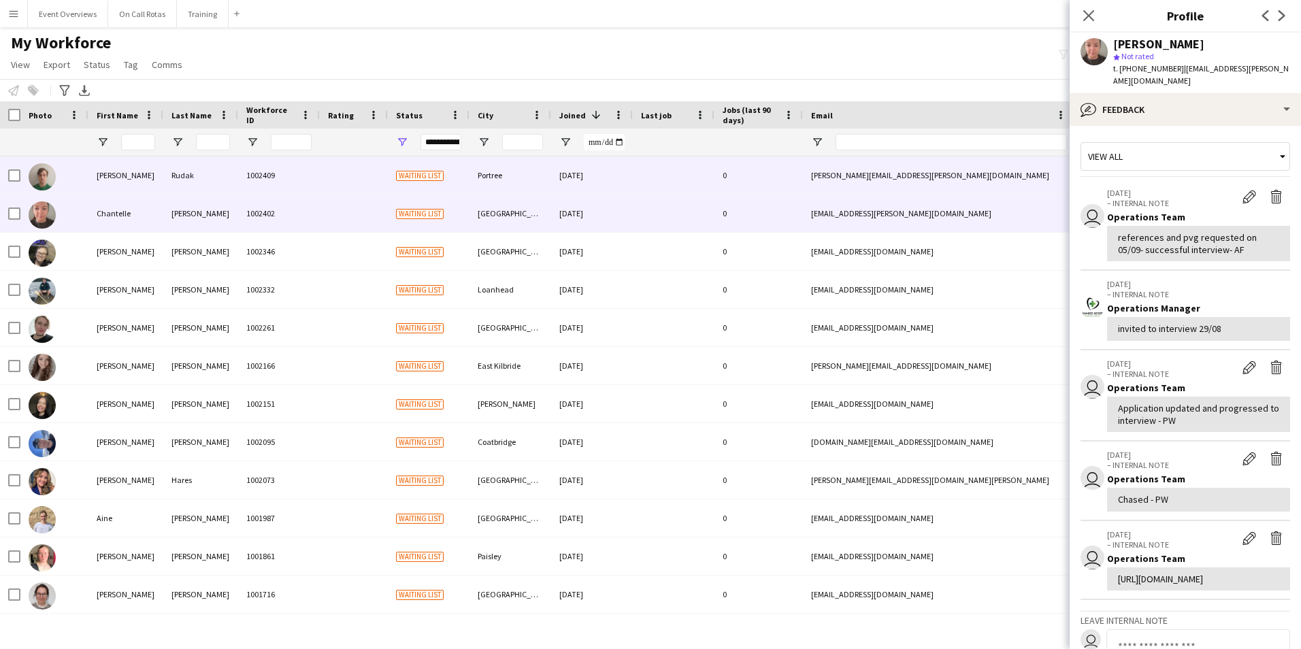
click at [208, 180] on div "Rudak" at bounding box center [200, 174] width 75 height 37
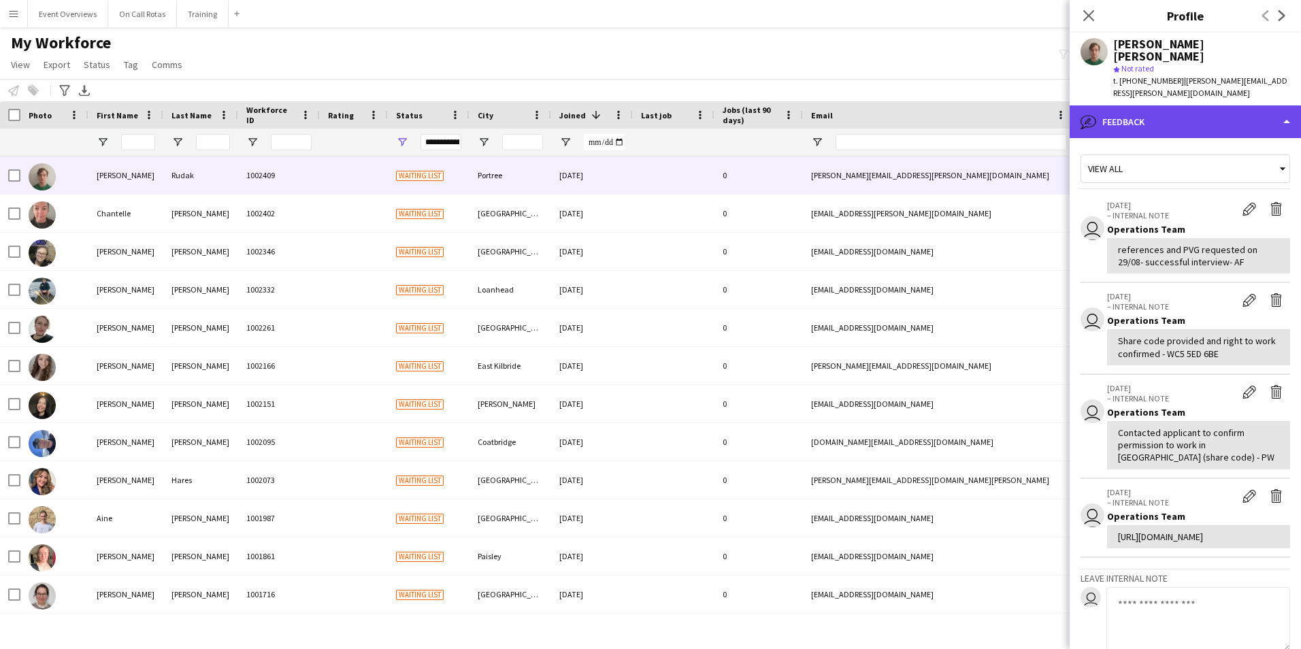
click at [1151, 108] on div "bubble-pencil Feedback" at bounding box center [1185, 121] width 231 height 33
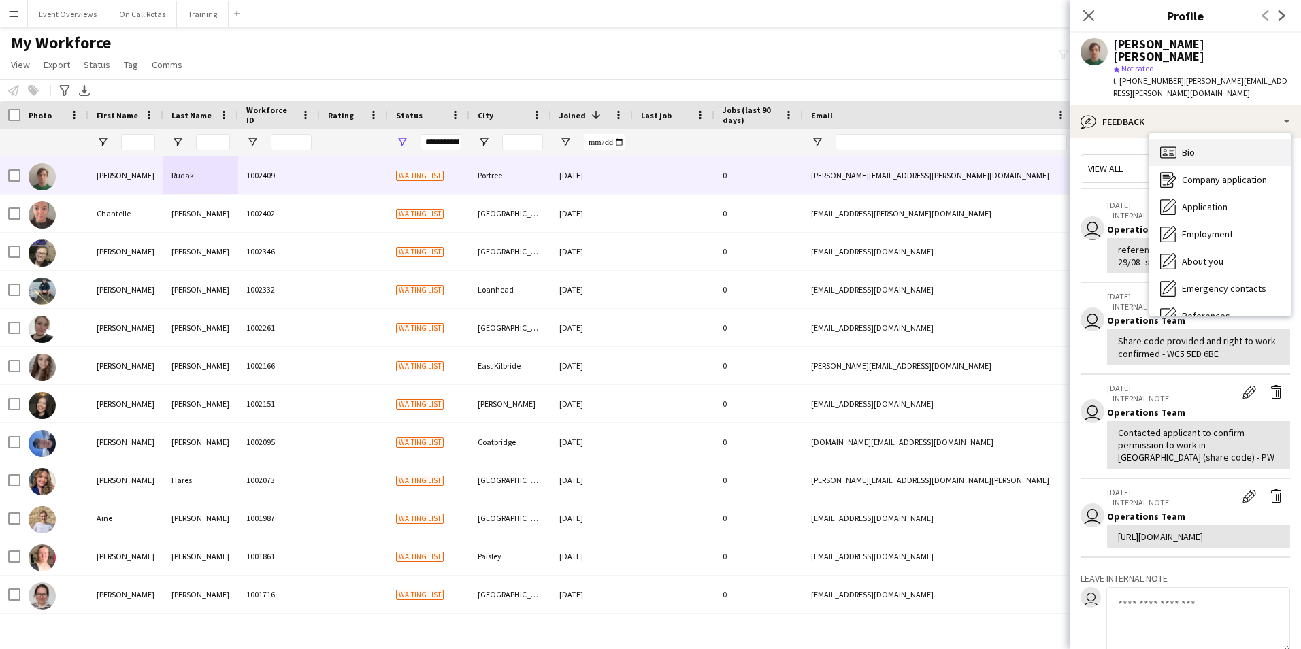
click at [1181, 139] on div "Bio Bio" at bounding box center [1220, 152] width 142 height 27
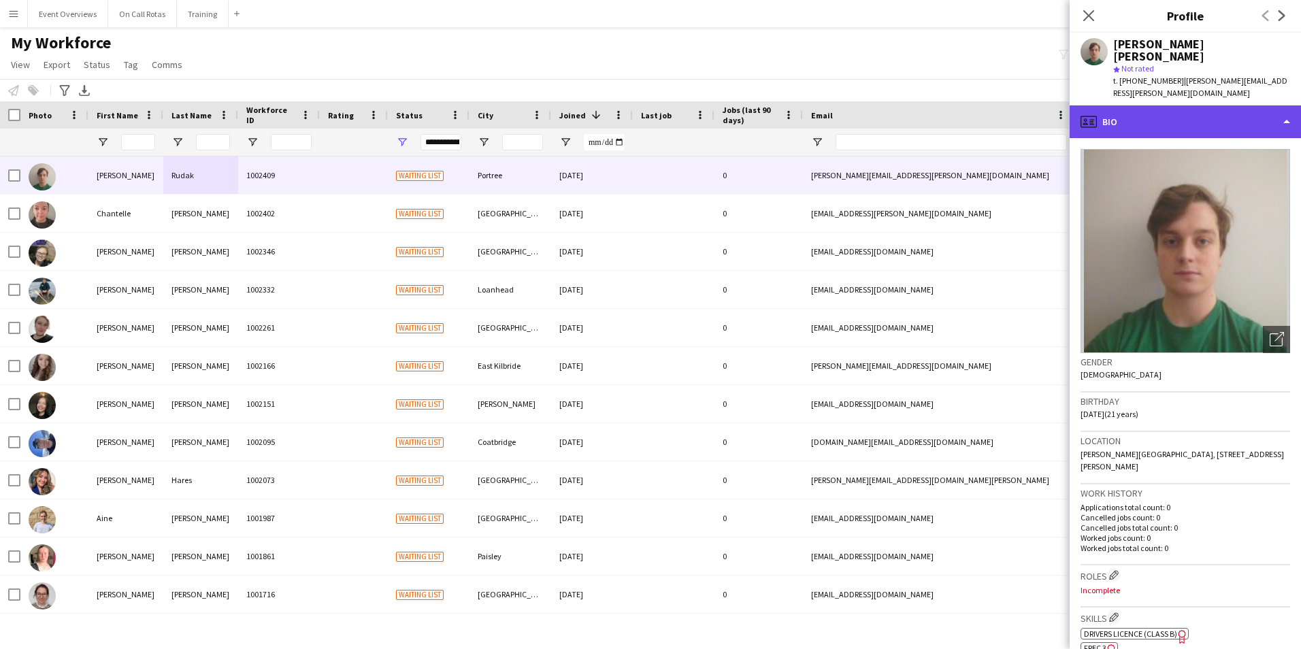
click at [1161, 112] on div "profile Bio" at bounding box center [1185, 121] width 231 height 33
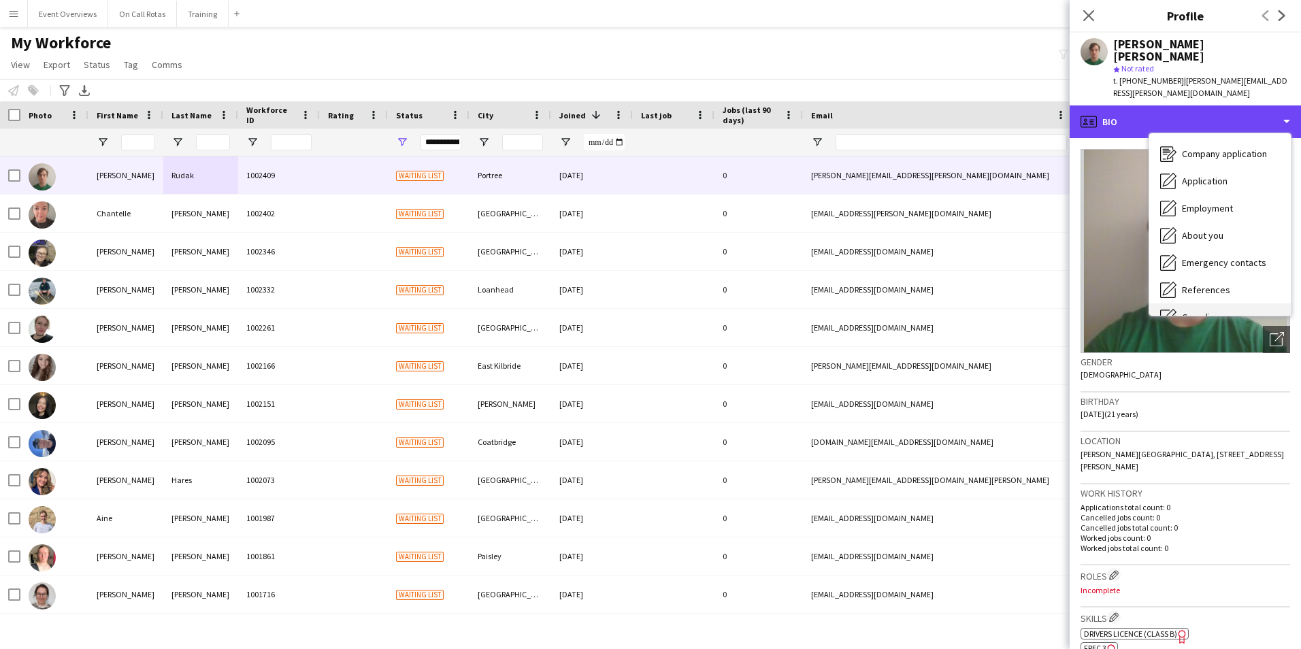
scroll to position [68, 0]
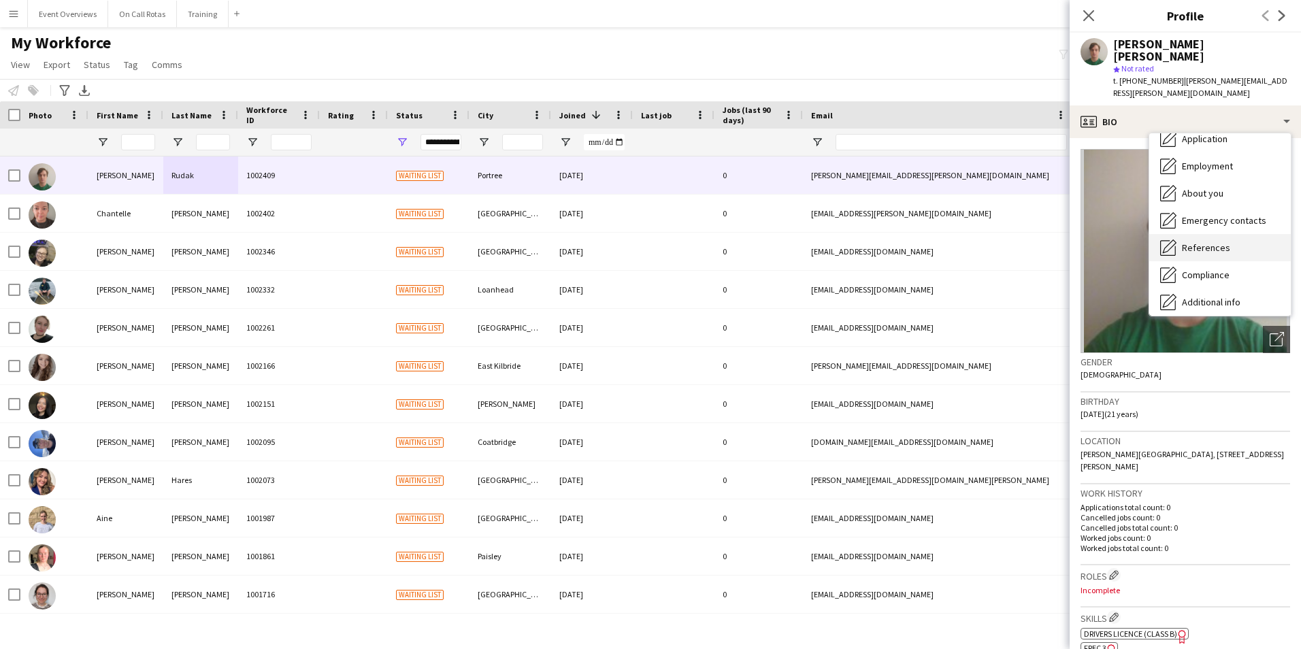
click at [1195, 242] on span "References" at bounding box center [1206, 248] width 48 height 12
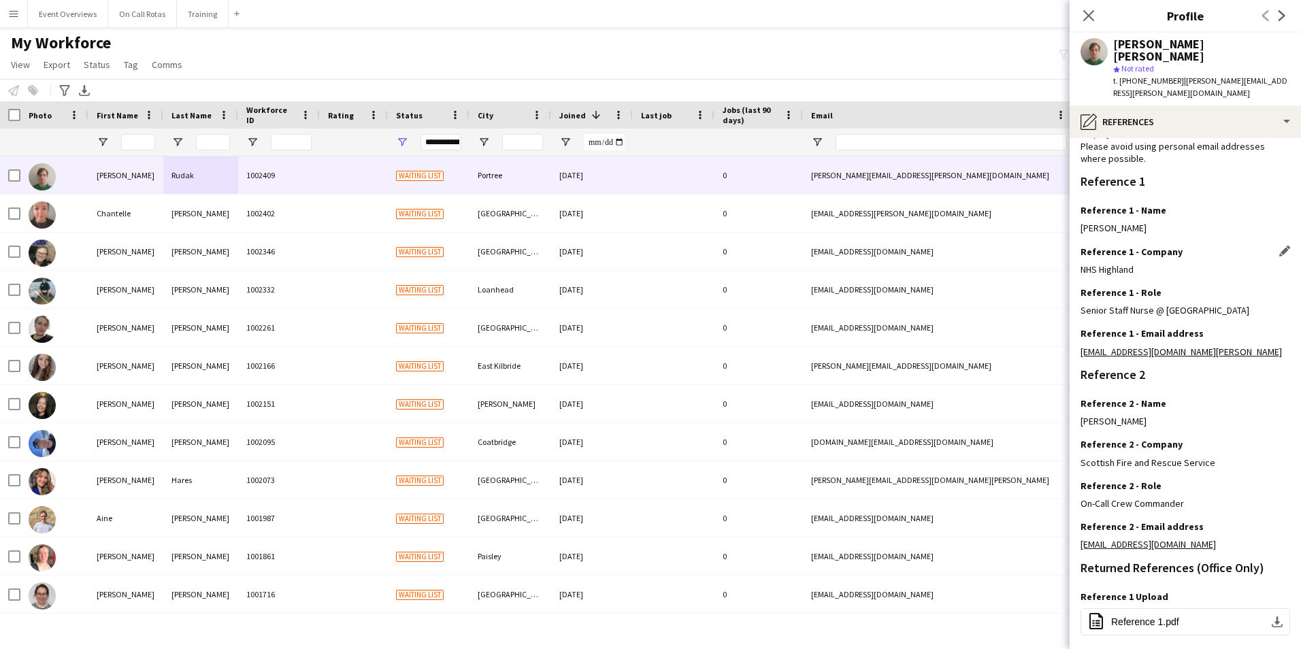
scroll to position [183, 0]
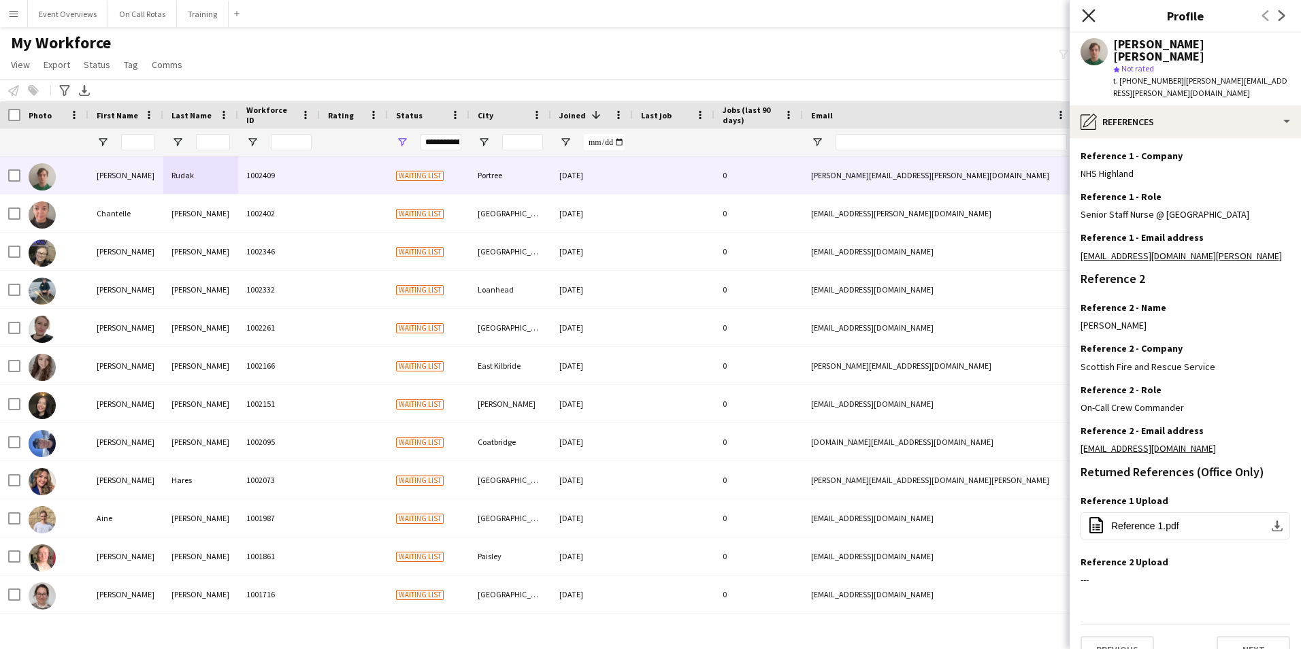
click at [1085, 21] on icon "Close pop-in" at bounding box center [1088, 15] width 13 height 13
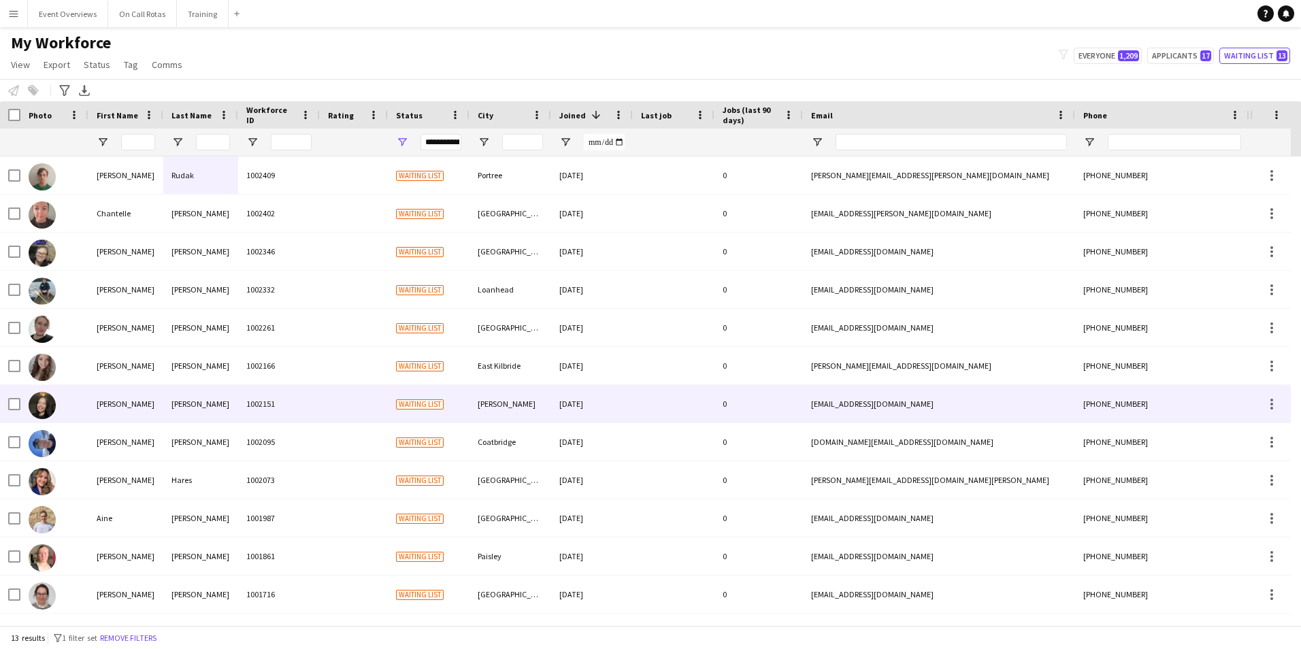
click at [190, 388] on div "Dowling" at bounding box center [200, 403] width 75 height 37
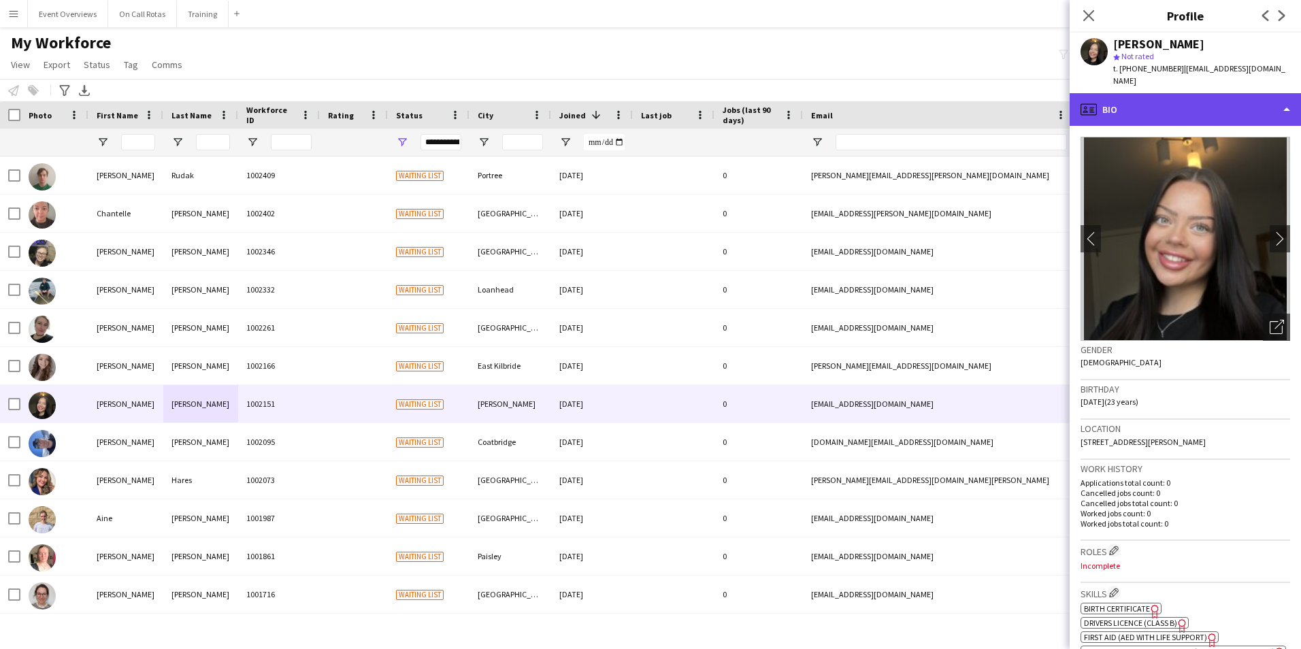
click at [1242, 93] on div "profile Bio" at bounding box center [1185, 109] width 231 height 33
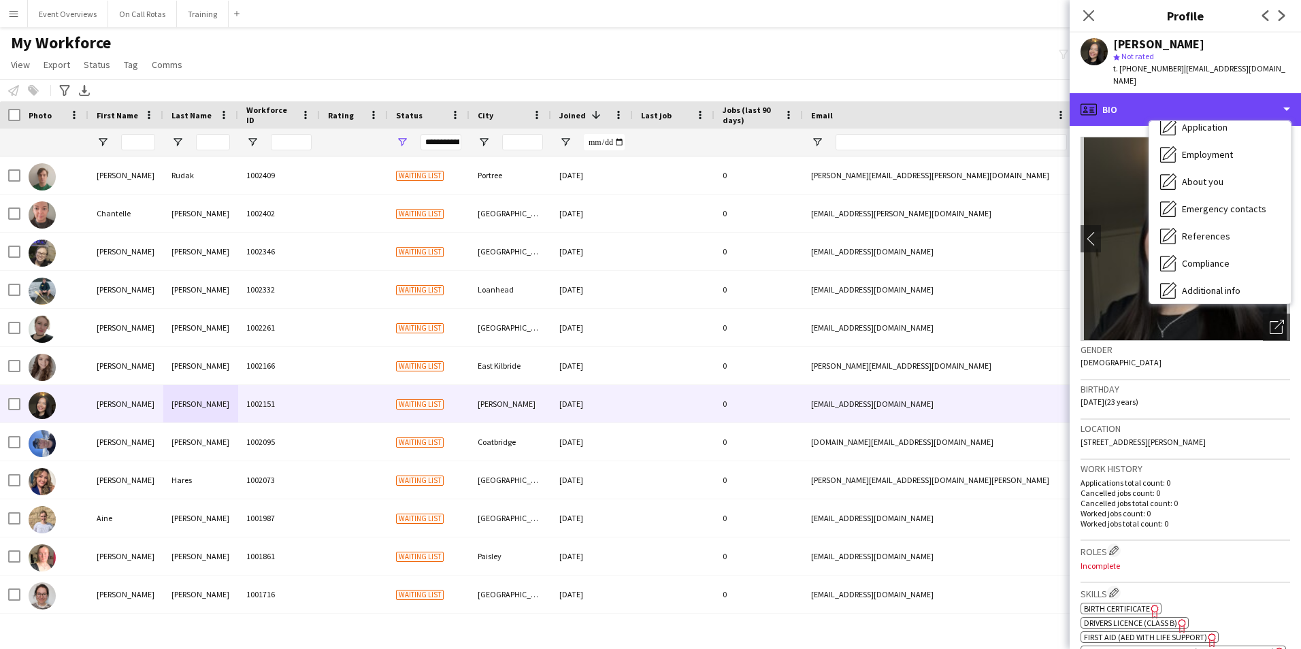
scroll to position [237, 0]
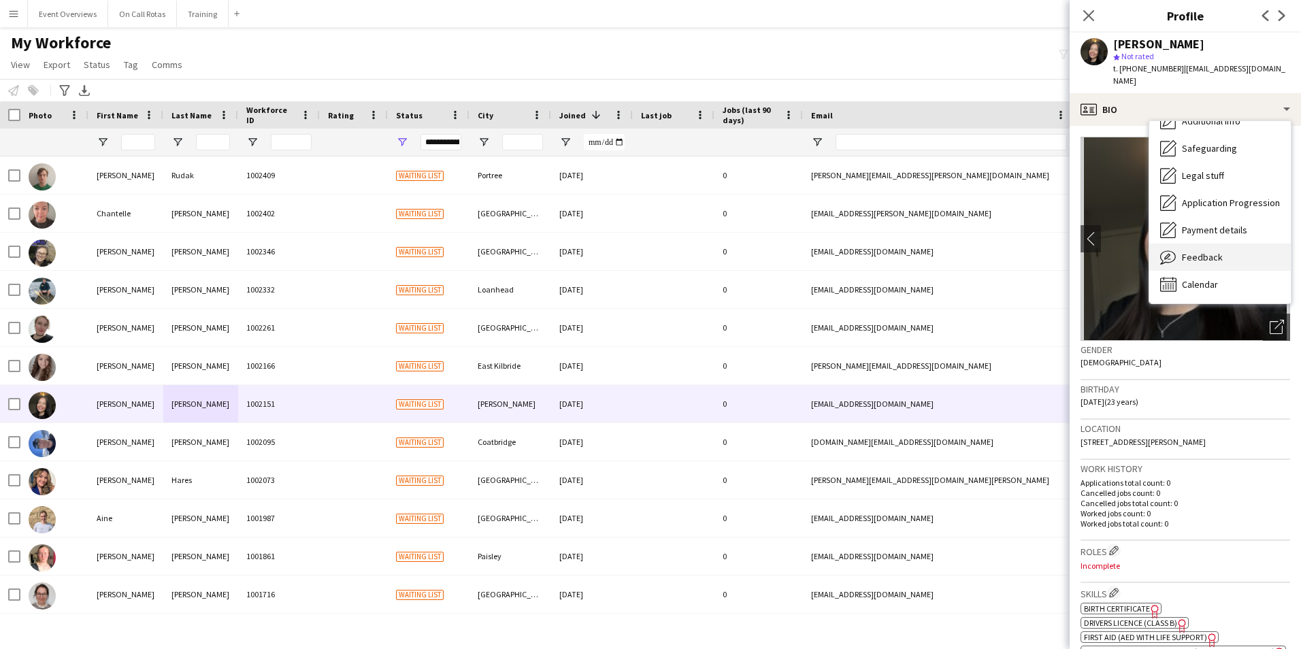
click at [1208, 244] on div "Feedback Feedback" at bounding box center [1220, 257] width 142 height 27
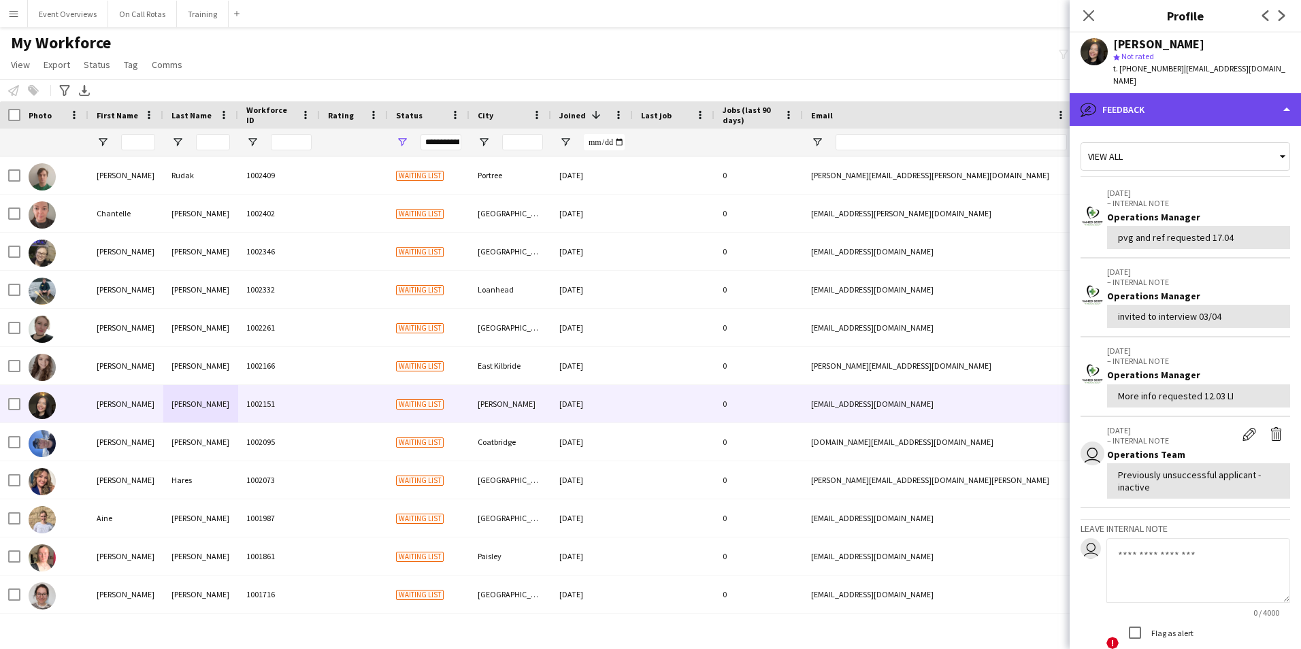
click at [1182, 111] on div "bubble-pencil Feedback" at bounding box center [1185, 109] width 231 height 33
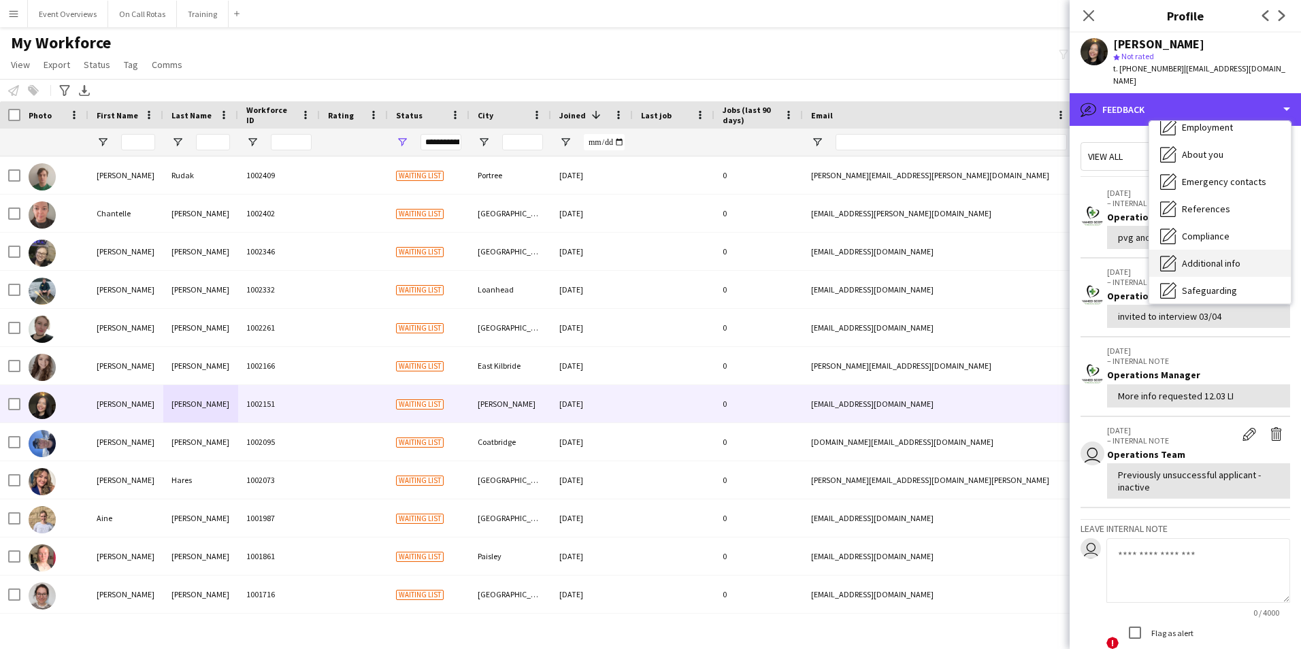
scroll to position [0, 0]
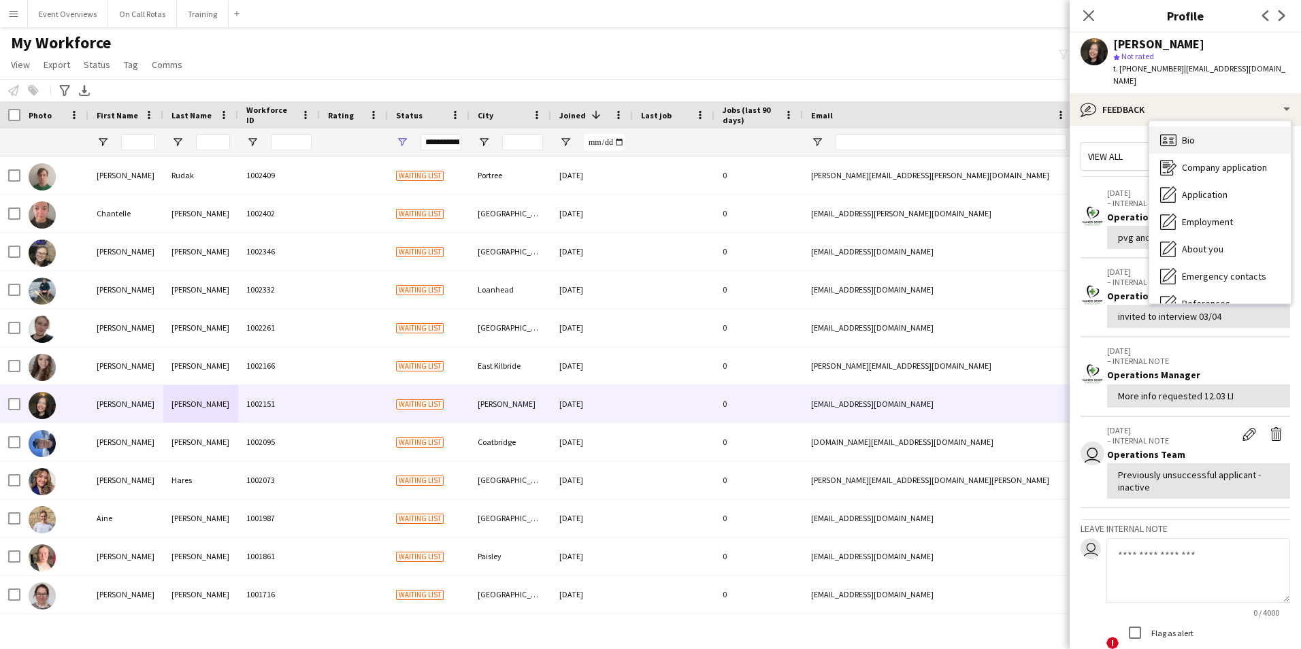
click at [1183, 127] on div "Bio Bio" at bounding box center [1220, 140] width 142 height 27
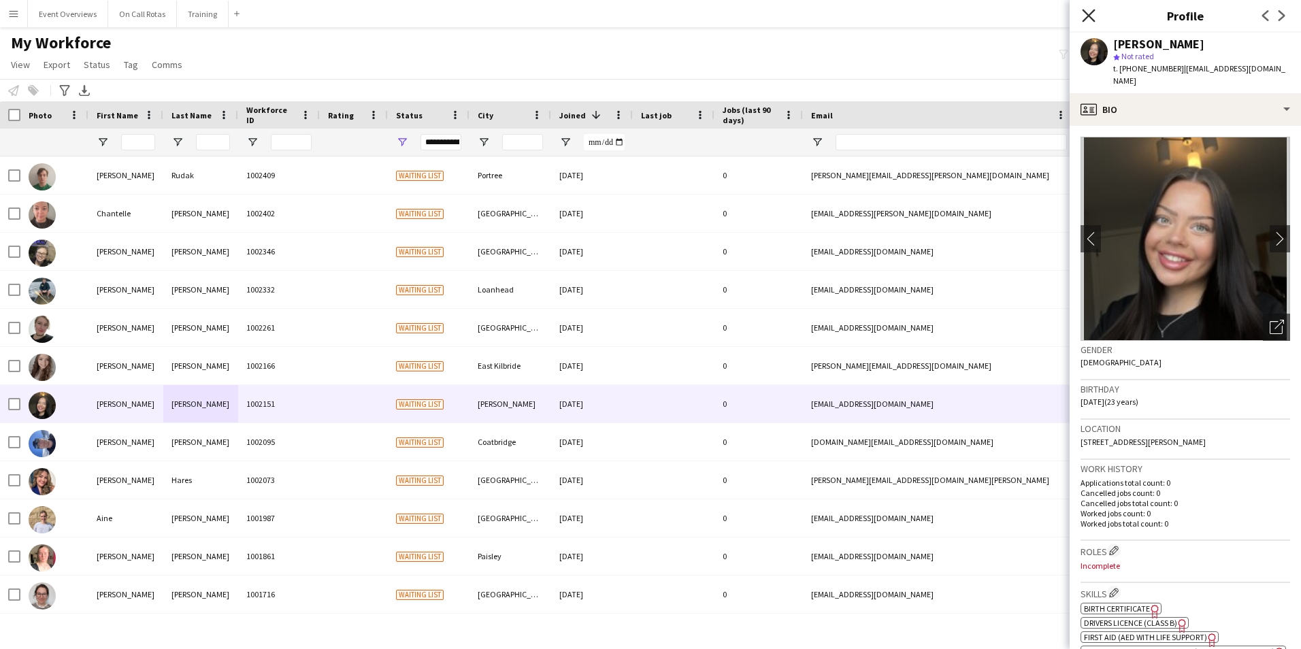
click at [1093, 21] on icon at bounding box center [1088, 15] width 13 height 13
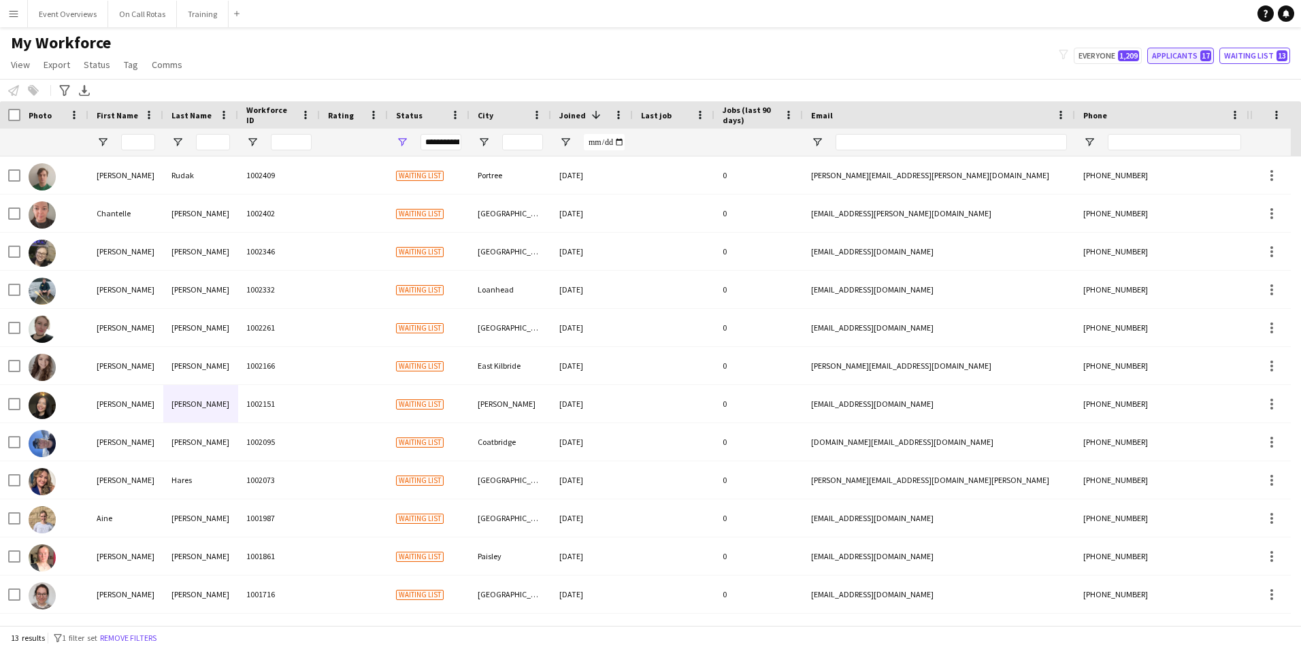
click at [1184, 58] on button "Applicants 17" at bounding box center [1180, 56] width 67 height 16
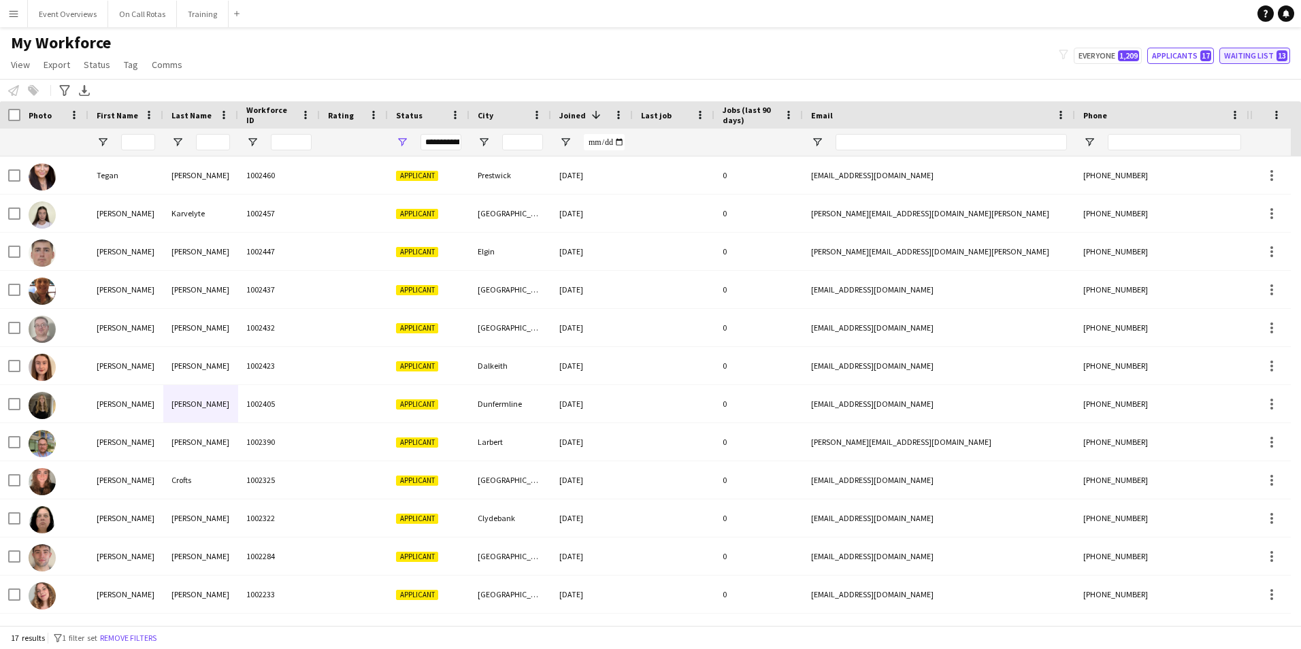
click at [1268, 61] on button "Waiting list 13" at bounding box center [1254, 56] width 71 height 16
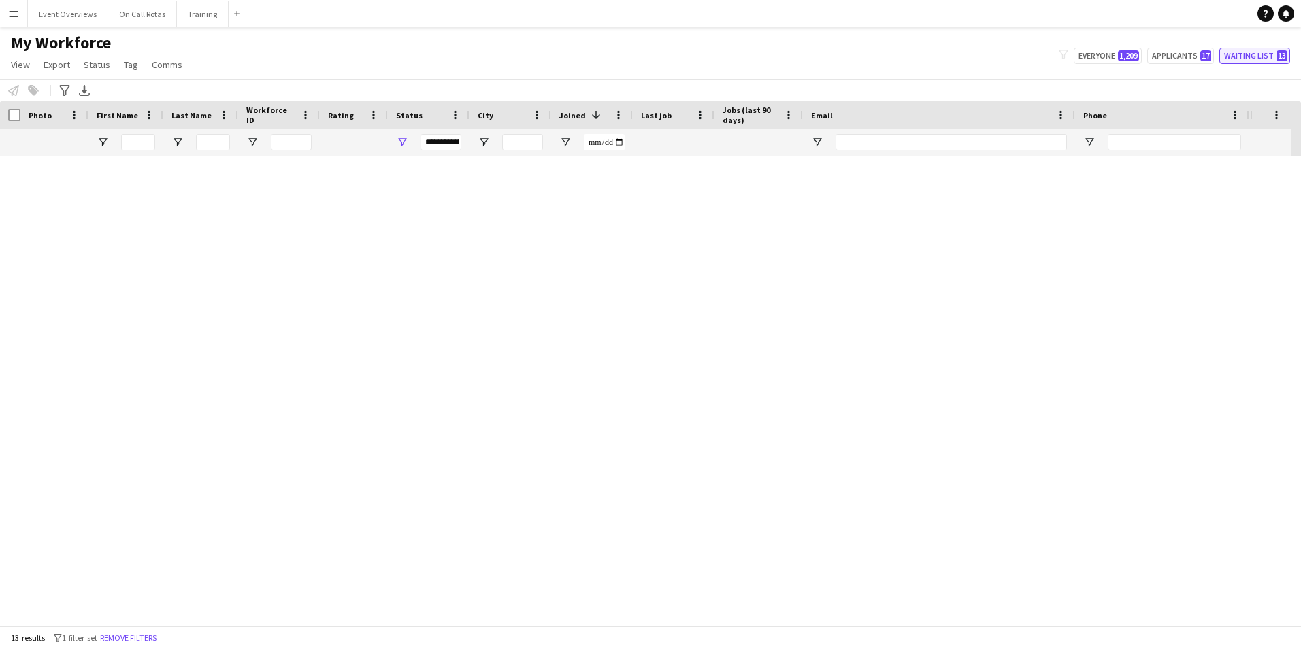
type input "**********"
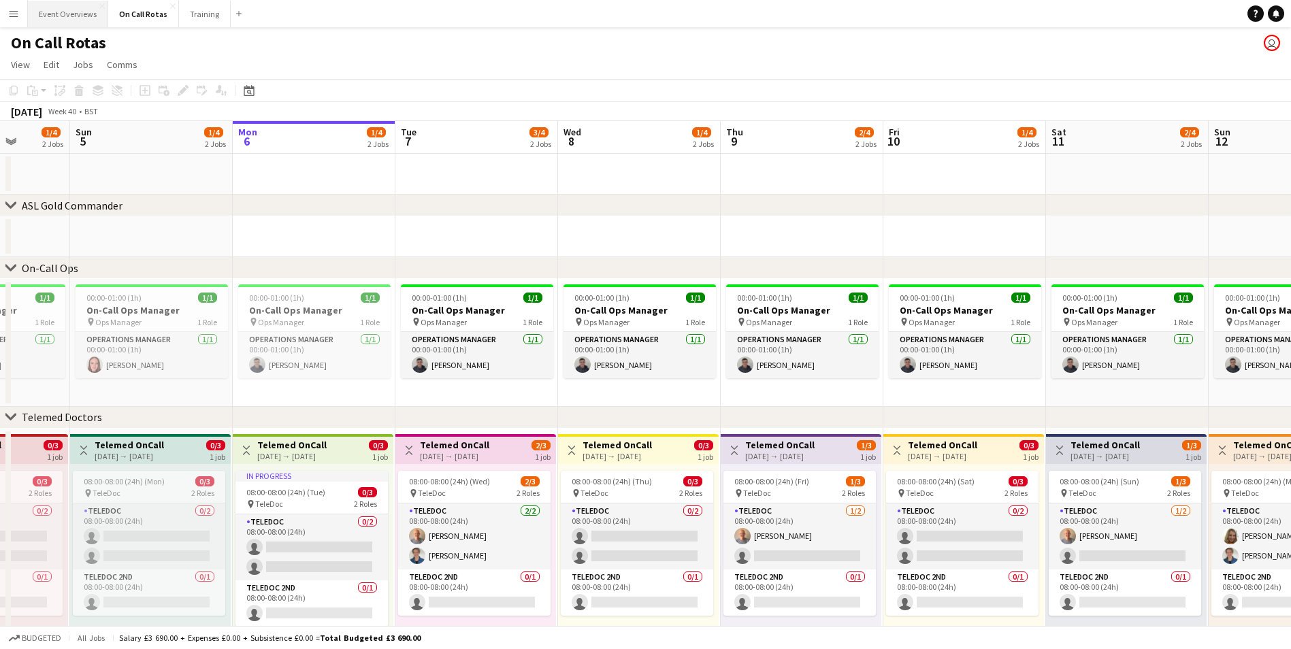
click at [80, 19] on button "Event Overviews Close" at bounding box center [68, 14] width 80 height 27
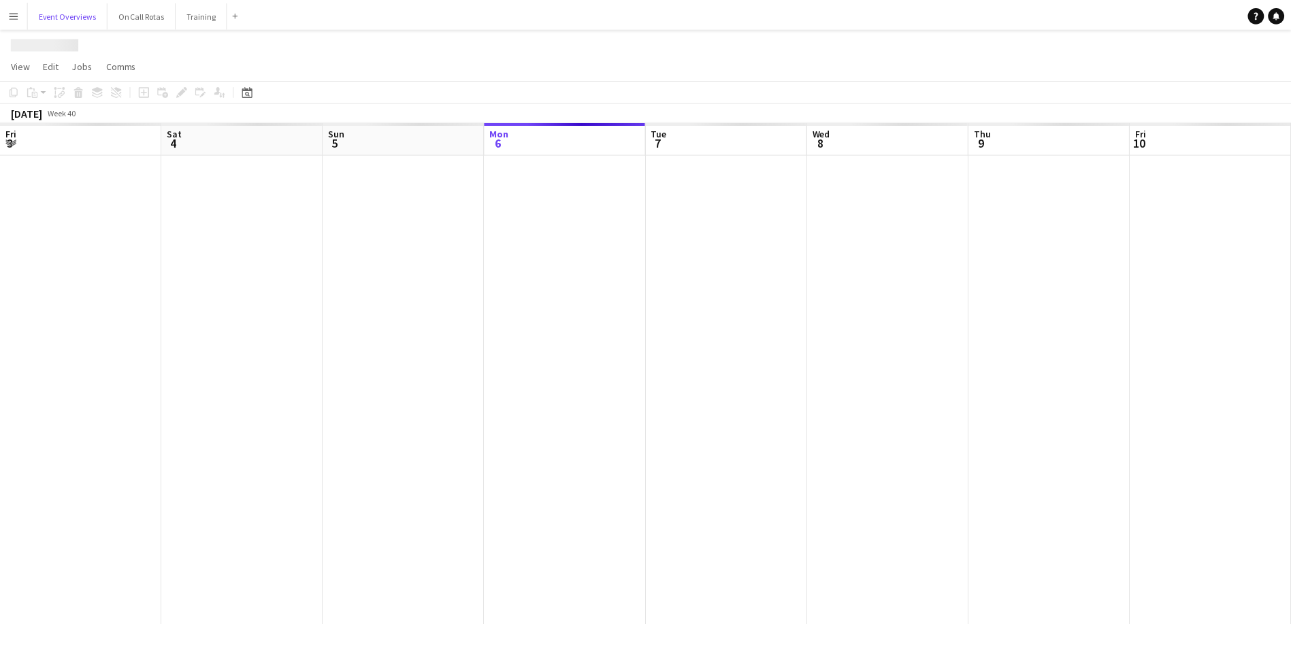
scroll to position [0, 325]
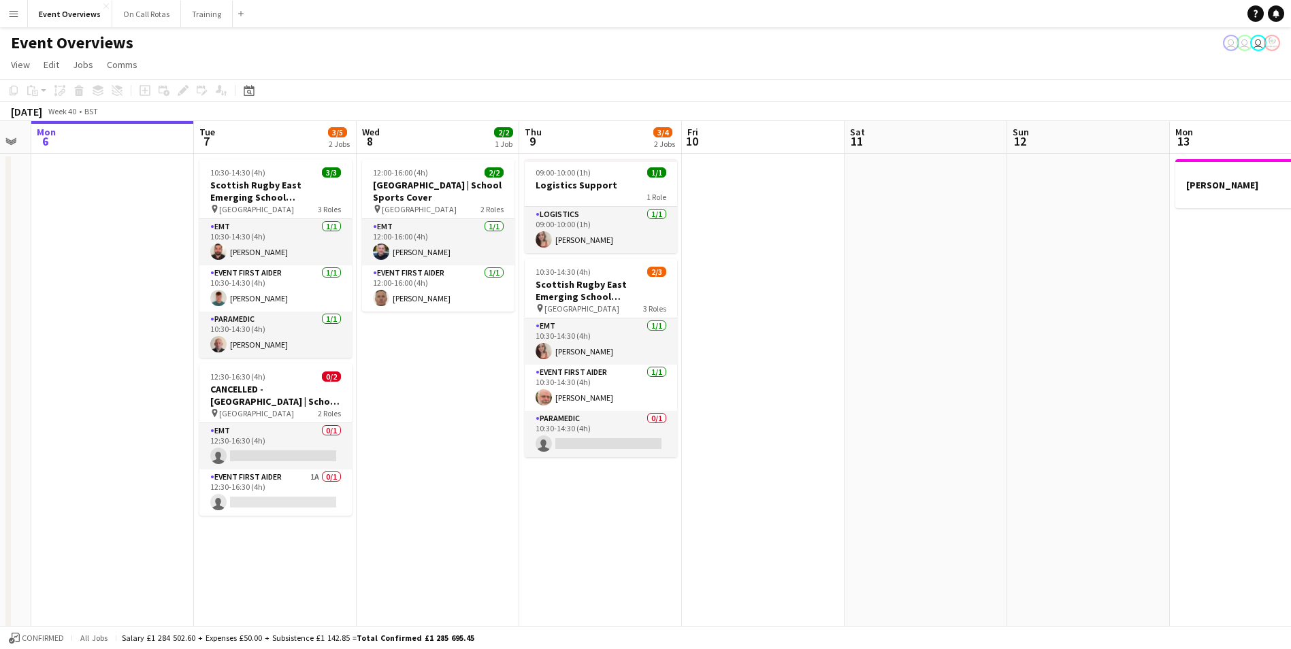
drag, startPoint x: 992, startPoint y: 350, endPoint x: 861, endPoint y: 353, distance: 131.3
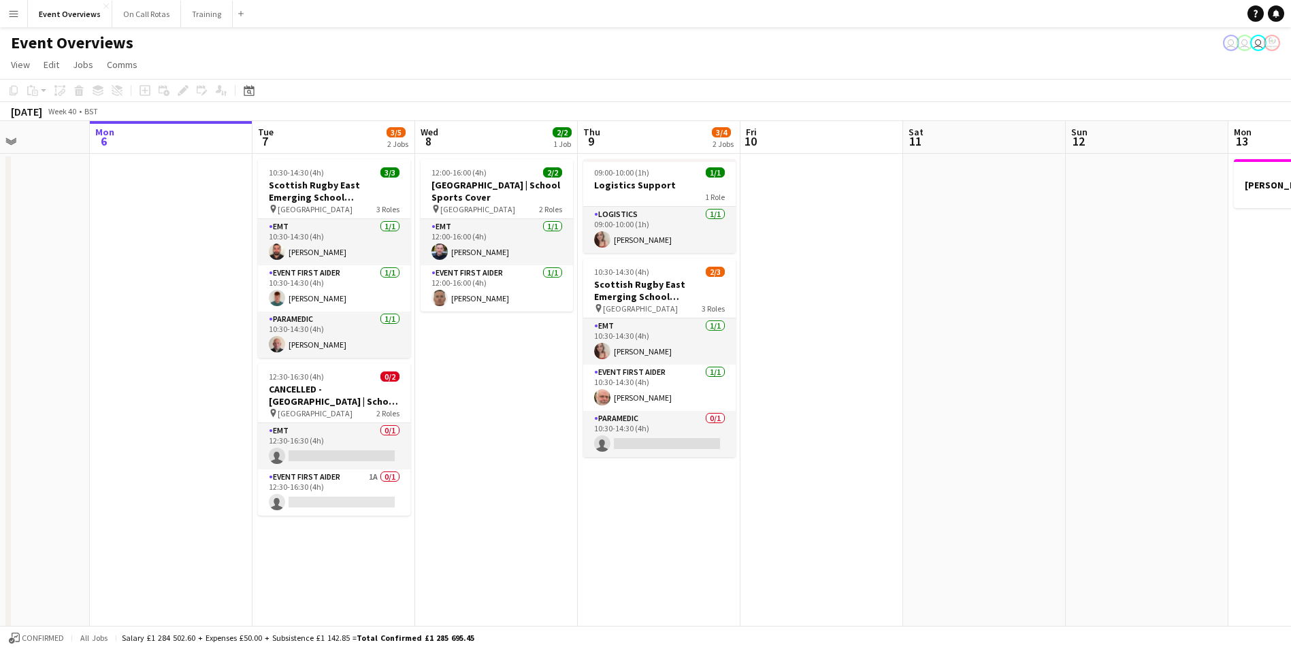
scroll to position [0, 393]
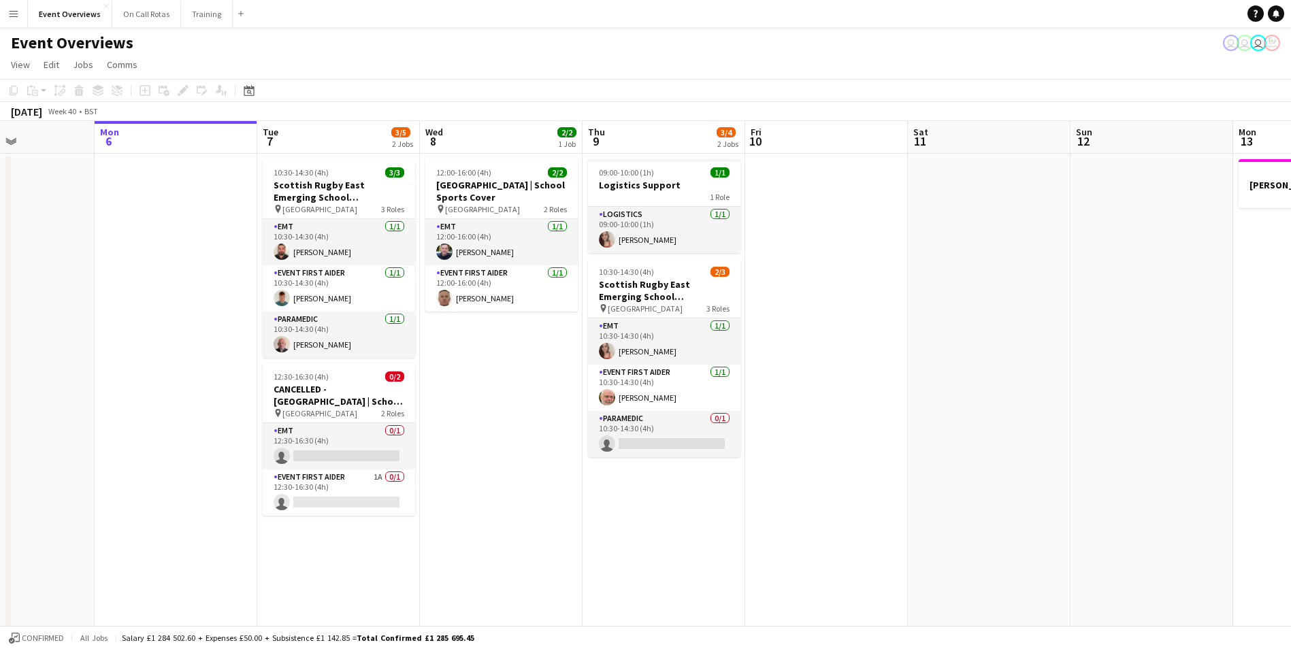
drag, startPoint x: 918, startPoint y: 350, endPoint x: 968, endPoint y: 344, distance: 50.1
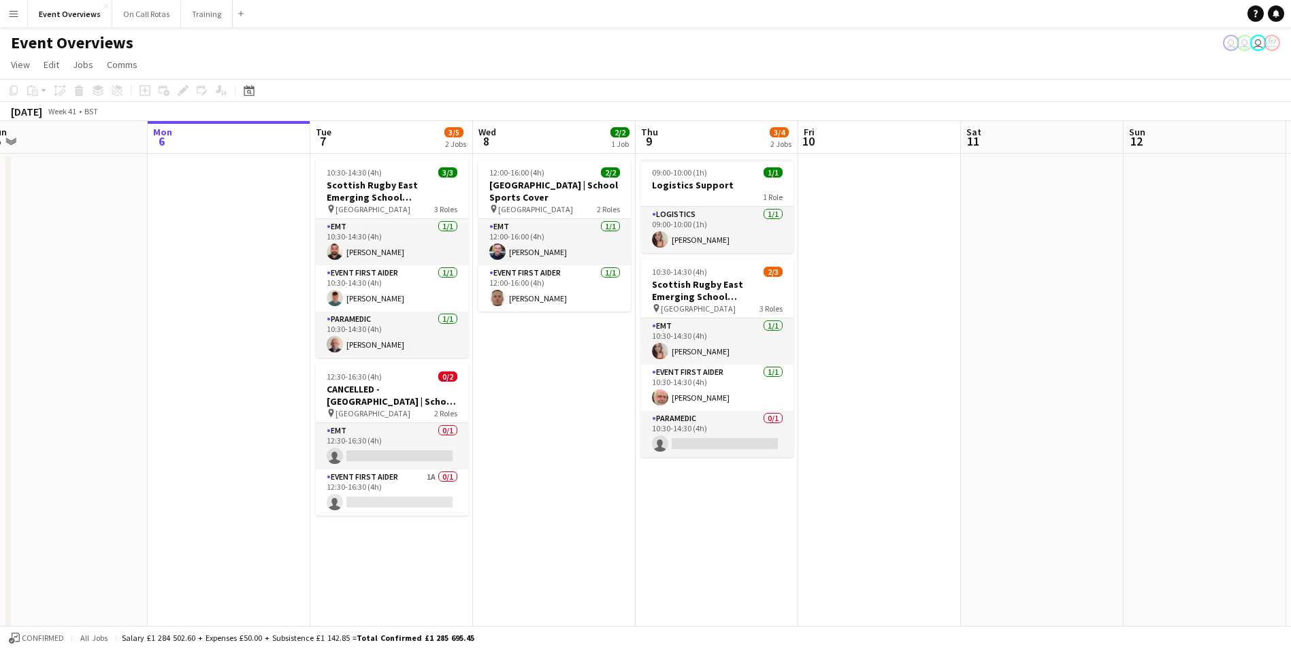
drag, startPoint x: 934, startPoint y: 350, endPoint x: 354, endPoint y: 391, distance: 581.1
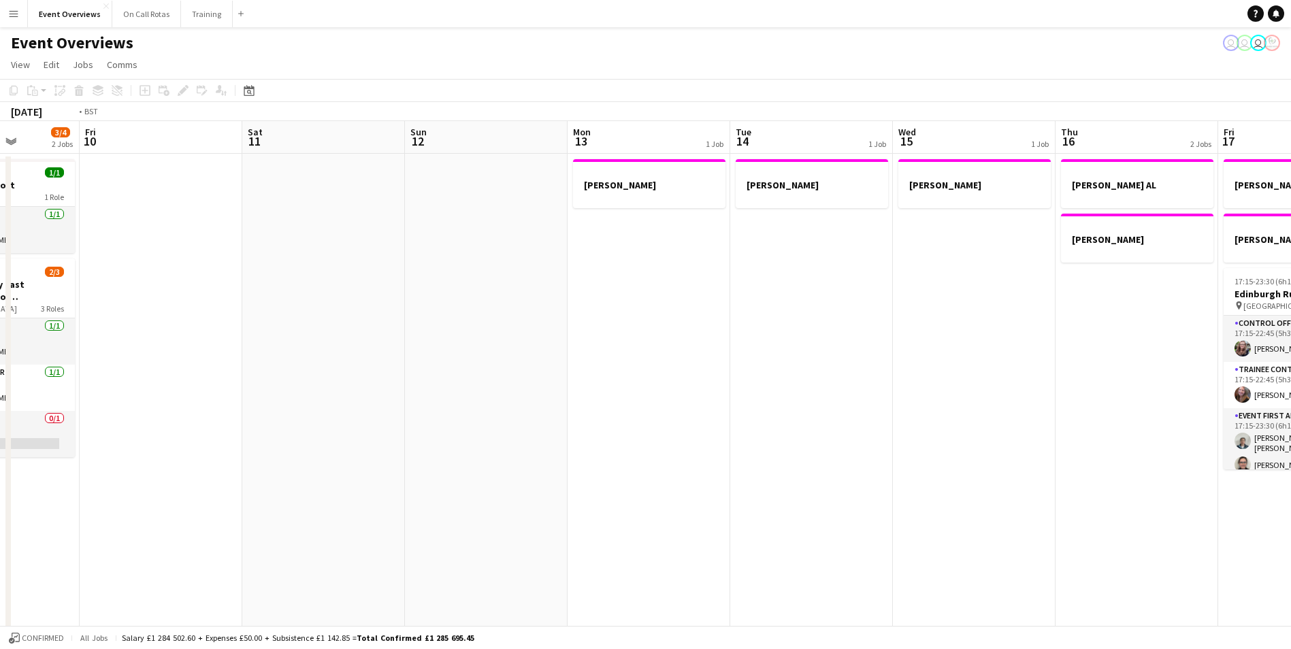
scroll to position [0, 402]
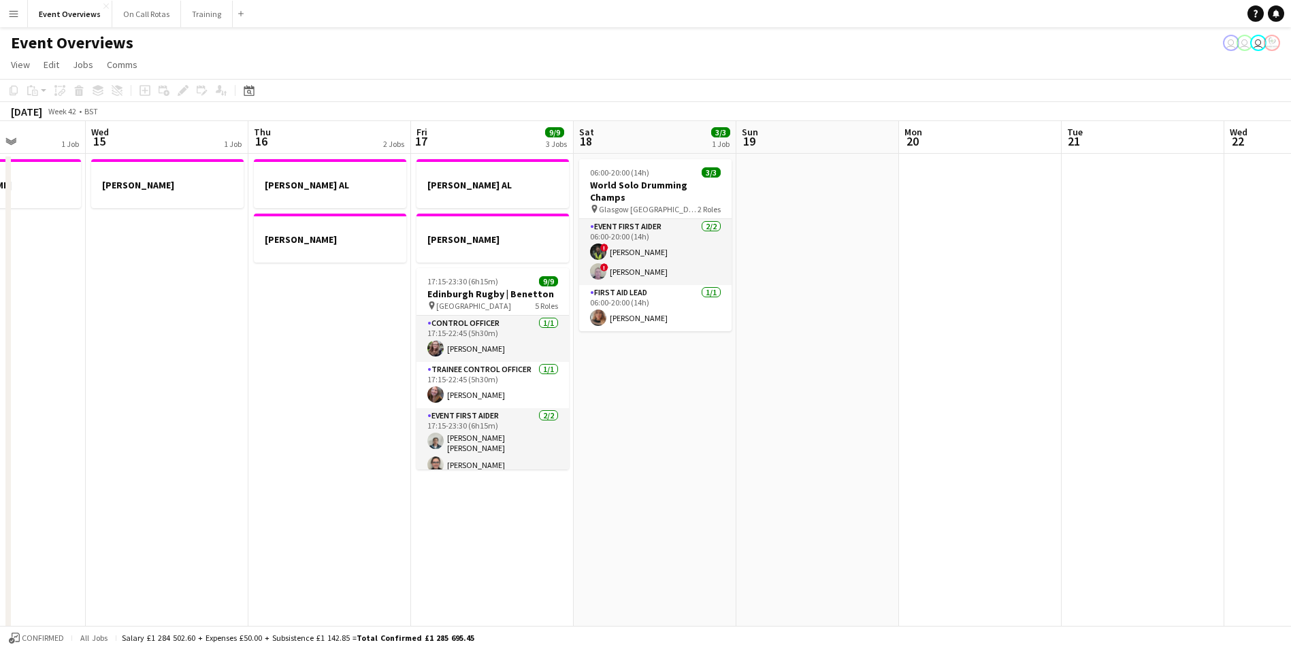
drag, startPoint x: 1024, startPoint y: 366, endPoint x: 149, endPoint y: 377, distance: 875.1
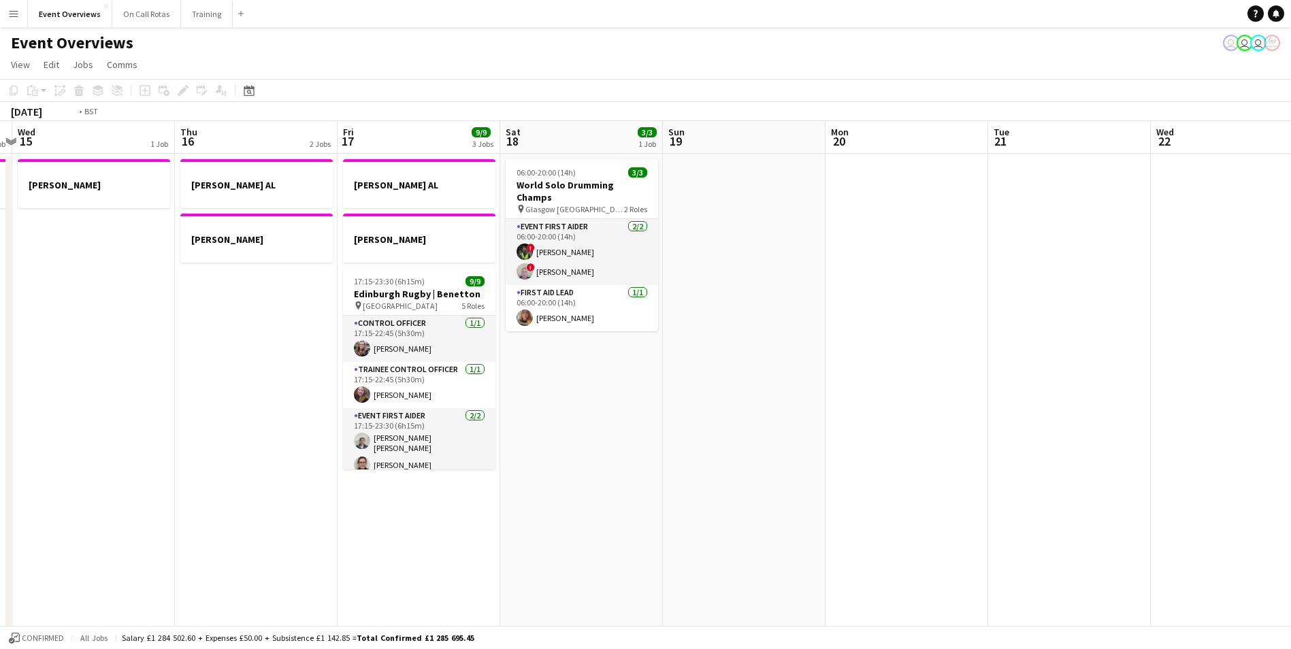
drag, startPoint x: 1004, startPoint y: 317, endPoint x: 69, endPoint y: 410, distance: 940.1
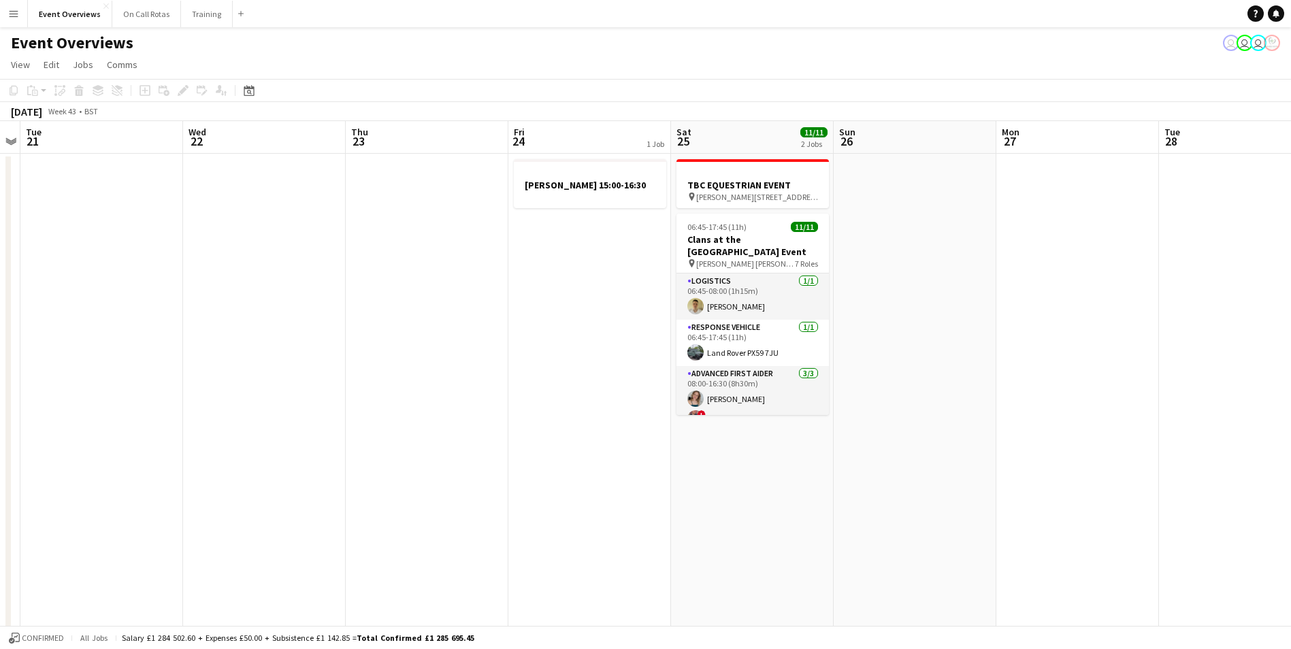
drag, startPoint x: 1197, startPoint y: 365, endPoint x: 242, endPoint y: 378, distance: 954.7
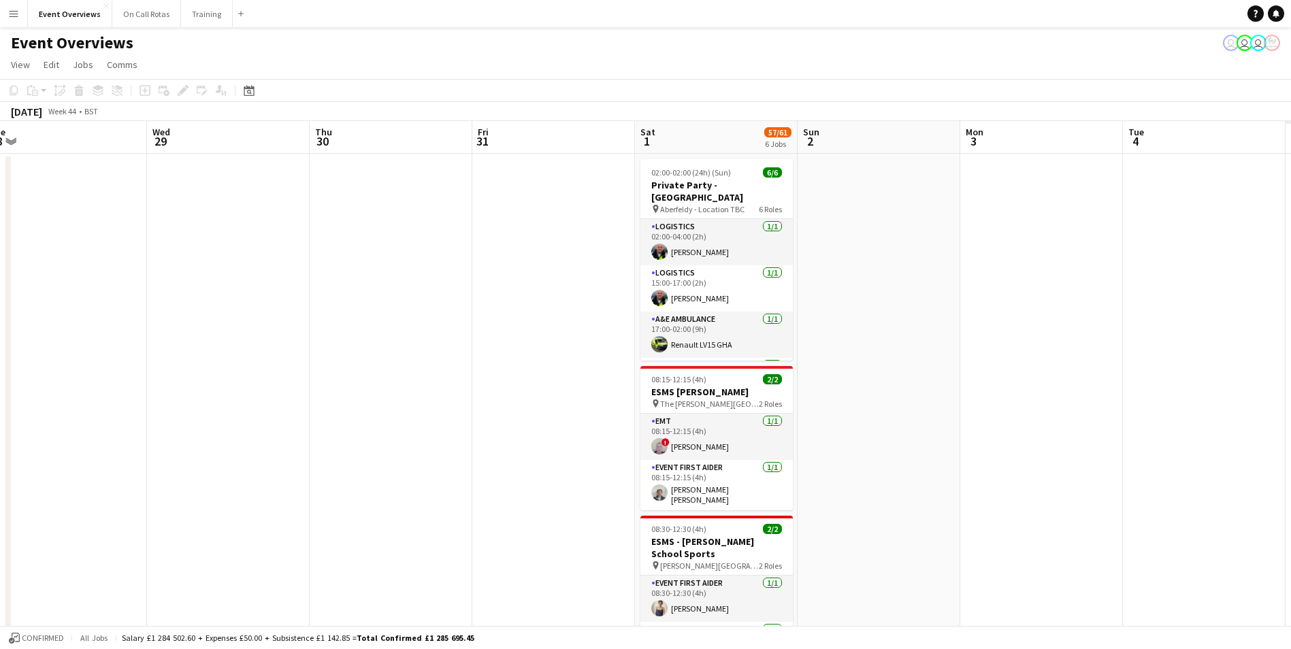
scroll to position [0, 546]
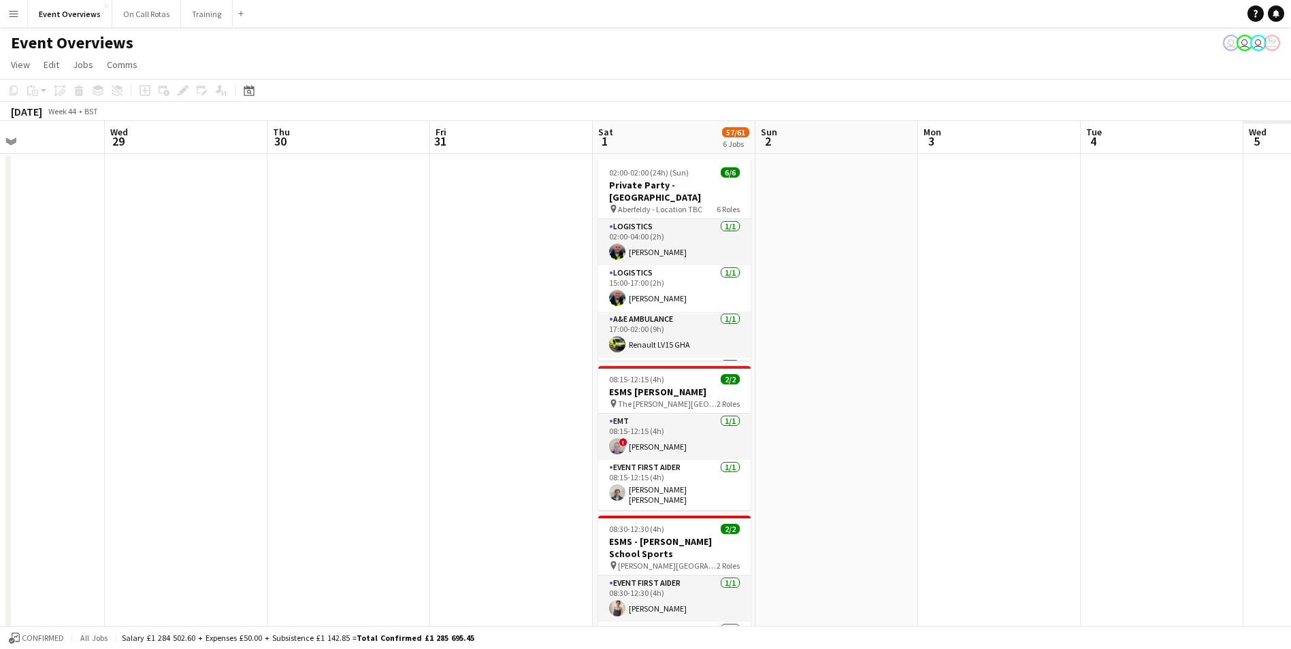
drag, startPoint x: 621, startPoint y: 355, endPoint x: 378, endPoint y: 340, distance: 244.0
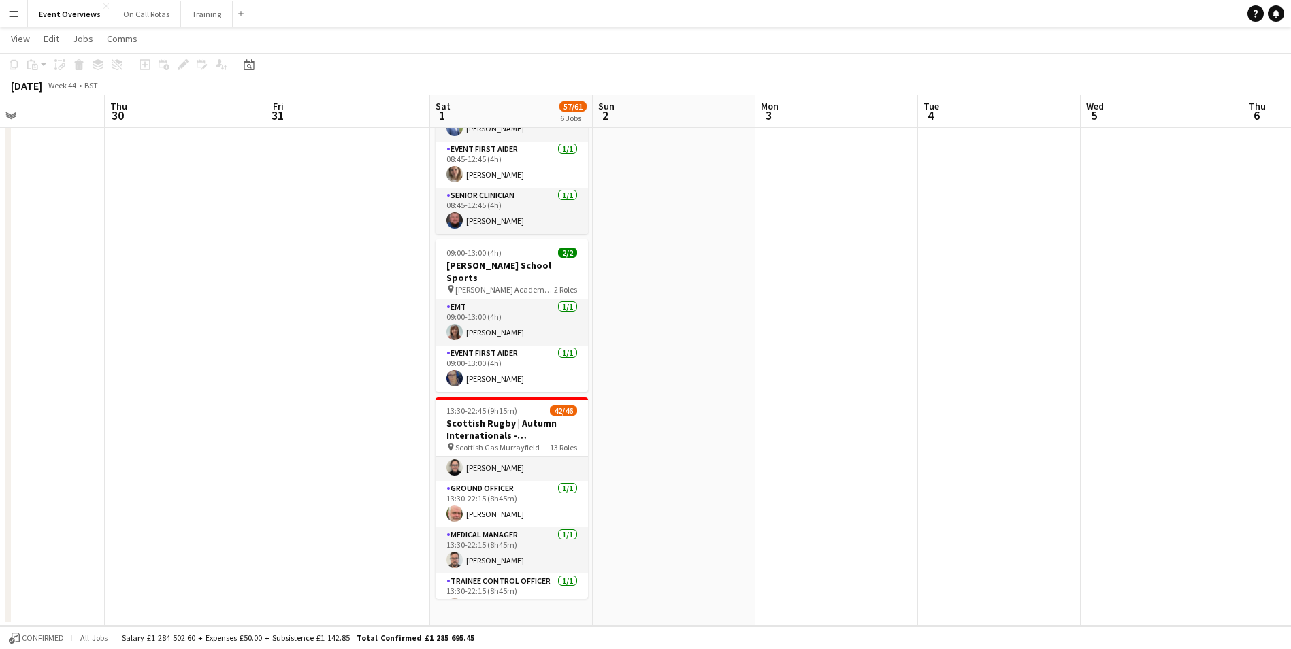
scroll to position [0, 0]
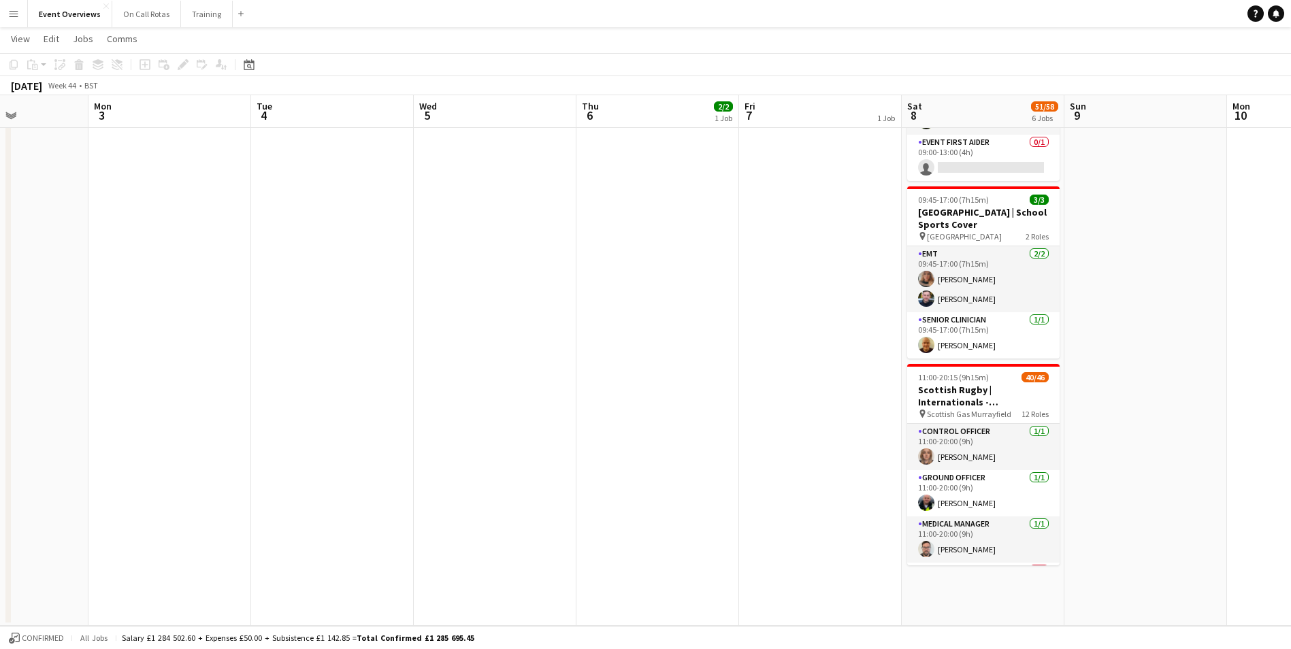
drag, startPoint x: 942, startPoint y: 361, endPoint x: 464, endPoint y: 428, distance: 483.0
click at [205, 423] on app-calendar-viewport "Fri 31 Sat 1 57/61 6 Jobs Sun 2 Mon 3 Tue 4 Wed 5 Thu 6 2/2 1 Job Fri 7 1 Job S…" at bounding box center [645, 26] width 1291 height 1197
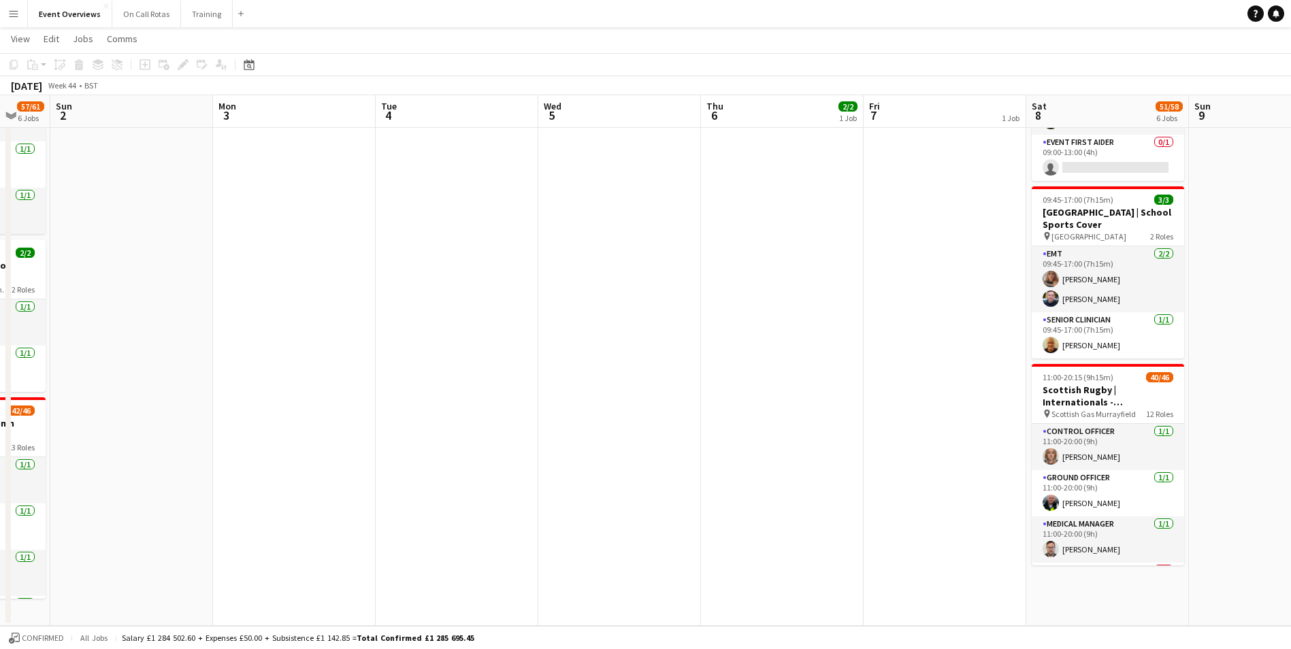
drag, startPoint x: 364, startPoint y: 343, endPoint x: 865, endPoint y: 354, distance: 500.9
click at [885, 345] on app-calendar-viewport "Fri 31 Sat 1 57/61 6 Jobs Sun 2 Mon 3 Tue 4 Wed 5 Thu 6 2/2 1 Job Fri 7 1 Job S…" at bounding box center [645, 26] width 1291 height 1197
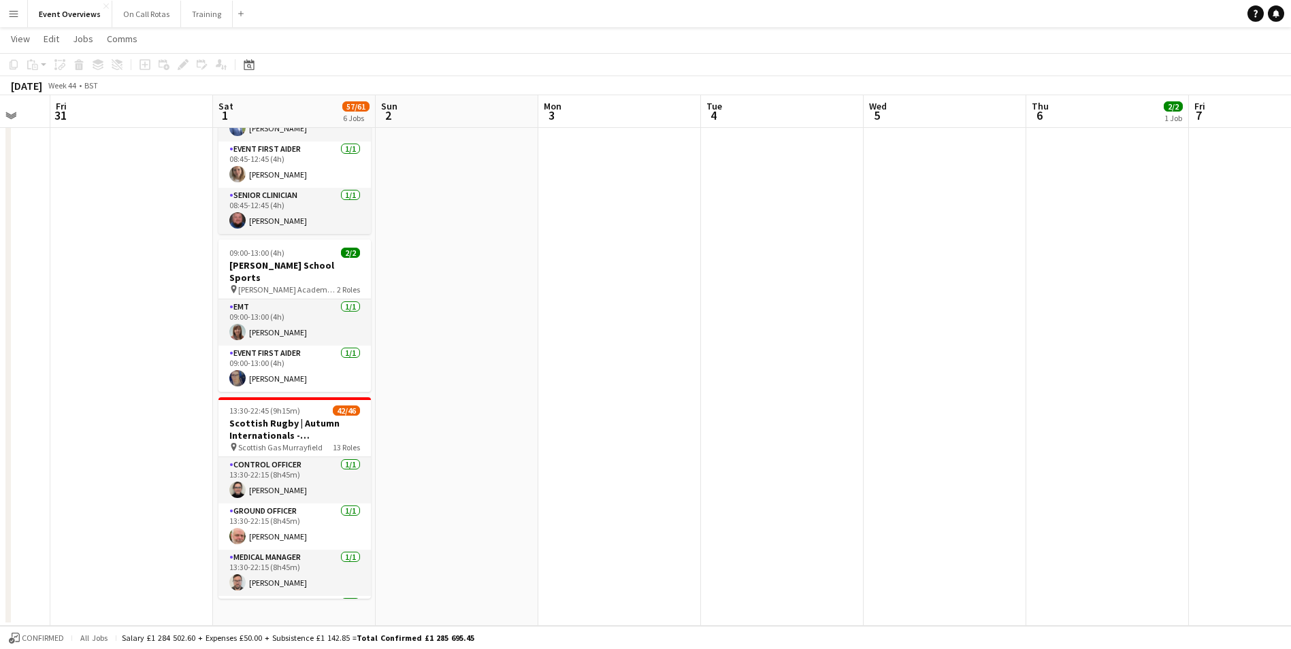
scroll to position [0, 274]
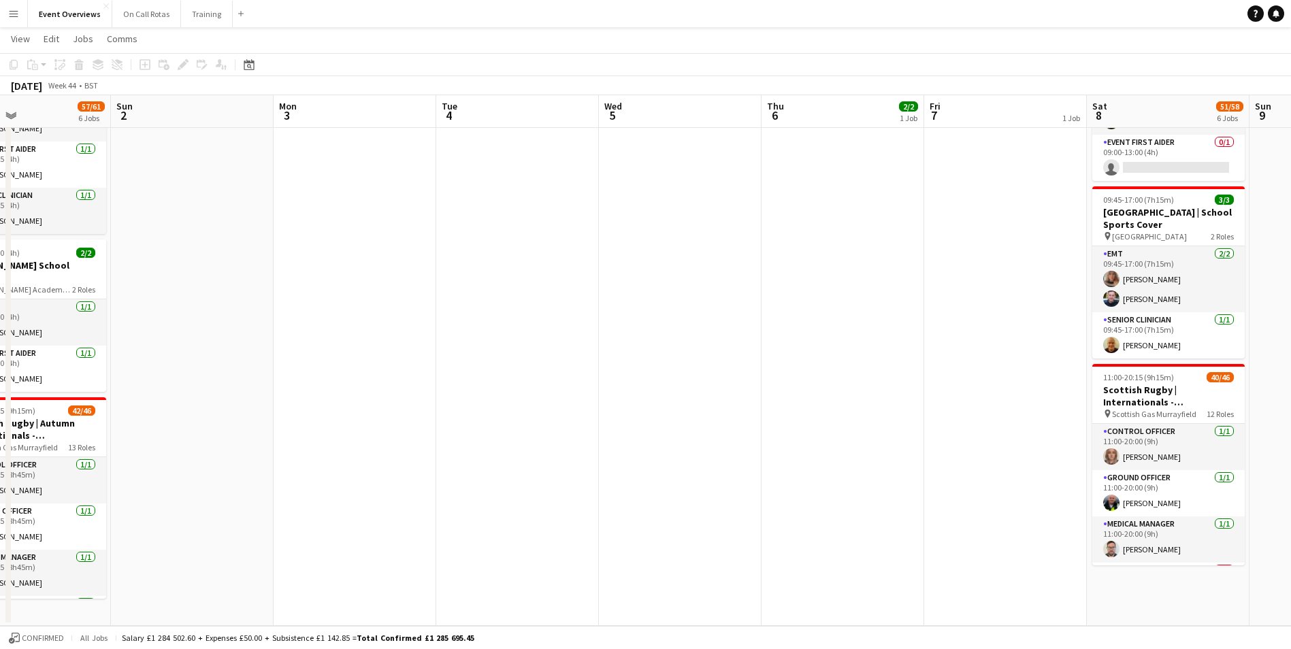
drag, startPoint x: 755, startPoint y: 431, endPoint x: 838, endPoint y: 389, distance: 93.4
click at [314, 479] on app-calendar-viewport "Wed 29 Thu 30 Fri 31 Sat 1 57/61 6 Jobs Sun 2 Mon 3 Tue 4 Wed 5 Thu 6 2/2 1 Job…" at bounding box center [645, 26] width 1291 height 1197
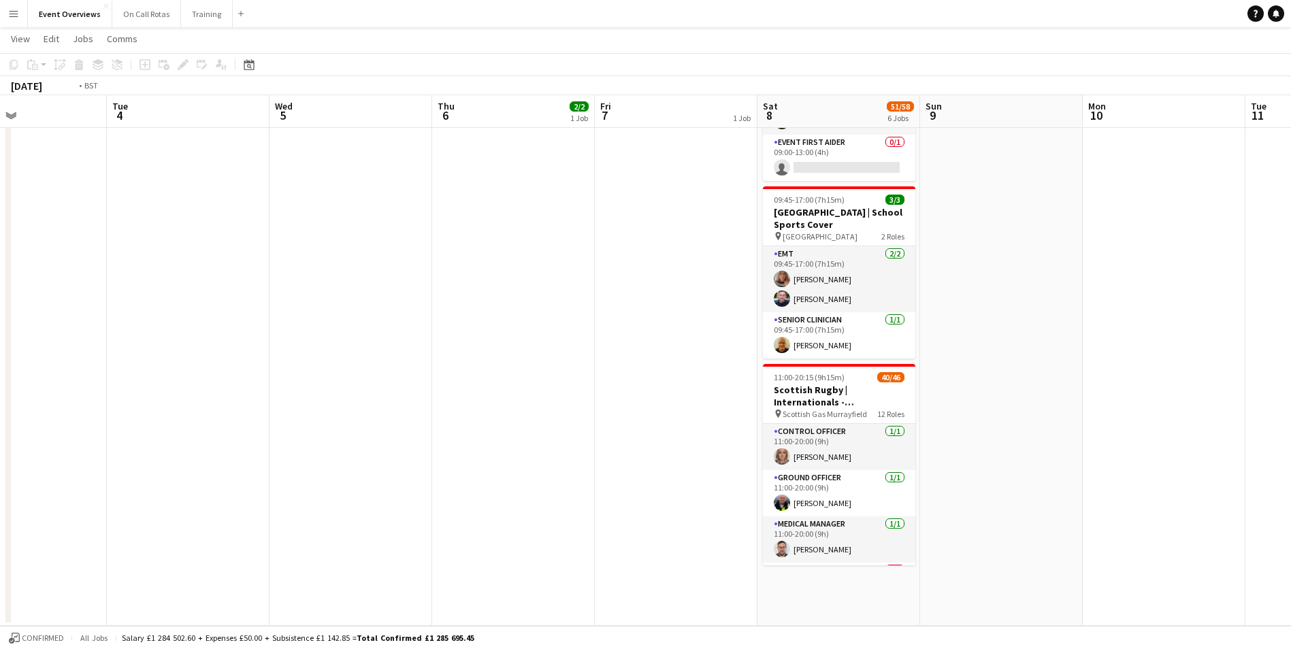
drag, startPoint x: 1175, startPoint y: 361, endPoint x: 1019, endPoint y: 382, distance: 157.2
click at [1019, 382] on app-calendar-viewport "Fri 31 Sat 1 57/61 6 Jobs Sun 2 Mon 3 Tue 4 Wed 5 Thu 6 2/2 1 Job Fri 7 1 Job S…" at bounding box center [645, 26] width 1291 height 1197
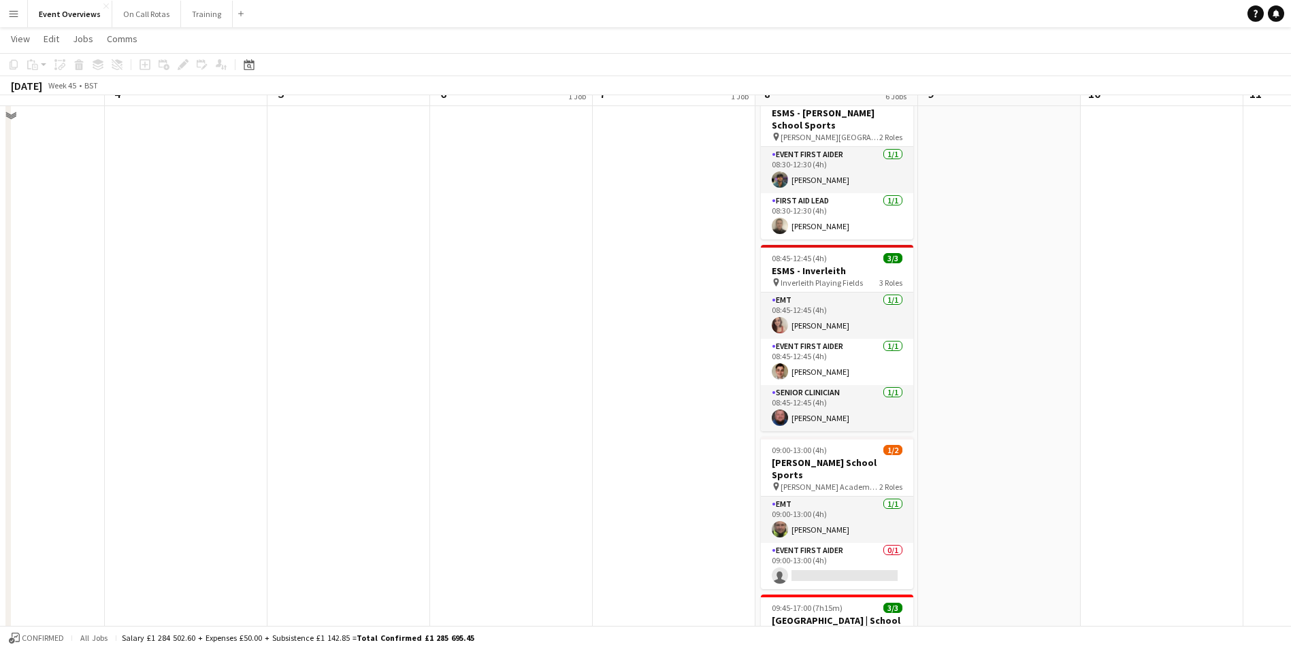
scroll to position [0, 0]
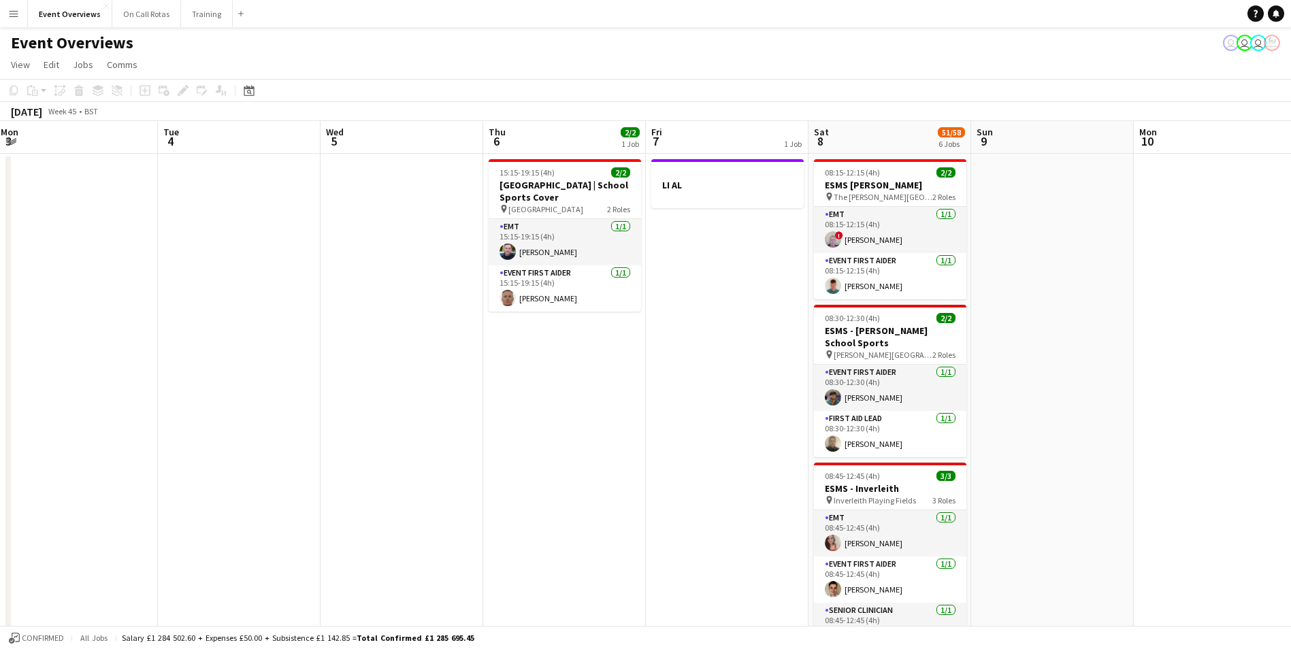
drag, startPoint x: 1189, startPoint y: 323, endPoint x: 870, endPoint y: 418, distance: 333.0
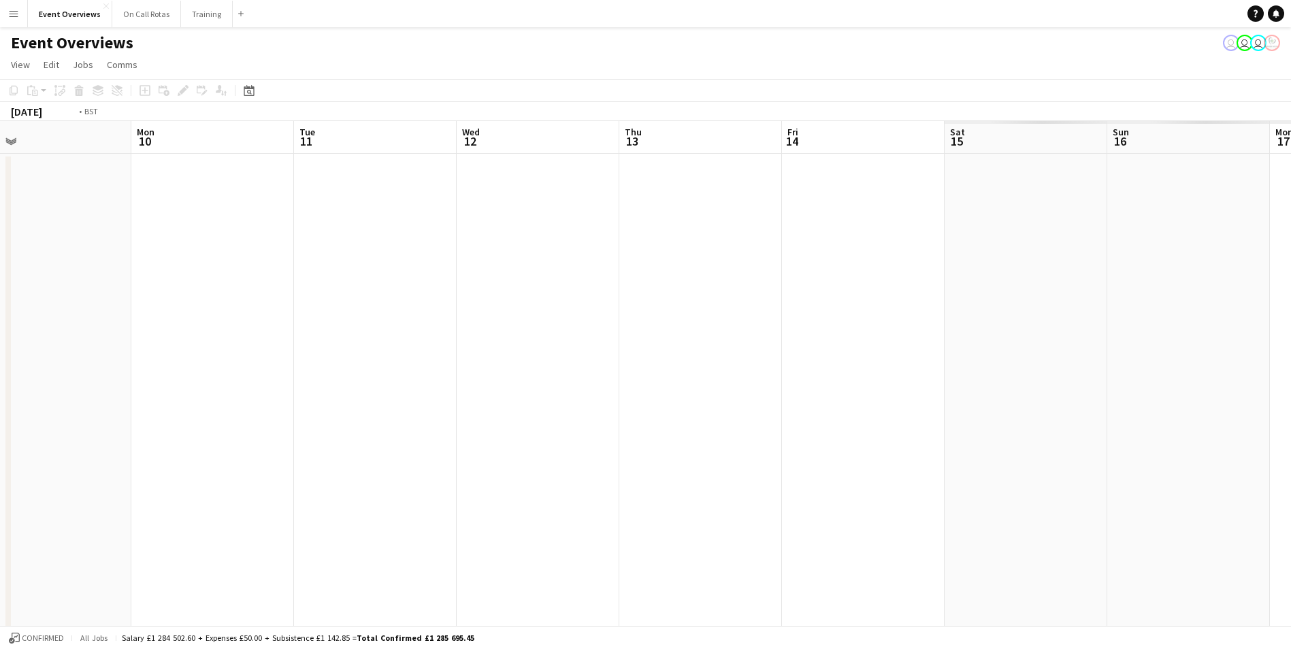
scroll to position [0, 526]
drag, startPoint x: 1048, startPoint y: 379, endPoint x: 86, endPoint y: 334, distance: 963.1
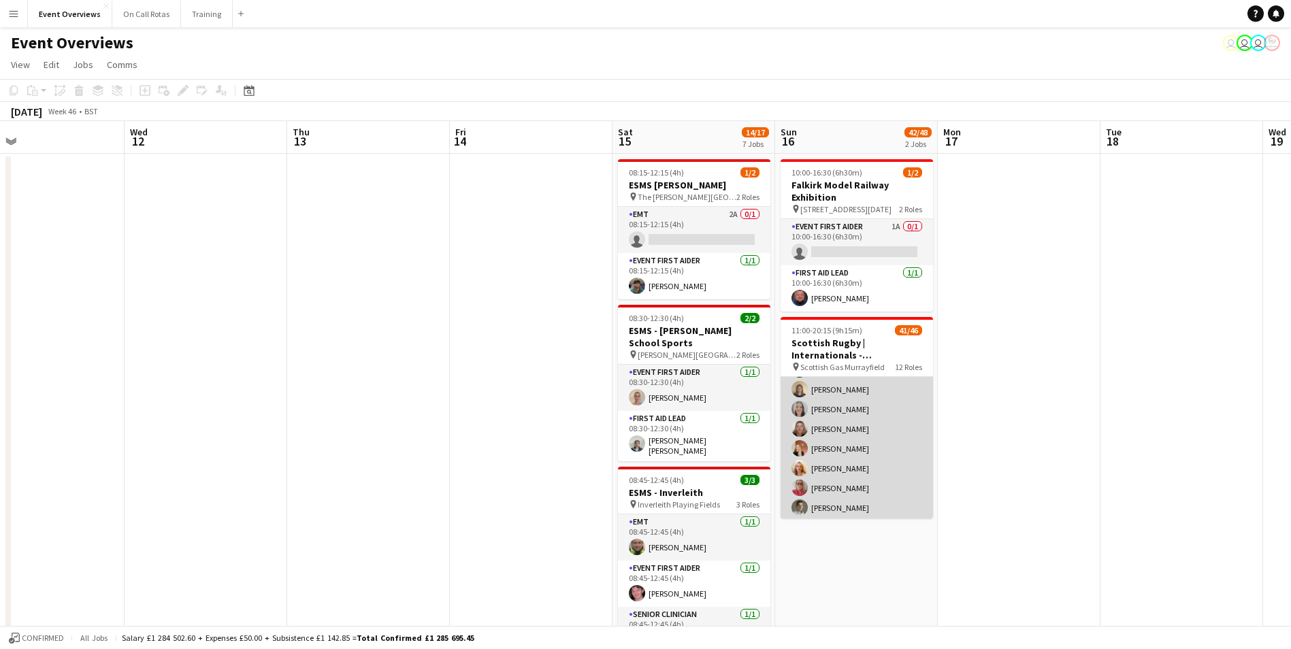
scroll to position [1085, 0]
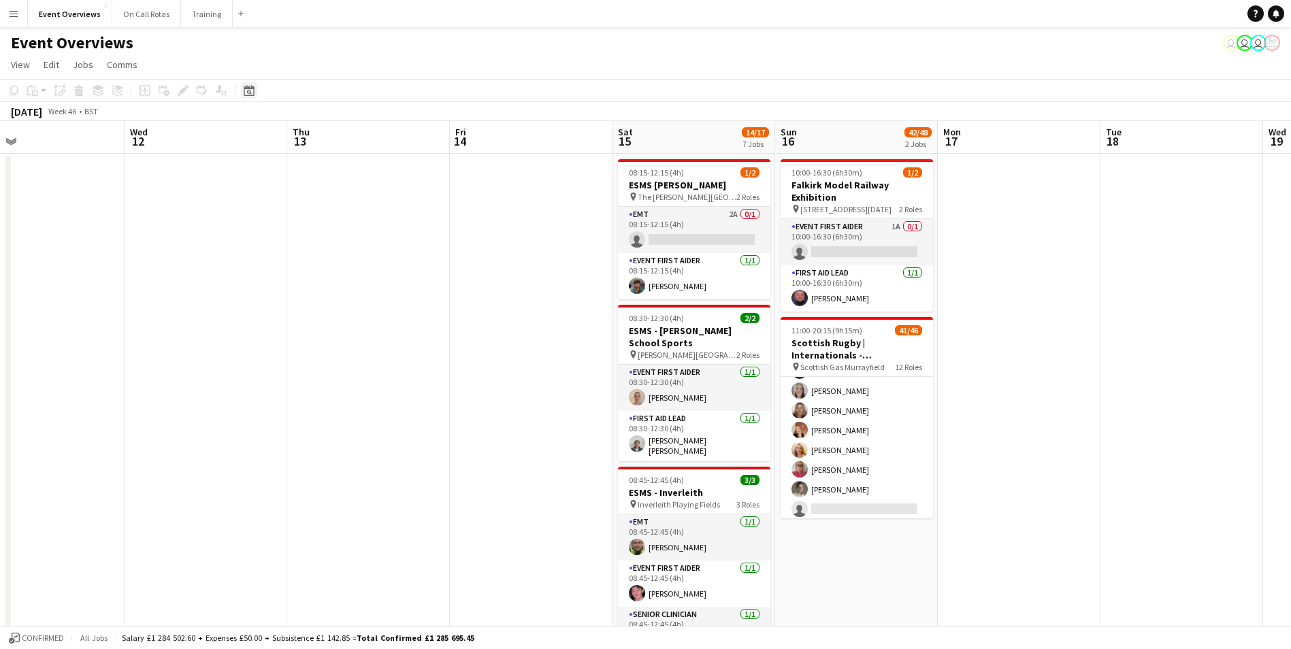
click at [256, 86] on div "Date picker" at bounding box center [249, 90] width 16 height 16
click at [314, 240] on button "17" at bounding box center [323, 243] width 18 height 18
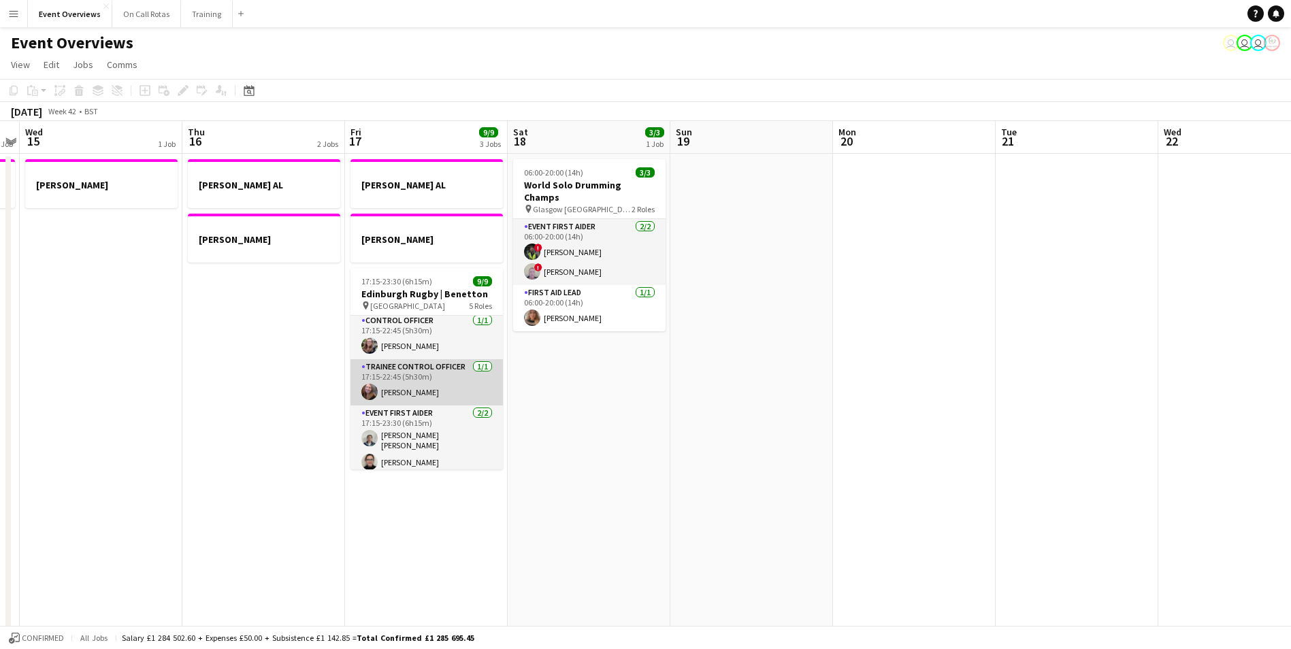
scroll to position [0, 0]
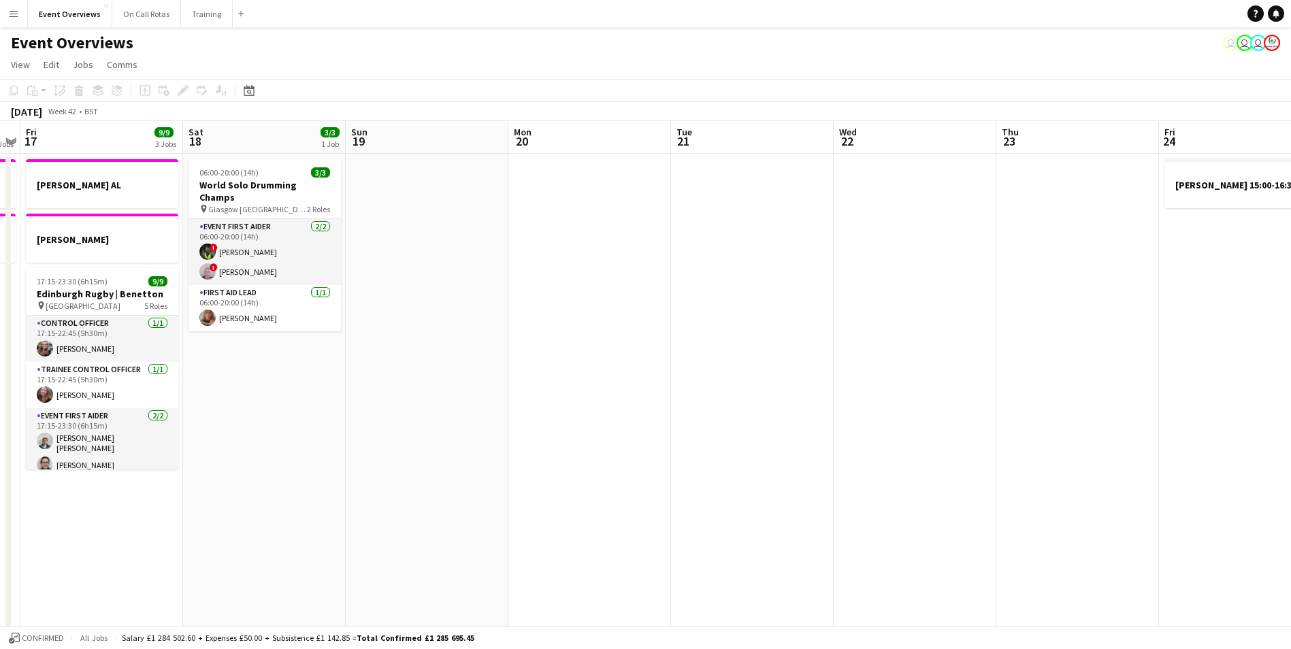
drag, startPoint x: 787, startPoint y: 367, endPoint x: 66, endPoint y: 371, distance: 721.2
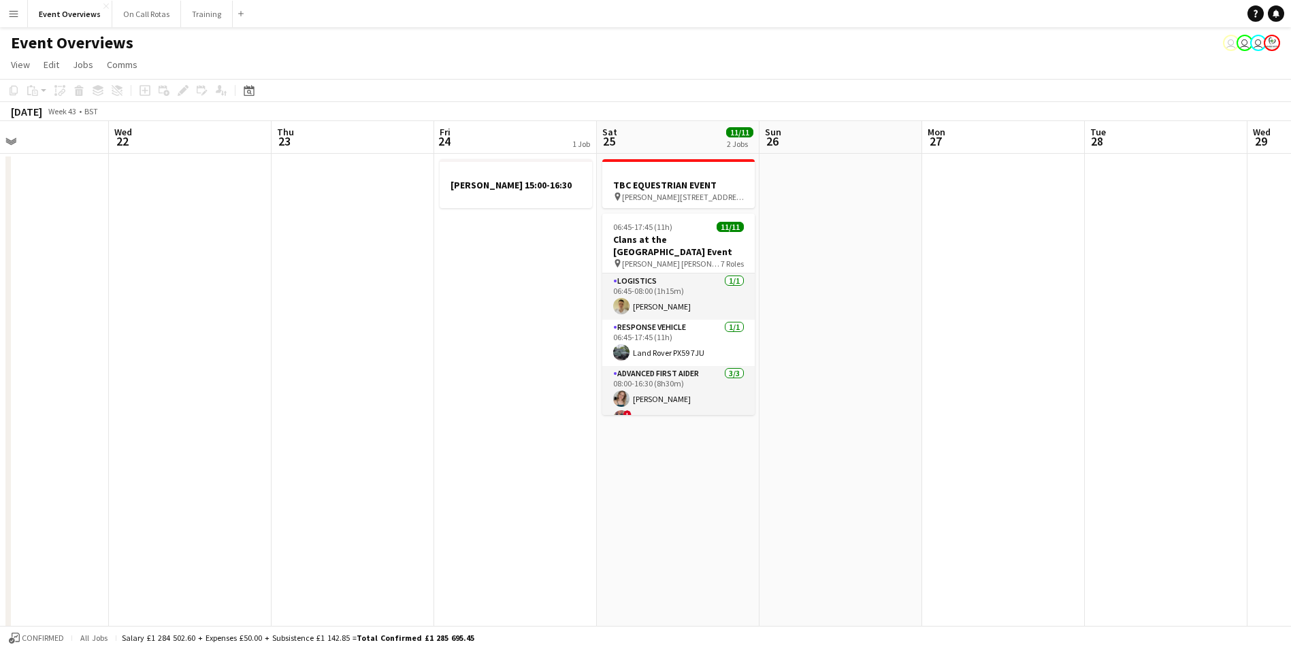
drag, startPoint x: 755, startPoint y: 340, endPoint x: 614, endPoint y: 361, distance: 142.5
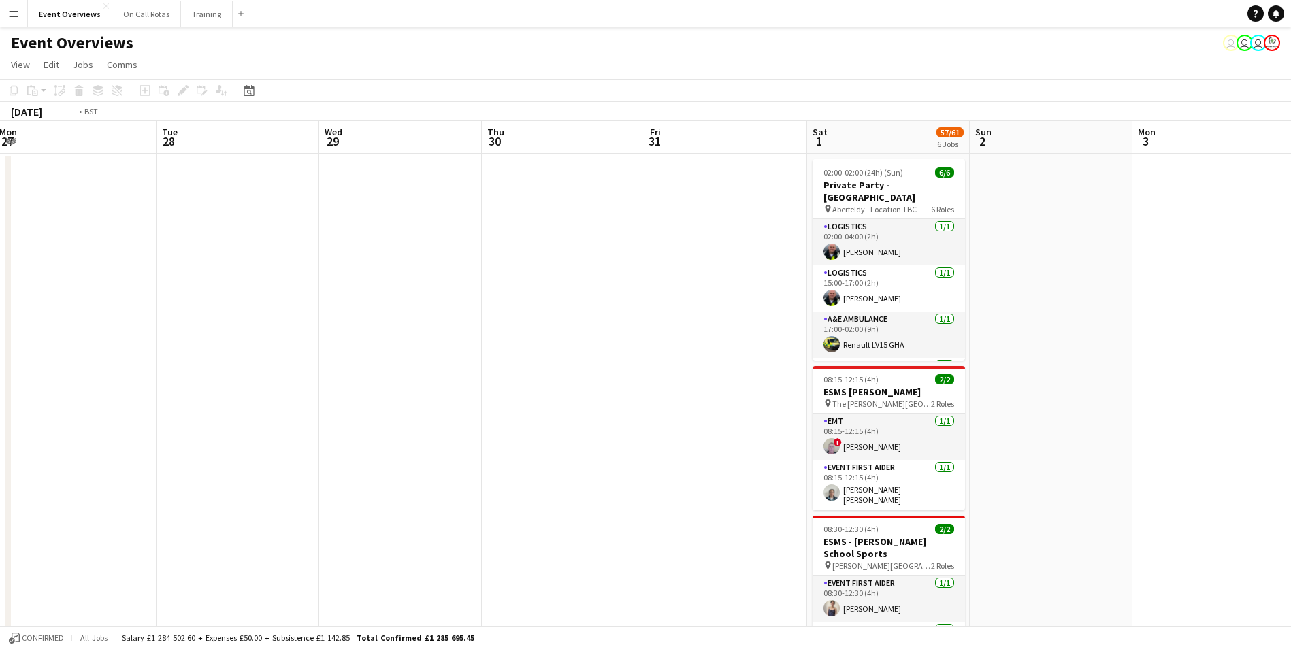
drag, startPoint x: 750, startPoint y: 331, endPoint x: 54, endPoint y: 357, distance: 696.5
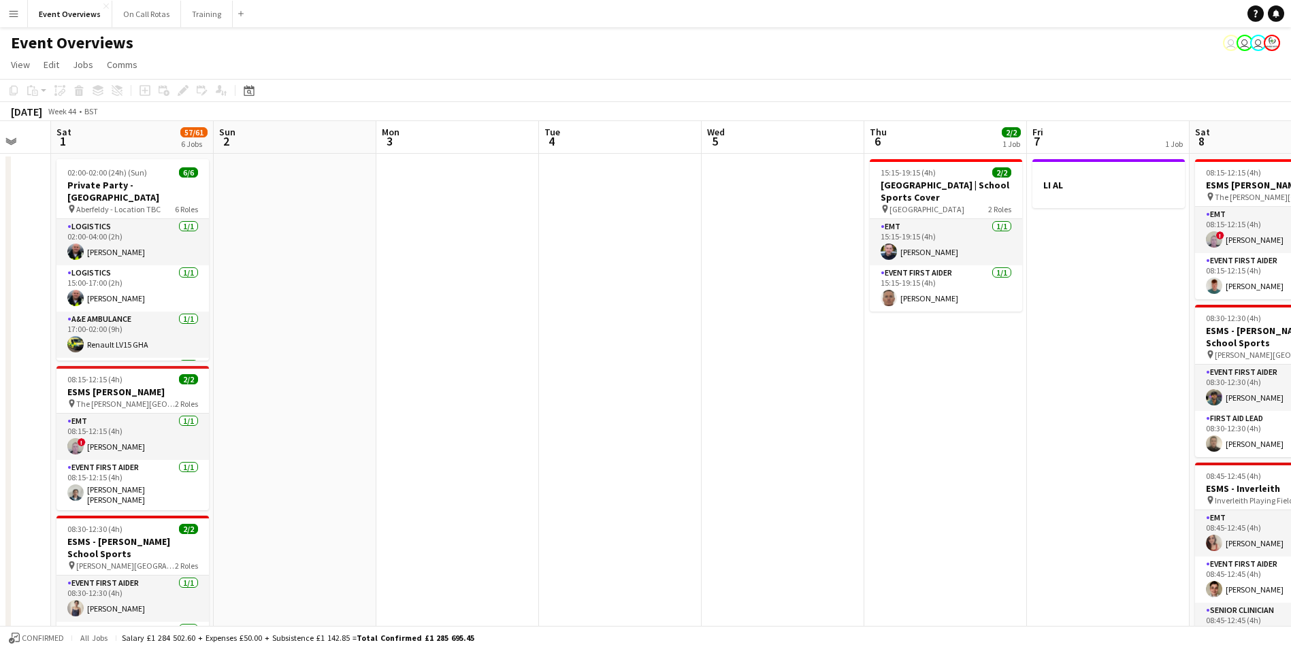
scroll to position [0, 444]
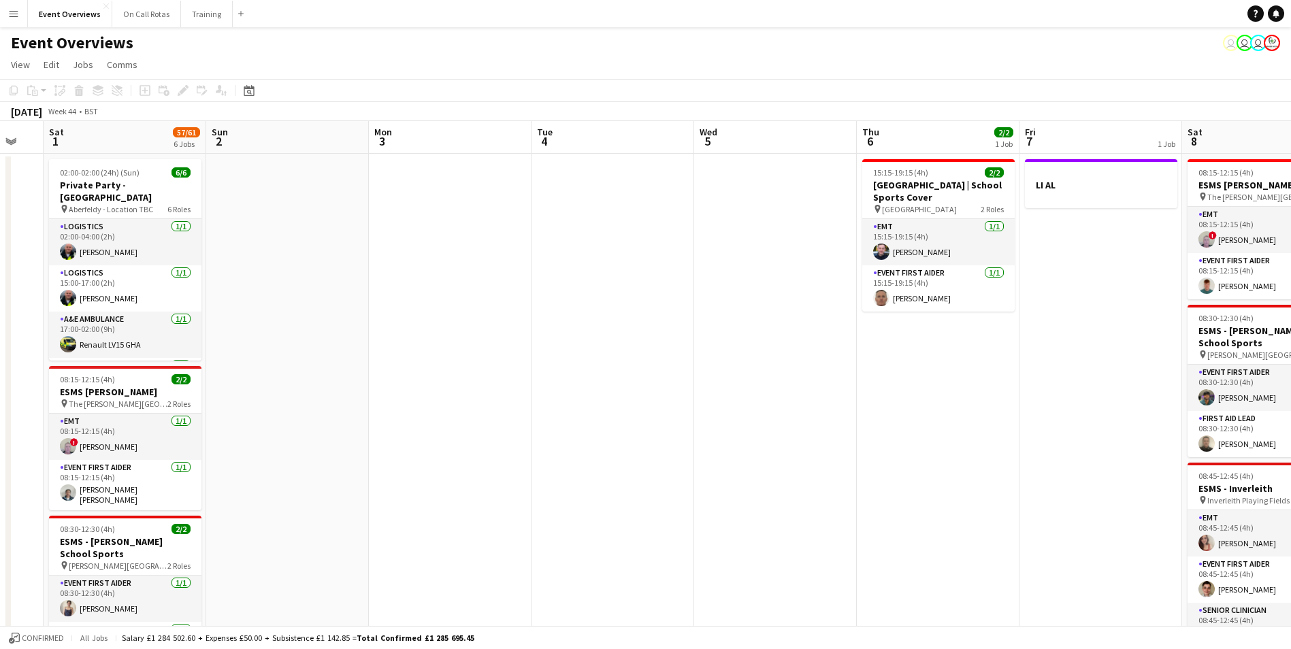
drag, startPoint x: 911, startPoint y: 323, endPoint x: 321, endPoint y: 354, distance: 590.7
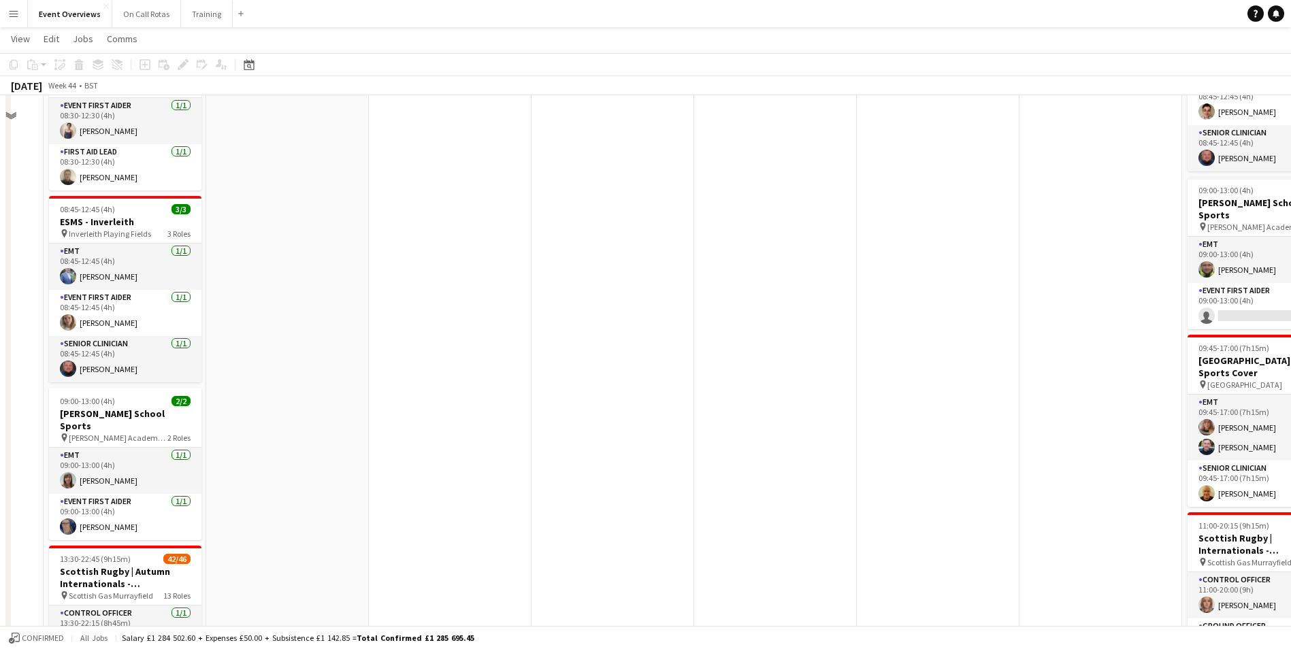
scroll to position [319, 0]
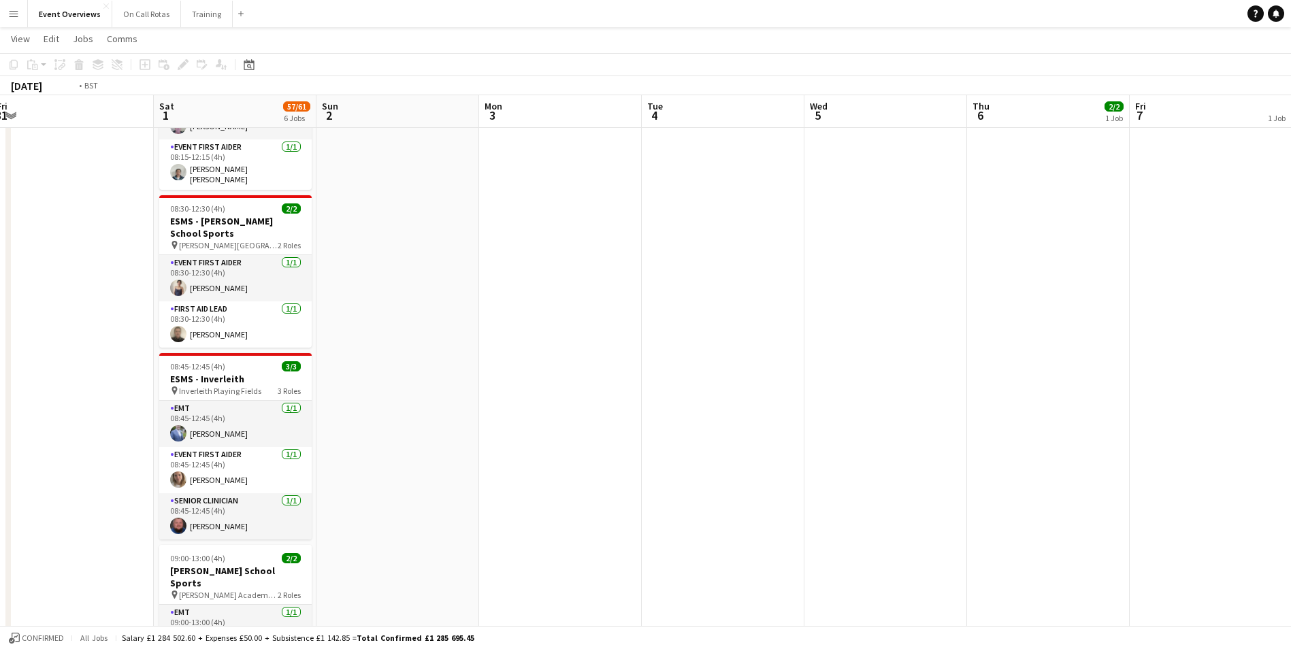
drag, startPoint x: 685, startPoint y: 344, endPoint x: -3, endPoint y: 350, distance: 687.9
click at [0, 350] on html "Menu Boards Boards Boards All jobs Status Workforce Workforce My Workforce Recr…" at bounding box center [645, 369] width 1291 height 1376
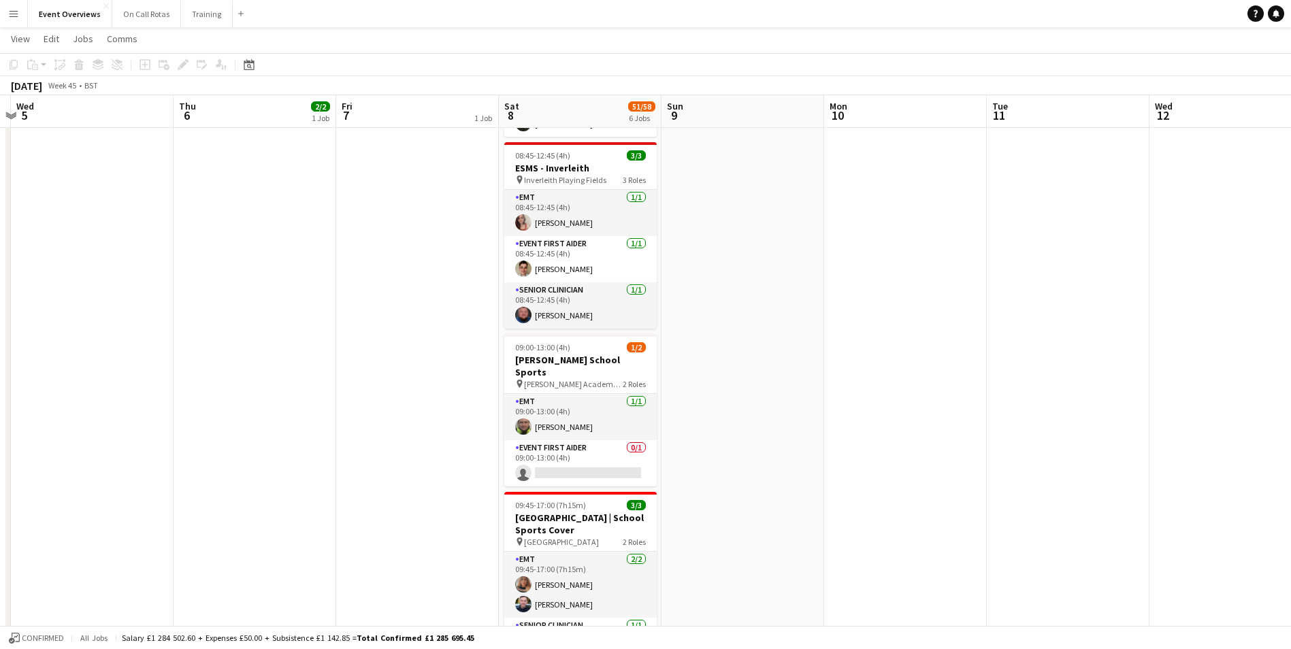
drag, startPoint x: 1021, startPoint y: 261, endPoint x: 62, endPoint y: 272, distance: 959.4
click at [62, 272] on app-calendar-viewport "Sat 1 57/61 6 Jobs Sun 2 Mon 3 Tue 4 Wed 5 Thu 6 2/2 1 Job Fri 7 1 Job Sat 8 51…" at bounding box center [645, 384] width 1291 height 1300
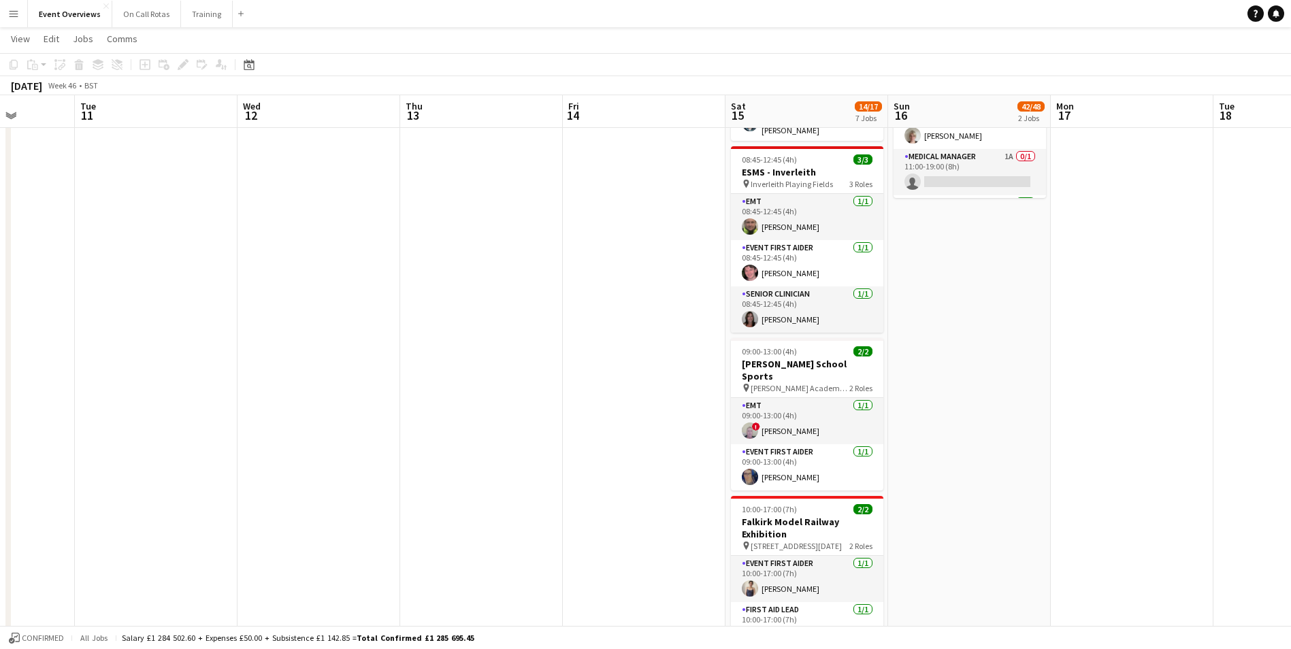
drag, startPoint x: 1117, startPoint y: 254, endPoint x: -3, endPoint y: 257, distance: 1119.9
click at [0, 257] on html "Menu Boards Boards Boards All jobs Status Workforce Workforce My Workforce Recr…" at bounding box center [645, 369] width 1291 height 1376
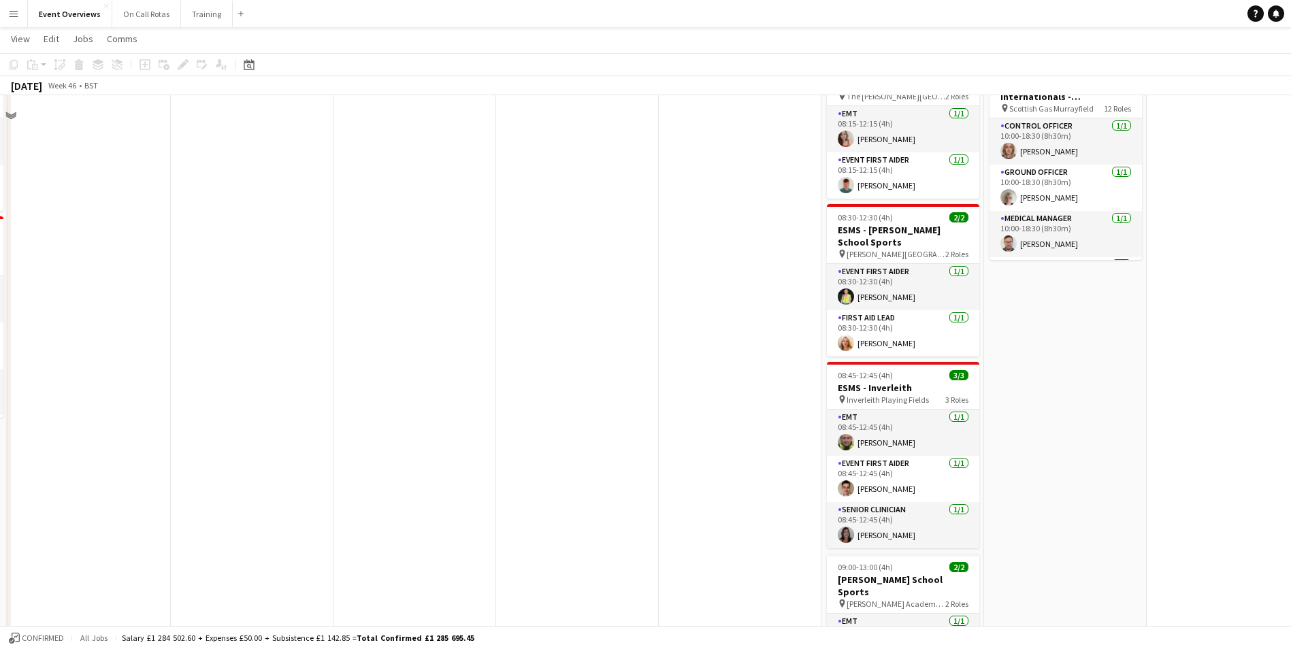
scroll to position [0, 0]
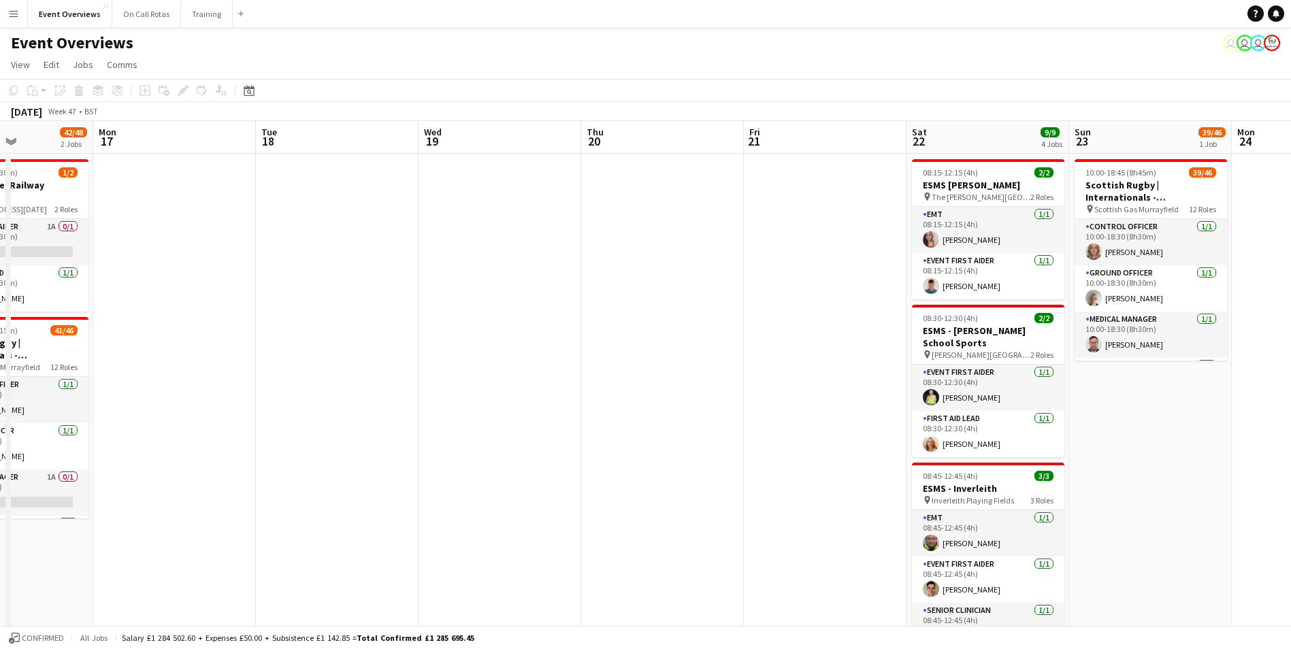
drag, startPoint x: 1183, startPoint y: 215, endPoint x: 1105, endPoint y: 228, distance: 79.3
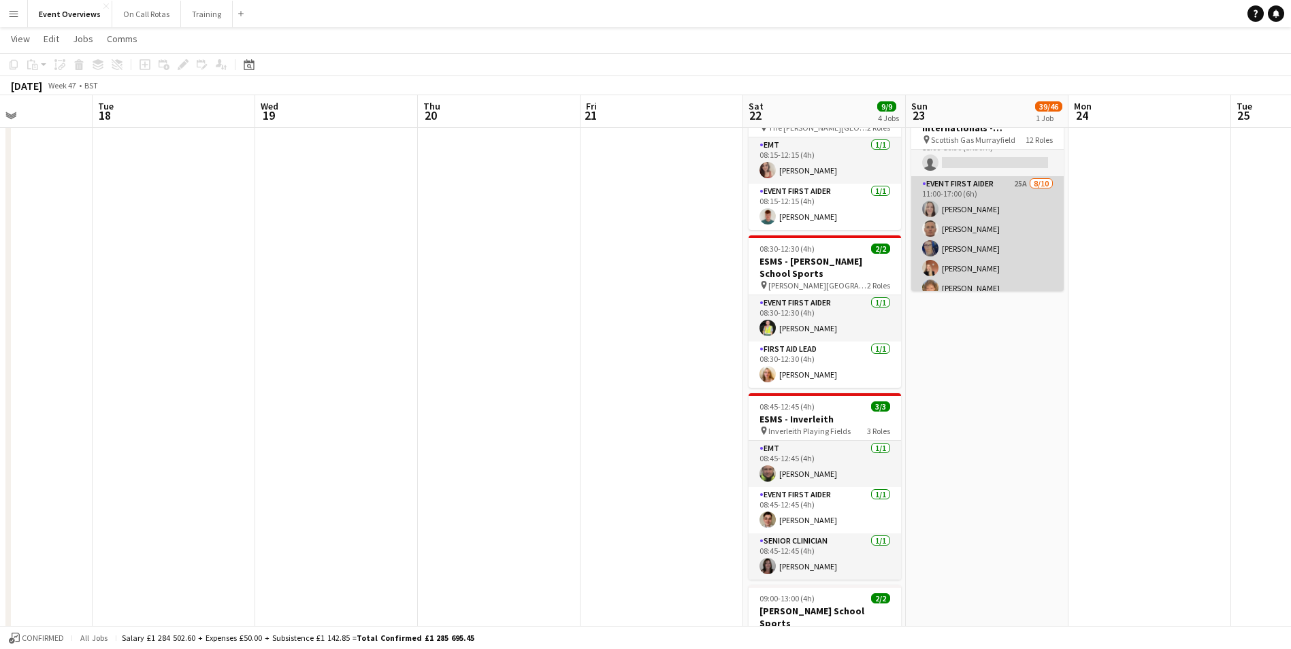
scroll to position [908, 0]
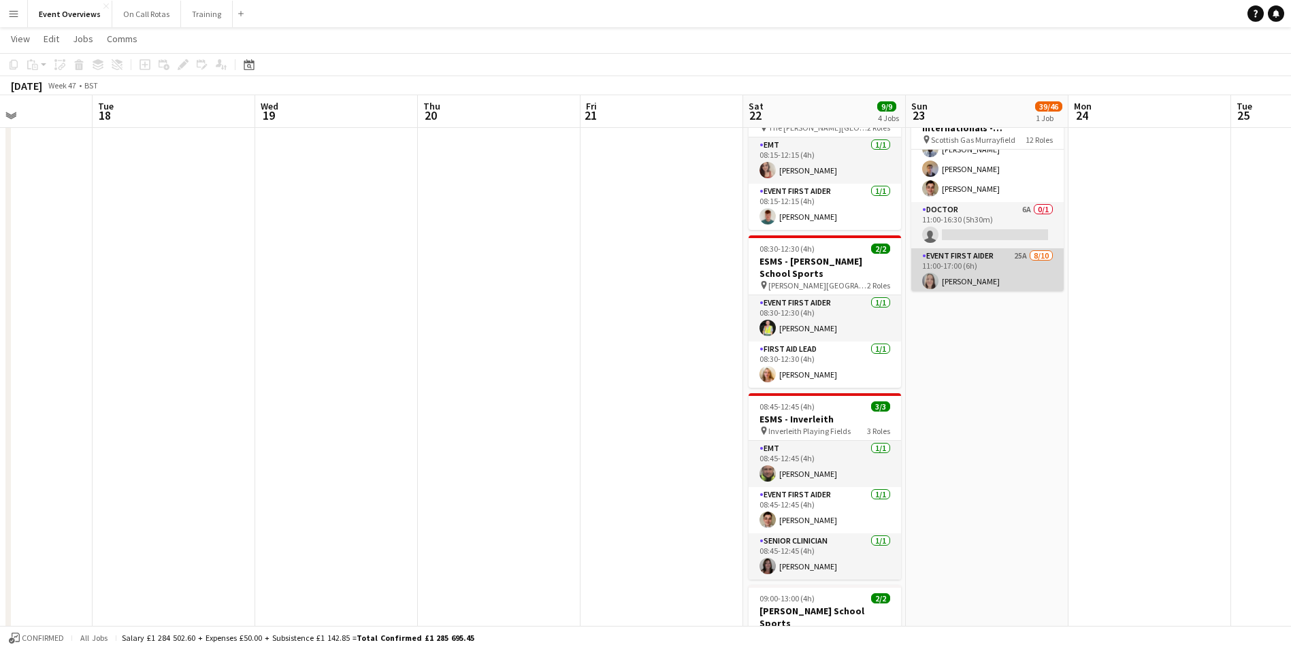
click at [995, 256] on app-card-role "Event First Aider 25A [DATE] 11:00-17:00 (6h) [PERSON_NAME] [PERSON_NAME] [PERS…" at bounding box center [987, 360] width 152 height 224
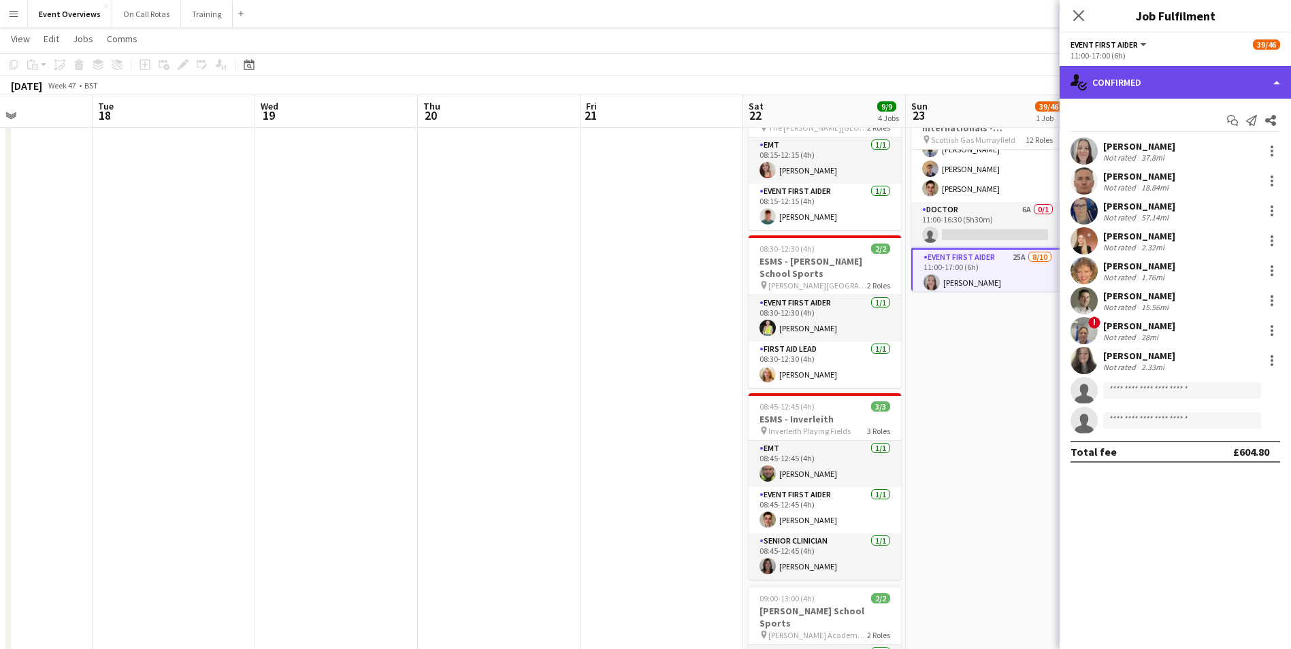
click at [1176, 85] on div "single-neutral-actions-check-2 Confirmed" at bounding box center [1174, 82] width 231 height 33
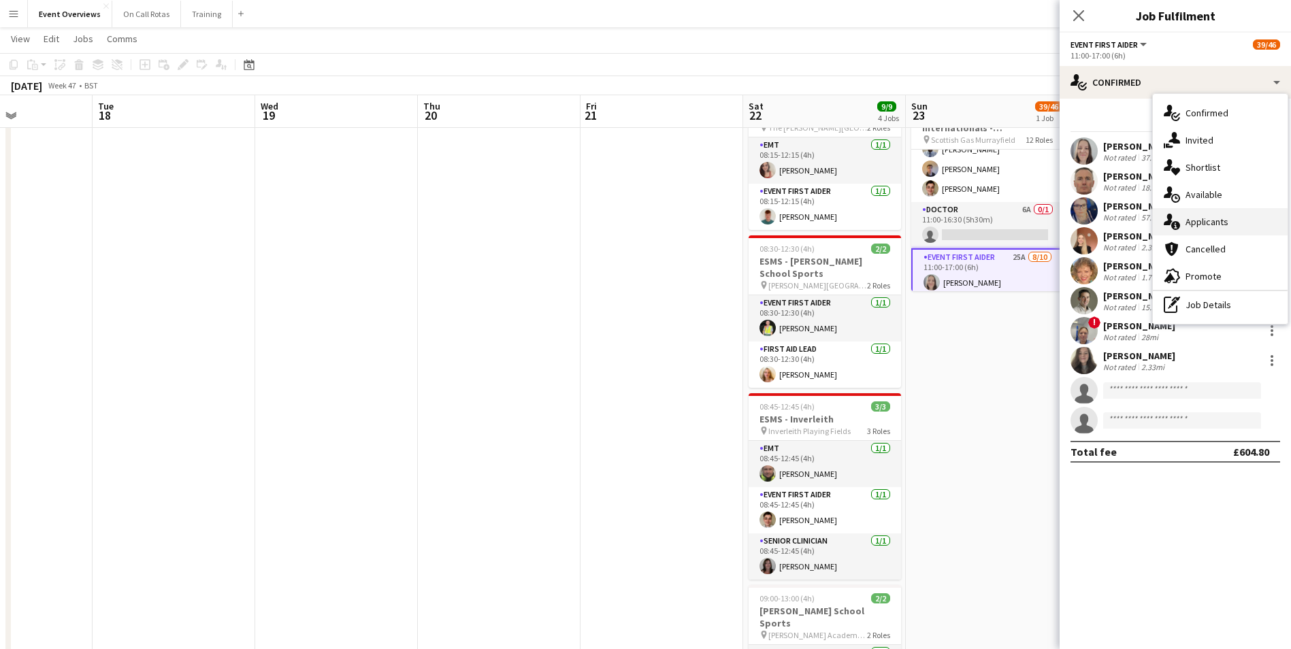
click at [1199, 212] on div "single-neutral-actions-information Applicants" at bounding box center [1220, 221] width 135 height 27
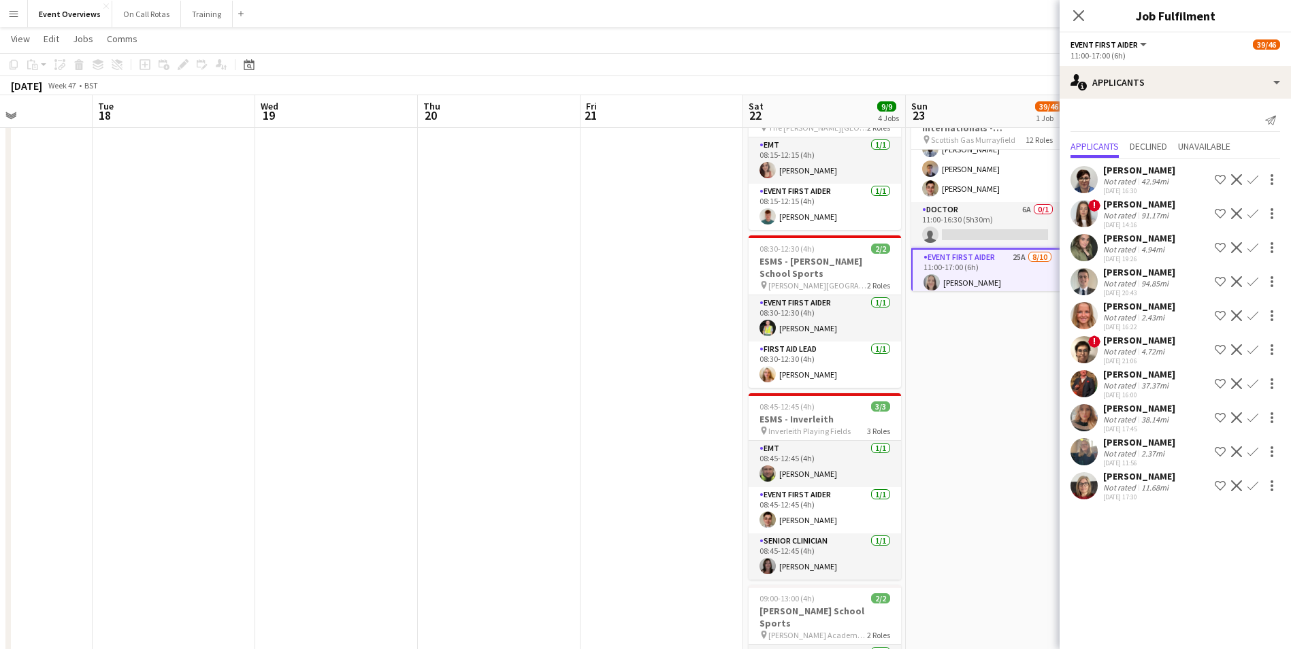
click at [1082, 362] on app-user-avatar at bounding box center [1083, 349] width 27 height 27
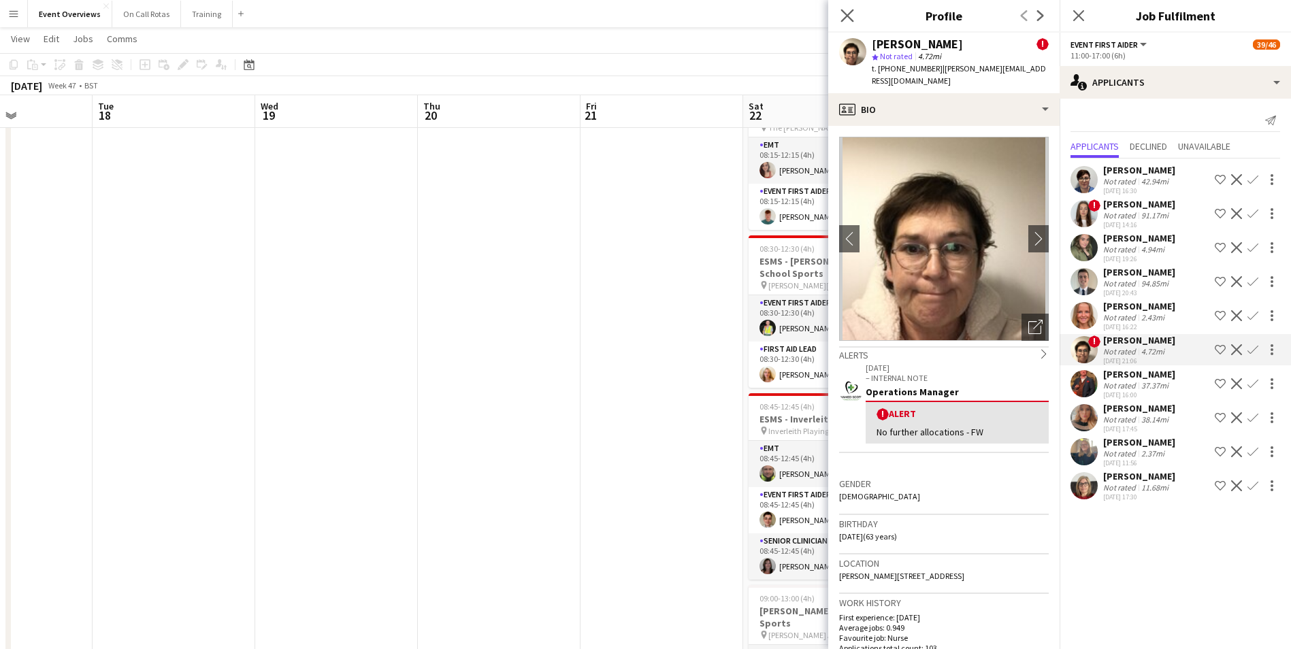
click at [840, 15] on icon "Close pop-in" at bounding box center [846, 15] width 13 height 13
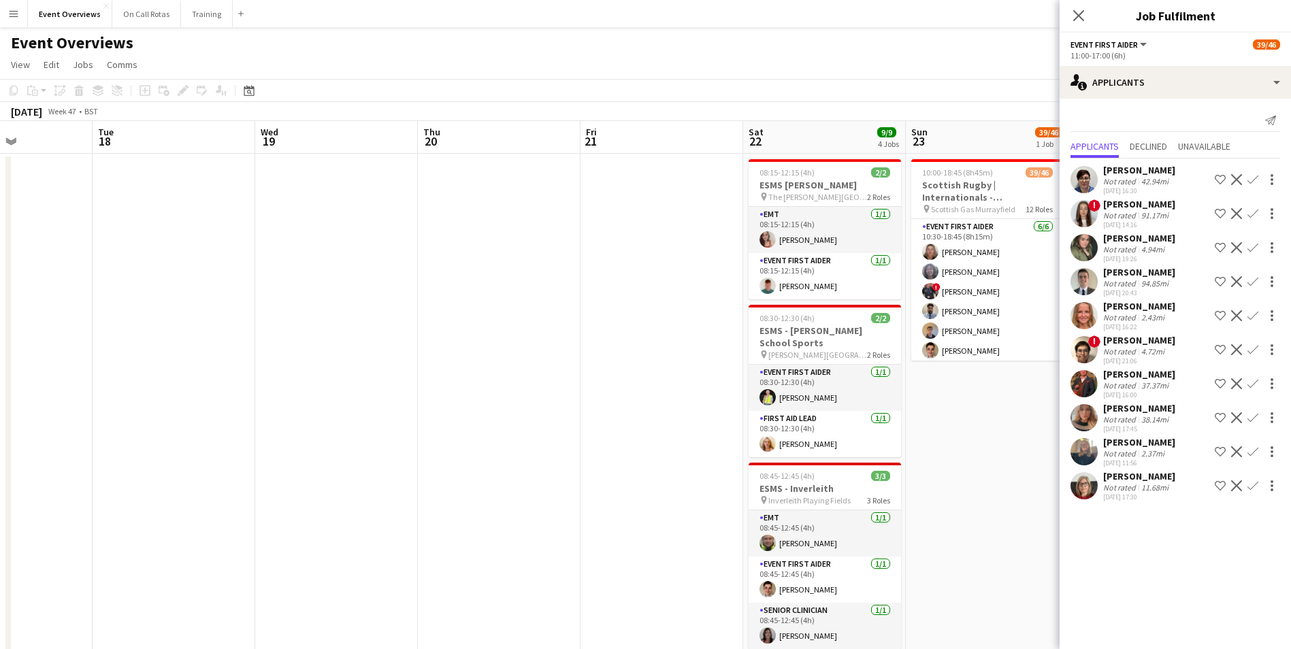
scroll to position [1087, 0]
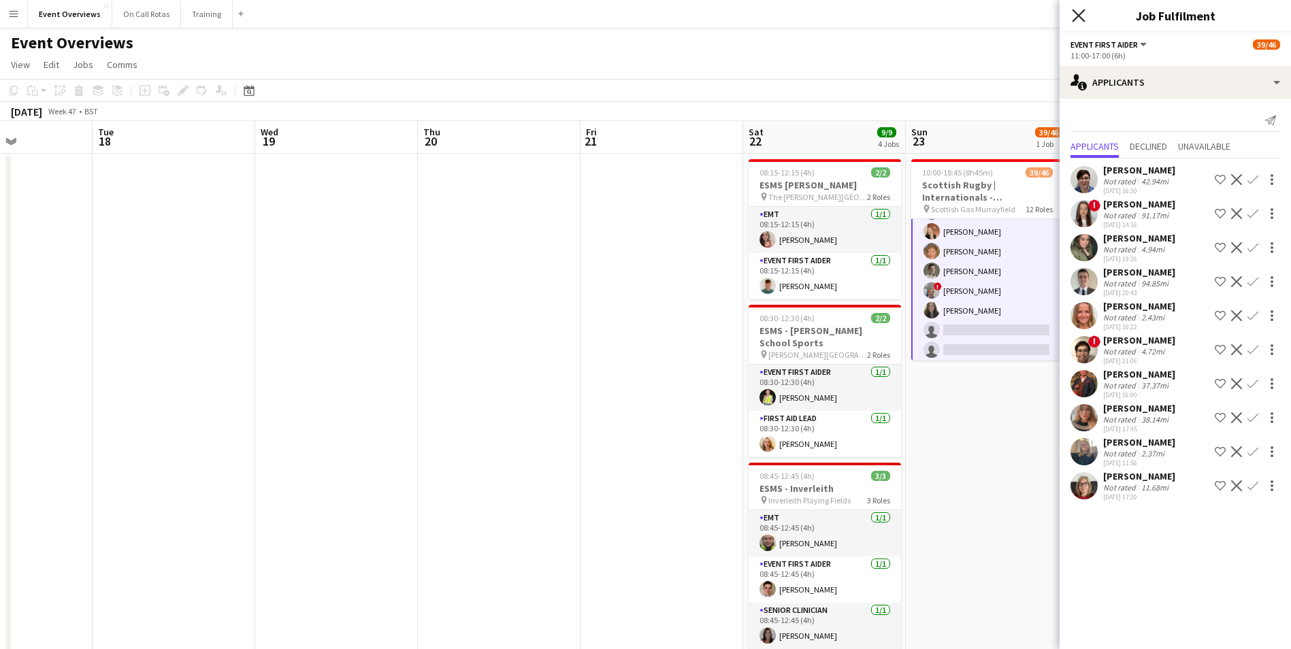
click at [1079, 18] on icon "Close pop-in" at bounding box center [1078, 15] width 13 height 13
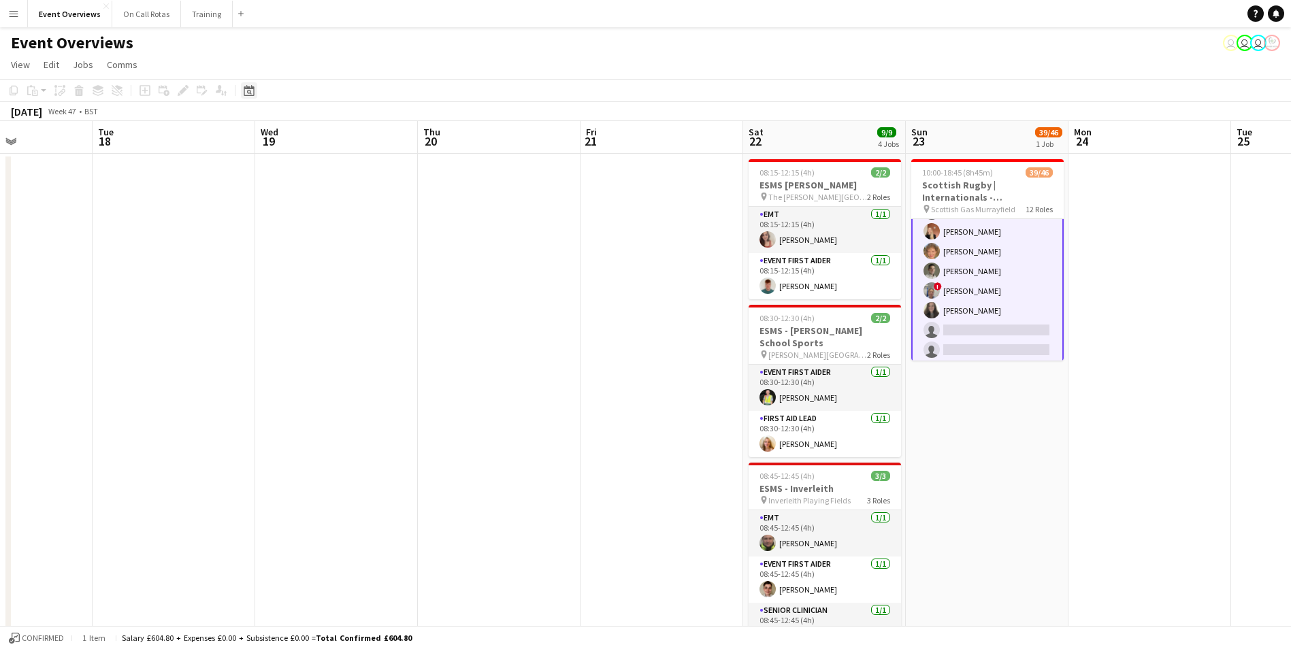
click at [244, 88] on icon at bounding box center [249, 90] width 10 height 11
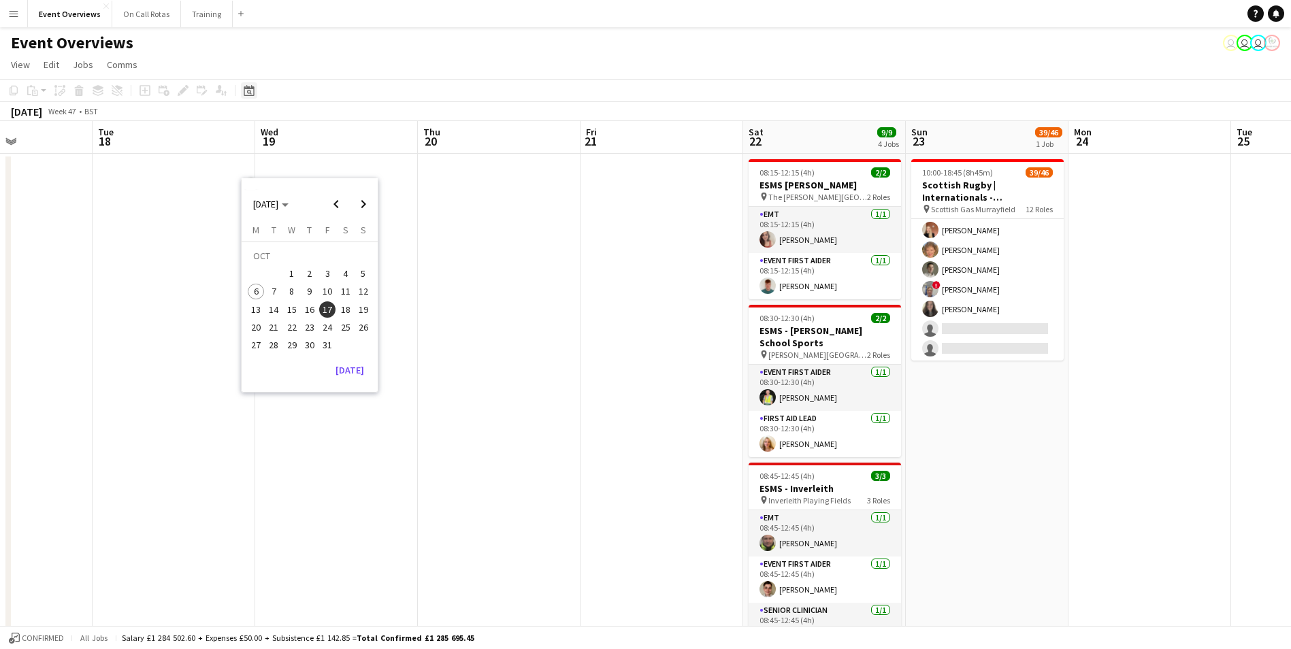
scroll to position [1085, 0]
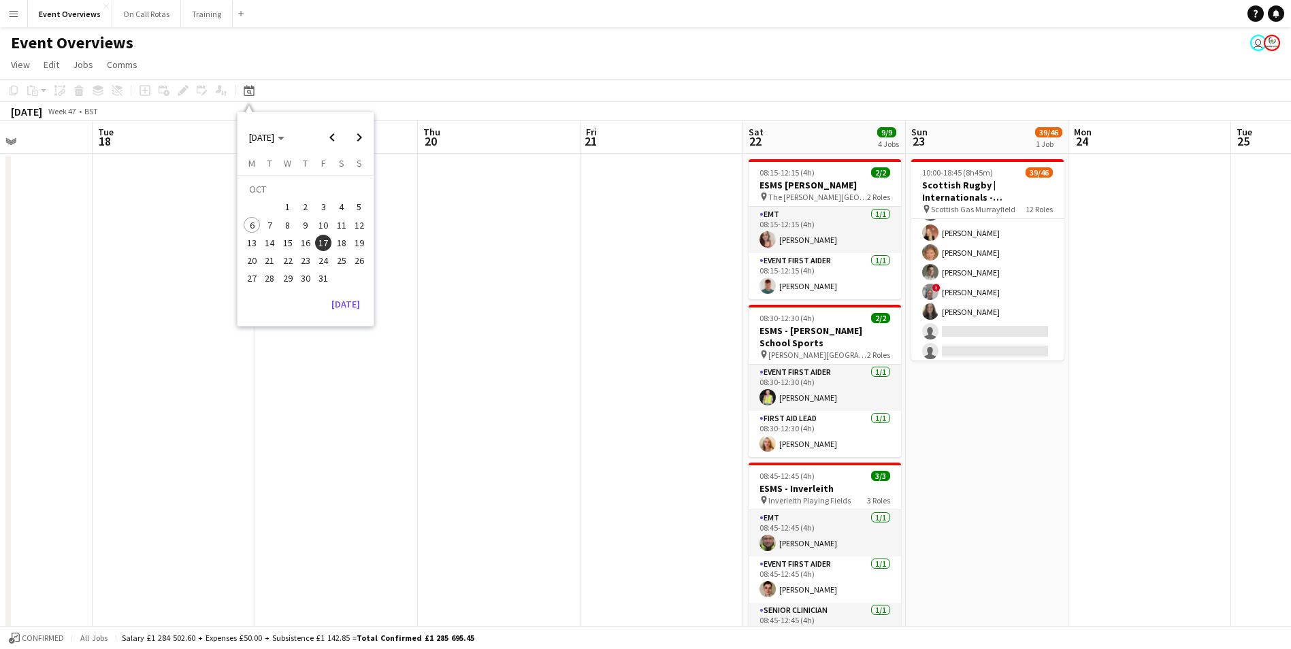
click at [465, 84] on app-toolbar "Copy Paste Paste Ctrl+V Paste with crew Ctrl+Shift+V Paste linked Job [GEOGRAPH…" at bounding box center [645, 90] width 1291 height 23
